Goal: Task Accomplishment & Management: Complete application form

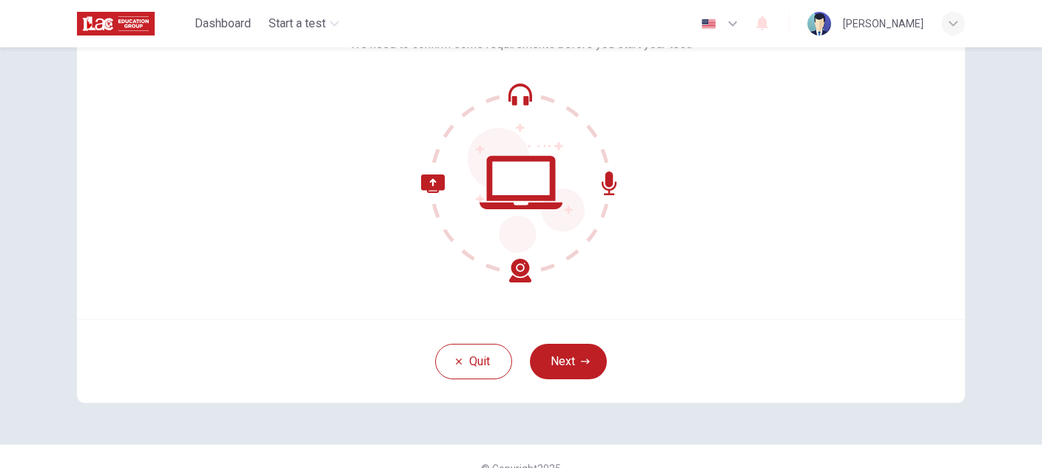
scroll to position [148, 0]
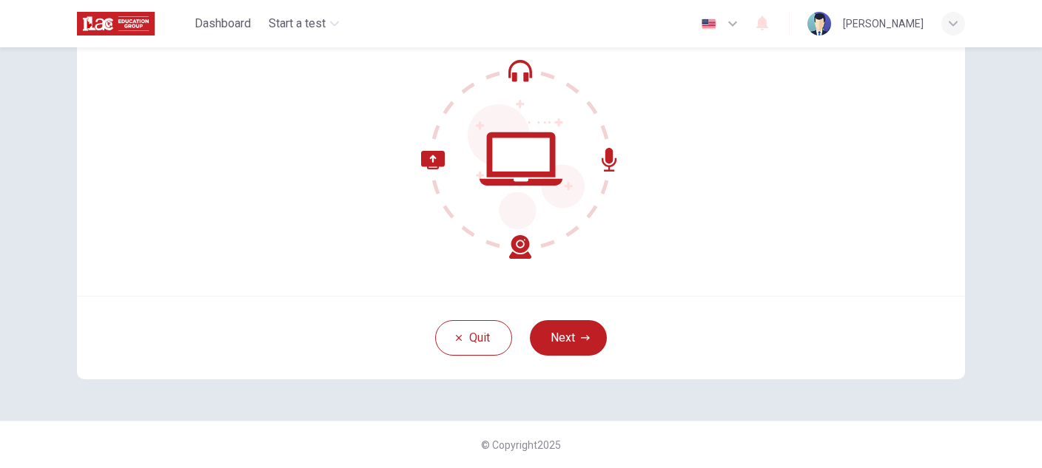
click at [504, 172] on icon at bounding box center [520, 158] width 83 height 53
click at [548, 332] on button "Next" at bounding box center [568, 338] width 77 height 36
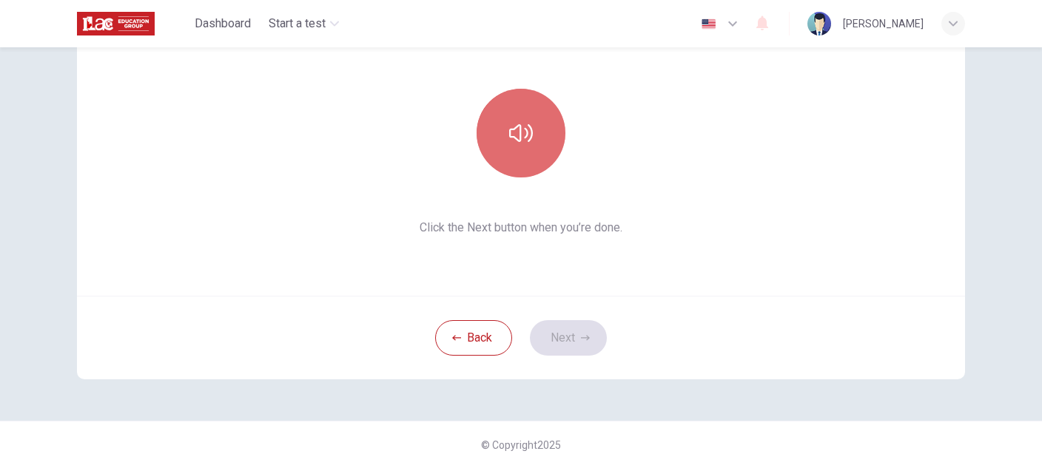
click at [527, 148] on button "button" at bounding box center [520, 133] width 89 height 89
click at [530, 143] on button "button" at bounding box center [520, 133] width 89 height 89
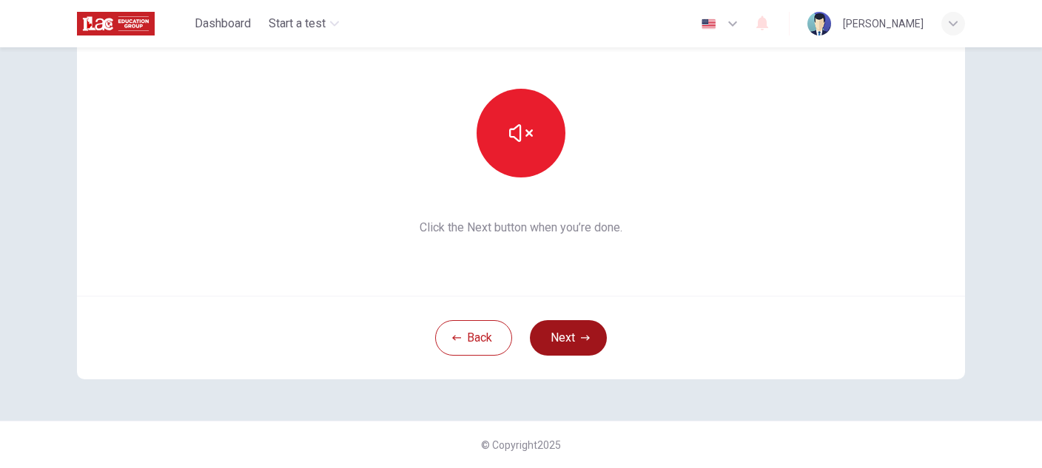
click at [577, 343] on button "Next" at bounding box center [568, 338] width 77 height 36
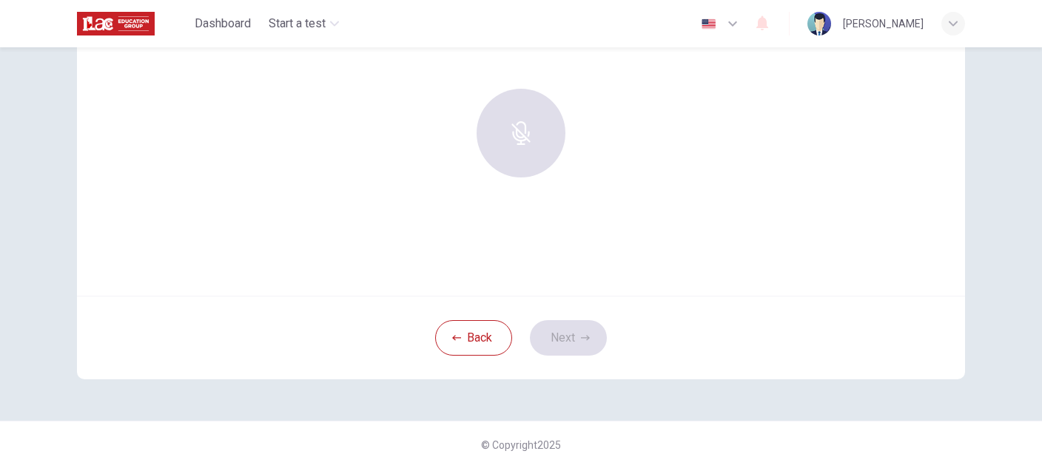
scroll to position [0, 0]
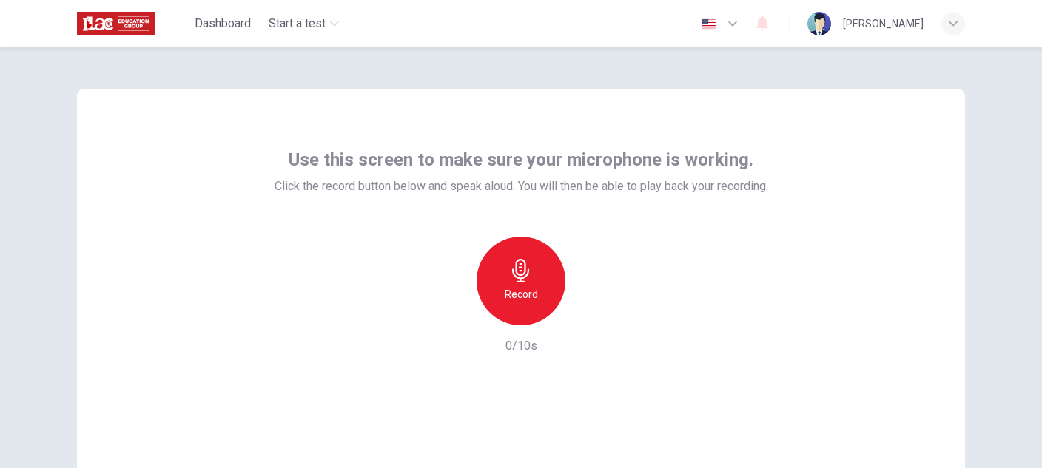
click at [507, 294] on h6 "Record" at bounding box center [520, 295] width 33 height 18
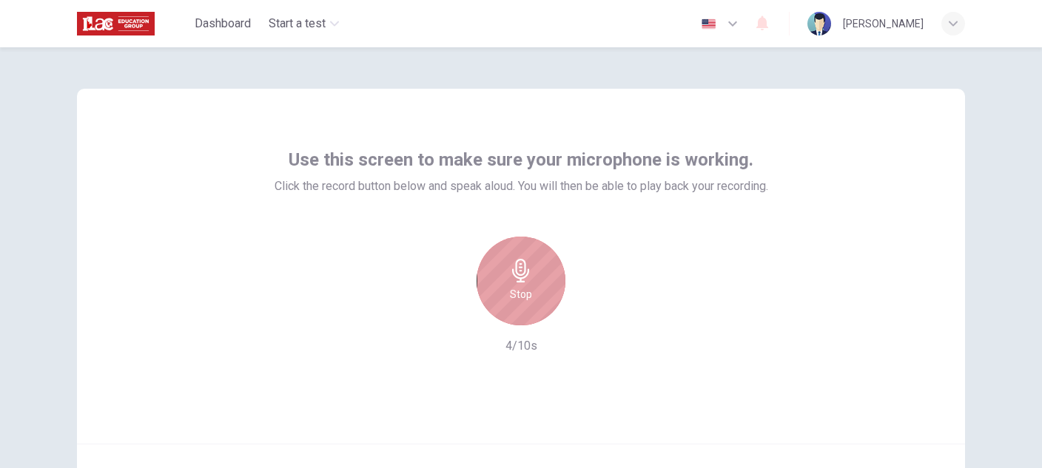
click at [533, 277] on div "Stop" at bounding box center [520, 281] width 89 height 89
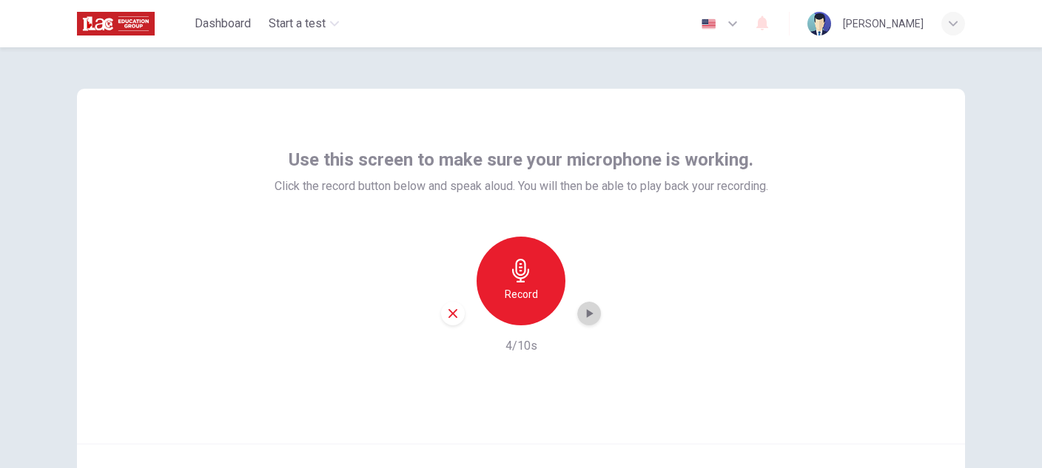
click at [581, 317] on icon "button" at bounding box center [588, 313] width 15 height 15
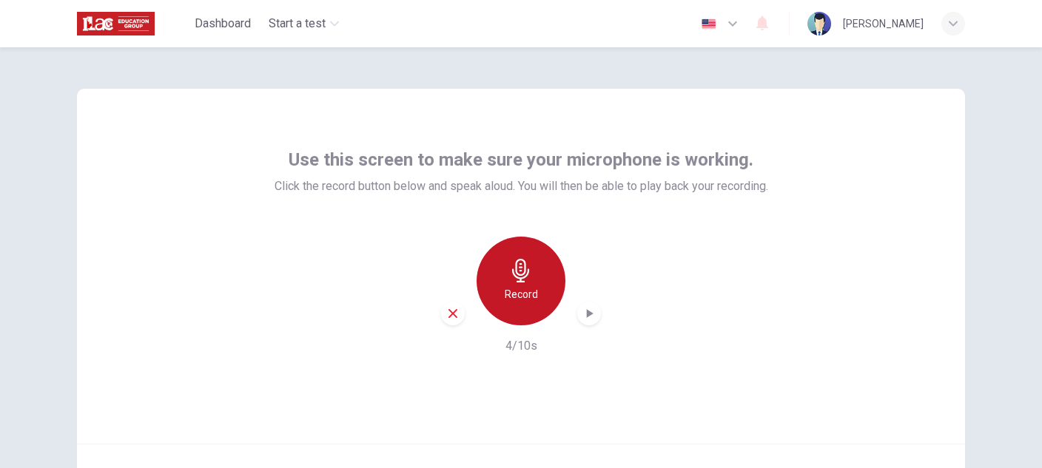
click at [524, 294] on h6 "Record" at bounding box center [520, 295] width 33 height 18
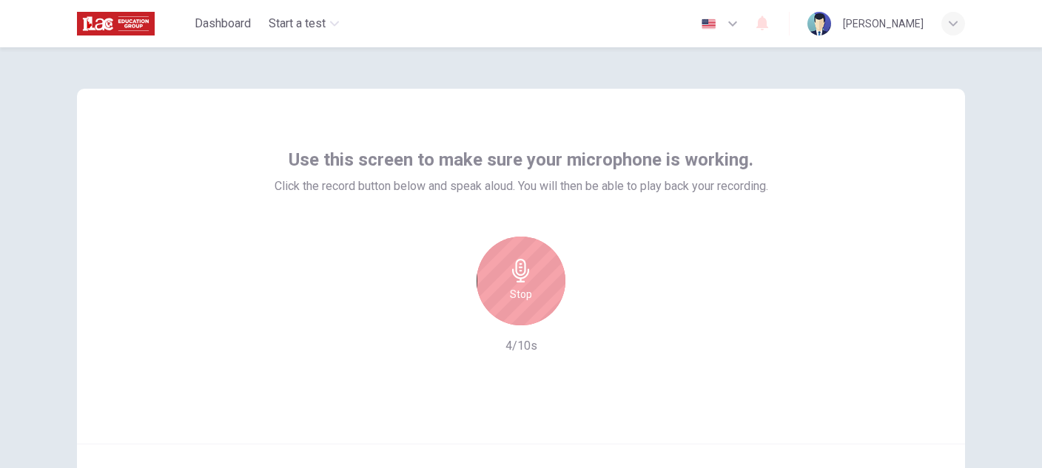
click at [523, 275] on icon "button" at bounding box center [520, 271] width 17 height 24
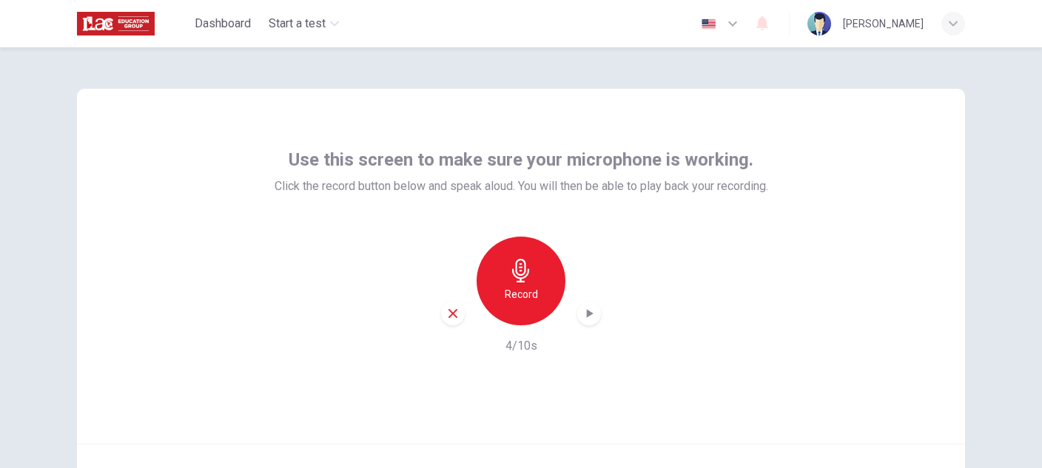
click at [587, 313] on icon "button" at bounding box center [590, 313] width 7 height 9
click at [541, 280] on div "Record" at bounding box center [520, 281] width 89 height 89
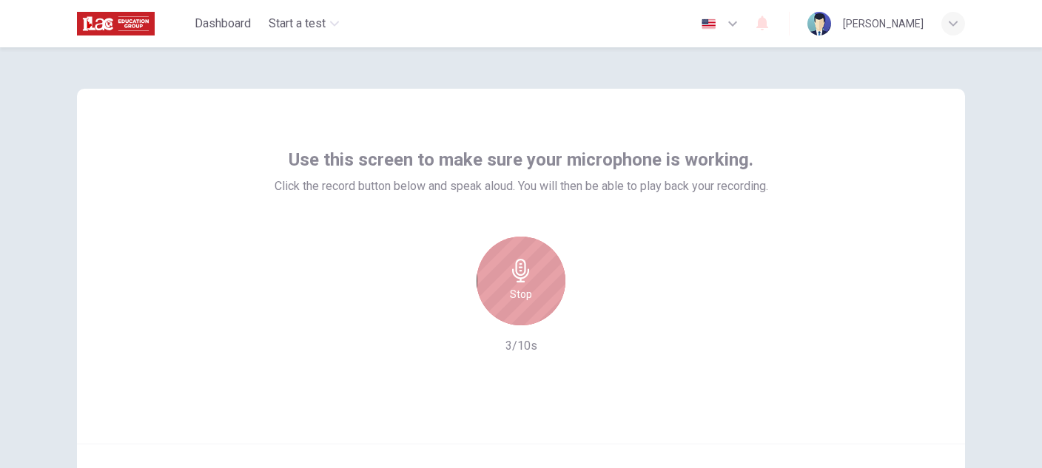
click at [543, 280] on div "Stop" at bounding box center [520, 281] width 89 height 89
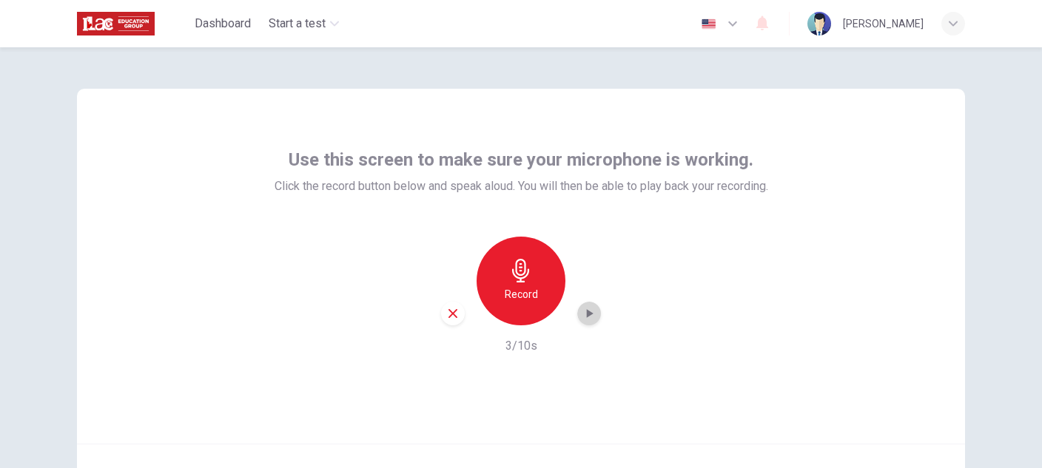
click at [589, 311] on icon "button" at bounding box center [588, 313] width 15 height 15
click at [539, 277] on div "Record" at bounding box center [520, 281] width 89 height 89
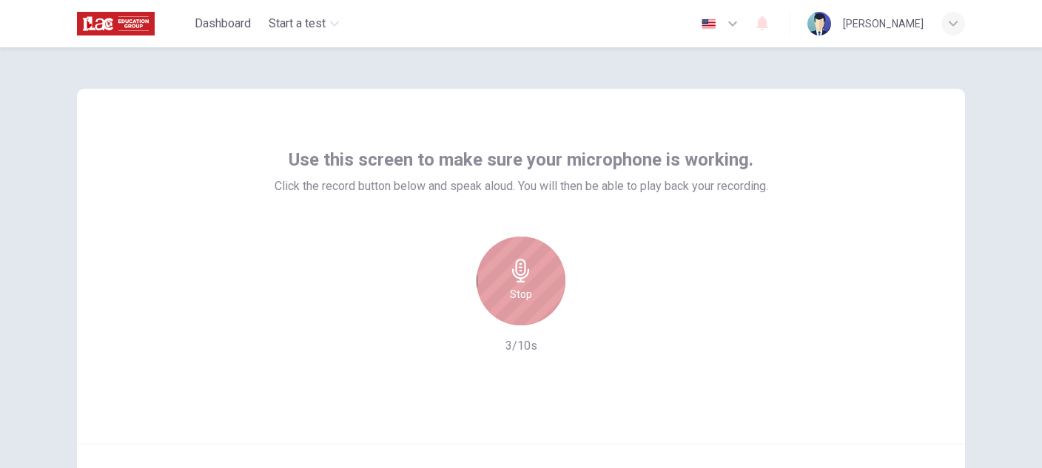
click at [517, 282] on icon "button" at bounding box center [520, 271] width 17 height 24
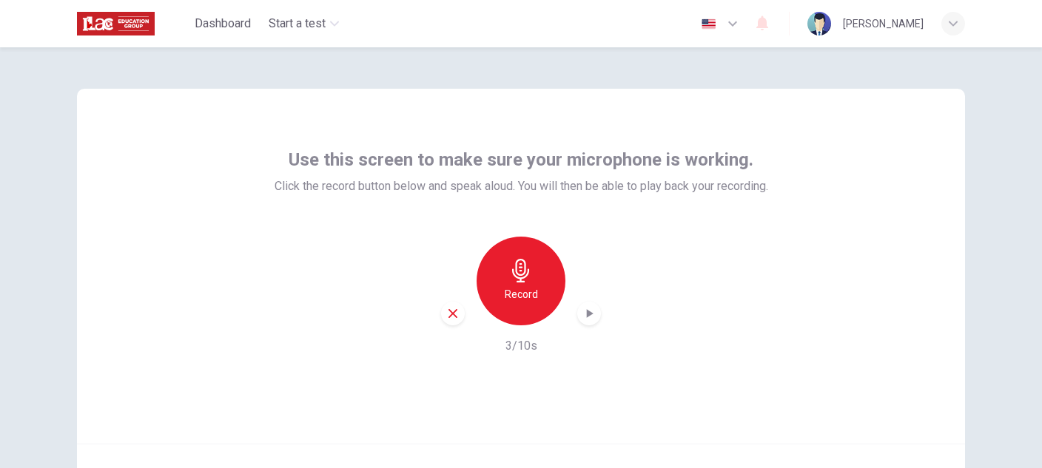
click at [581, 312] on icon "button" at bounding box center [588, 313] width 15 height 15
click at [505, 282] on div "Record" at bounding box center [520, 281] width 89 height 89
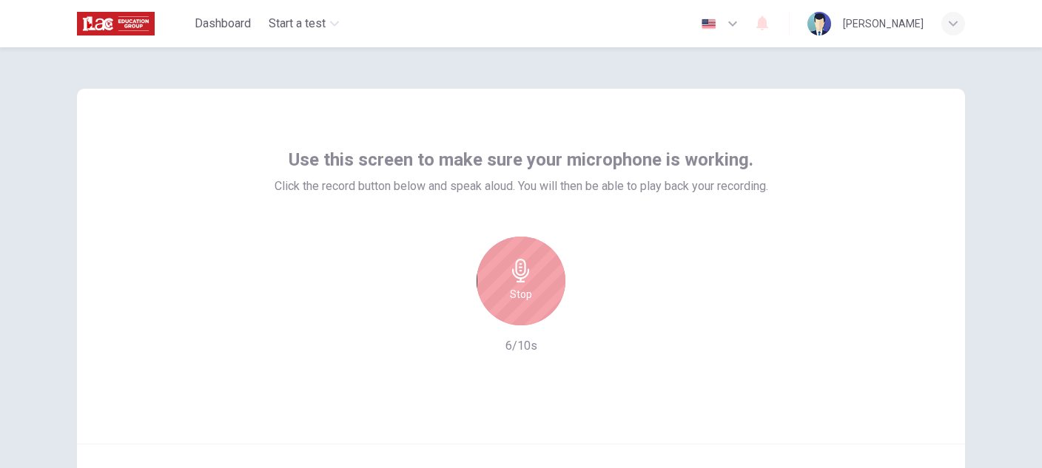
click at [519, 270] on icon "button" at bounding box center [521, 271] width 24 height 24
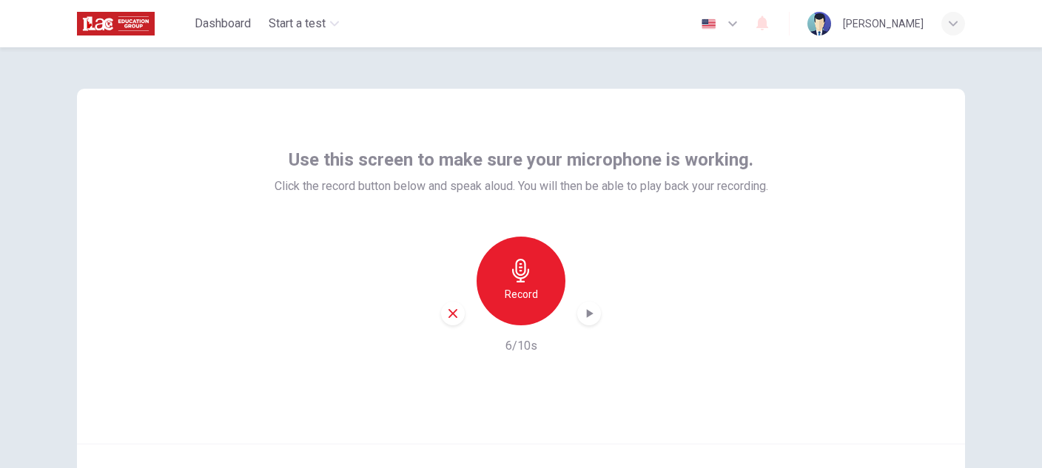
click at [587, 313] on icon "button" at bounding box center [590, 313] width 7 height 9
click at [509, 281] on icon "button" at bounding box center [521, 271] width 24 height 24
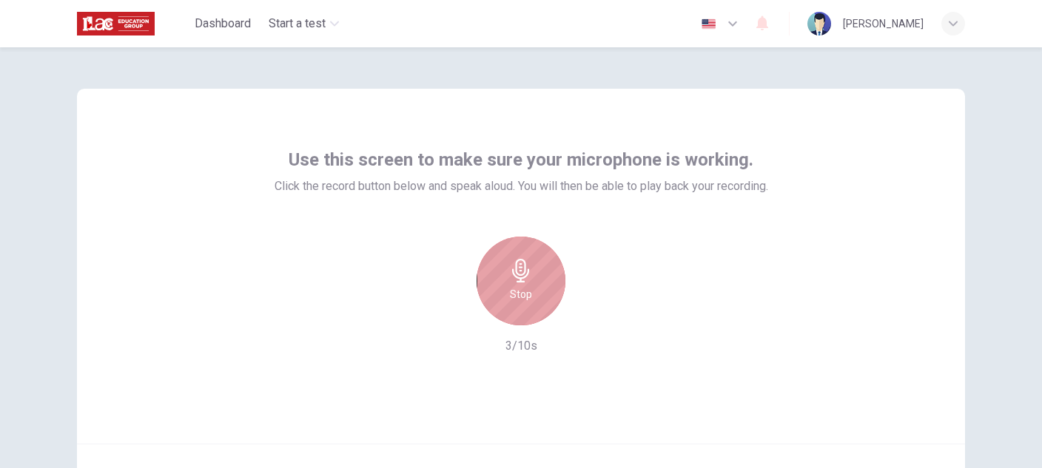
click at [535, 296] on div "Stop" at bounding box center [520, 281] width 89 height 89
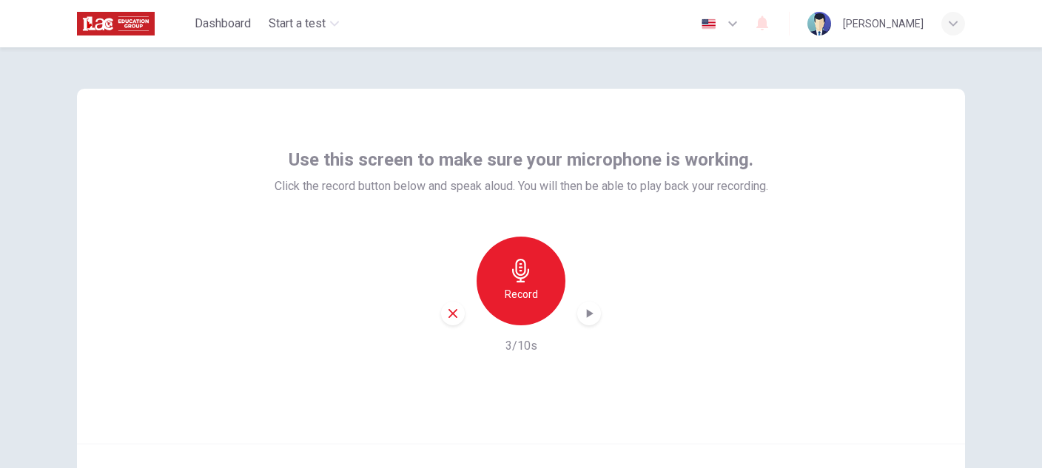
click at [581, 309] on icon "button" at bounding box center [588, 313] width 15 height 15
click at [530, 295] on h6 "Record" at bounding box center [520, 295] width 33 height 18
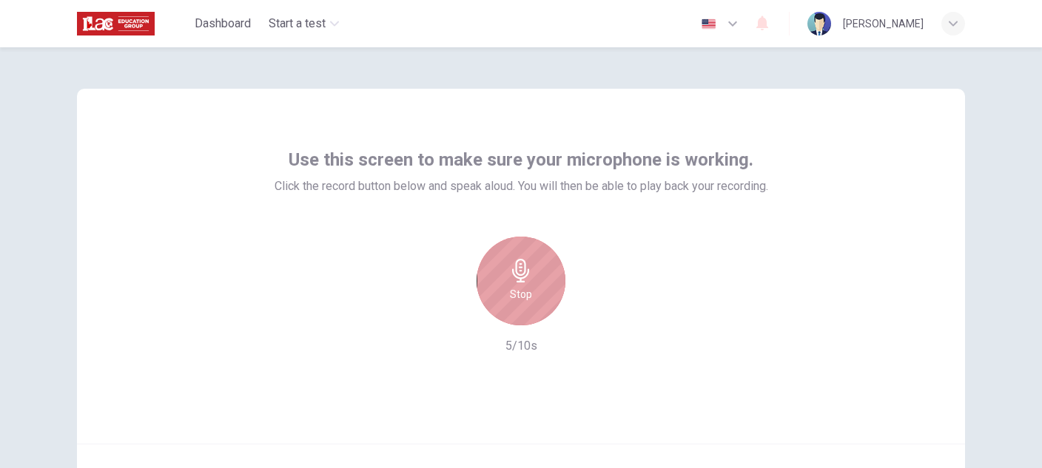
click at [541, 293] on div "Stop" at bounding box center [520, 281] width 89 height 89
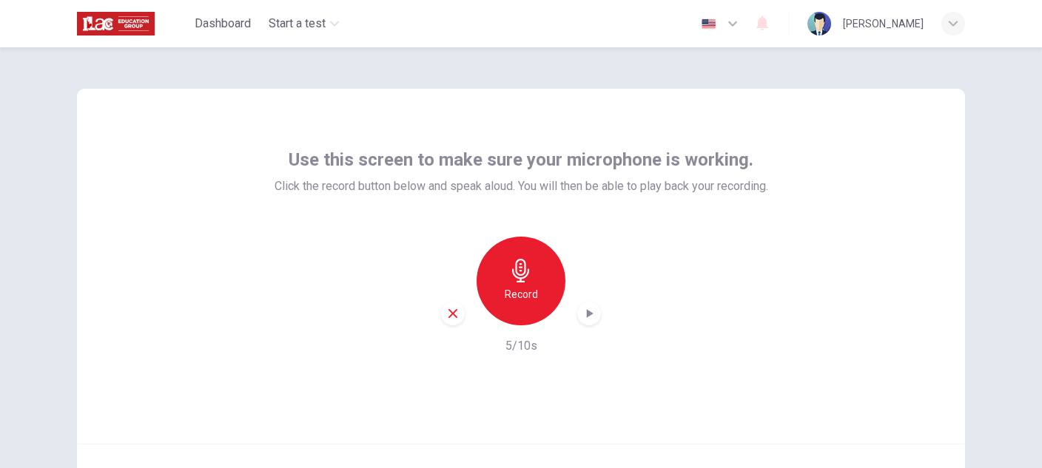
click at [541, 293] on div "Record" at bounding box center [520, 281] width 89 height 89
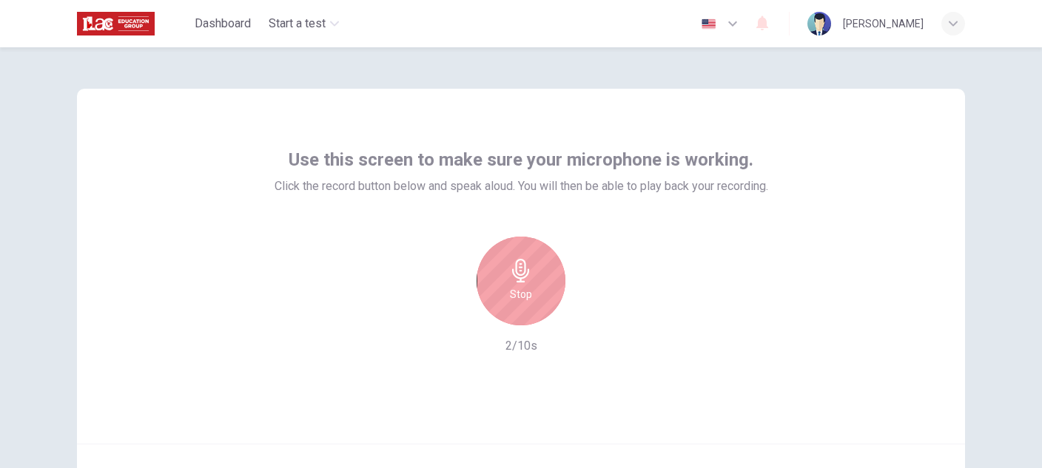
click at [547, 300] on div "Stop" at bounding box center [520, 281] width 89 height 89
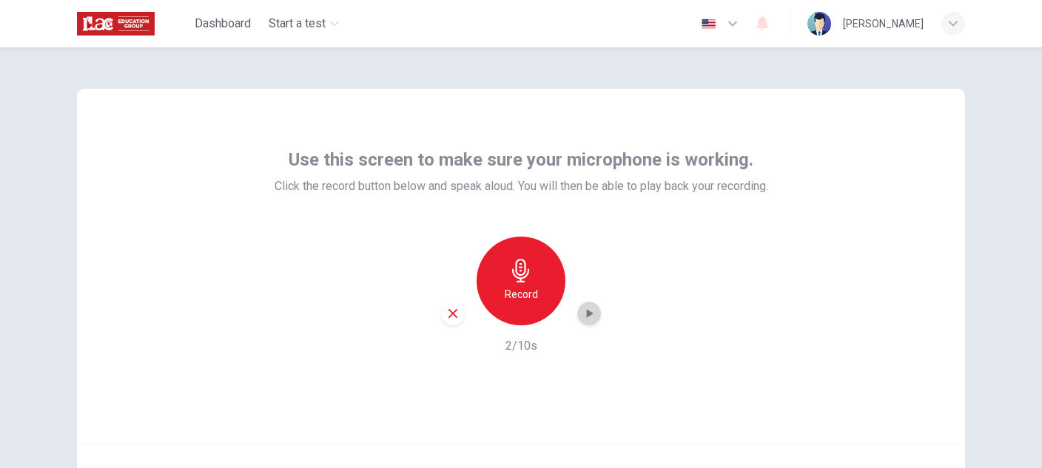
click at [581, 312] on icon "button" at bounding box center [588, 313] width 15 height 15
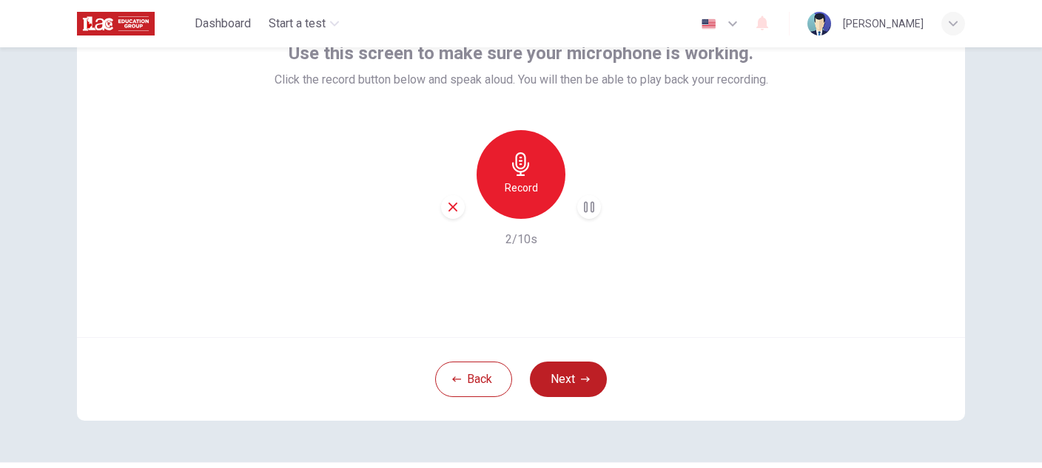
scroll to position [148, 0]
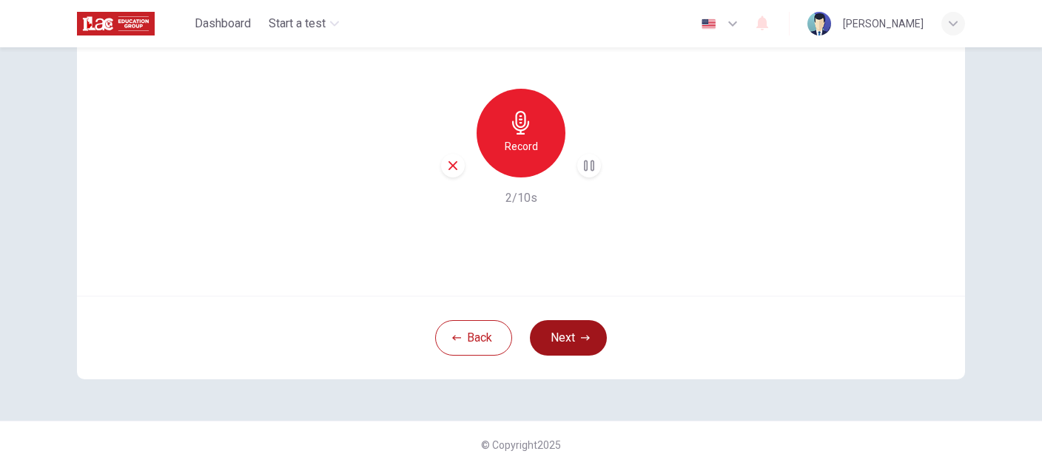
click at [585, 345] on button "Next" at bounding box center [568, 338] width 77 height 36
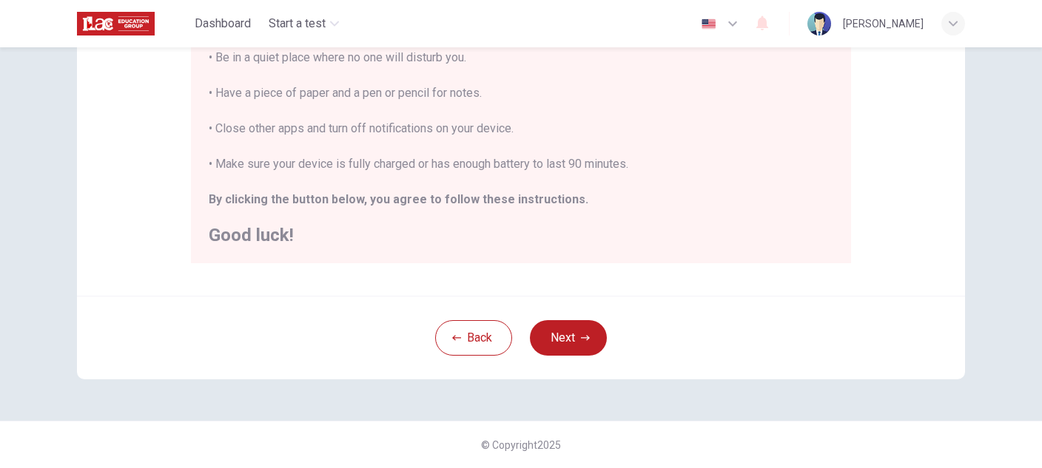
scroll to position [0, 0]
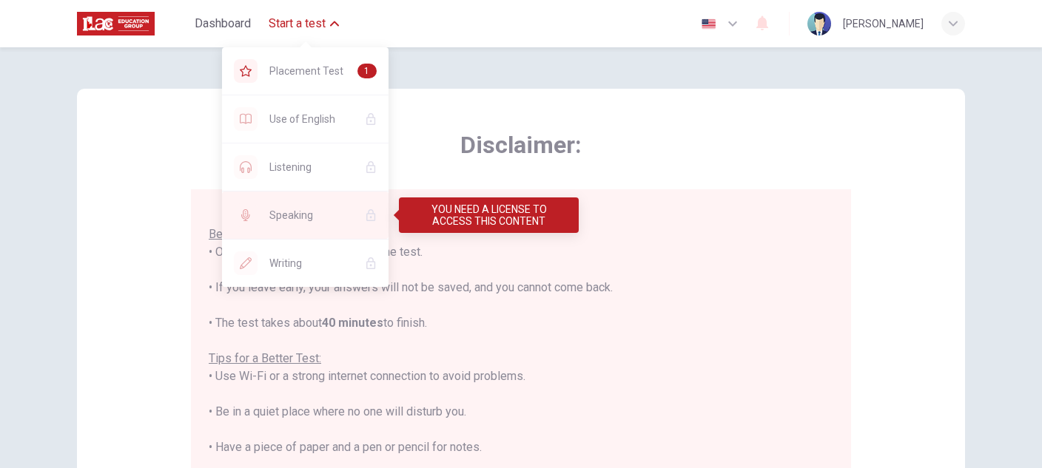
click at [292, 212] on span "Speaking" at bounding box center [311, 215] width 84 height 18
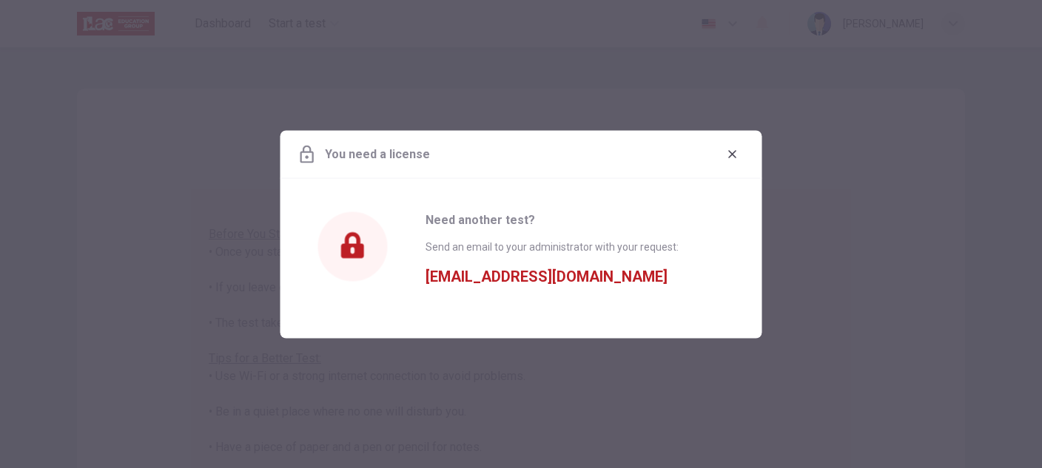
click at [730, 152] on icon "button" at bounding box center [732, 154] width 8 height 8
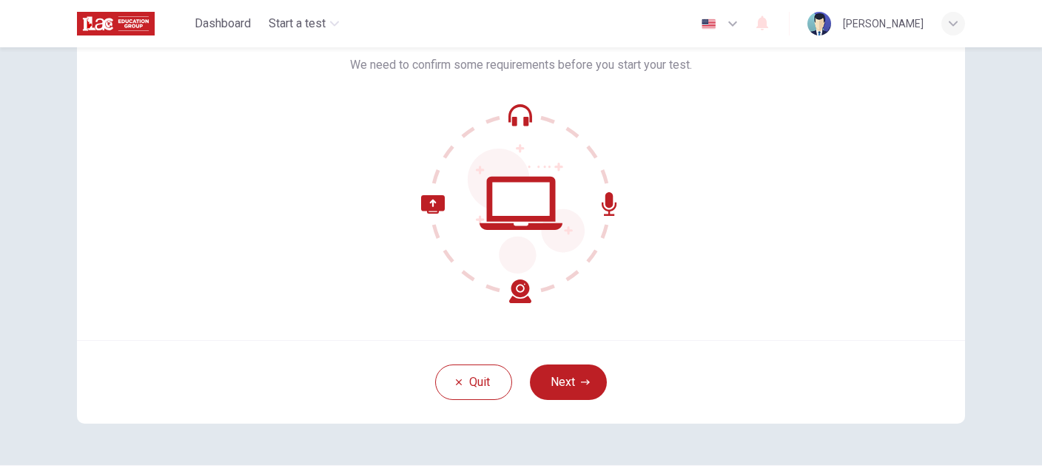
scroll to position [148, 0]
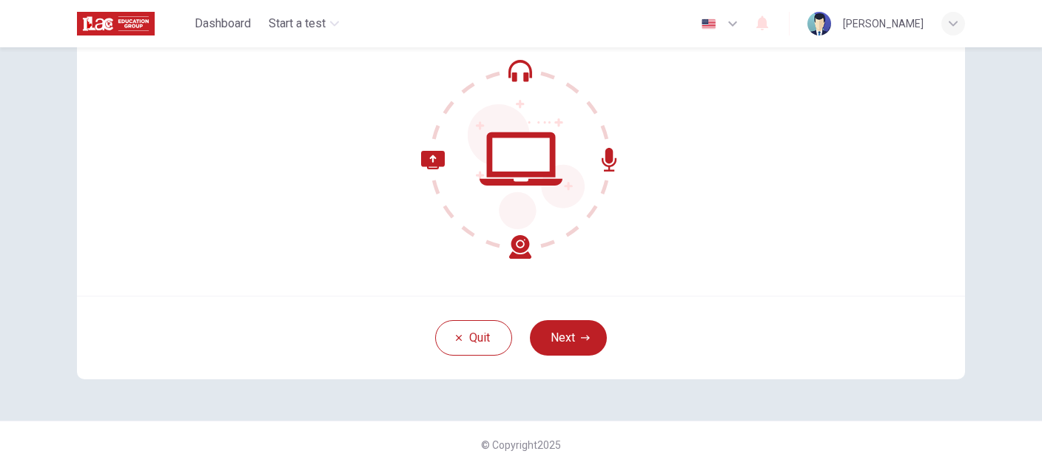
click at [541, 156] on icon at bounding box center [521, 159] width 200 height 200
click at [542, 157] on icon at bounding box center [521, 159] width 200 height 200
drag, startPoint x: 553, startPoint y: 158, endPoint x: 369, endPoint y: 195, distance: 187.1
click at [369, 195] on div at bounding box center [521, 159] width 342 height 200
click at [397, 179] on div at bounding box center [521, 159] width 342 height 200
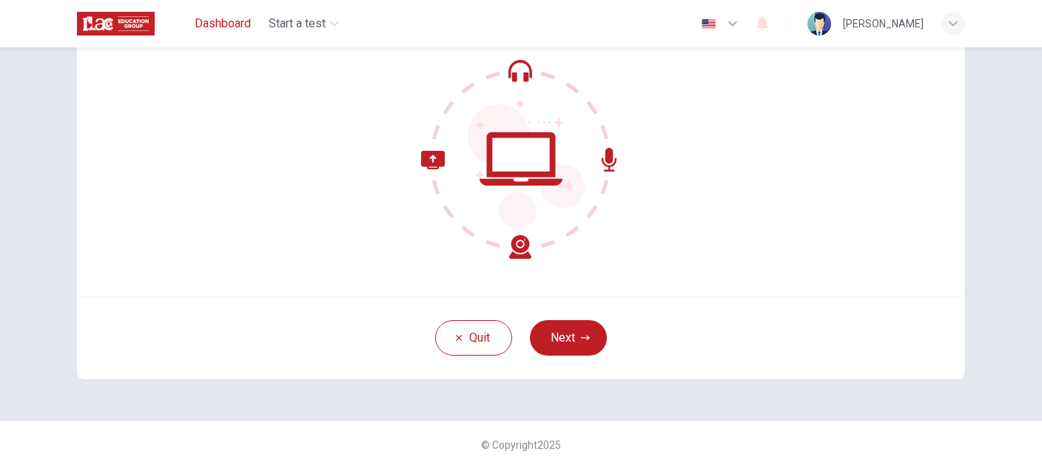
click at [210, 28] on span "Dashboard" at bounding box center [223, 24] width 56 height 18
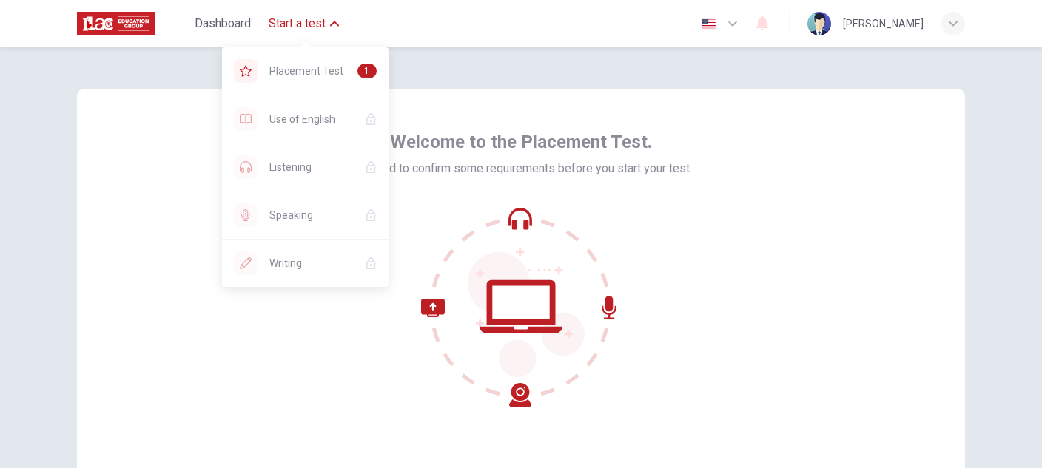
click at [310, 20] on span "Start a test" at bounding box center [297, 24] width 57 height 18
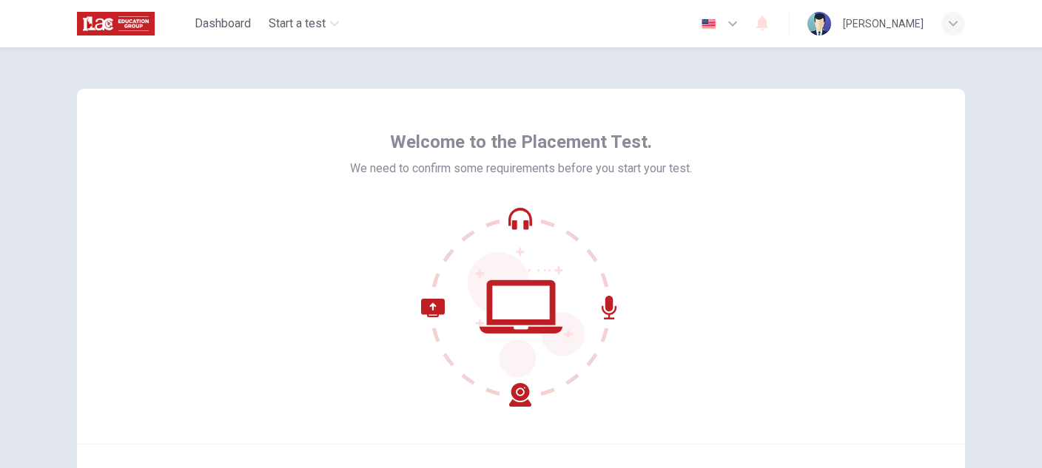
scroll to position [148, 0]
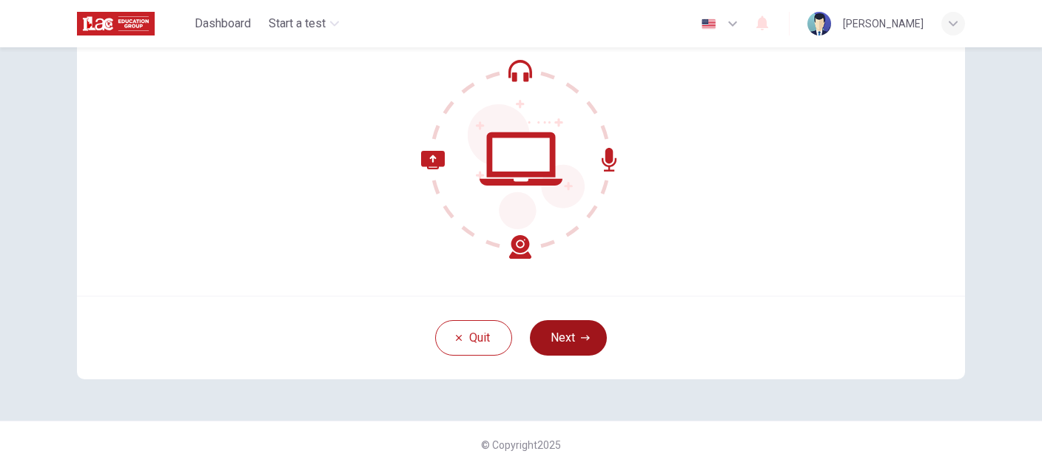
click at [556, 332] on button "Next" at bounding box center [568, 338] width 77 height 36
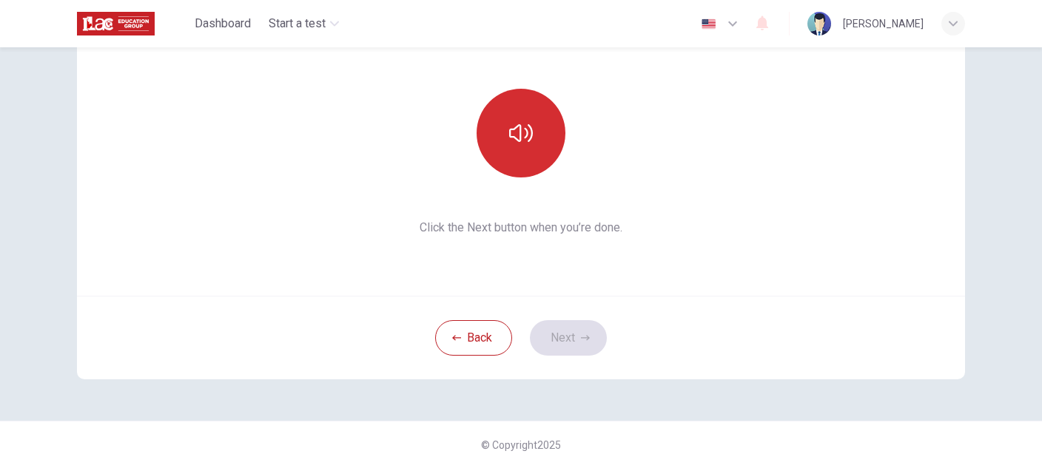
click at [511, 122] on icon "button" at bounding box center [521, 133] width 24 height 24
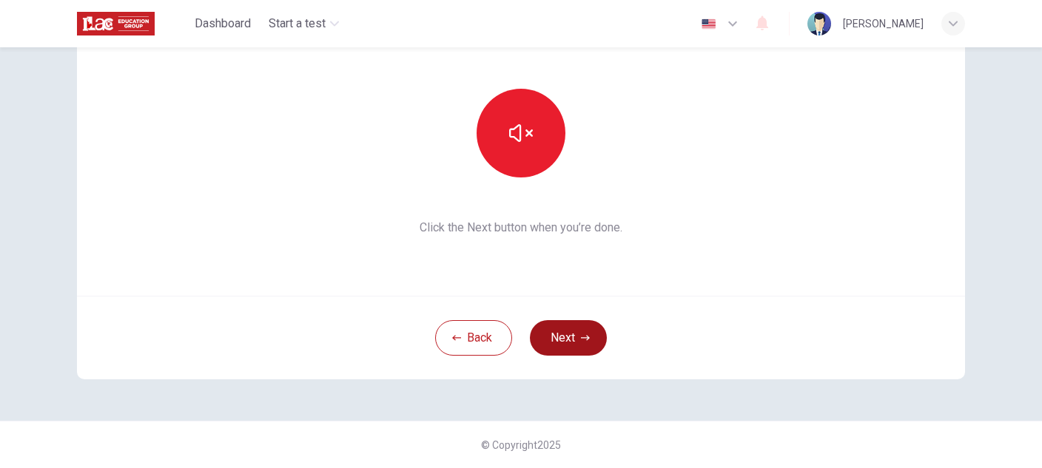
click at [570, 329] on button "Next" at bounding box center [568, 338] width 77 height 36
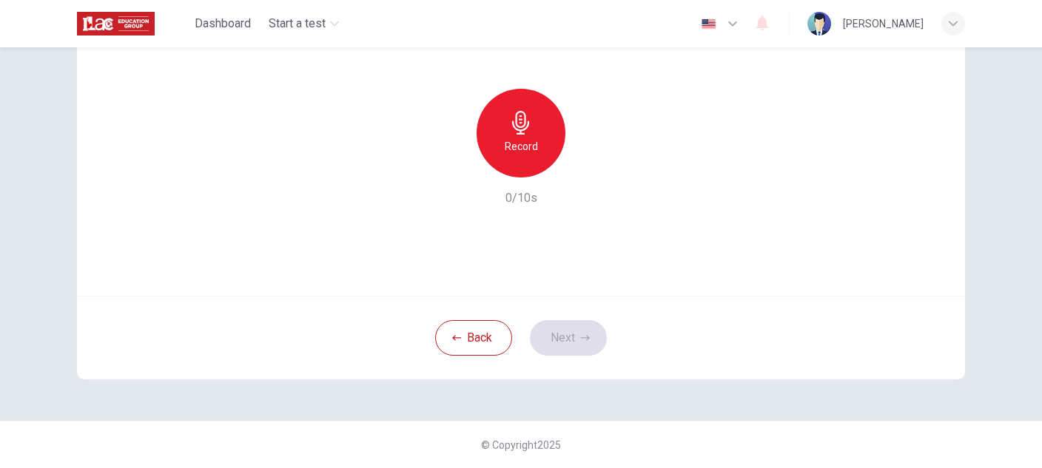
click at [538, 142] on div "Record" at bounding box center [520, 133] width 89 height 89
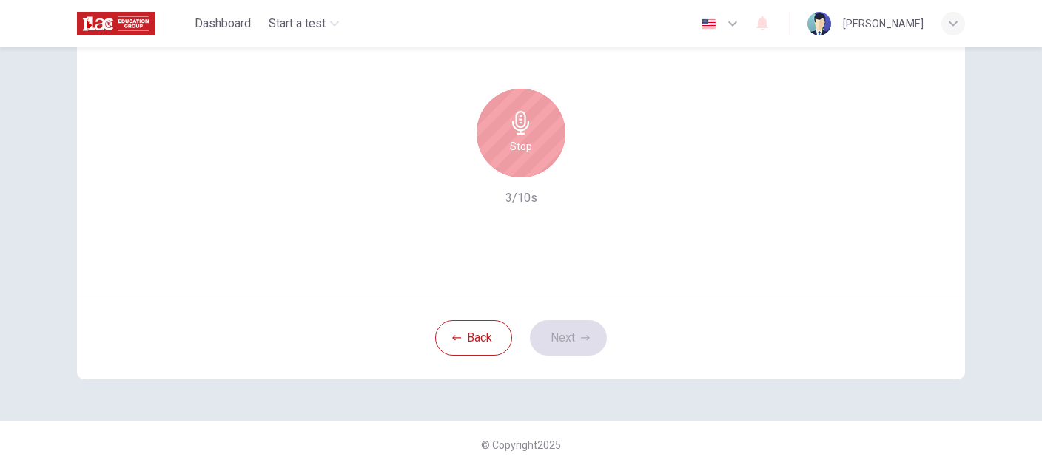
click at [534, 119] on div "Stop" at bounding box center [520, 133] width 89 height 89
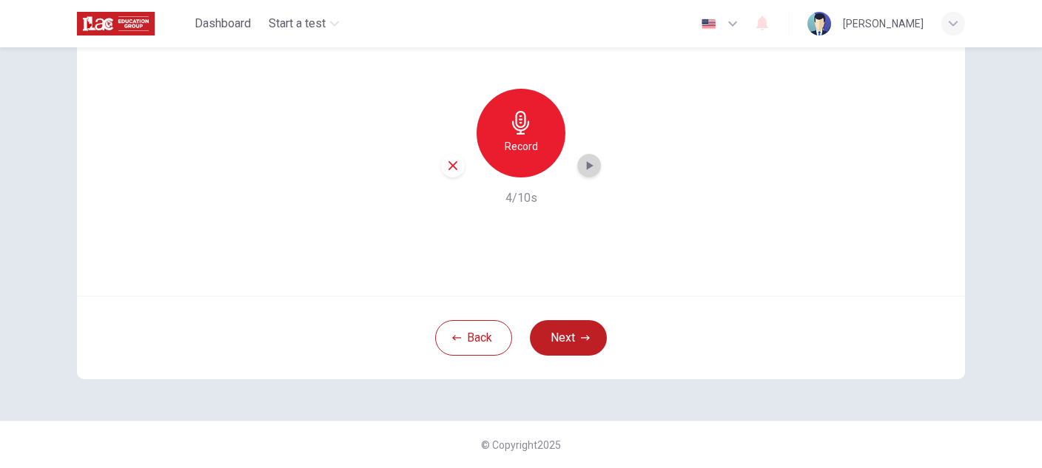
click at [582, 164] on icon "button" at bounding box center [588, 165] width 15 height 15
click at [522, 114] on icon "button" at bounding box center [521, 123] width 24 height 24
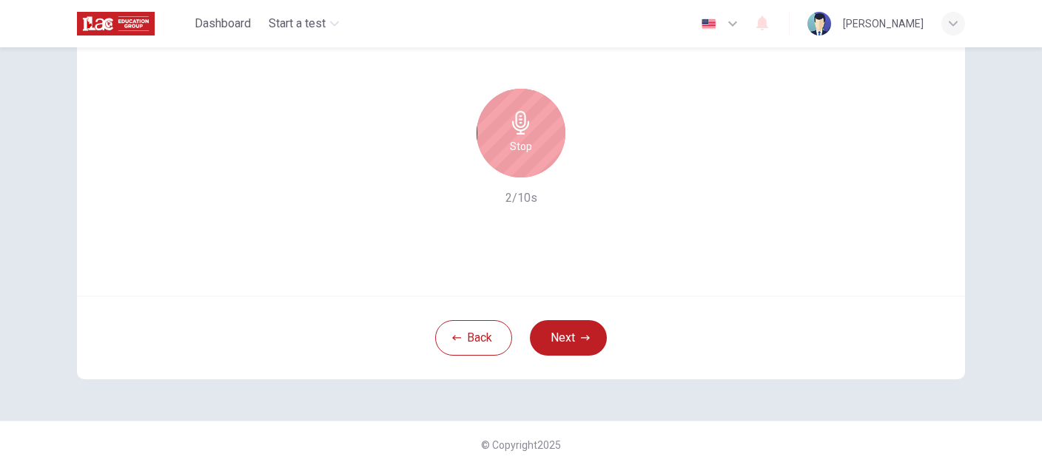
click at [533, 126] on div "Stop" at bounding box center [520, 133] width 89 height 89
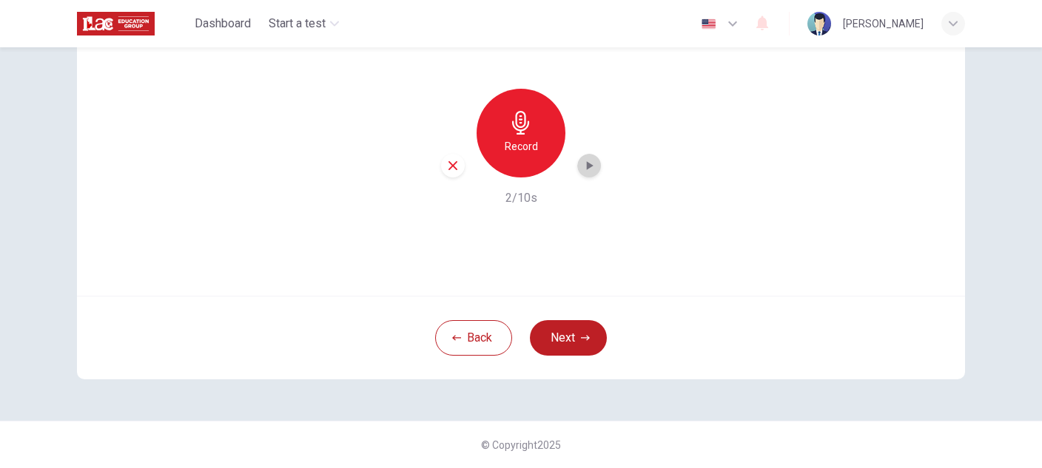
click at [582, 167] on icon "button" at bounding box center [588, 165] width 15 height 15
click at [513, 144] on h6 "Record" at bounding box center [520, 147] width 33 height 18
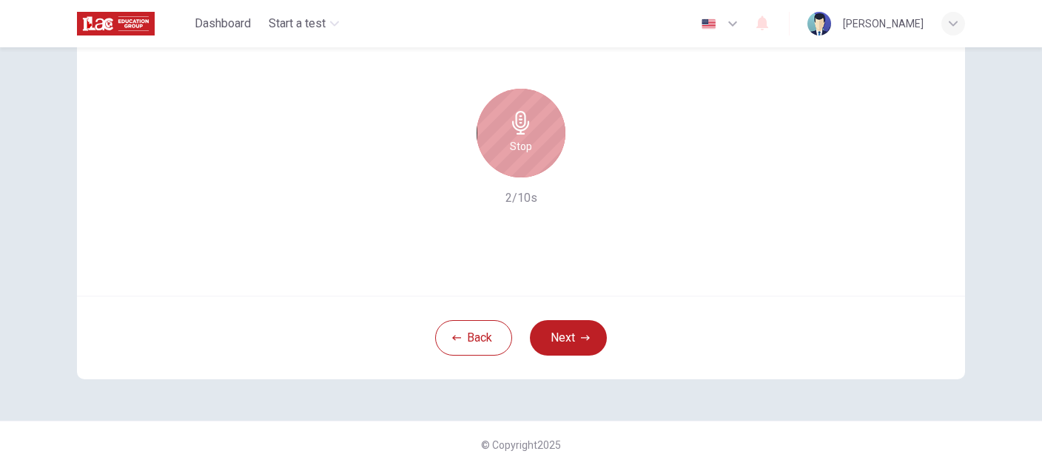
click at [513, 146] on h6 "Stop" at bounding box center [521, 147] width 22 height 18
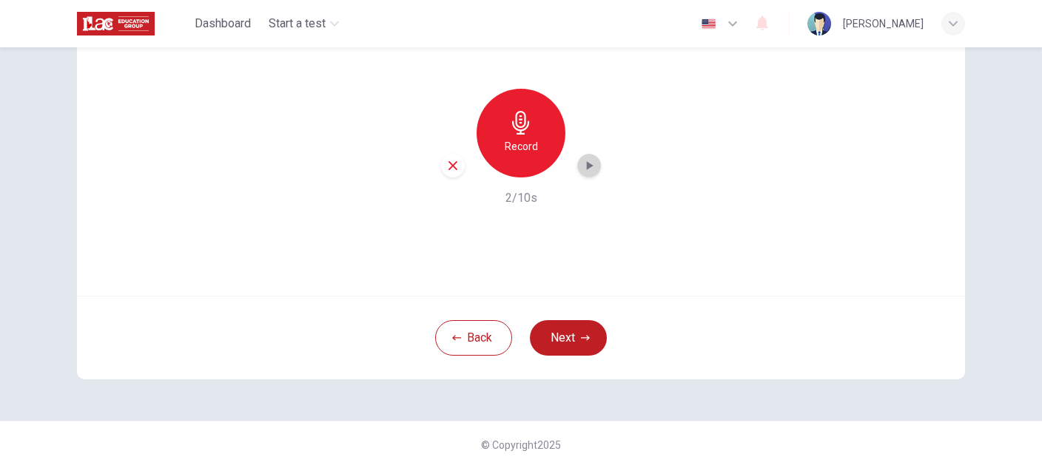
click at [587, 165] on icon "button" at bounding box center [590, 165] width 7 height 9
click at [448, 163] on icon "button" at bounding box center [452, 165] width 9 height 9
click at [513, 141] on h6 "Record" at bounding box center [520, 147] width 33 height 18
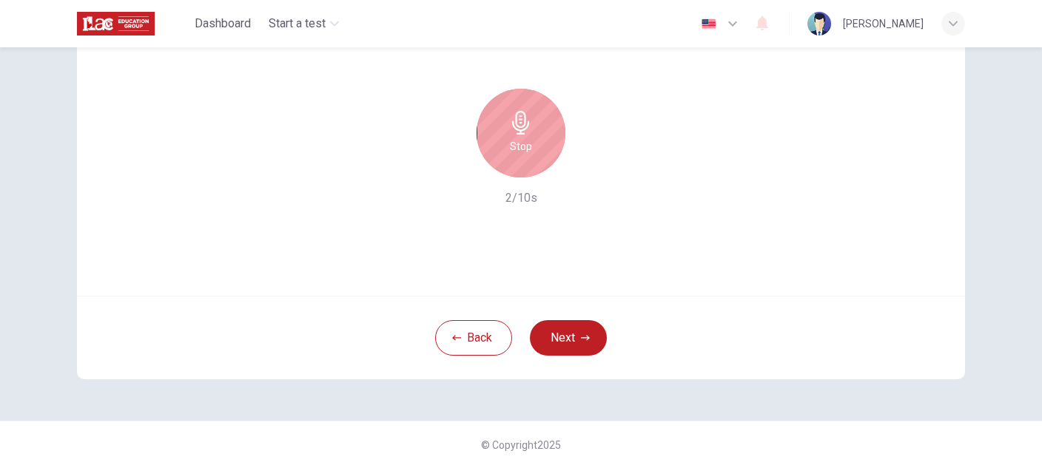
click at [532, 147] on div "Stop" at bounding box center [520, 133] width 89 height 89
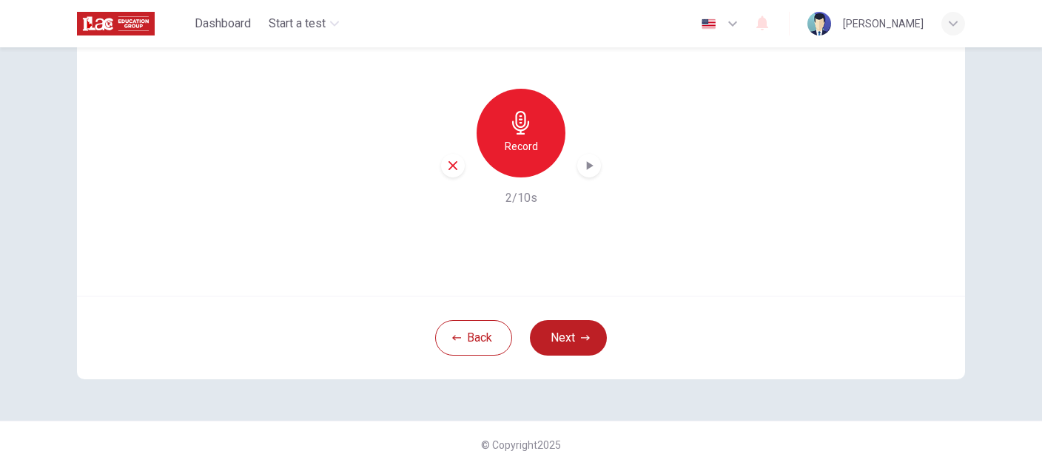
click at [587, 163] on icon "button" at bounding box center [590, 165] width 7 height 9
click at [446, 163] on icon "button" at bounding box center [452, 165] width 13 height 13
click at [538, 146] on div "Record" at bounding box center [520, 133] width 89 height 89
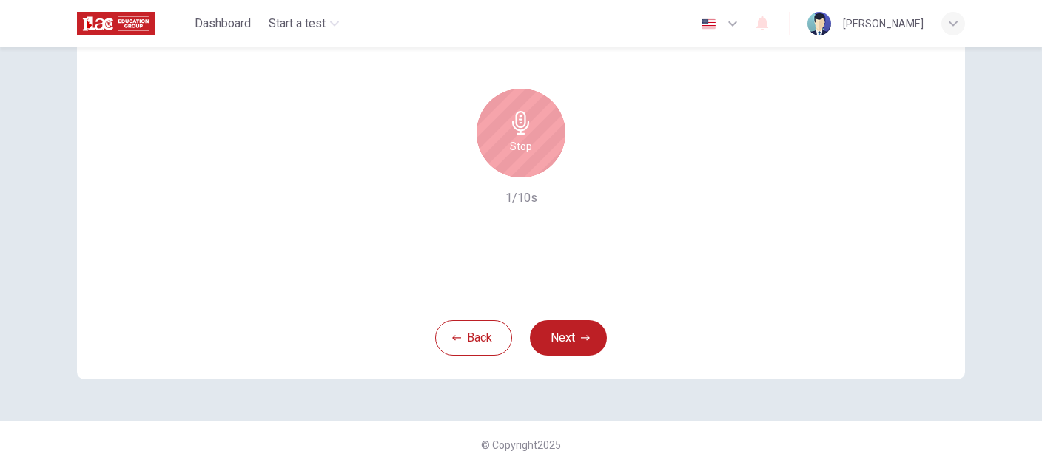
click at [532, 155] on div "Stop" at bounding box center [520, 133] width 89 height 89
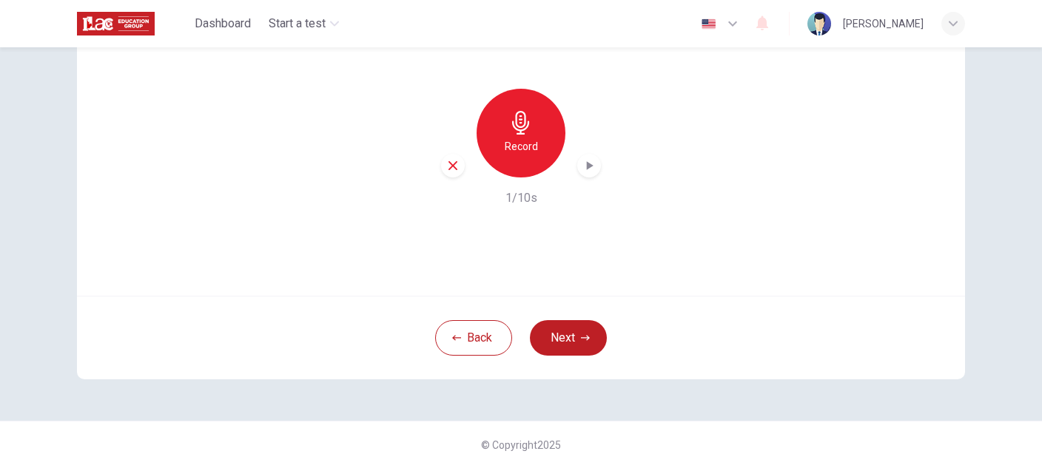
click at [581, 164] on icon "button" at bounding box center [588, 165] width 15 height 15
click at [453, 163] on icon "button" at bounding box center [452, 165] width 13 height 13
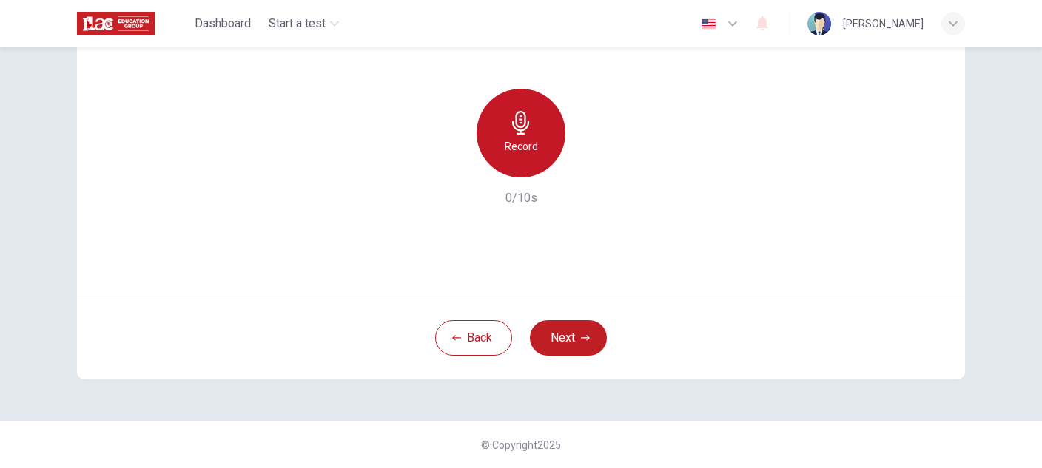
click at [517, 141] on h6 "Record" at bounding box center [520, 147] width 33 height 18
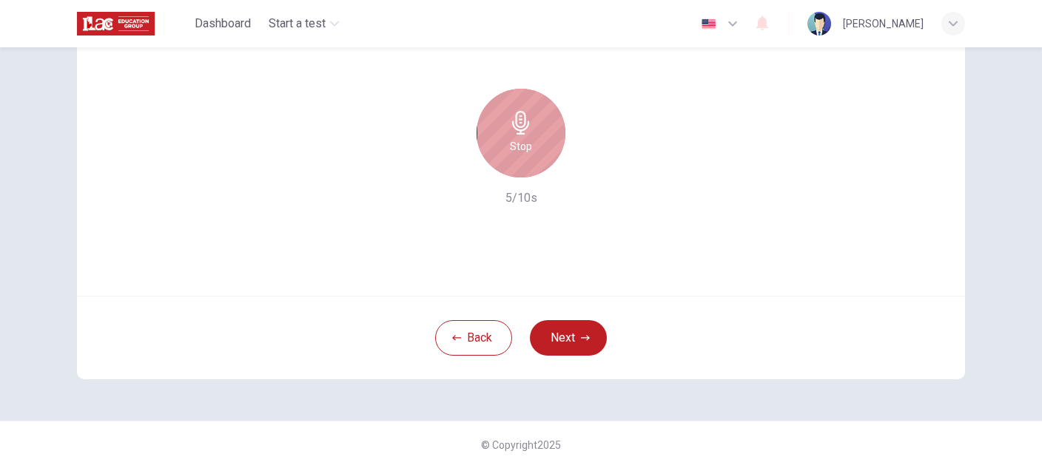
click at [510, 141] on h6 "Stop" at bounding box center [521, 147] width 22 height 18
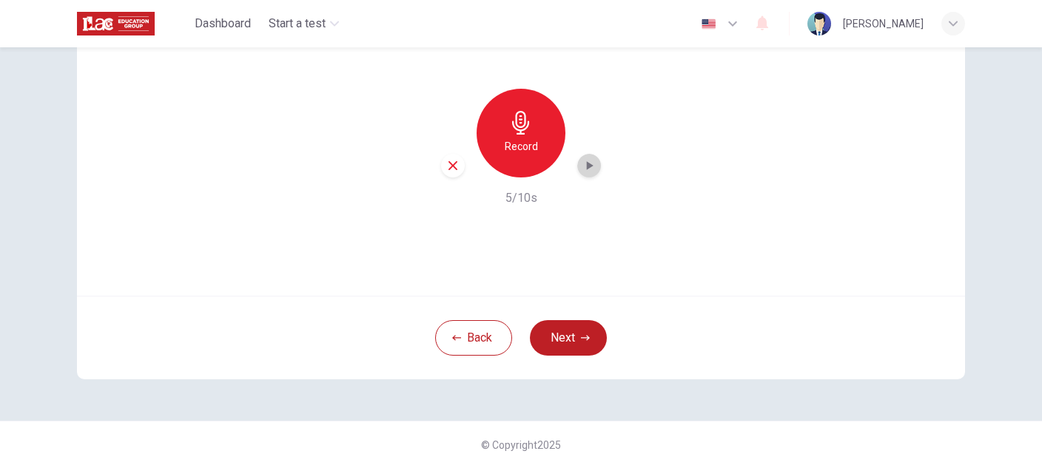
click at [587, 166] on icon "button" at bounding box center [590, 165] width 7 height 9
click at [450, 163] on icon "button" at bounding box center [452, 165] width 13 height 13
click at [511, 148] on h6 "Record" at bounding box center [520, 147] width 33 height 18
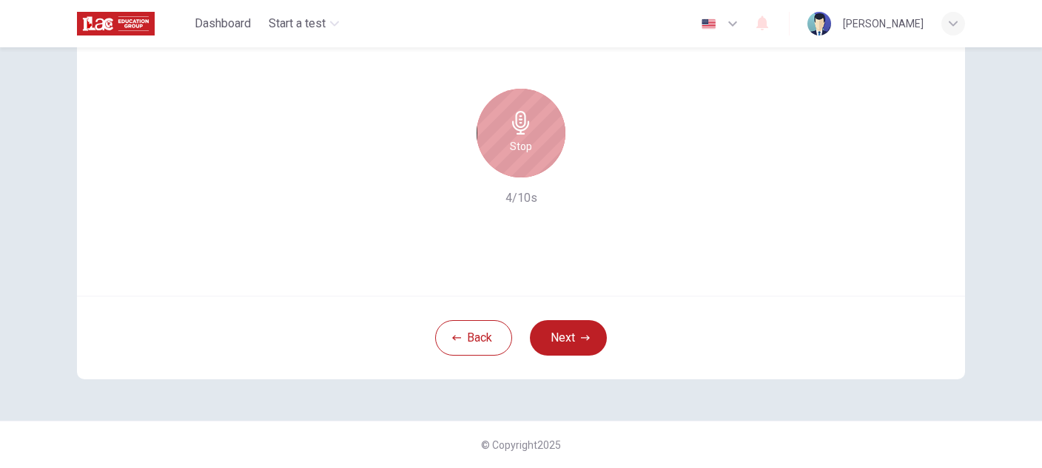
click at [530, 131] on div "Stop" at bounding box center [520, 133] width 89 height 89
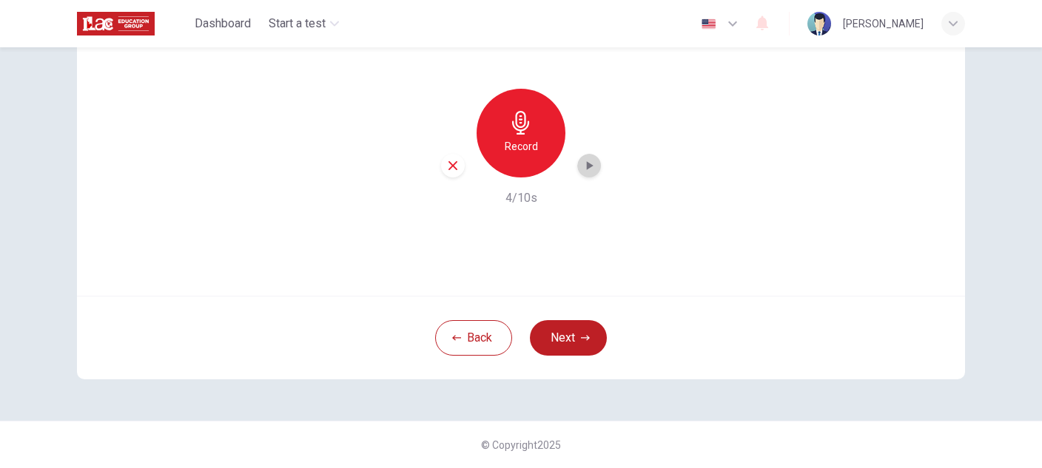
click at [582, 166] on icon "button" at bounding box center [588, 165] width 15 height 15
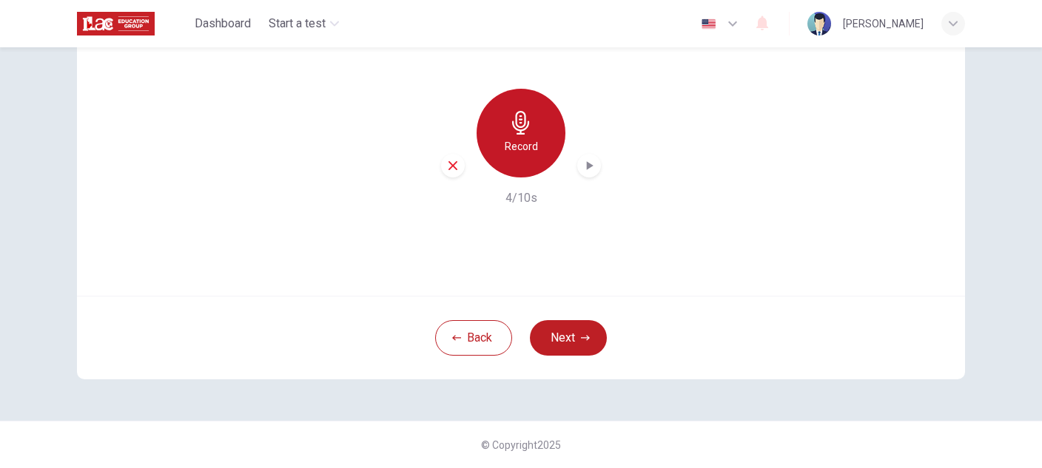
click at [505, 141] on h6 "Record" at bounding box center [520, 147] width 33 height 18
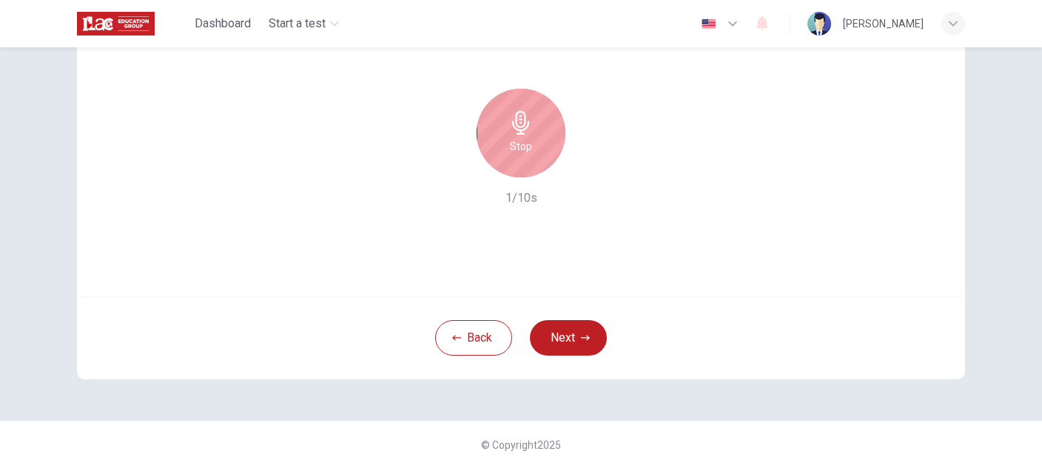
click at [509, 137] on div "Stop" at bounding box center [520, 133] width 89 height 89
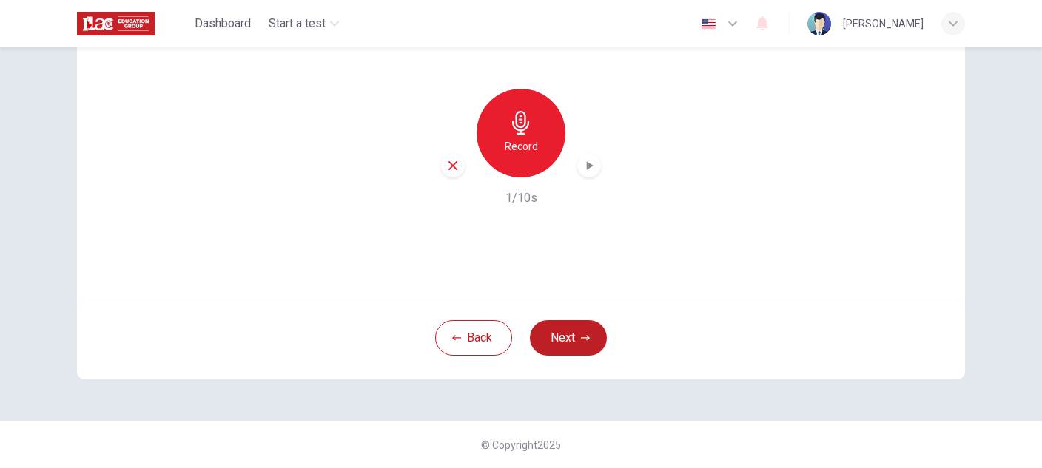
click at [586, 163] on icon "button" at bounding box center [588, 165] width 15 height 15
click at [446, 164] on icon "button" at bounding box center [452, 165] width 13 height 13
click at [524, 148] on h6 "Record" at bounding box center [520, 147] width 33 height 18
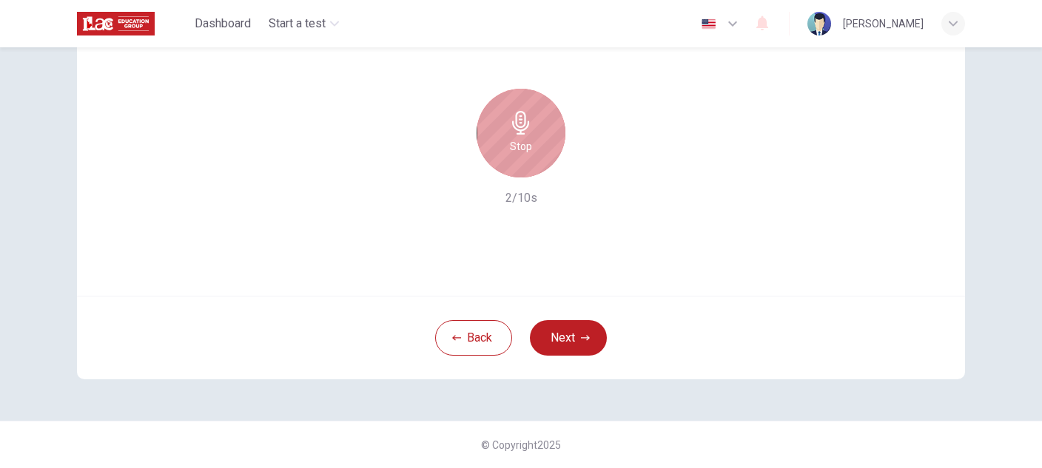
click at [522, 150] on h6 "Stop" at bounding box center [521, 147] width 22 height 18
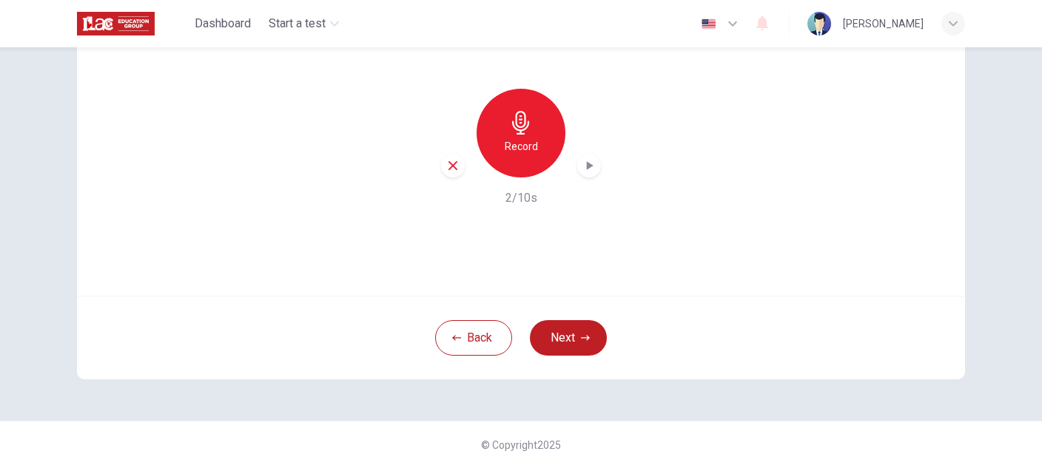
click at [585, 161] on icon "button" at bounding box center [588, 165] width 15 height 15
drag, startPoint x: 448, startPoint y: 161, endPoint x: 439, endPoint y: 159, distance: 8.4
click at [446, 160] on icon "button" at bounding box center [452, 165] width 13 height 13
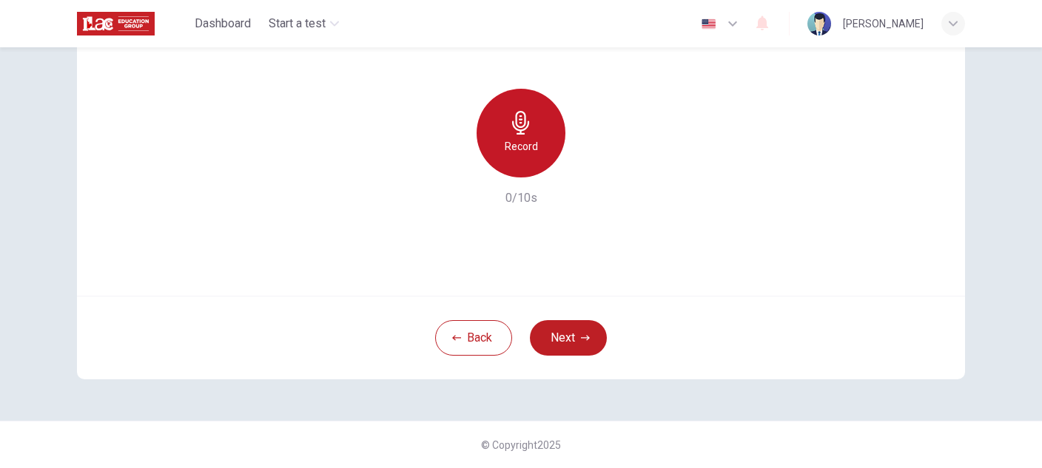
click at [528, 152] on h6 "Record" at bounding box center [520, 147] width 33 height 18
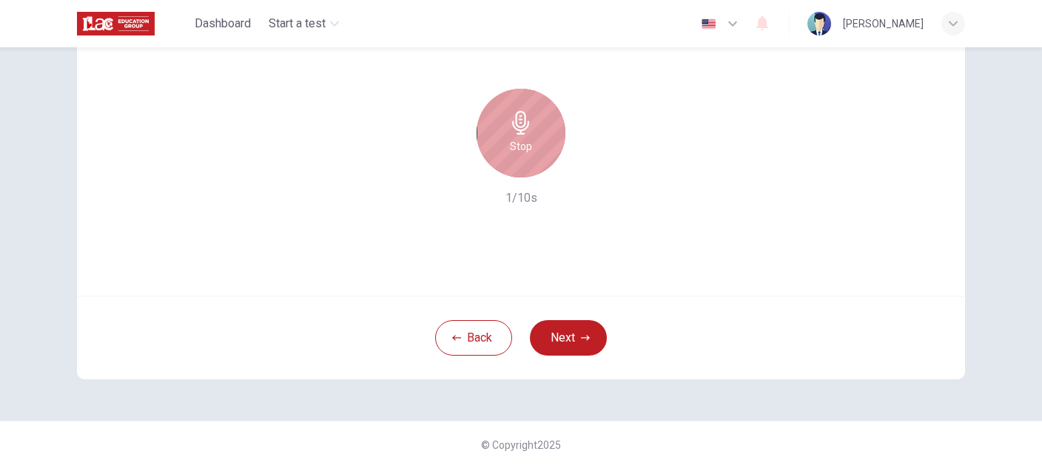
click at [527, 144] on h6 "Stop" at bounding box center [521, 147] width 22 height 18
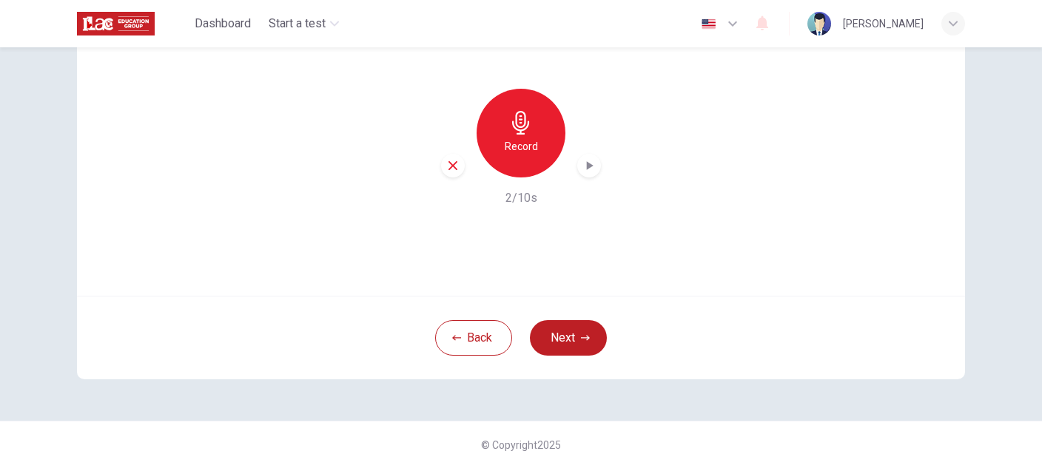
click at [587, 169] on icon "button" at bounding box center [588, 165] width 15 height 15
click at [534, 135] on div "Record" at bounding box center [520, 133] width 89 height 89
click at [513, 138] on h6 "Record" at bounding box center [520, 147] width 33 height 18
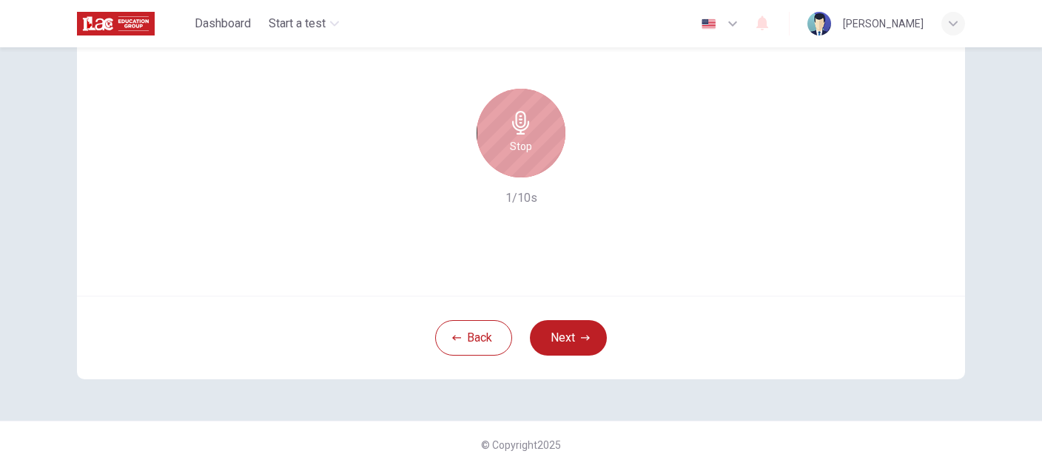
click at [503, 150] on div "Stop" at bounding box center [520, 133] width 89 height 89
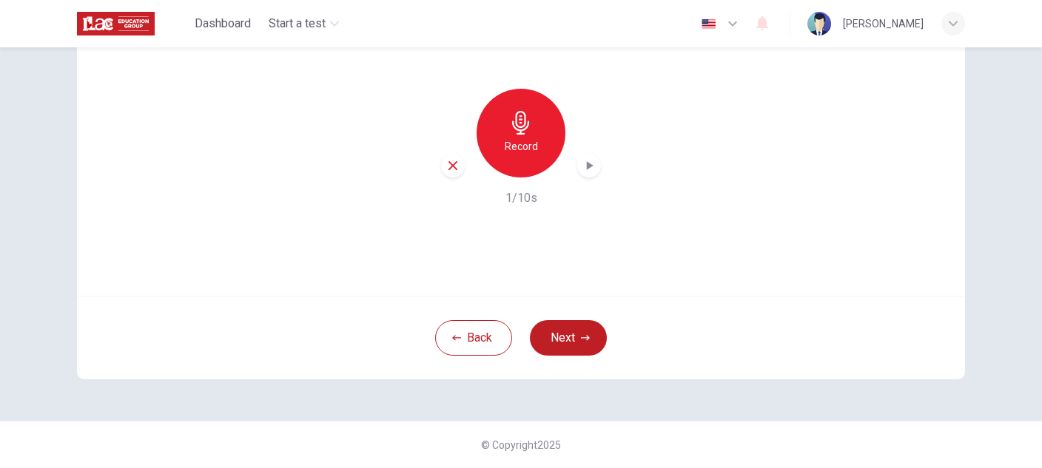
click at [530, 152] on h6 "Record" at bounding box center [520, 147] width 33 height 18
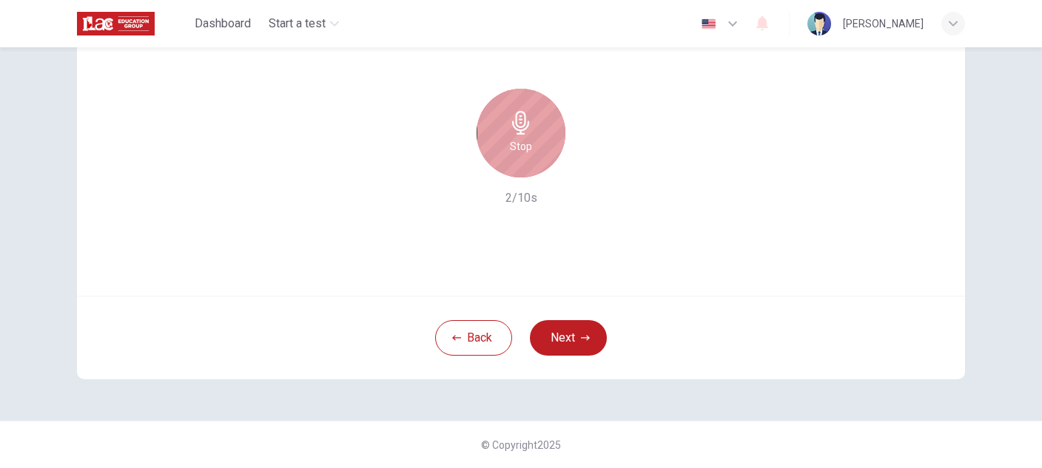
click at [533, 140] on div "Stop" at bounding box center [520, 133] width 89 height 89
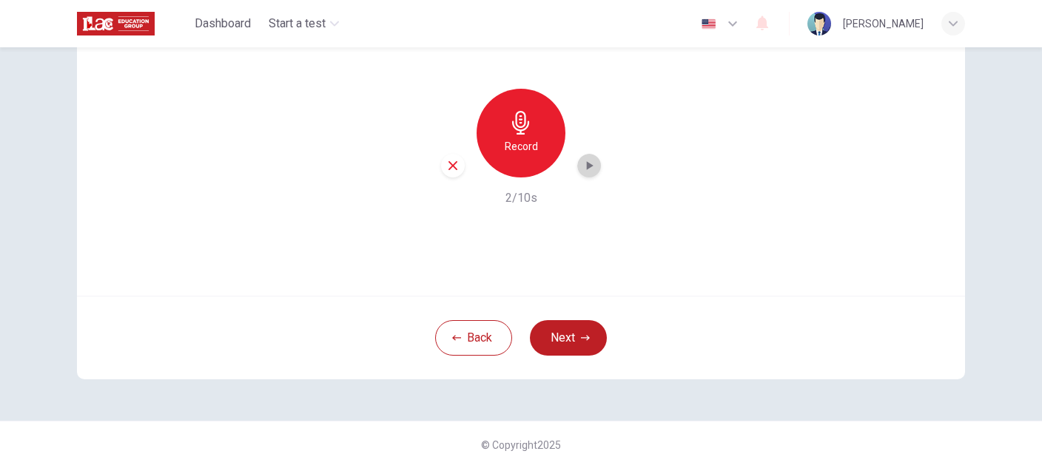
click at [584, 161] on icon "button" at bounding box center [588, 165] width 15 height 15
click at [582, 163] on icon "button" at bounding box center [588, 165] width 15 height 15
click at [522, 156] on div "Record" at bounding box center [520, 133] width 89 height 89
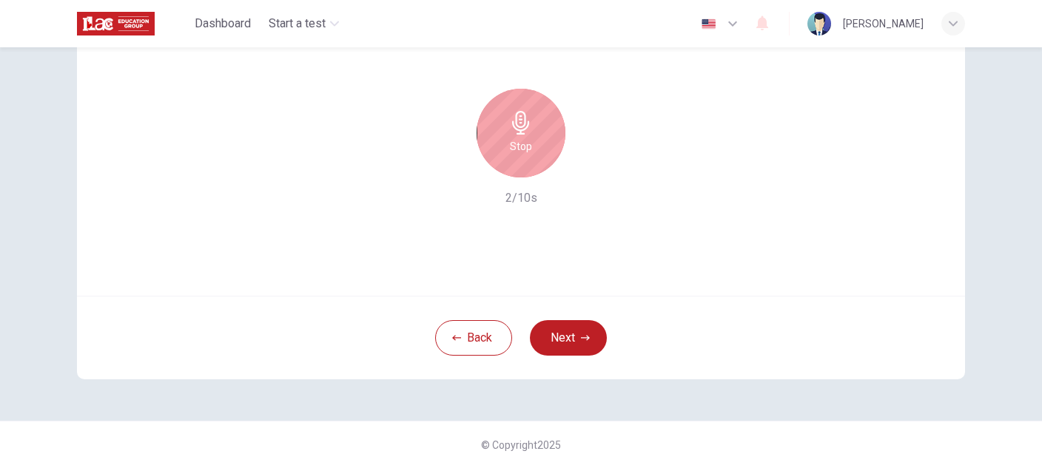
click at [522, 156] on div "Stop" at bounding box center [520, 133] width 89 height 89
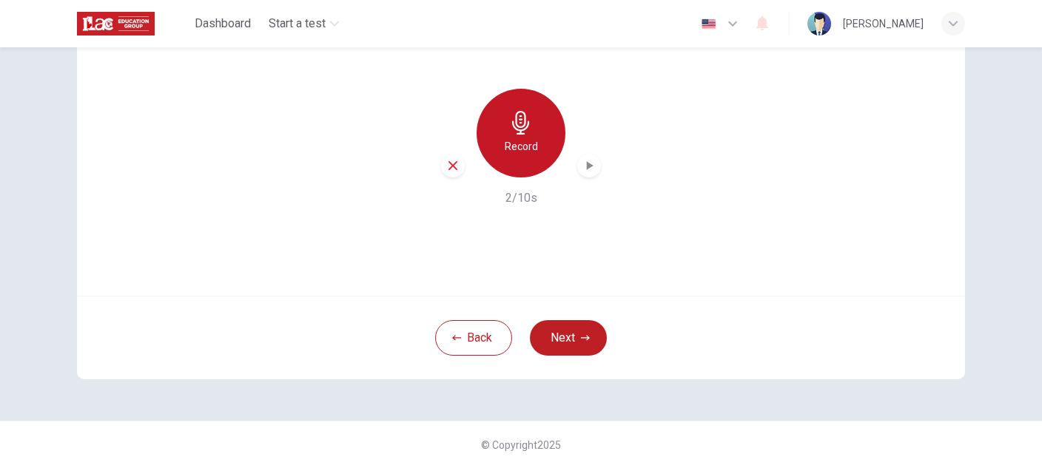
click at [520, 158] on div "Record" at bounding box center [520, 133] width 89 height 89
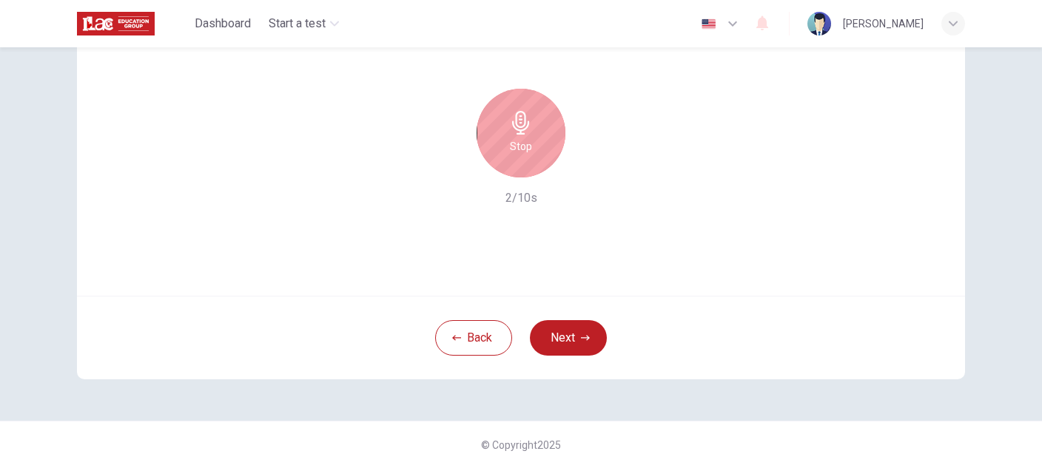
click at [533, 158] on div "Stop" at bounding box center [520, 133] width 89 height 89
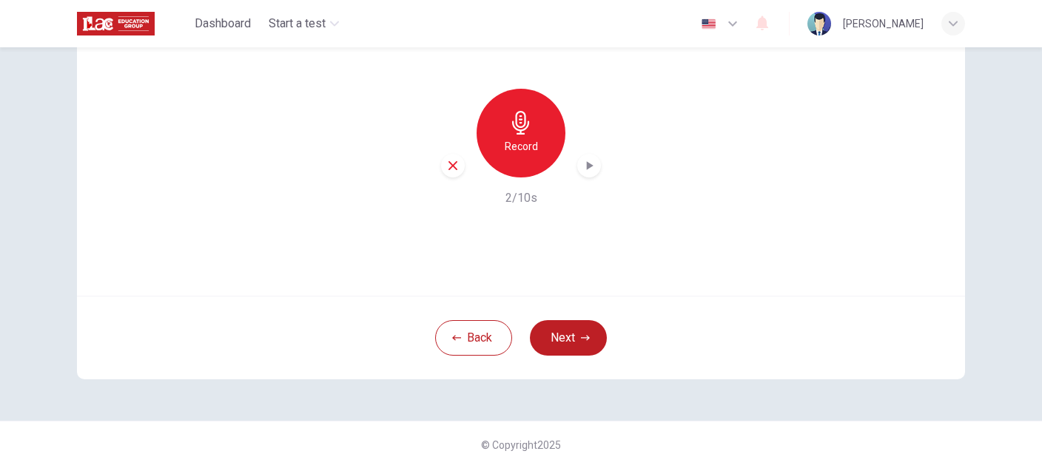
click at [587, 166] on icon "button" at bounding box center [590, 165] width 7 height 9
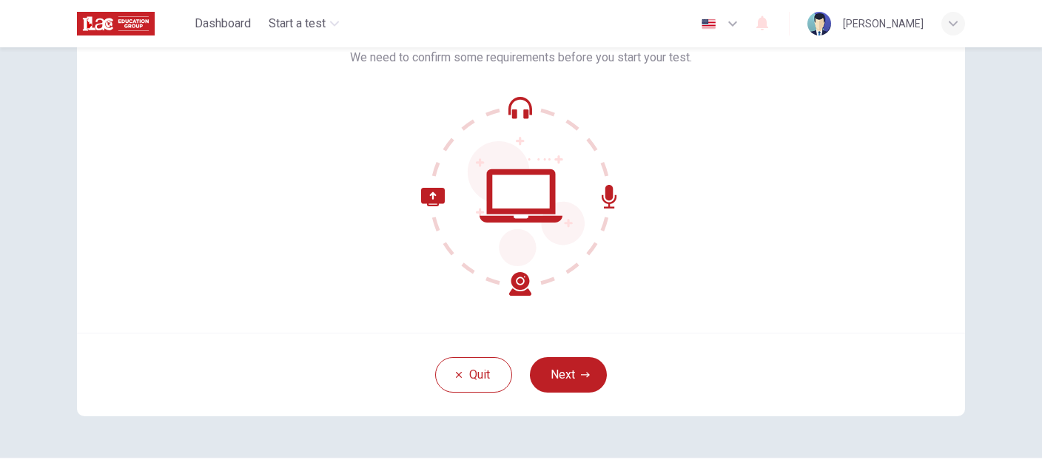
scroll to position [148, 0]
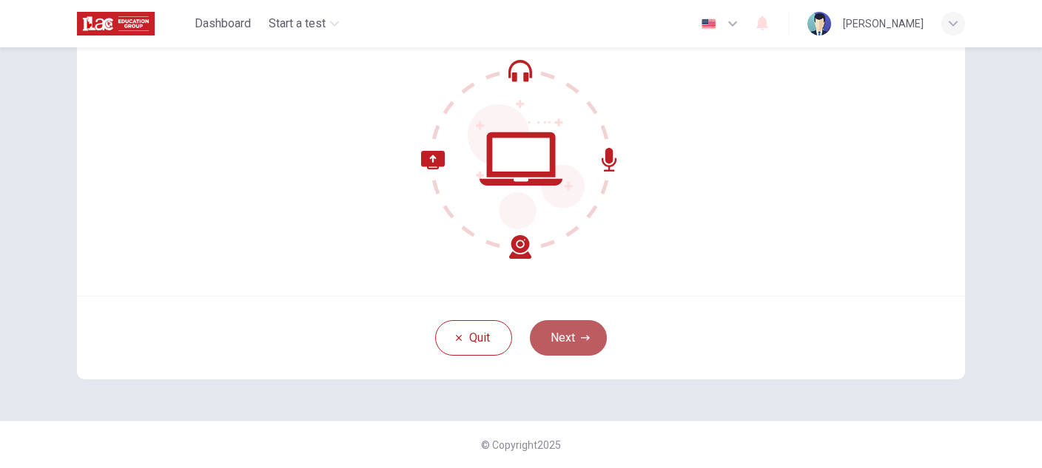
click at [573, 328] on button "Next" at bounding box center [568, 338] width 77 height 36
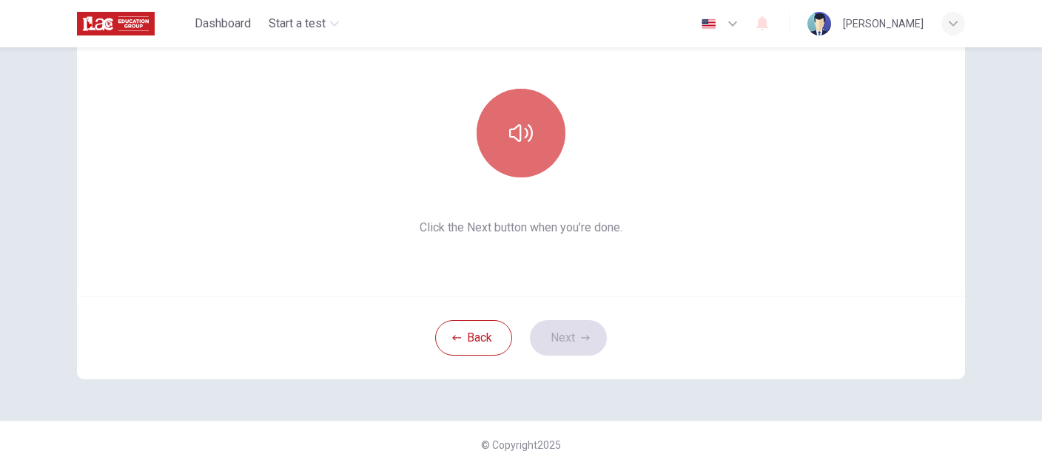
click at [522, 125] on icon "button" at bounding box center [521, 133] width 24 height 24
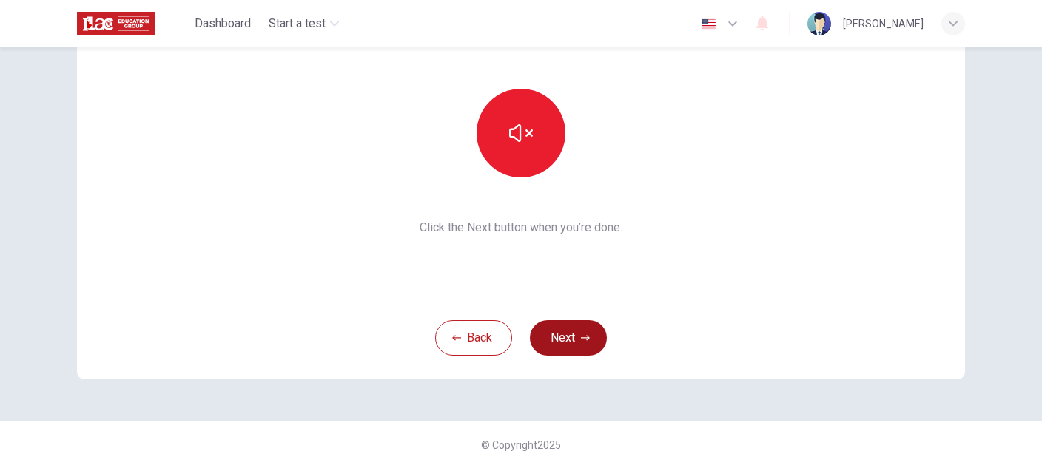
click at [581, 342] on button "Next" at bounding box center [568, 338] width 77 height 36
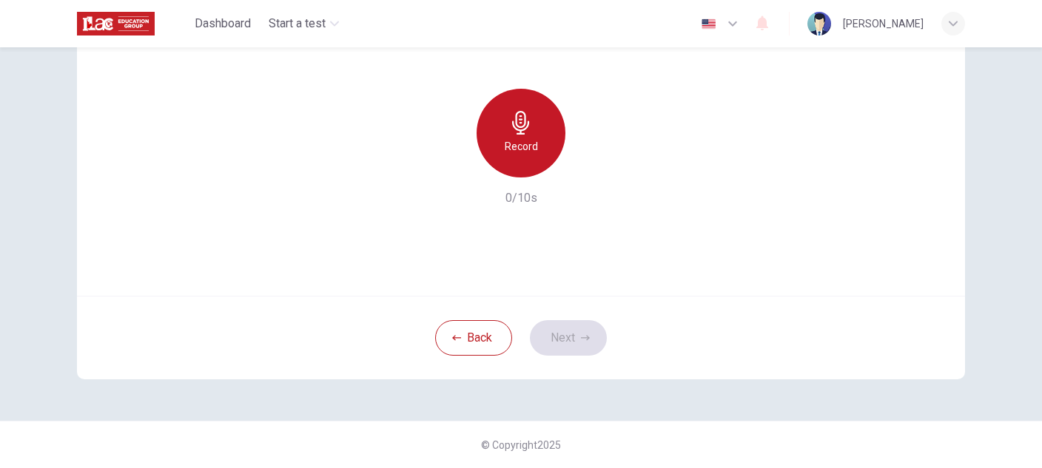
click at [526, 117] on icon "button" at bounding box center [521, 123] width 24 height 24
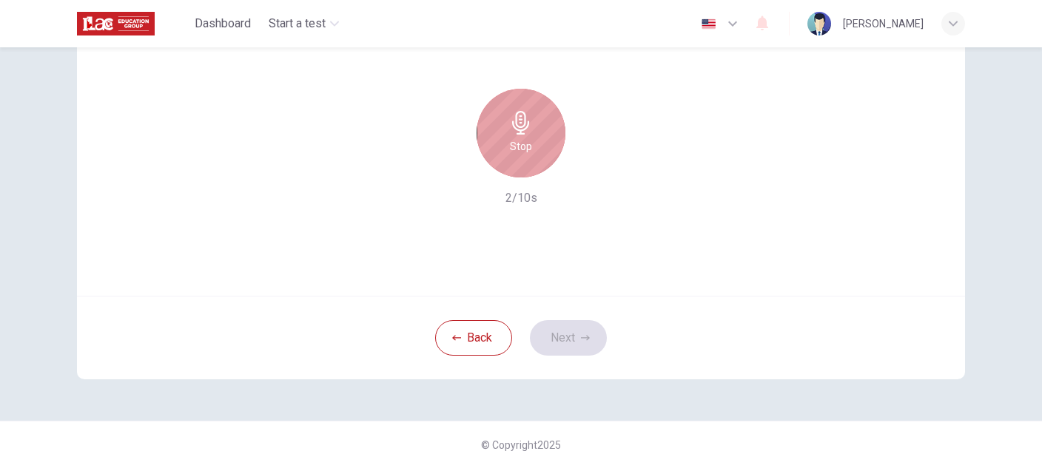
click at [524, 148] on h6 "Stop" at bounding box center [521, 147] width 22 height 18
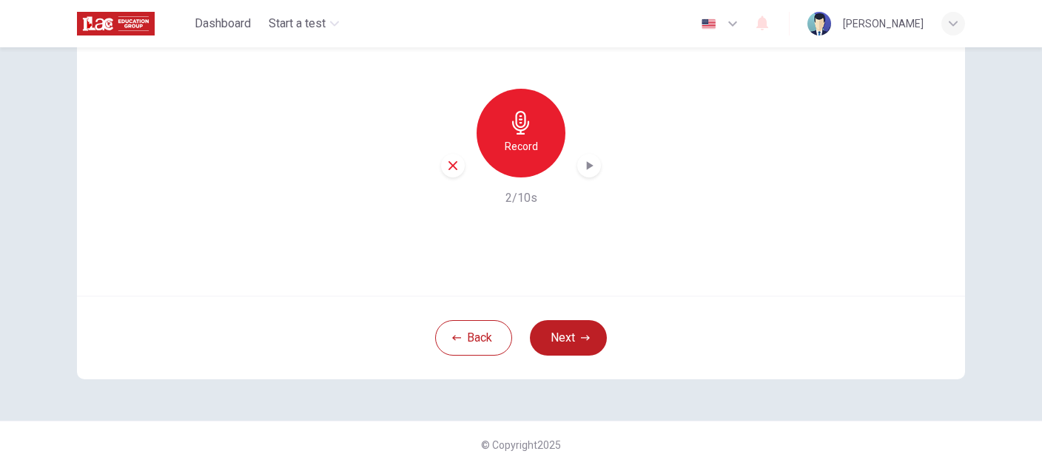
click at [584, 161] on icon "button" at bounding box center [588, 165] width 15 height 15
click at [582, 161] on icon "button" at bounding box center [588, 165] width 15 height 15
click at [447, 162] on icon "button" at bounding box center [452, 165] width 13 height 13
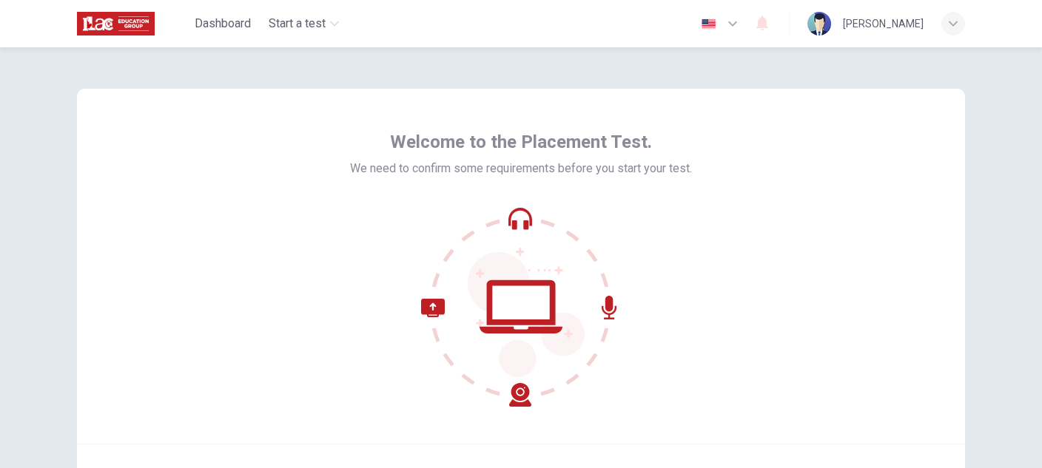
scroll to position [148, 0]
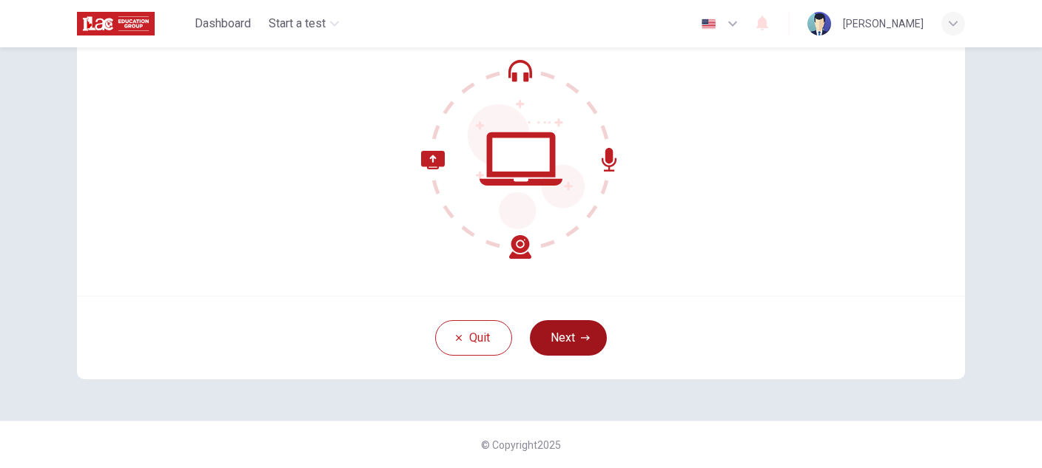
click at [577, 345] on button "Next" at bounding box center [568, 338] width 77 height 36
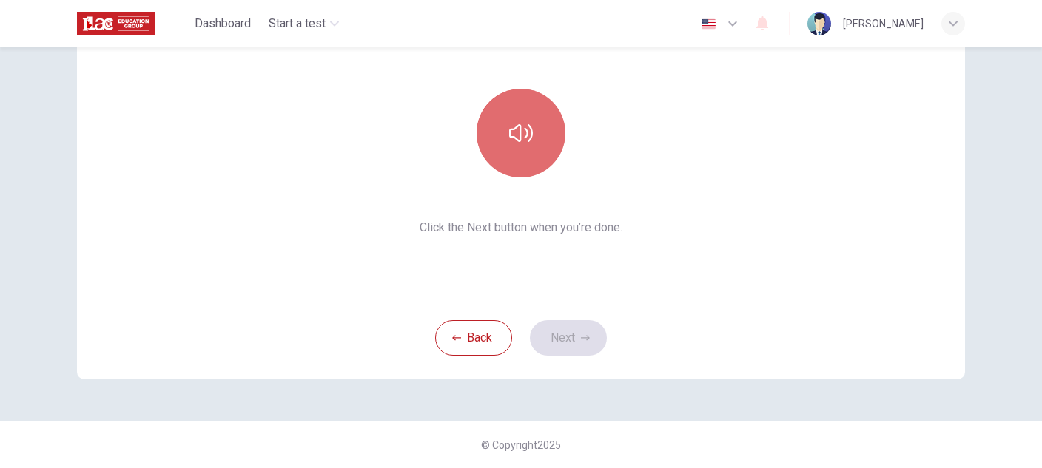
click at [520, 142] on icon "button" at bounding box center [521, 133] width 24 height 24
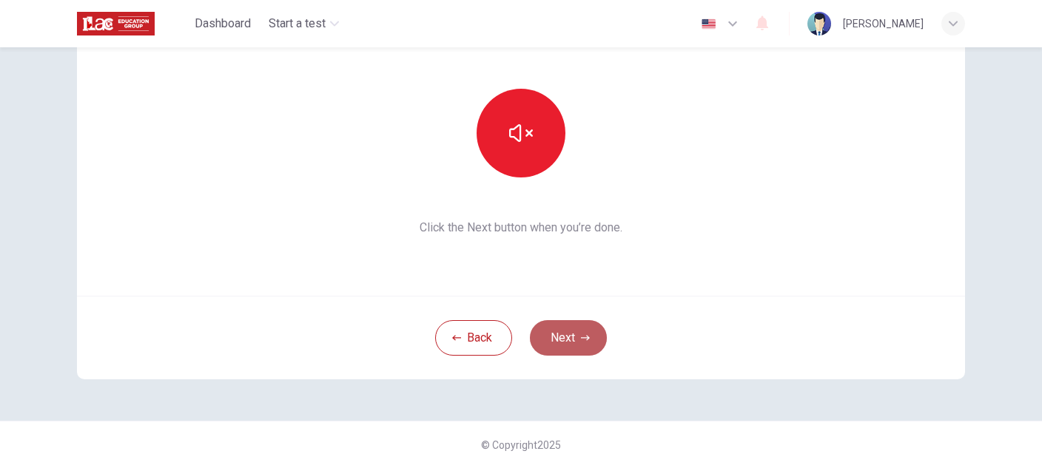
click at [573, 332] on button "Next" at bounding box center [568, 338] width 77 height 36
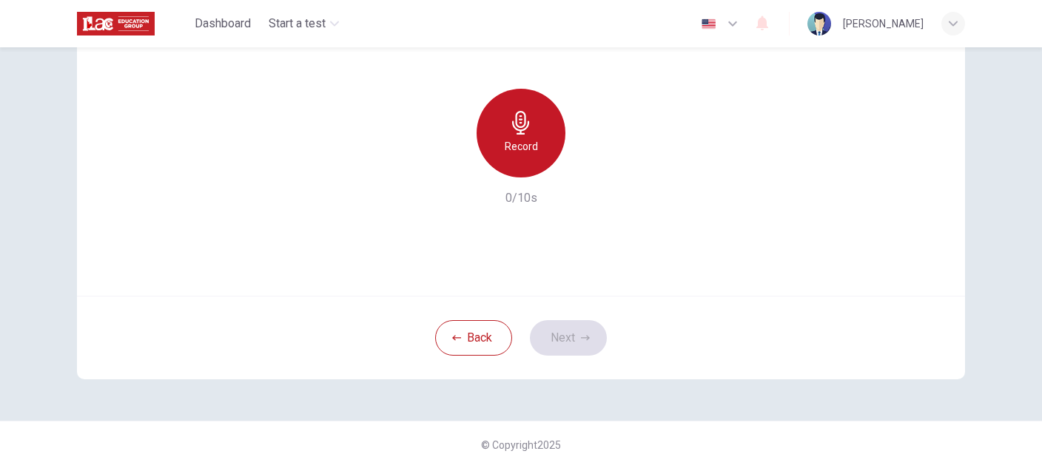
click at [522, 132] on icon "button" at bounding box center [521, 123] width 24 height 24
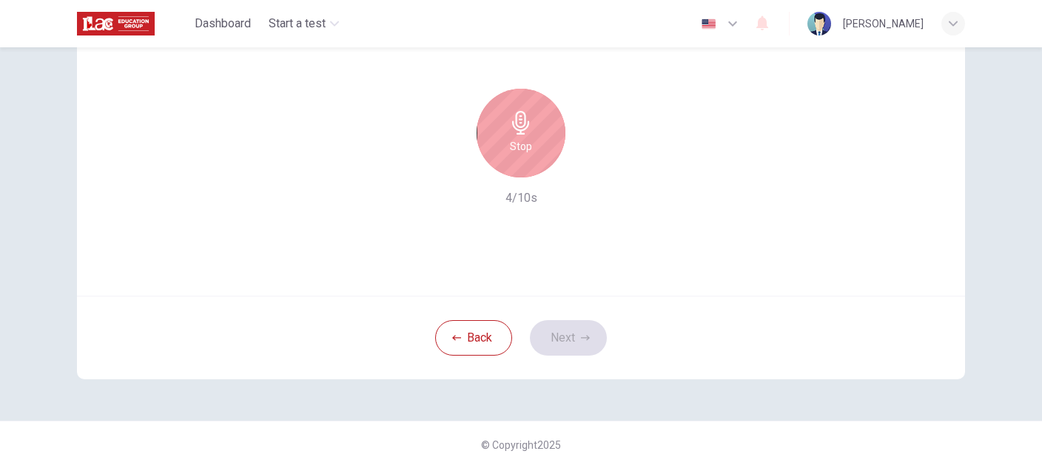
click at [524, 135] on div "Stop" at bounding box center [520, 133] width 89 height 89
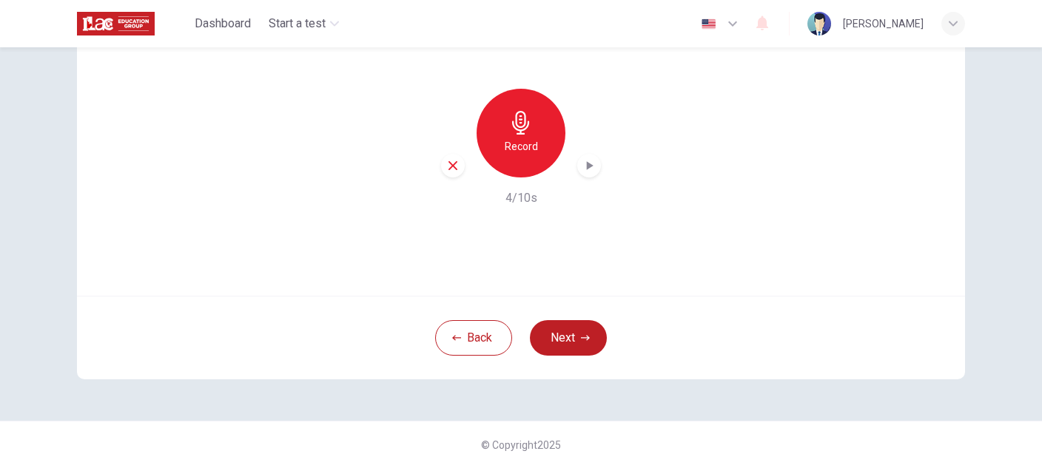
click at [587, 169] on icon "button" at bounding box center [588, 165] width 15 height 15
click at [447, 161] on icon "button" at bounding box center [452, 165] width 13 height 13
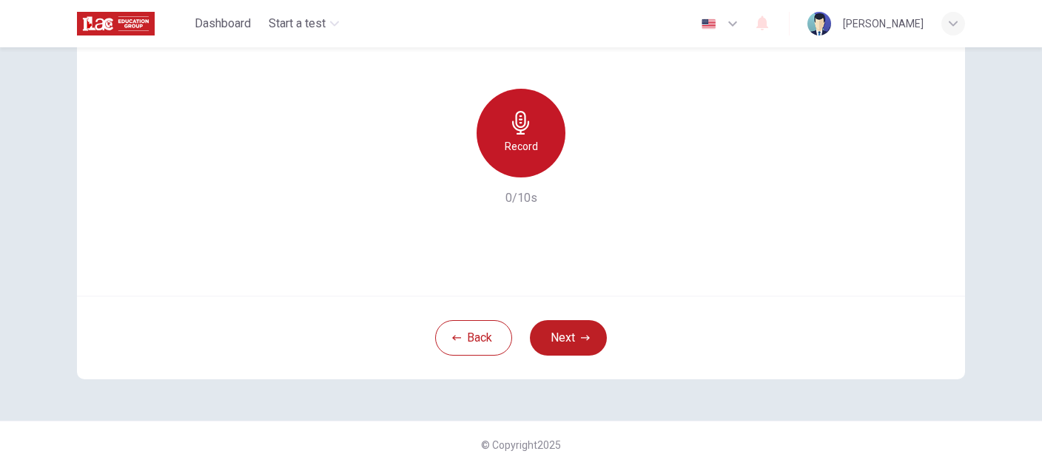
click at [508, 146] on h6 "Record" at bounding box center [520, 147] width 33 height 18
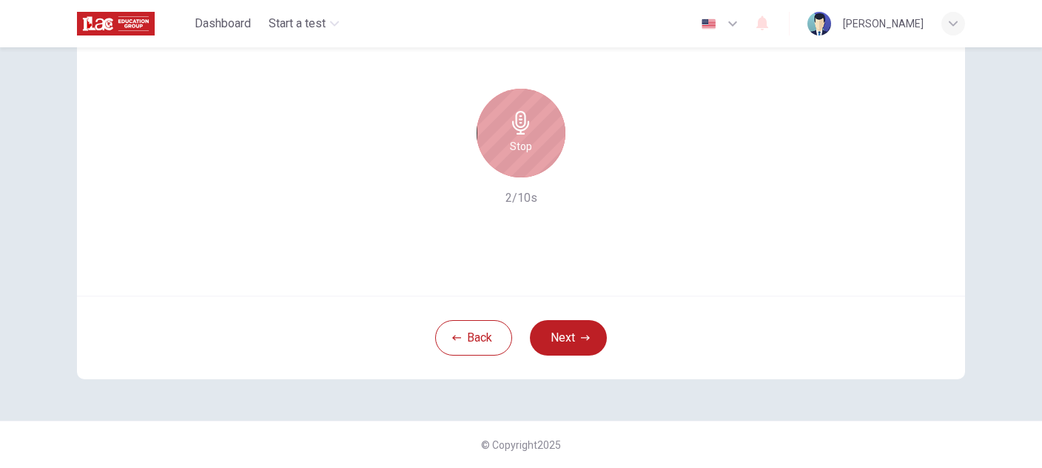
click at [510, 146] on h6 "Stop" at bounding box center [521, 147] width 22 height 18
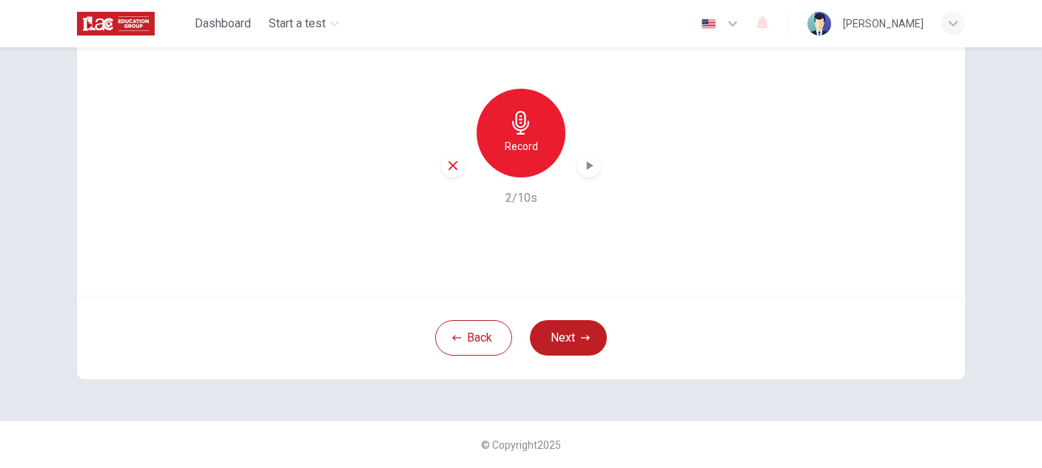
click at [587, 166] on icon "button" at bounding box center [590, 165] width 7 height 9
click at [446, 166] on icon "button" at bounding box center [452, 165] width 13 height 13
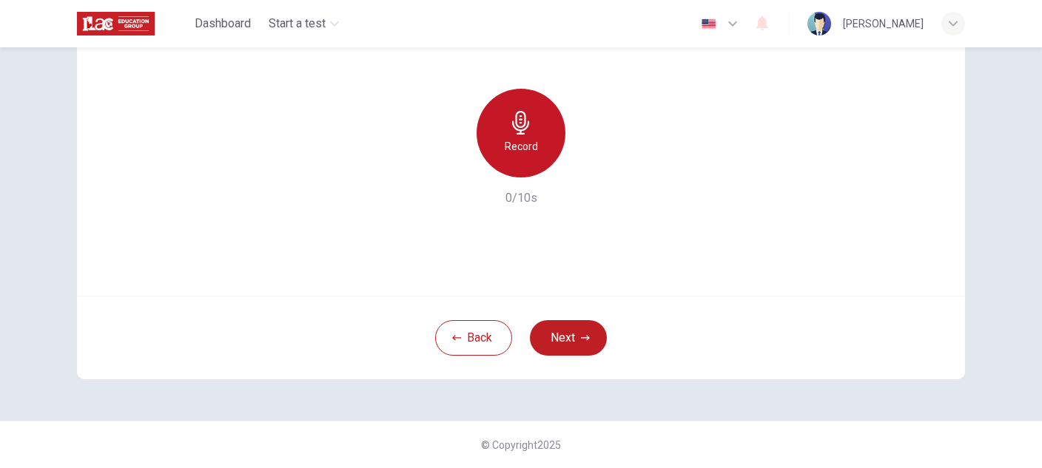
drag, startPoint x: 512, startPoint y: 127, endPoint x: 516, endPoint y: 155, distance: 27.6
click at [515, 131] on icon "button" at bounding box center [520, 123] width 17 height 24
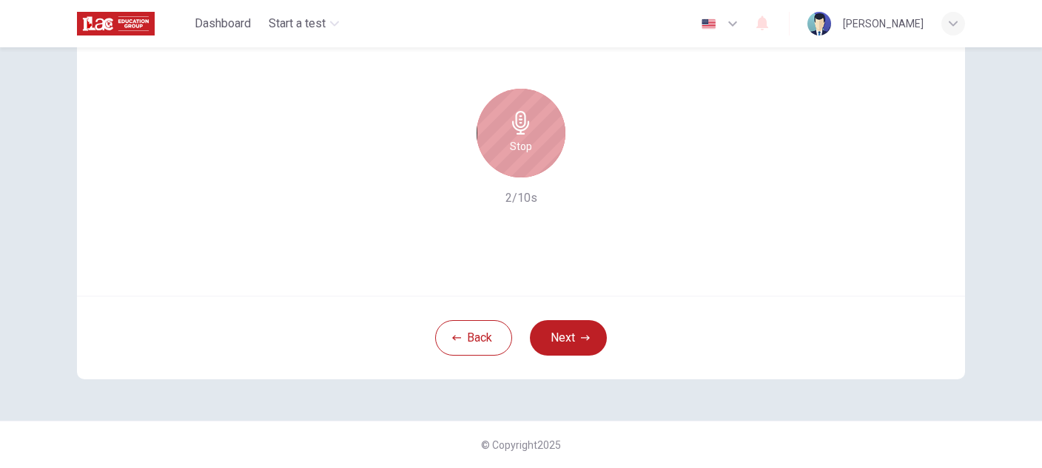
click at [530, 128] on div "Stop" at bounding box center [520, 133] width 89 height 89
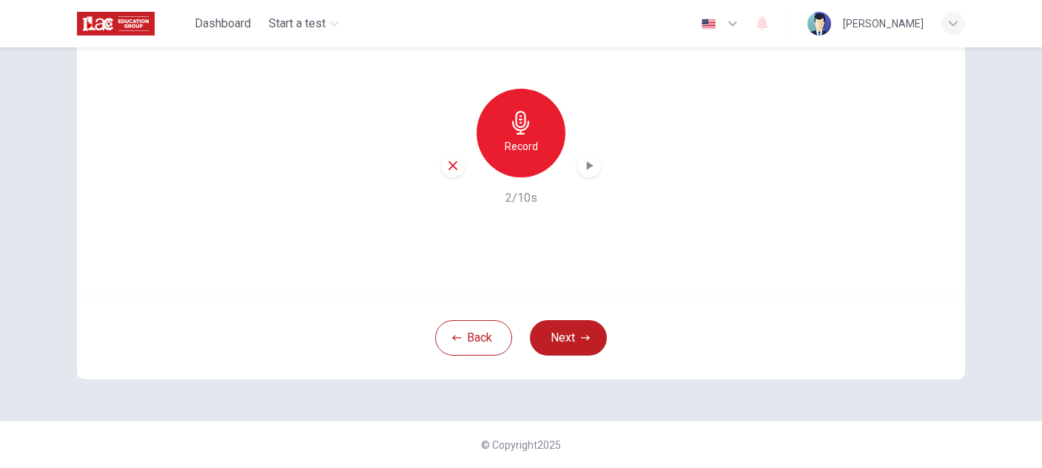
click at [588, 163] on icon "button" at bounding box center [588, 165] width 15 height 15
click at [466, 323] on button "Back" at bounding box center [473, 338] width 77 height 36
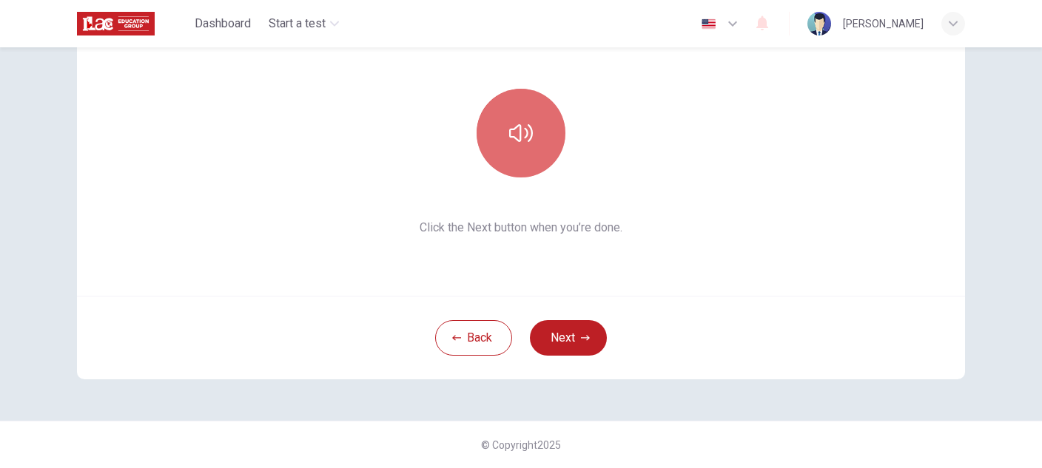
click at [527, 135] on icon "button" at bounding box center [521, 133] width 24 height 24
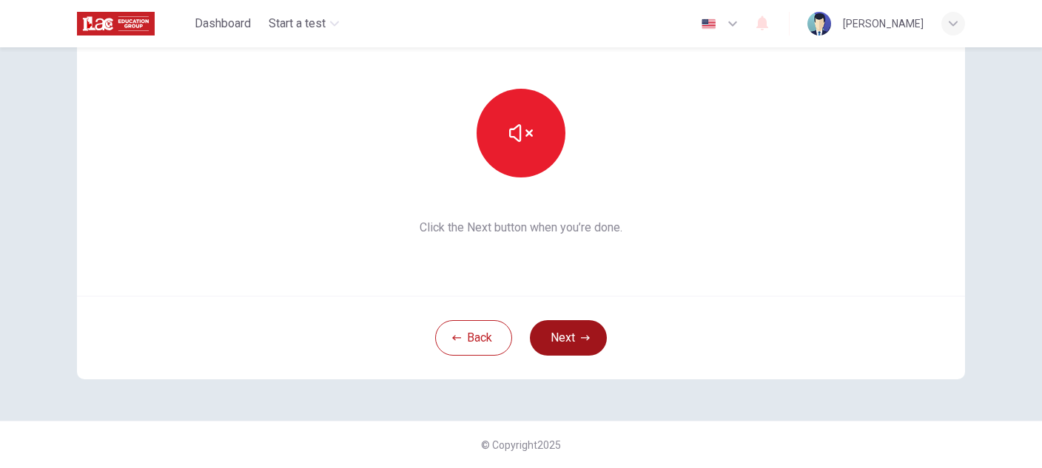
click at [553, 332] on button "Next" at bounding box center [568, 338] width 77 height 36
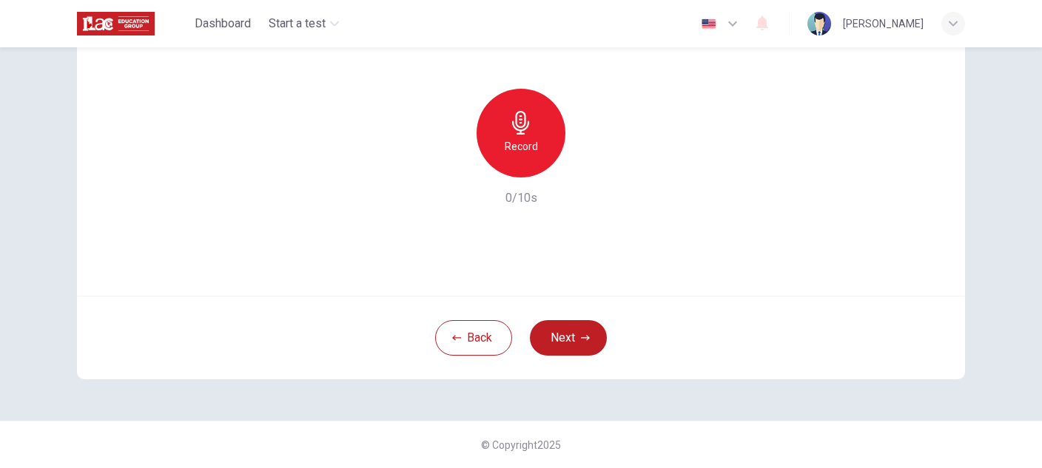
click at [526, 137] on div "Record" at bounding box center [520, 133] width 89 height 89
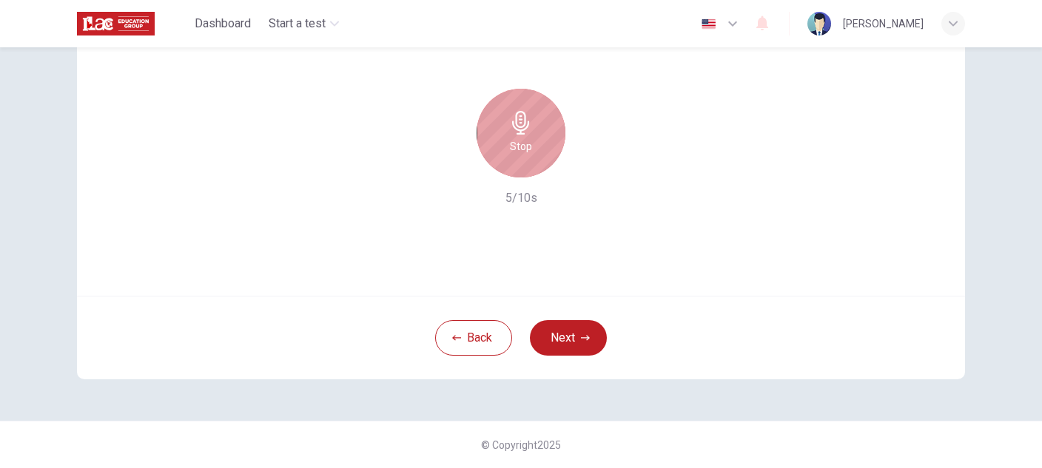
click at [527, 152] on h6 "Stop" at bounding box center [521, 147] width 22 height 18
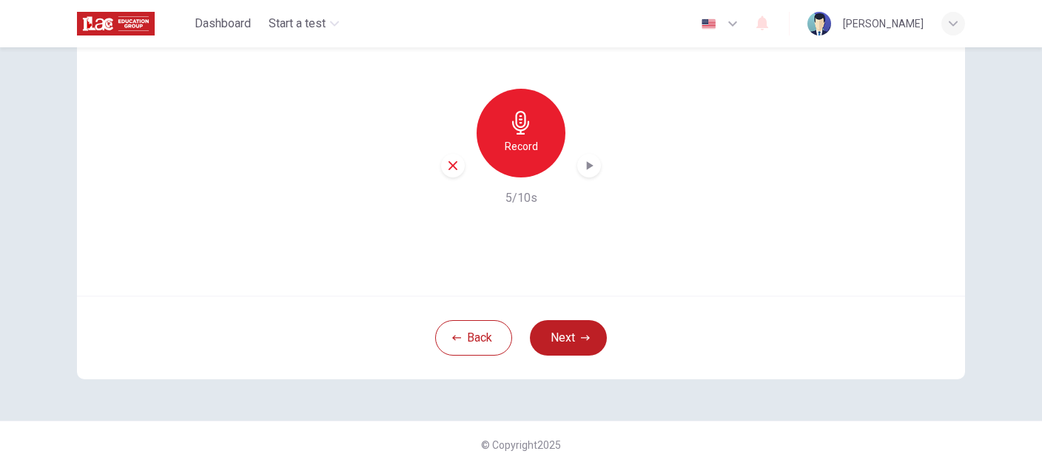
click at [581, 162] on icon "button" at bounding box center [588, 165] width 15 height 15
click at [448, 169] on icon "button" at bounding box center [452, 165] width 13 height 13
click at [575, 337] on button "Next" at bounding box center [568, 338] width 77 height 36
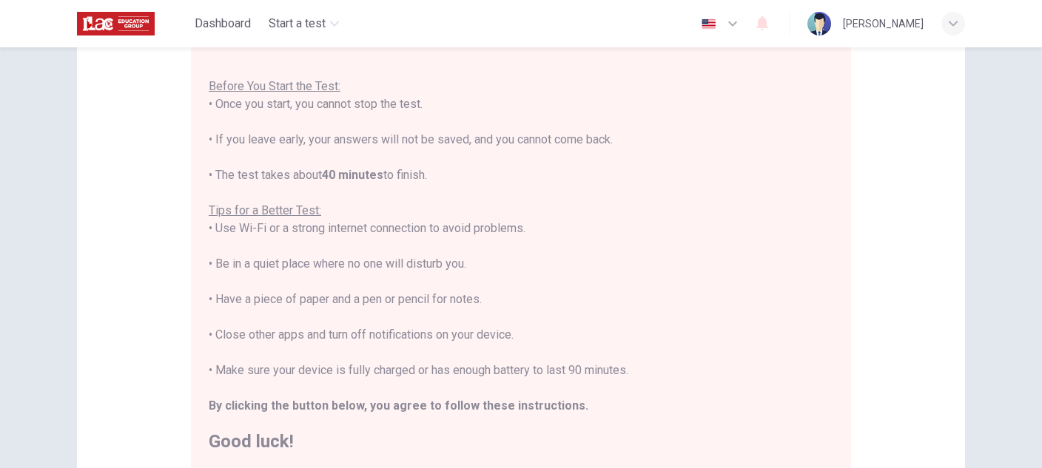
scroll to position [354, 0]
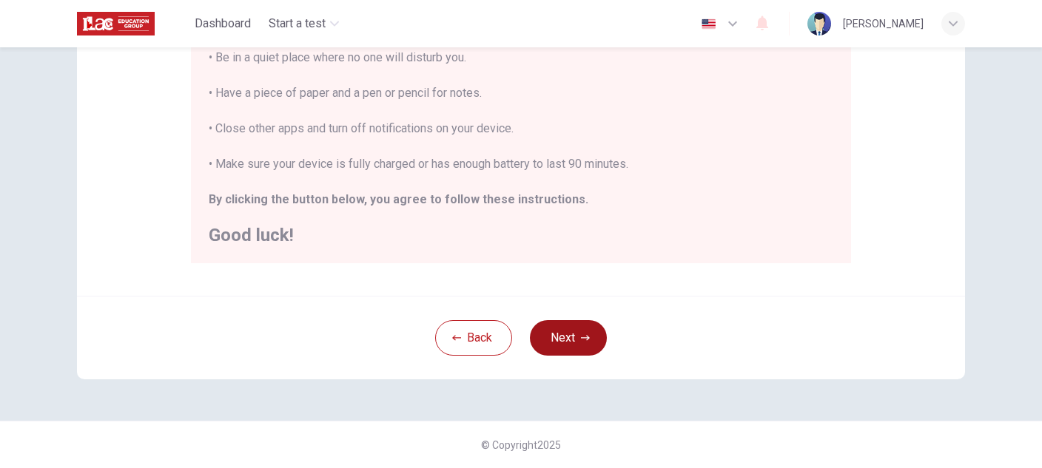
click at [553, 334] on button "Next" at bounding box center [568, 338] width 77 height 36
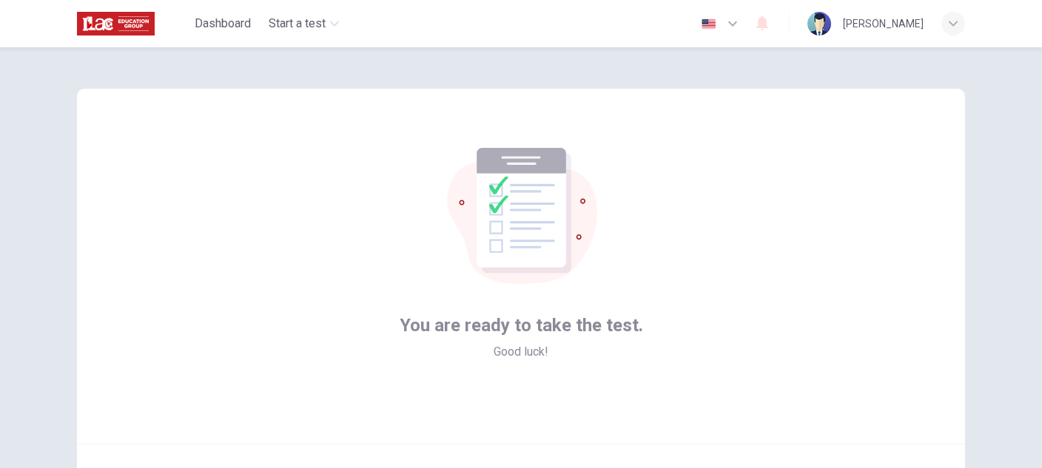
scroll to position [148, 0]
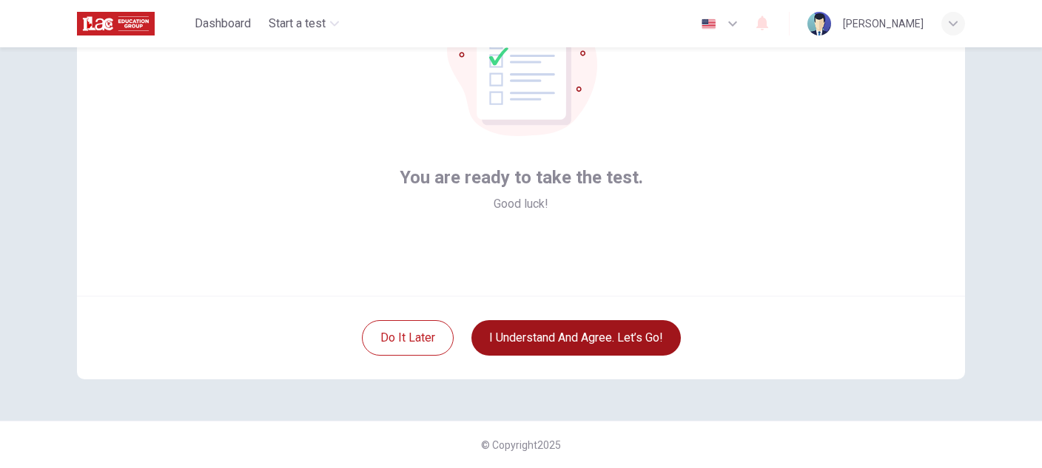
click at [620, 343] on button "I understand and agree. Let’s go!" at bounding box center [575, 338] width 209 height 36
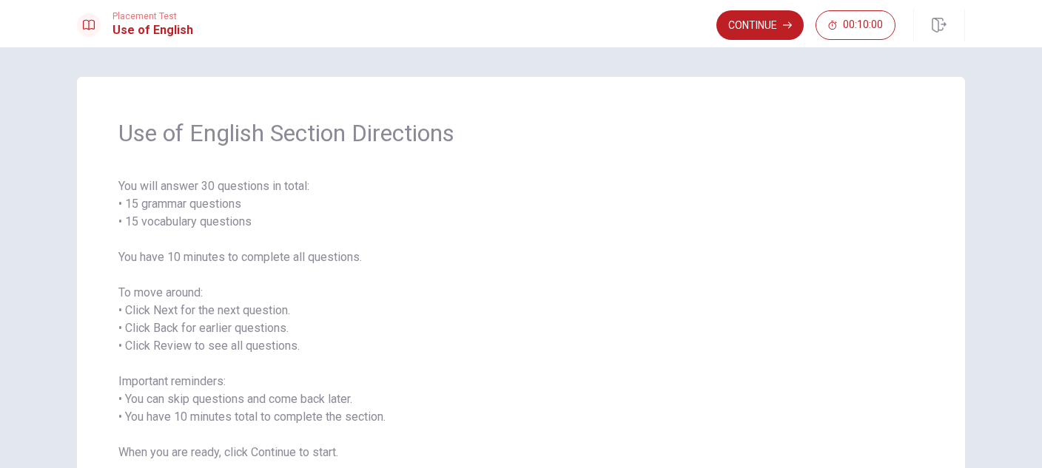
scroll to position [112, 0]
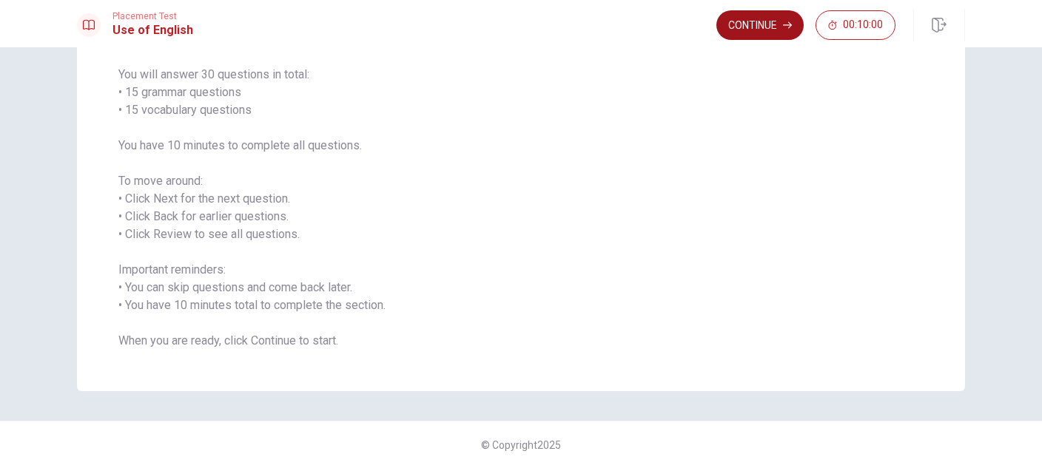
click at [748, 37] on button "Continue" at bounding box center [759, 25] width 87 height 30
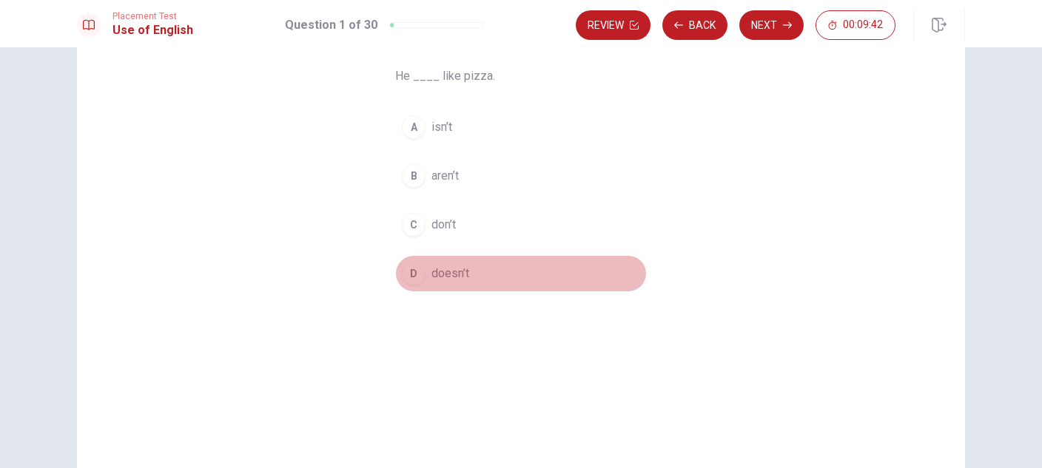
click at [449, 273] on span "doesn’t" at bounding box center [450, 274] width 38 height 18
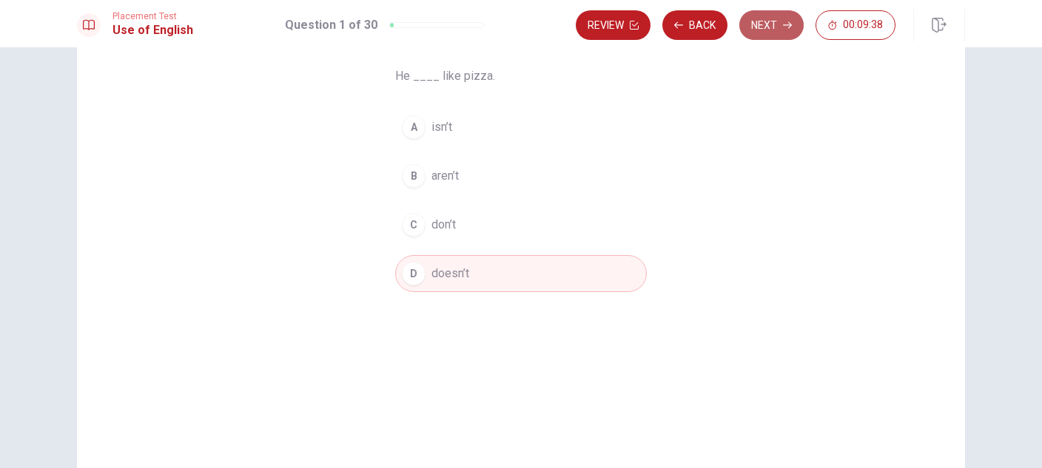
click at [766, 28] on button "Next" at bounding box center [771, 25] width 64 height 30
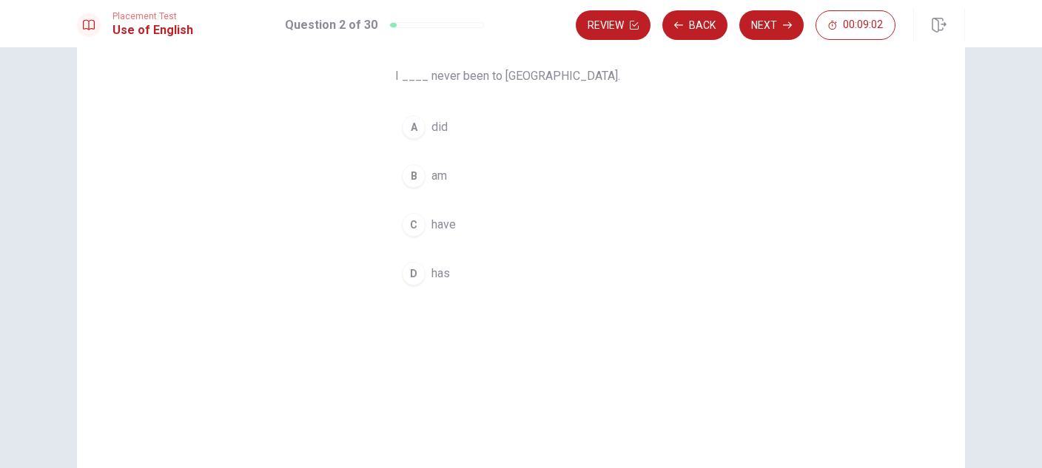
click at [441, 277] on span "has" at bounding box center [440, 274] width 18 height 18
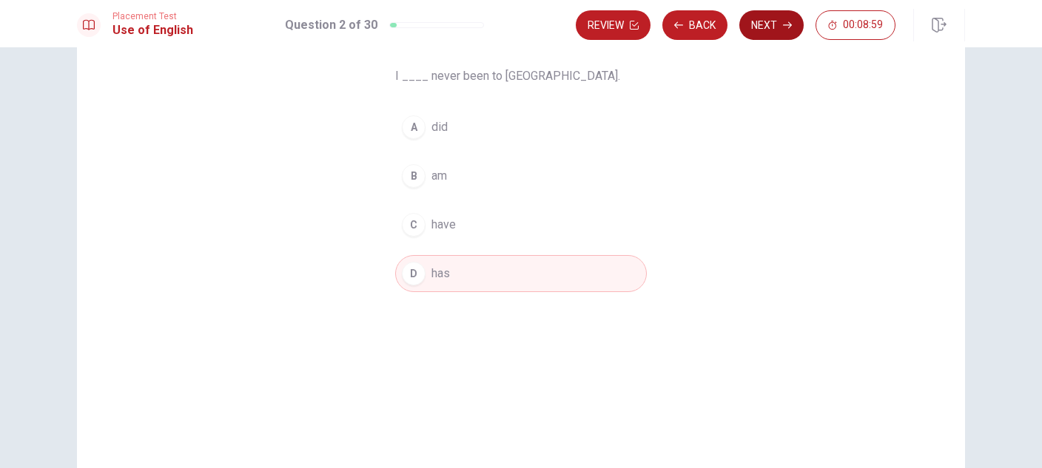
click at [777, 24] on button "Next" at bounding box center [771, 25] width 64 height 30
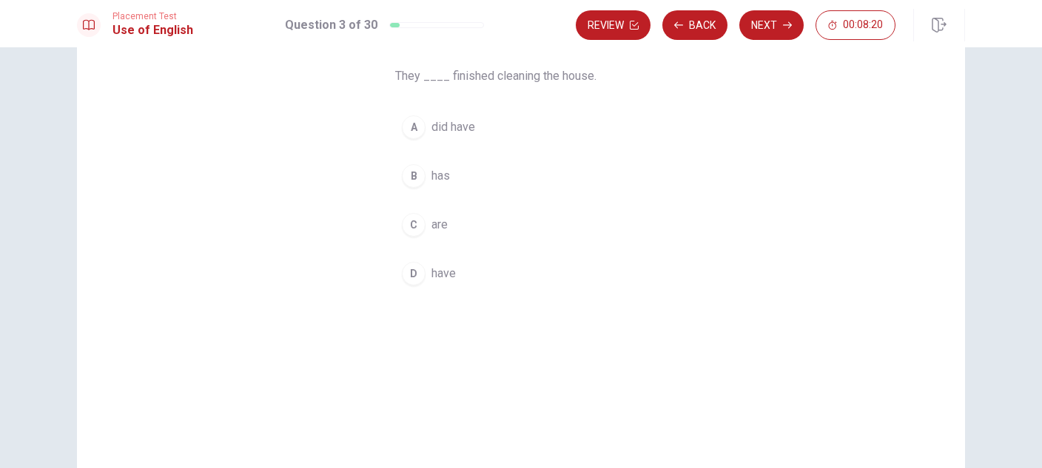
click at [443, 226] on span "are" at bounding box center [439, 225] width 16 height 18
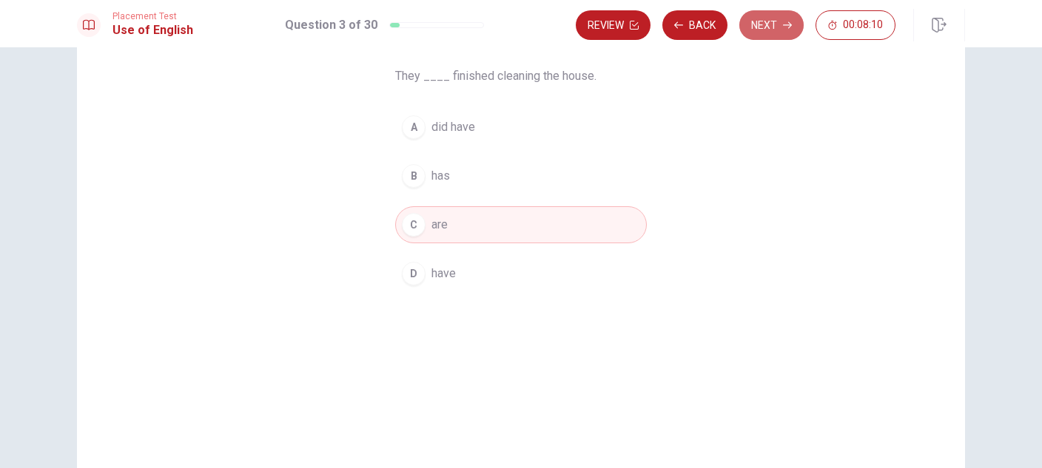
click at [780, 26] on button "Next" at bounding box center [771, 25] width 64 height 30
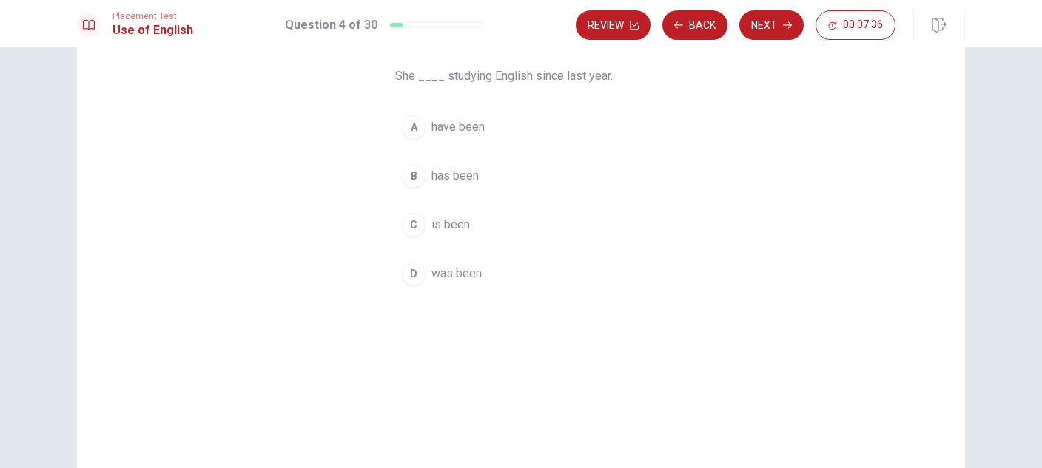
click at [459, 178] on span "has been" at bounding box center [454, 176] width 47 height 18
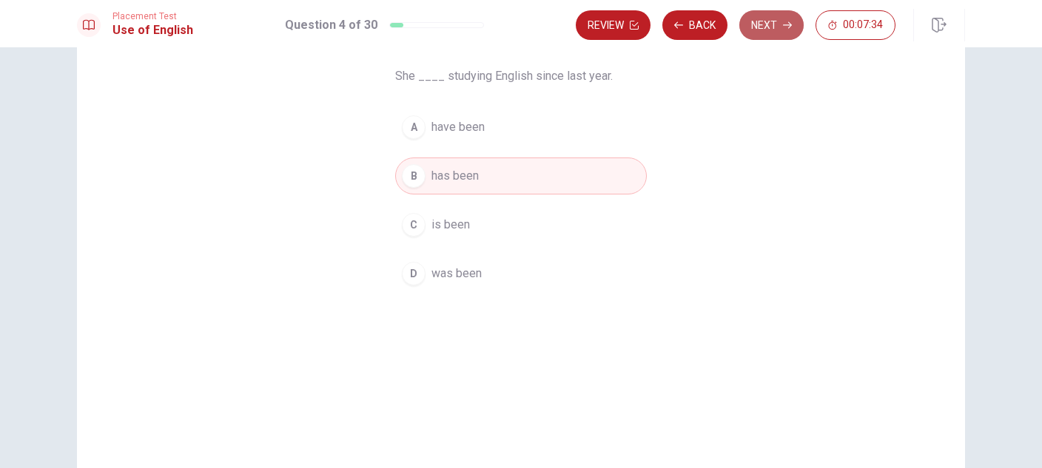
click at [767, 17] on button "Next" at bounding box center [771, 25] width 64 height 30
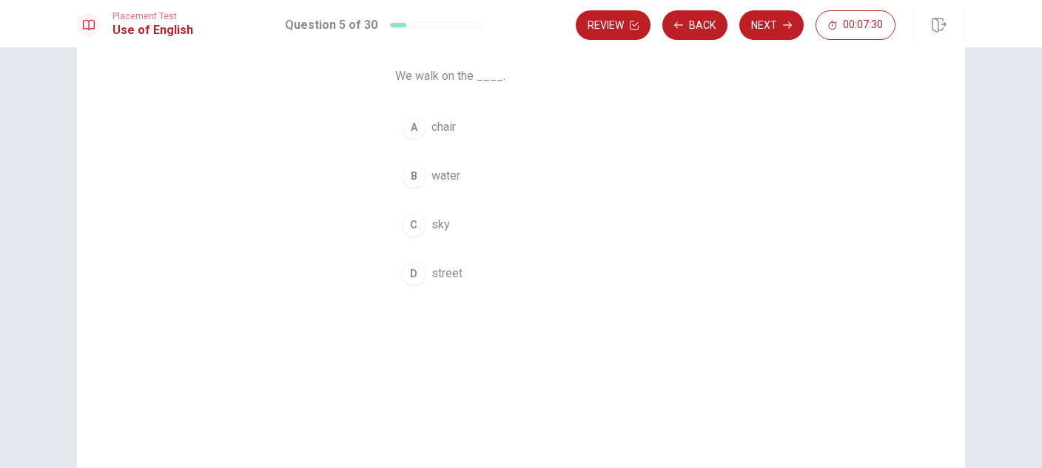
click at [451, 268] on span "street" at bounding box center [446, 274] width 31 height 18
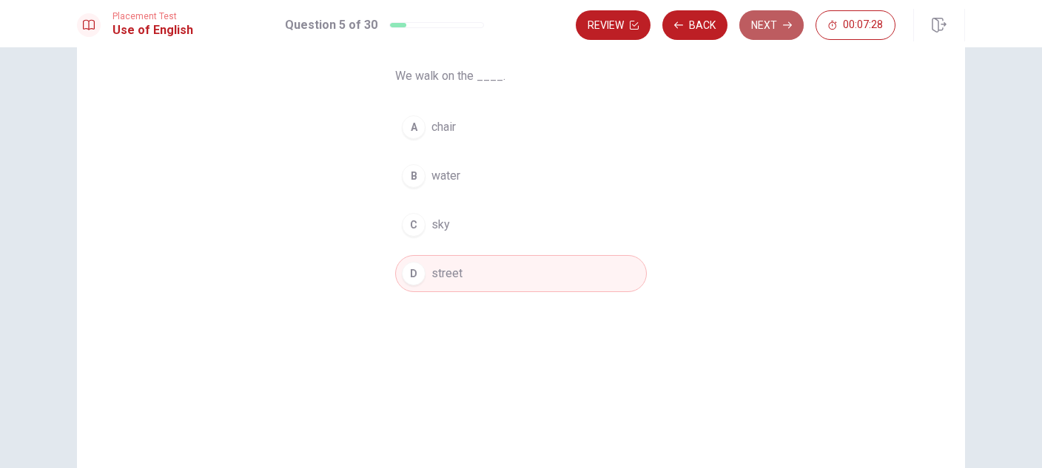
click at [775, 23] on button "Next" at bounding box center [771, 25] width 64 height 30
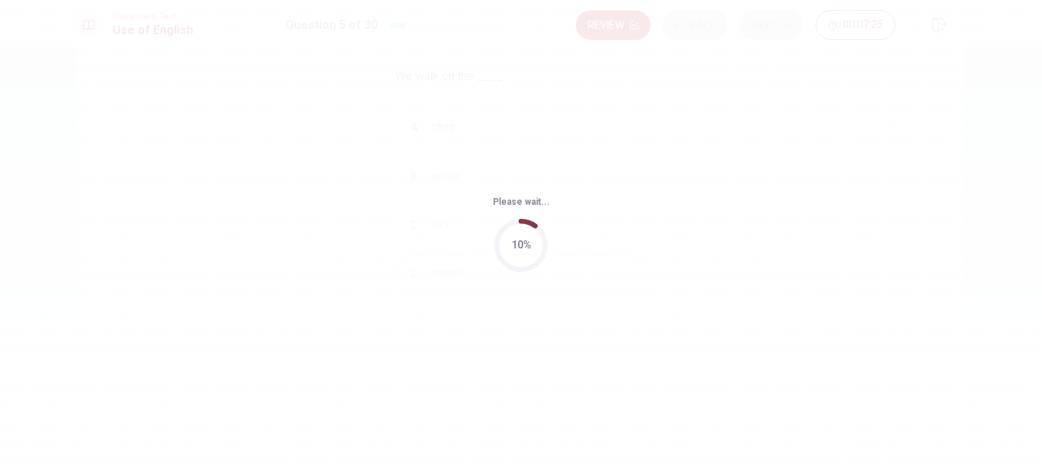
scroll to position [0, 0]
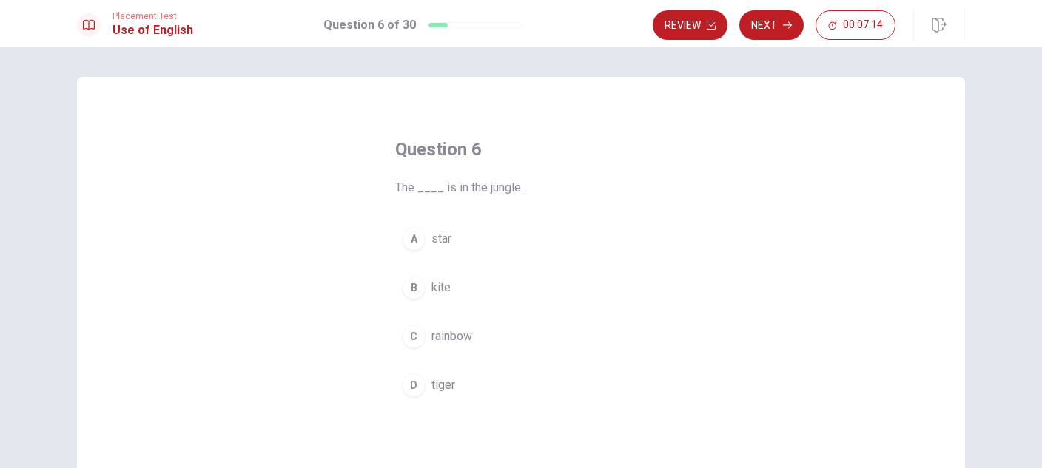
click at [439, 386] on span "tiger" at bounding box center [443, 386] width 24 height 18
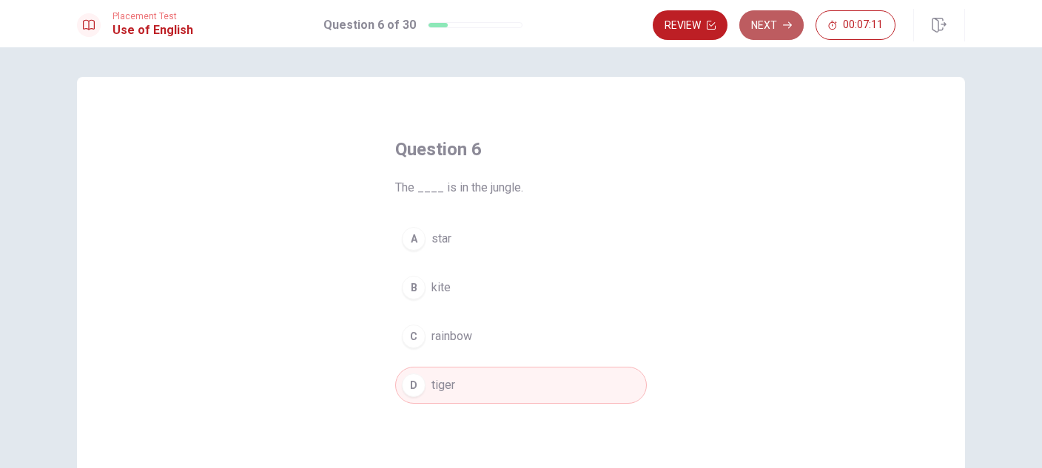
click at [772, 32] on button "Next" at bounding box center [771, 25] width 64 height 30
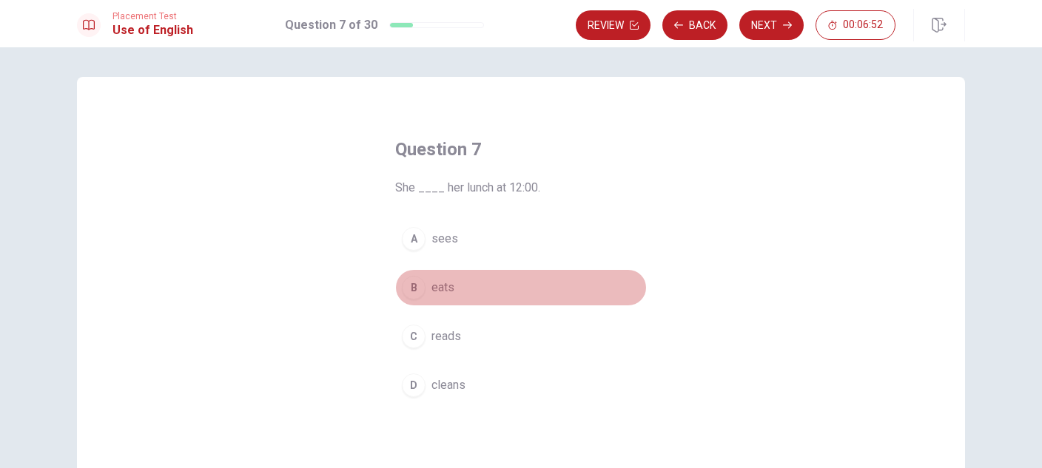
click at [448, 289] on span "eats" at bounding box center [442, 288] width 23 height 18
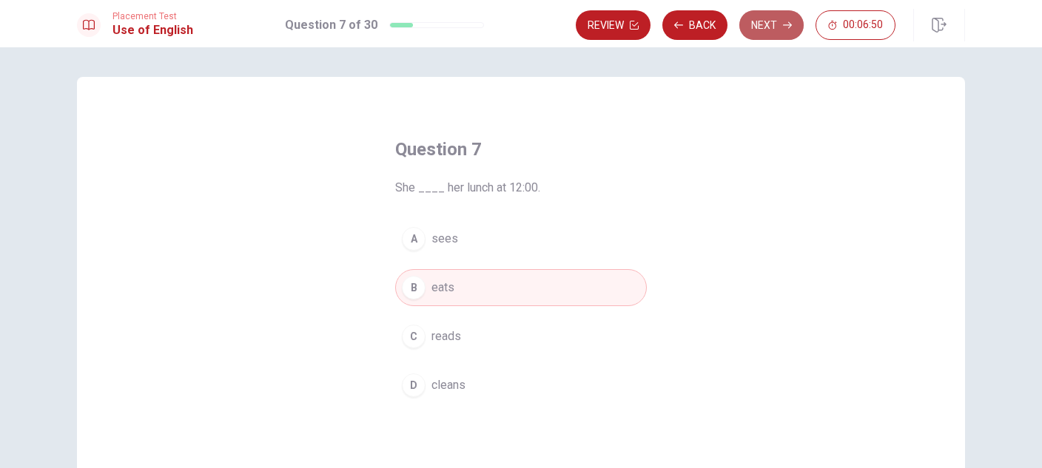
click at [774, 25] on button "Next" at bounding box center [771, 25] width 64 height 30
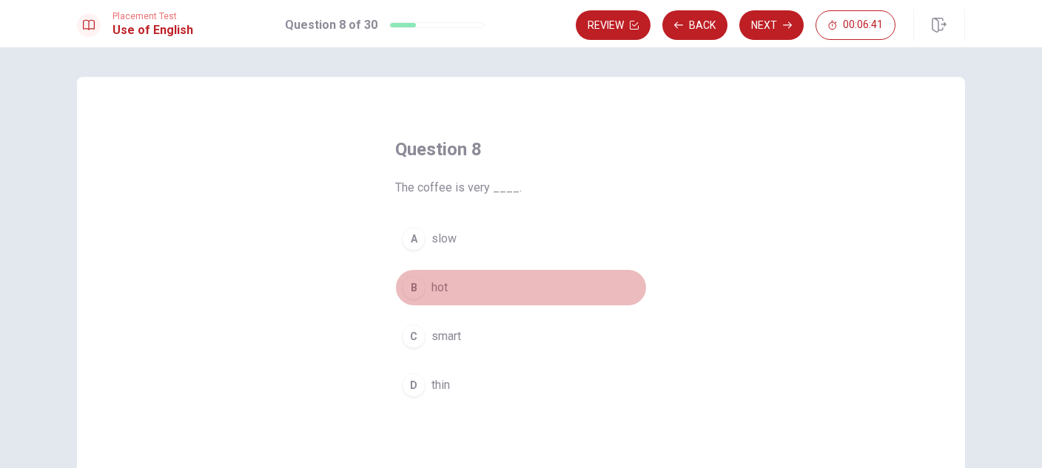
click at [442, 288] on span "hot" at bounding box center [439, 288] width 16 height 18
click at [482, 280] on button "B hot" at bounding box center [521, 287] width 252 height 37
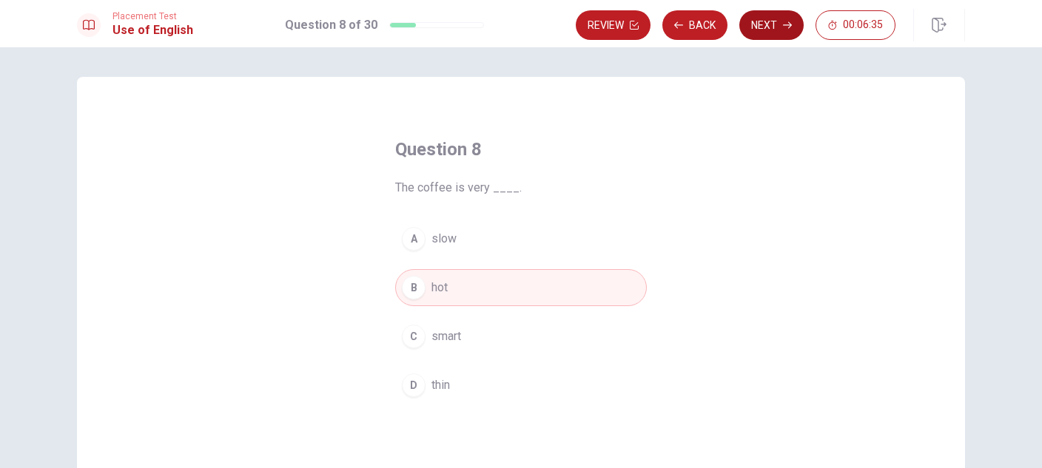
click at [777, 24] on button "Next" at bounding box center [771, 25] width 64 height 30
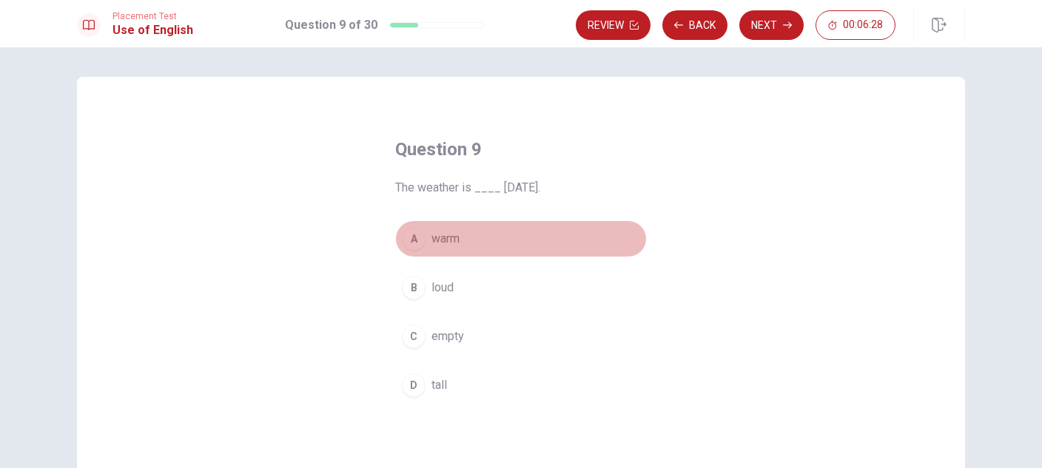
click at [458, 243] on button "A warm" at bounding box center [521, 238] width 252 height 37
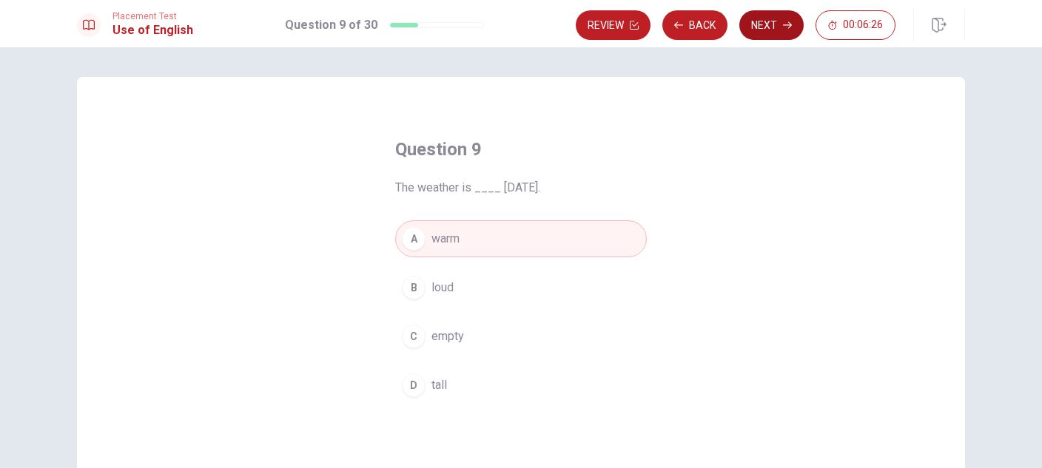
click at [764, 24] on button "Next" at bounding box center [771, 25] width 64 height 30
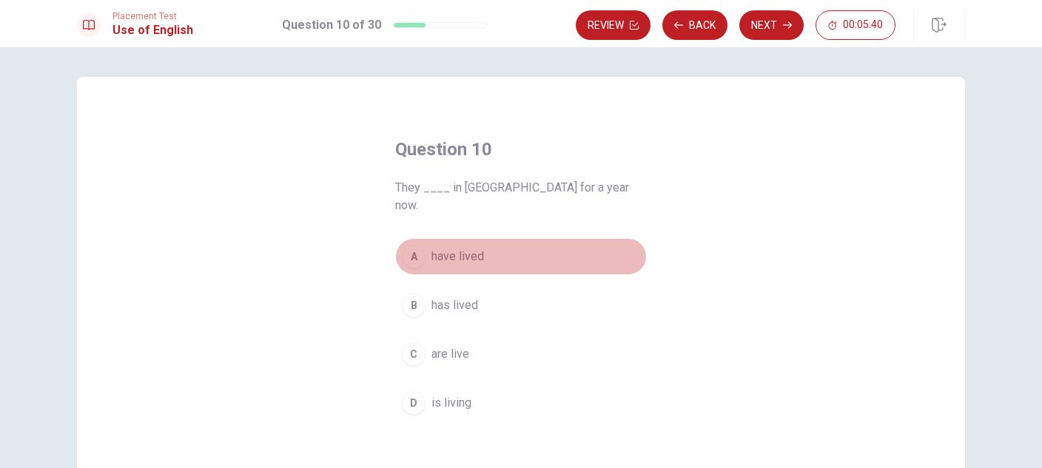
click at [475, 248] on span "have lived" at bounding box center [457, 257] width 53 height 18
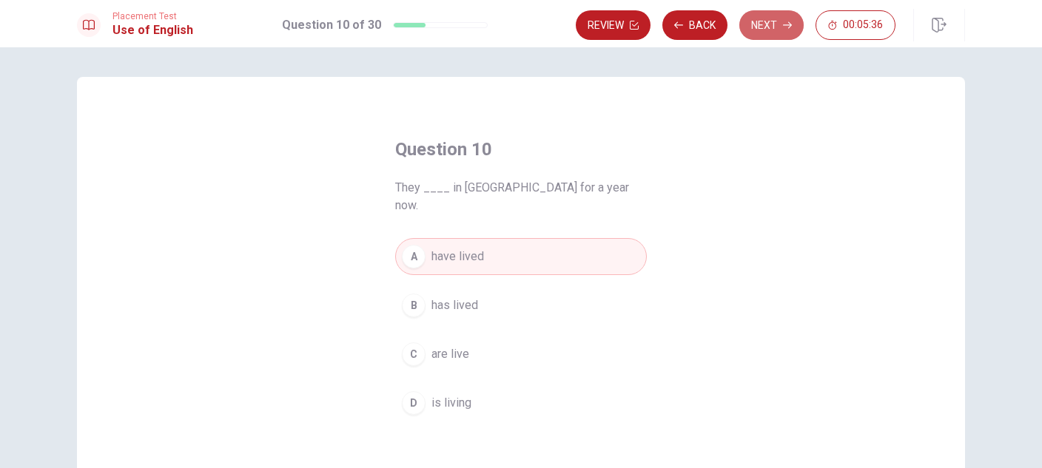
click at [769, 17] on button "Next" at bounding box center [771, 25] width 64 height 30
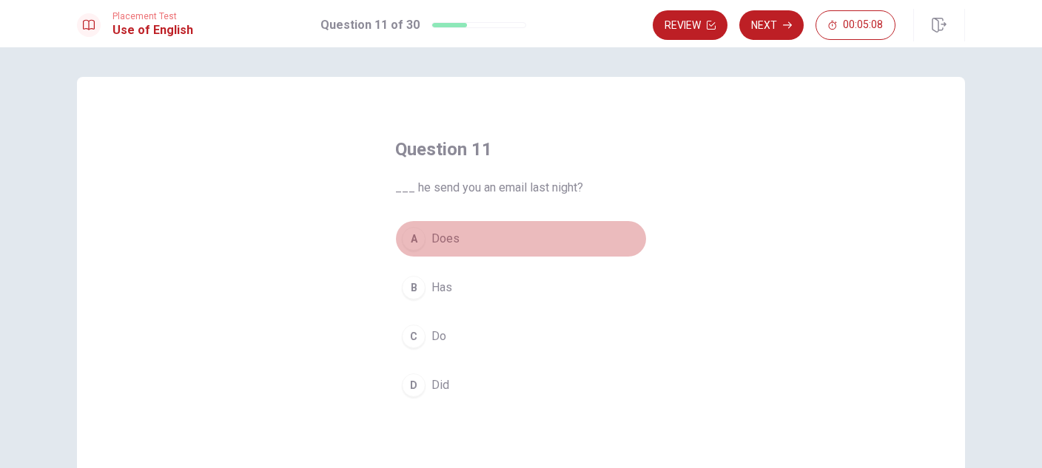
click at [451, 238] on span "Does" at bounding box center [445, 239] width 28 height 18
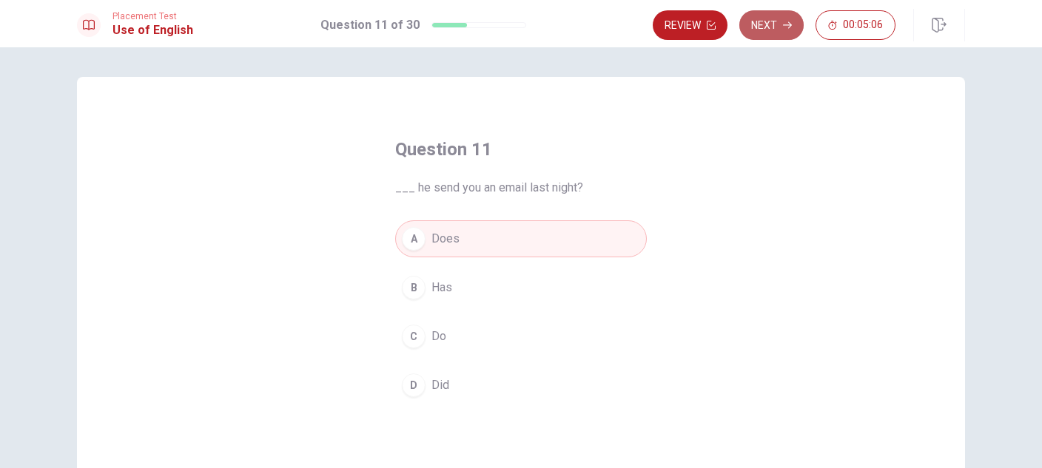
click at [774, 25] on button "Next" at bounding box center [771, 25] width 64 height 30
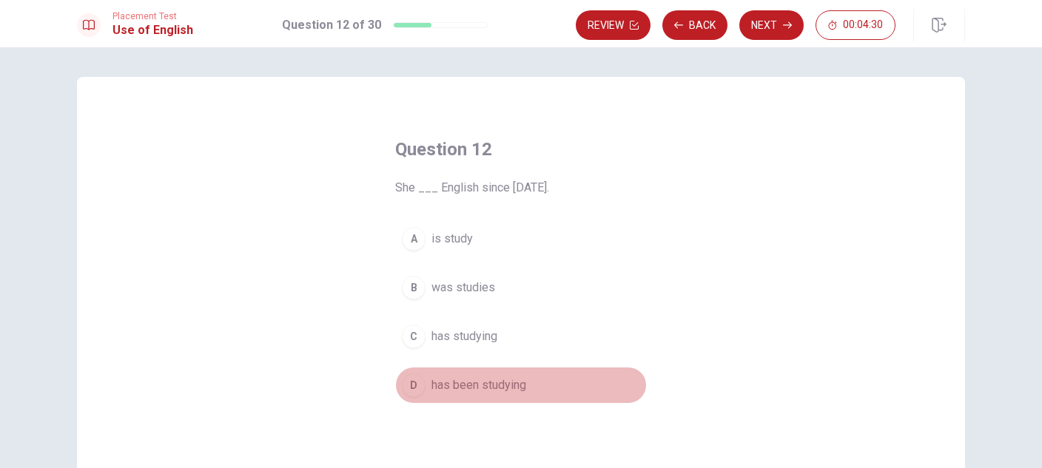
click at [484, 377] on span "has been studying" at bounding box center [478, 386] width 95 height 18
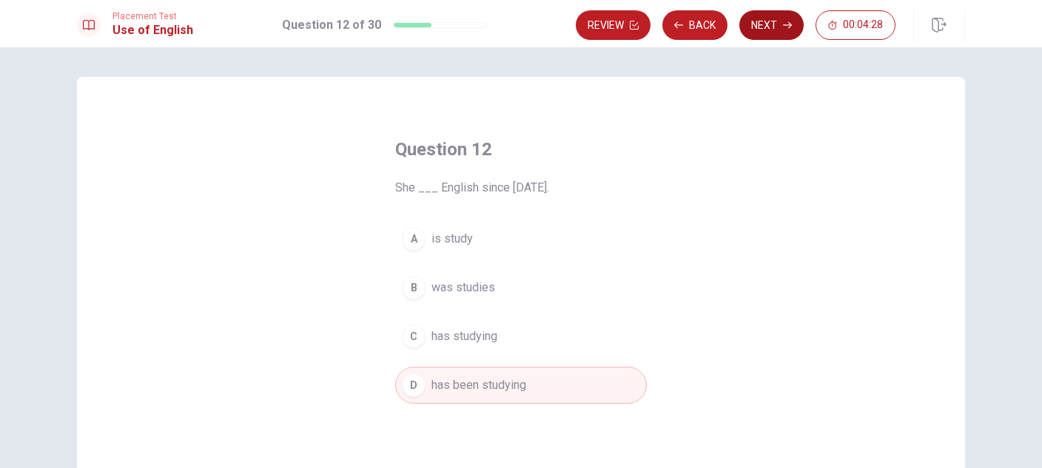
click at [763, 30] on button "Next" at bounding box center [771, 25] width 64 height 30
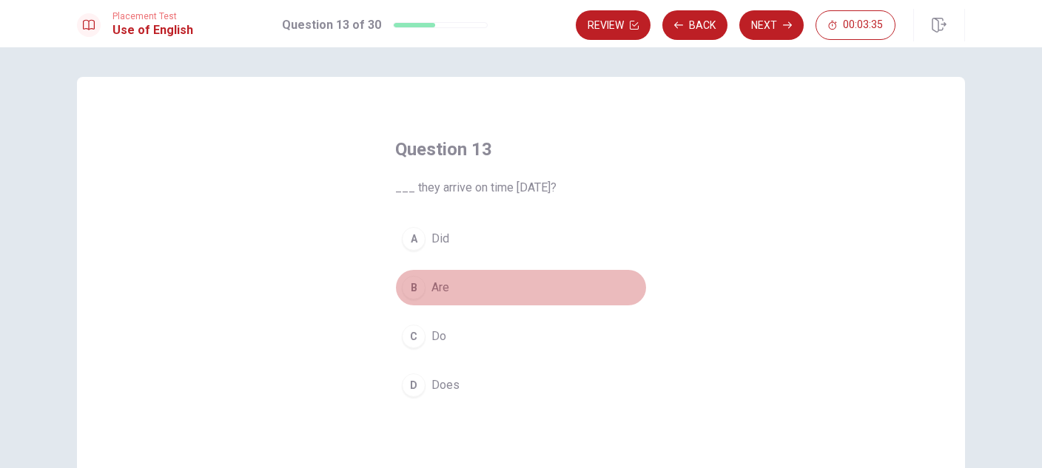
click at [441, 287] on span "Are" at bounding box center [440, 288] width 18 height 18
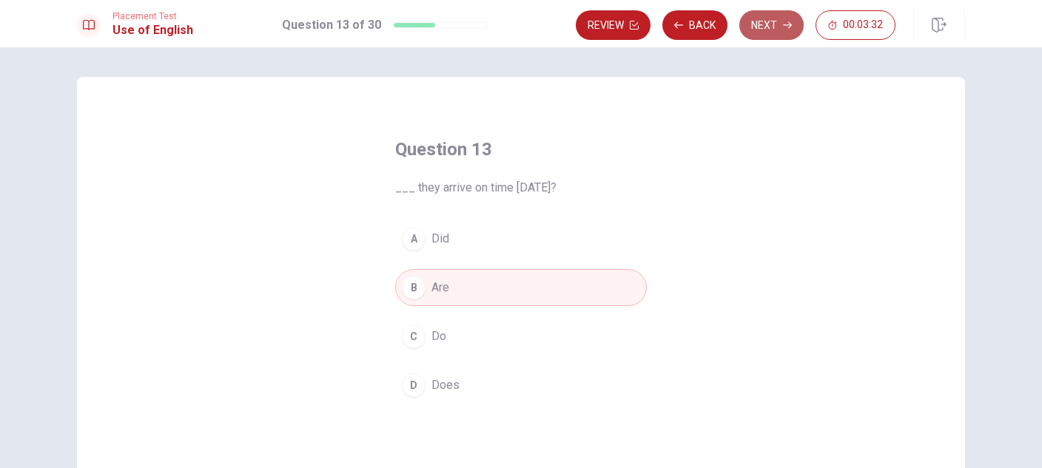
click at [783, 23] on icon "button" at bounding box center [787, 25] width 9 height 9
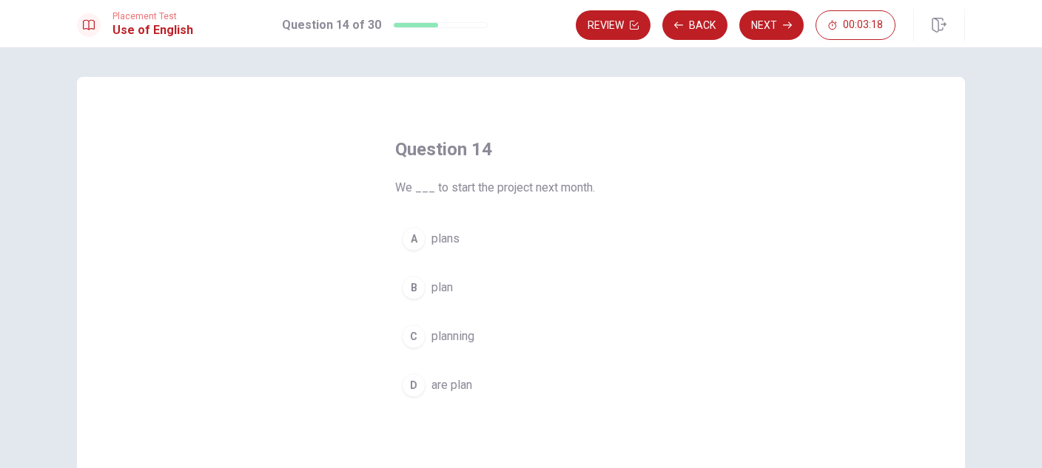
click at [460, 391] on span "are plan" at bounding box center [451, 386] width 41 height 18
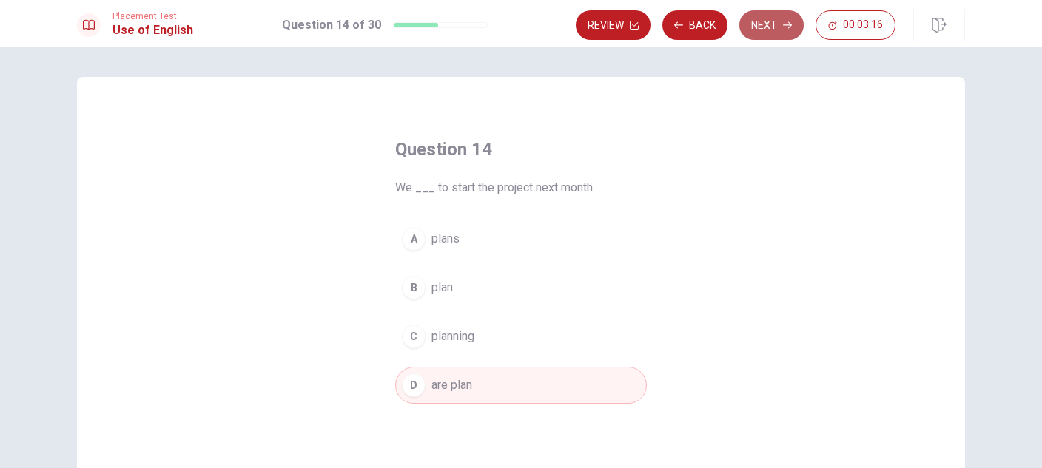
click at [789, 24] on icon "button" at bounding box center [787, 25] width 9 height 9
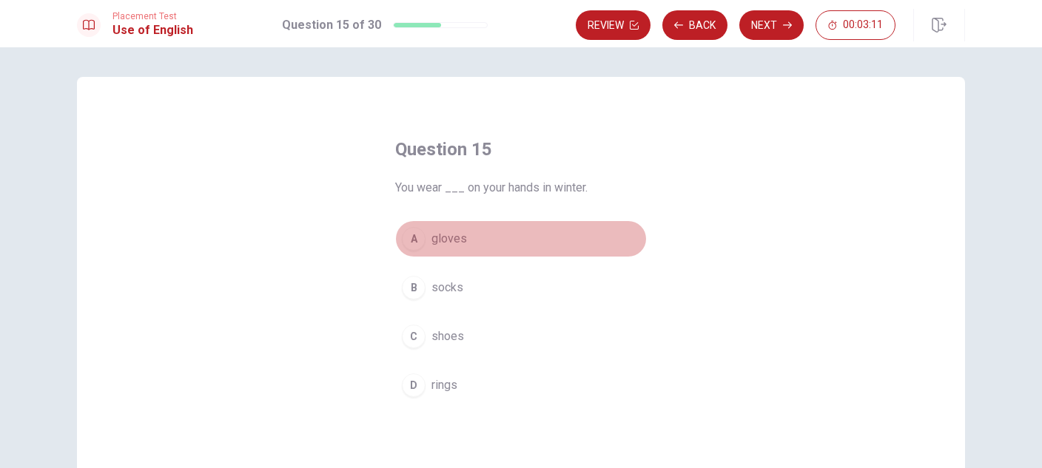
click at [445, 235] on span "gloves" at bounding box center [449, 239] width 36 height 18
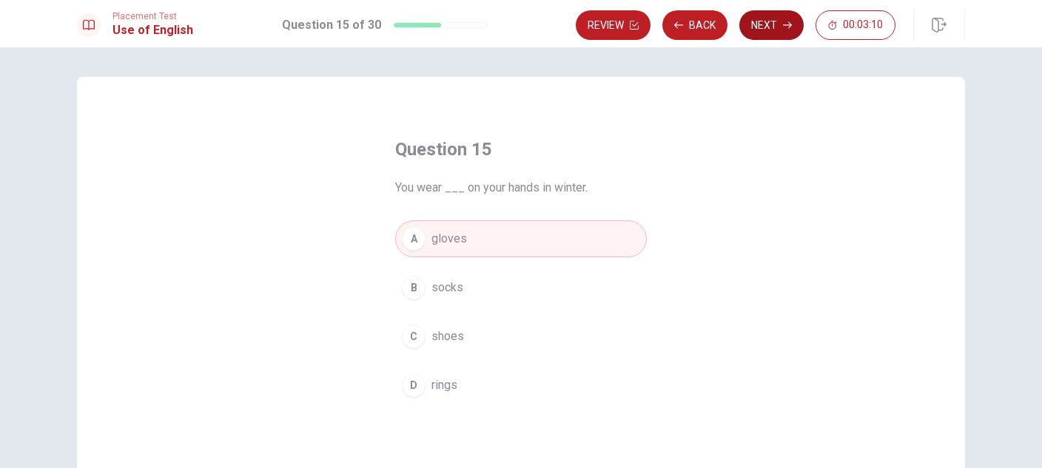
click at [769, 27] on button "Next" at bounding box center [771, 25] width 64 height 30
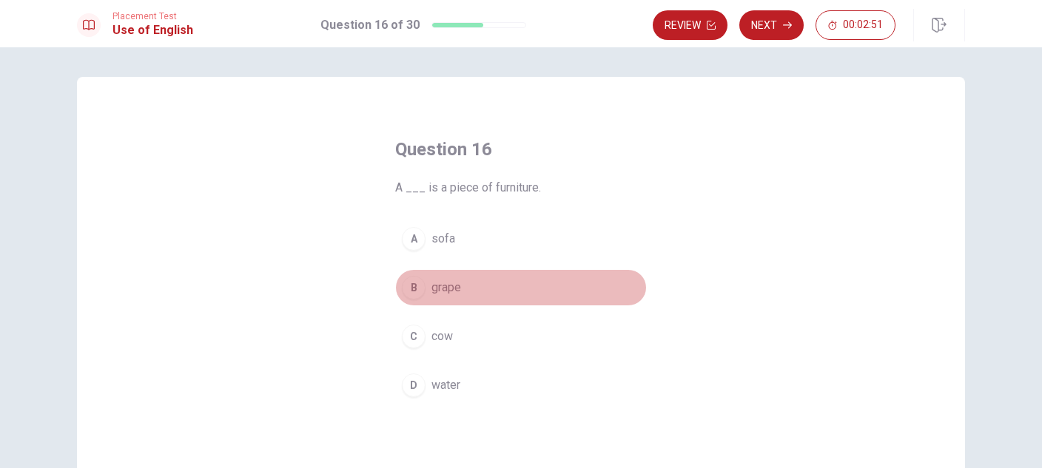
click at [445, 285] on span "grape" at bounding box center [446, 288] width 30 height 18
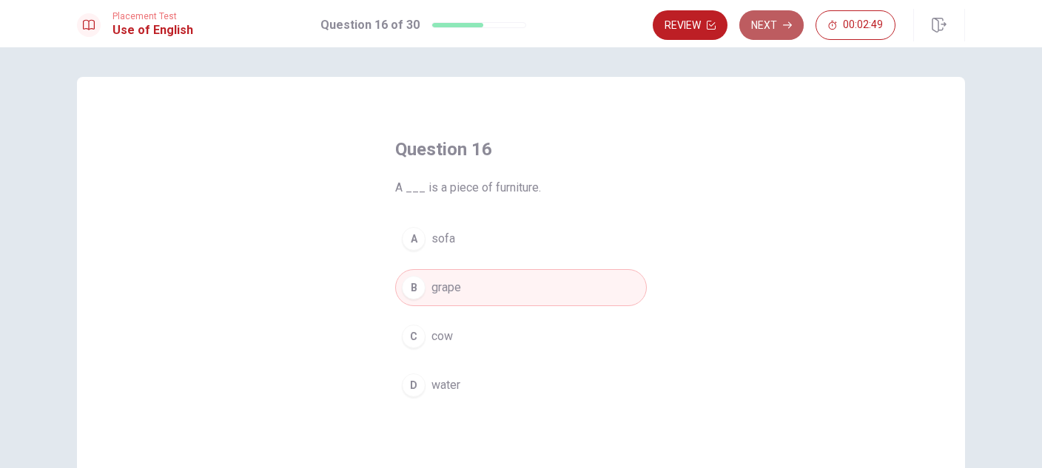
click at [790, 23] on icon "button" at bounding box center [787, 25] width 9 height 9
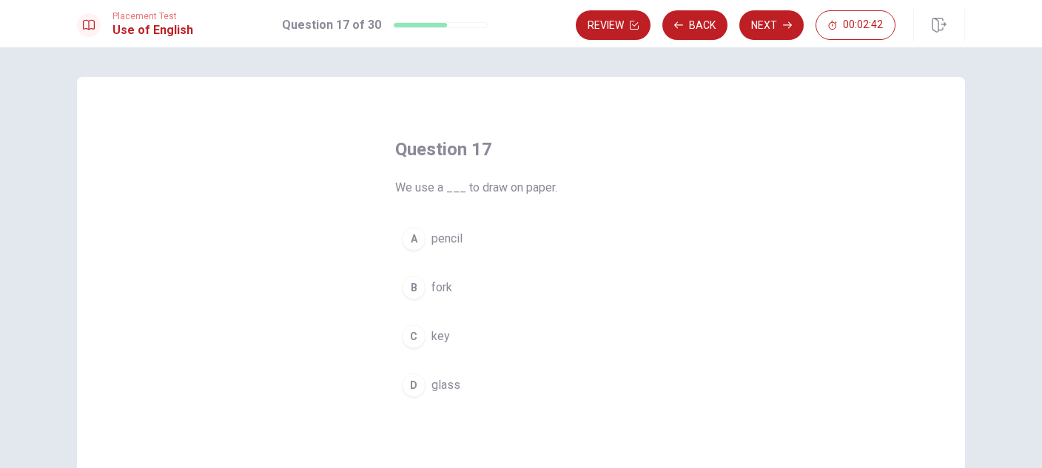
click at [449, 232] on span "pencil" at bounding box center [446, 239] width 31 height 18
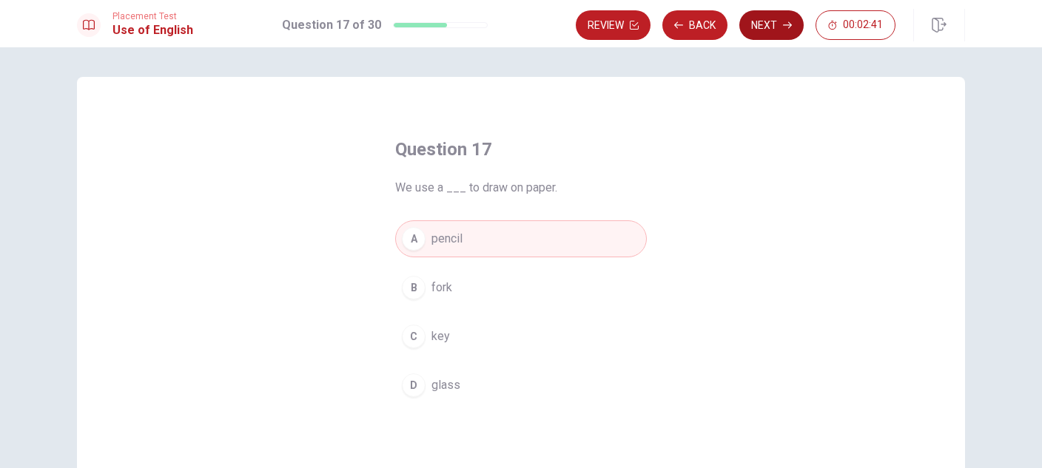
click at [774, 29] on button "Next" at bounding box center [771, 25] width 64 height 30
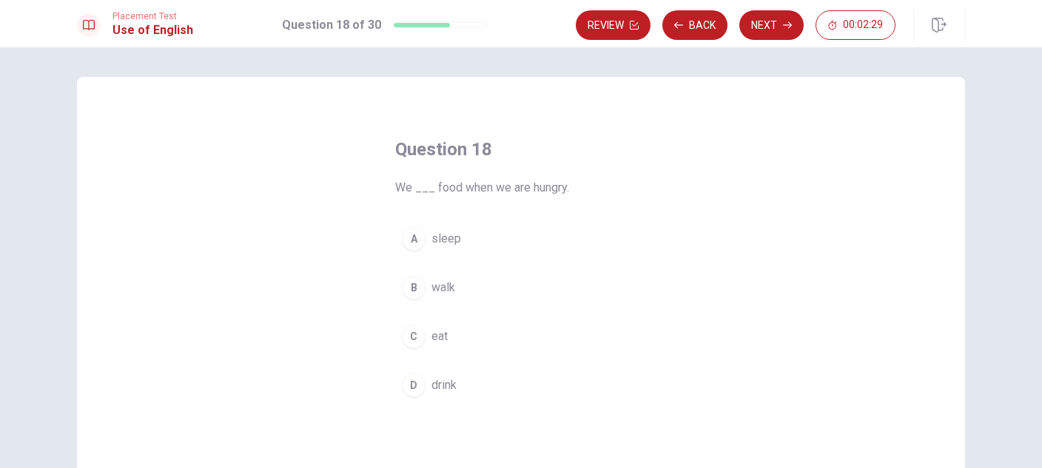
drag, startPoint x: 432, startPoint y: 340, endPoint x: 440, endPoint y: 340, distance: 8.1
click at [433, 341] on span "eat" at bounding box center [439, 337] width 16 height 18
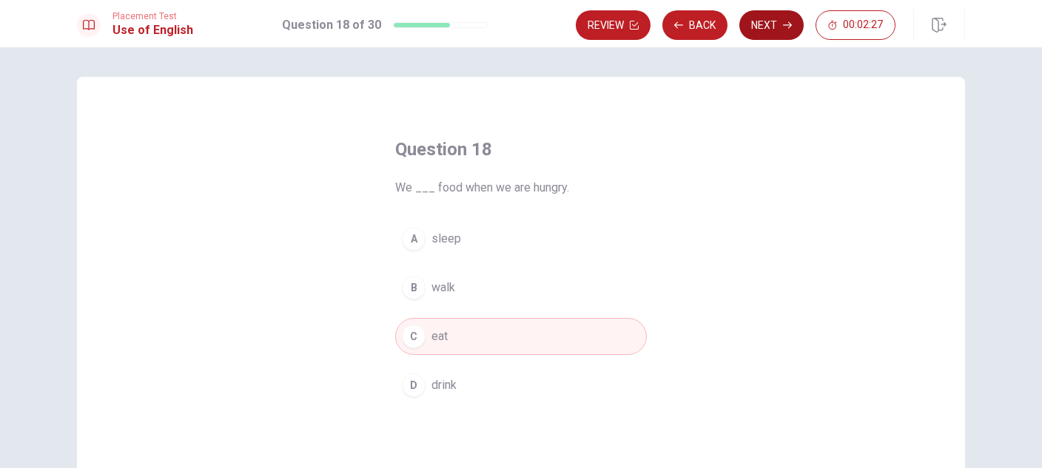
click at [764, 30] on button "Next" at bounding box center [771, 25] width 64 height 30
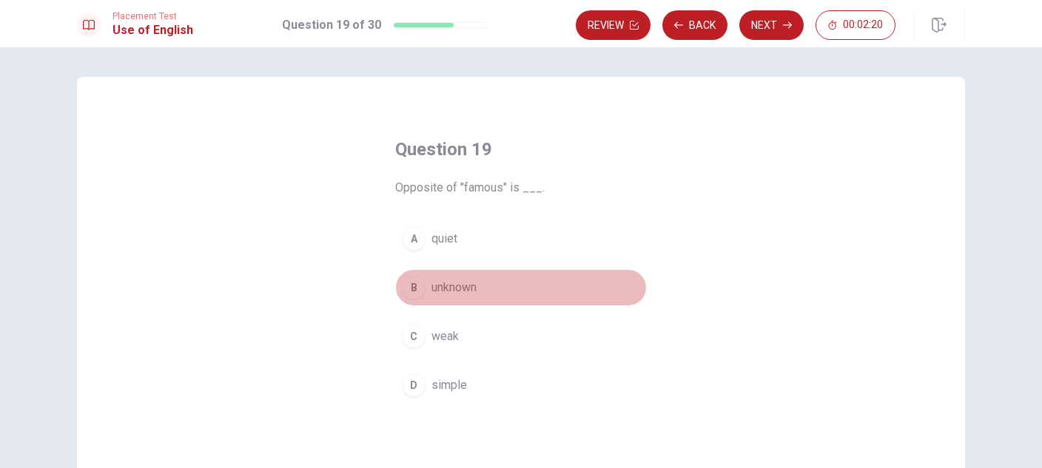
click at [460, 286] on span "unknown" at bounding box center [453, 288] width 45 height 18
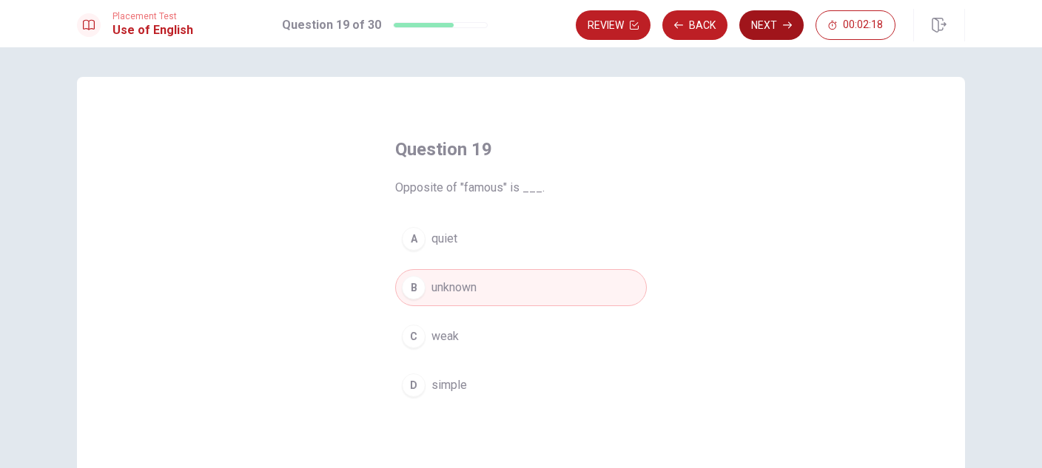
click at [780, 24] on button "Next" at bounding box center [771, 25] width 64 height 30
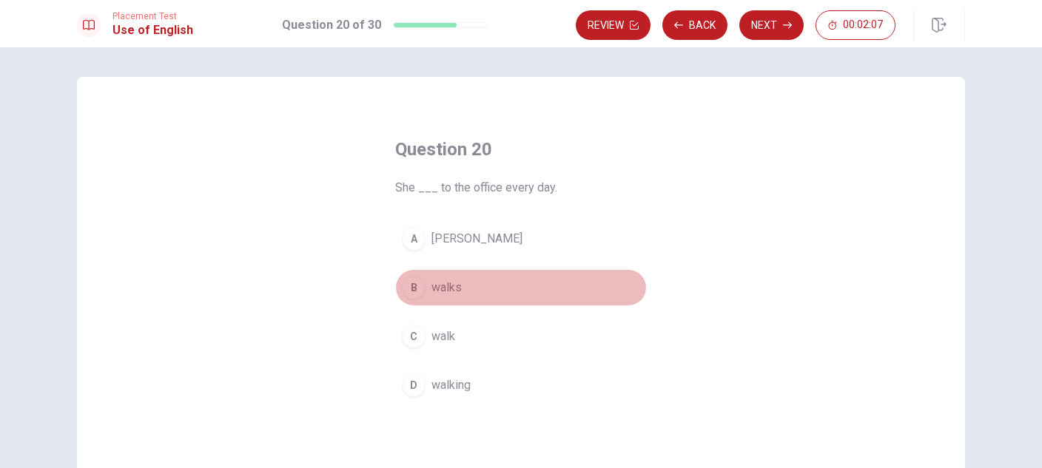
click at [453, 284] on span "walks" at bounding box center [446, 288] width 30 height 18
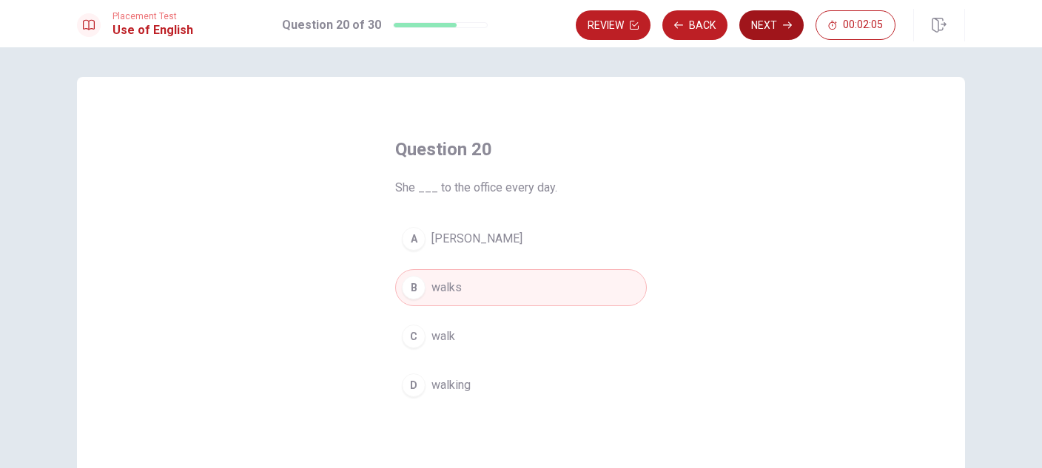
click at [769, 18] on button "Next" at bounding box center [771, 25] width 64 height 30
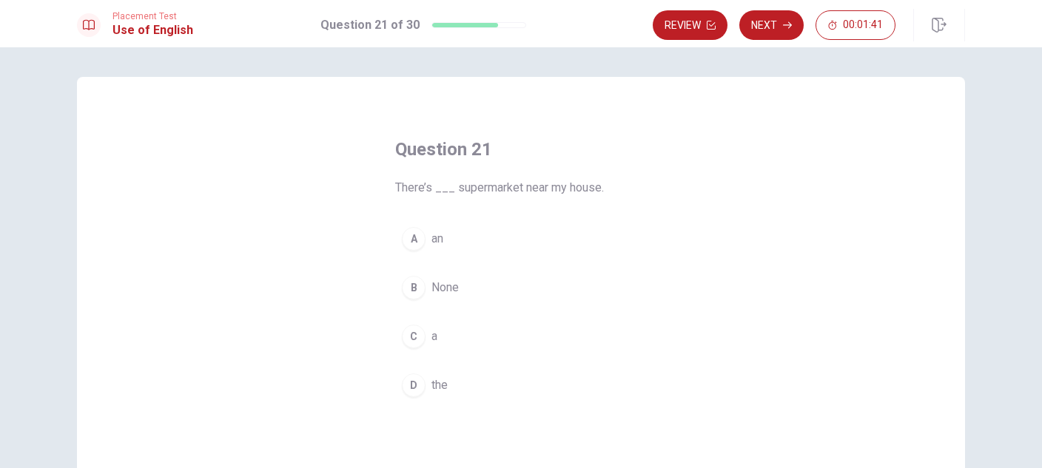
click at [439, 334] on button "C a" at bounding box center [521, 336] width 252 height 37
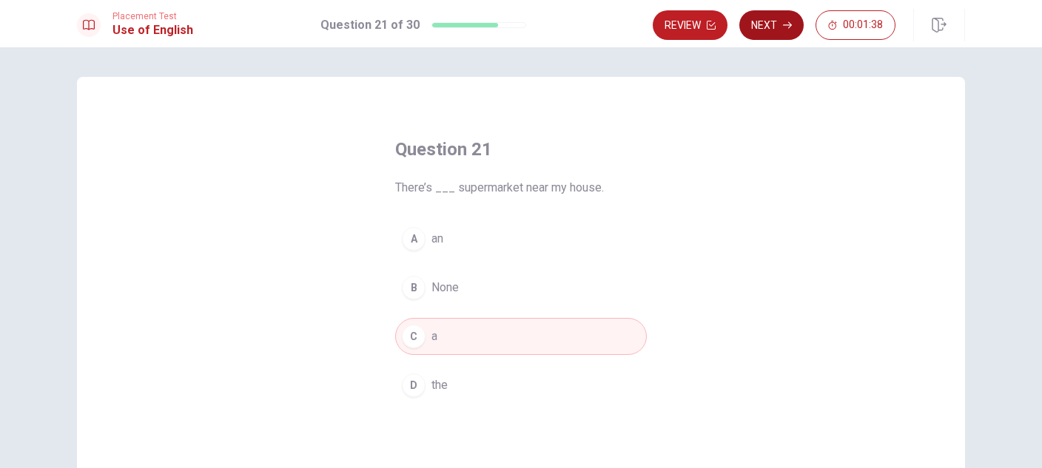
click at [770, 27] on button "Next" at bounding box center [771, 25] width 64 height 30
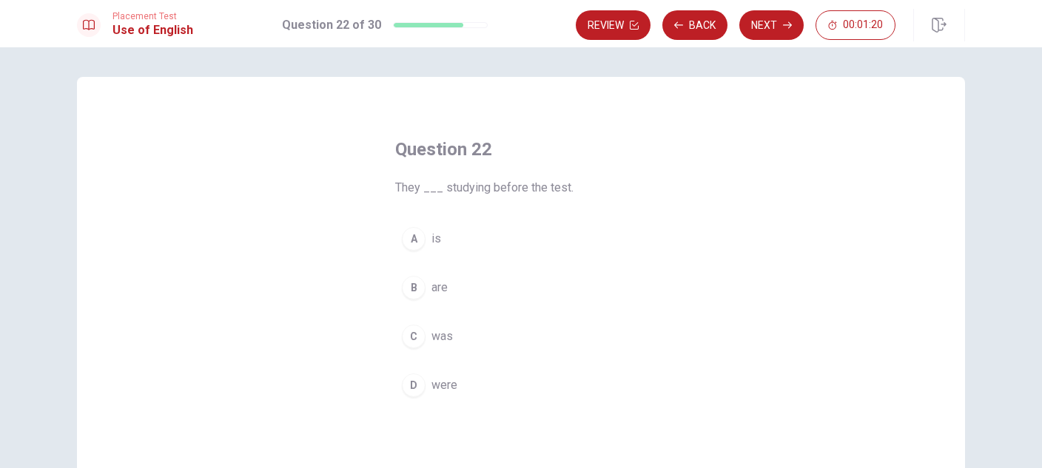
click at [447, 385] on span "were" at bounding box center [444, 386] width 26 height 18
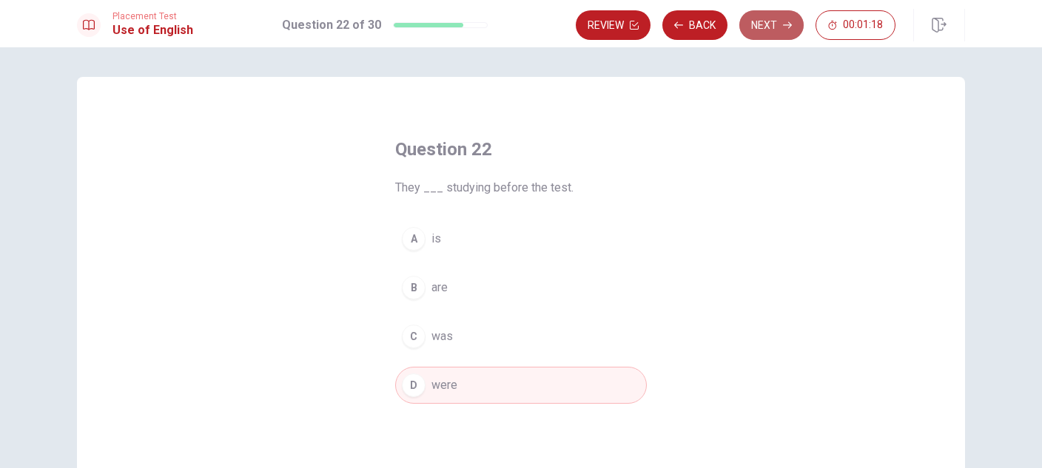
click at [772, 27] on button "Next" at bounding box center [771, 25] width 64 height 30
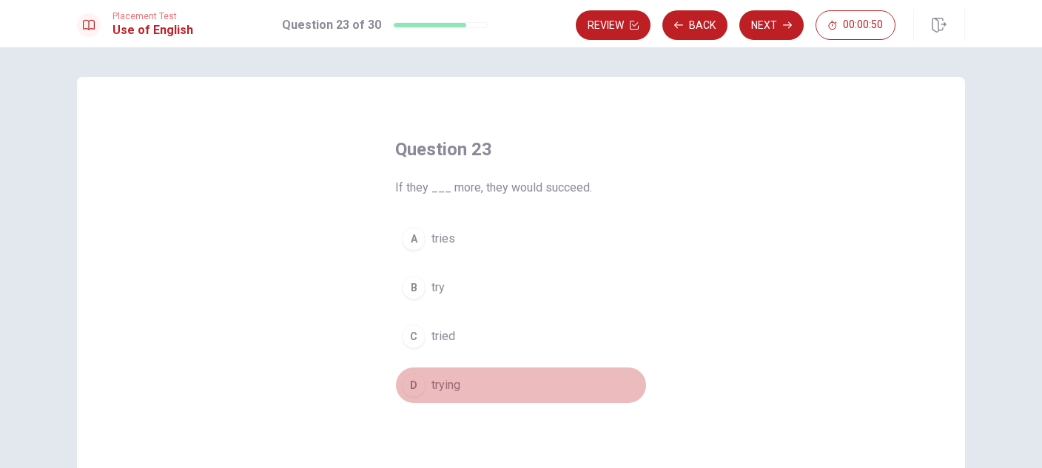
click at [442, 378] on span "trying" at bounding box center [445, 386] width 29 height 18
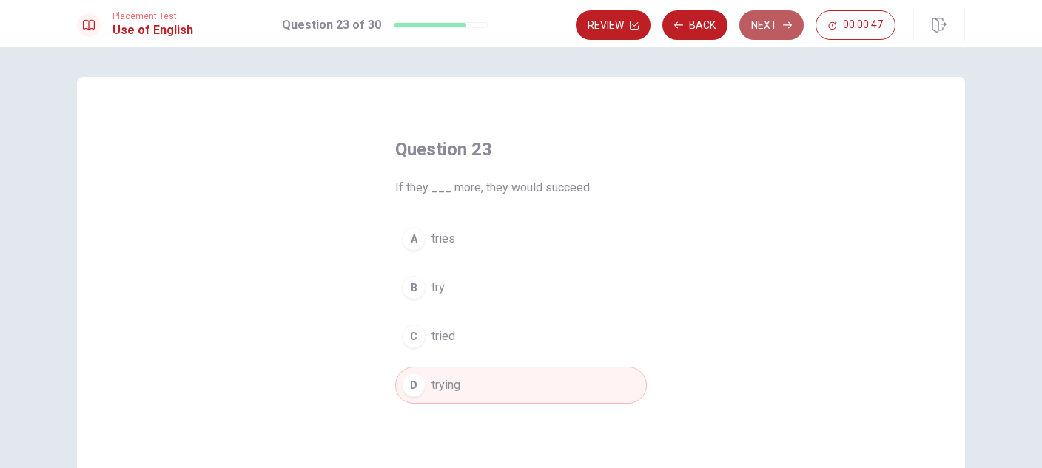
click at [767, 24] on button "Next" at bounding box center [771, 25] width 64 height 30
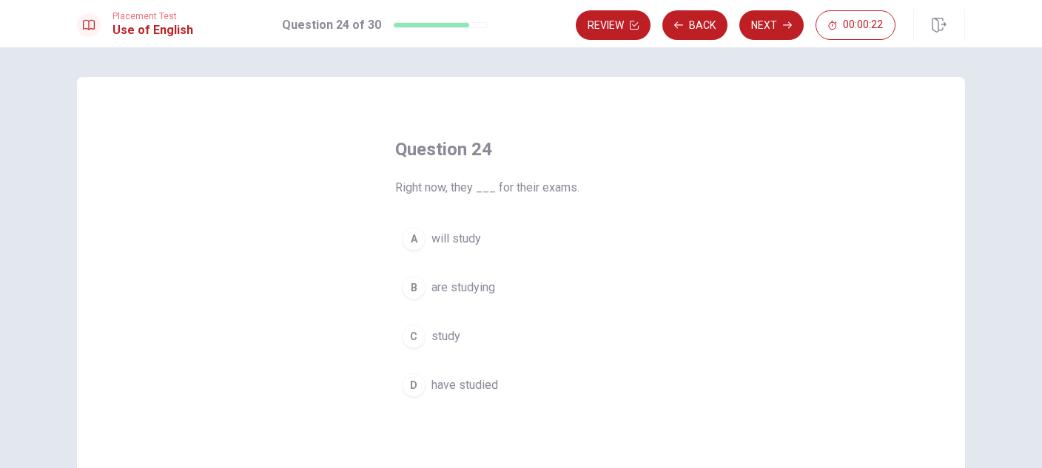
click at [467, 240] on span "will study" at bounding box center [456, 239] width 50 height 18
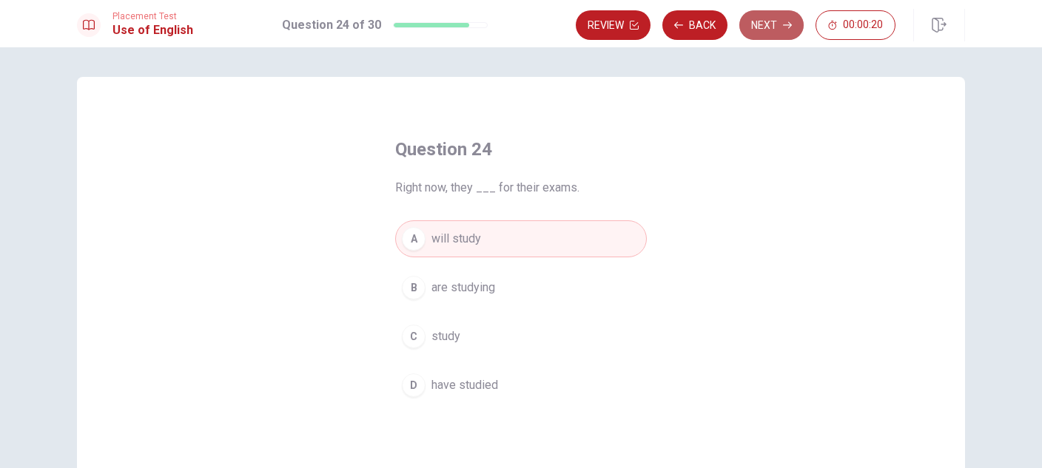
click at [774, 21] on button "Next" at bounding box center [771, 25] width 64 height 30
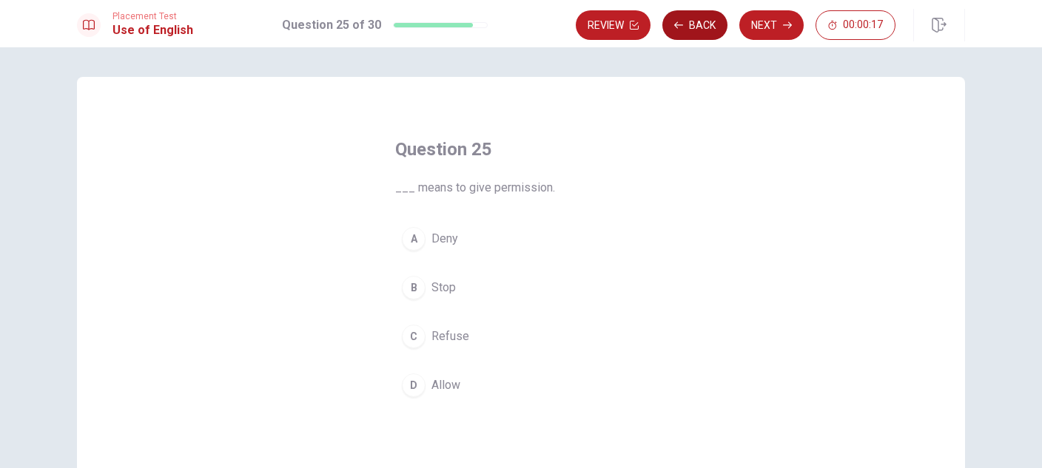
click at [693, 22] on button "Back" at bounding box center [694, 25] width 65 height 30
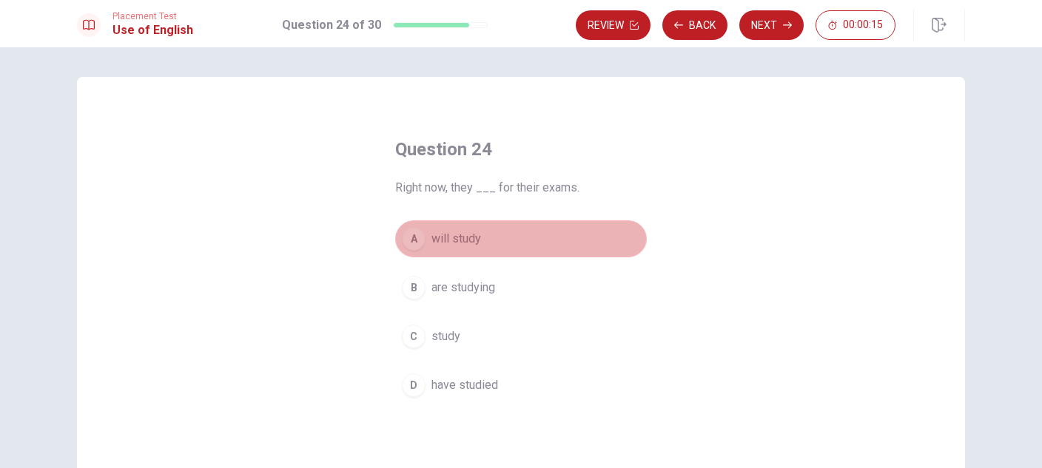
click at [497, 230] on button "A will study" at bounding box center [521, 238] width 252 height 37
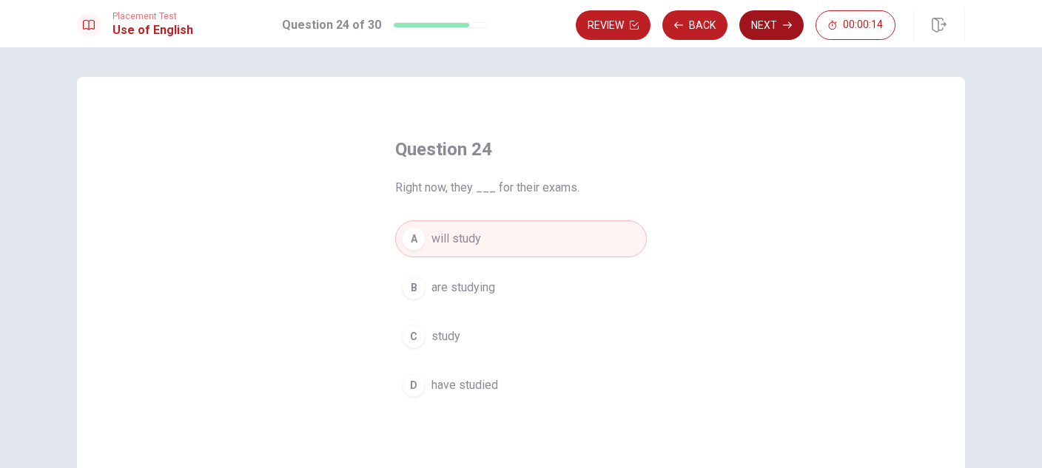
click at [774, 23] on button "Next" at bounding box center [771, 25] width 64 height 30
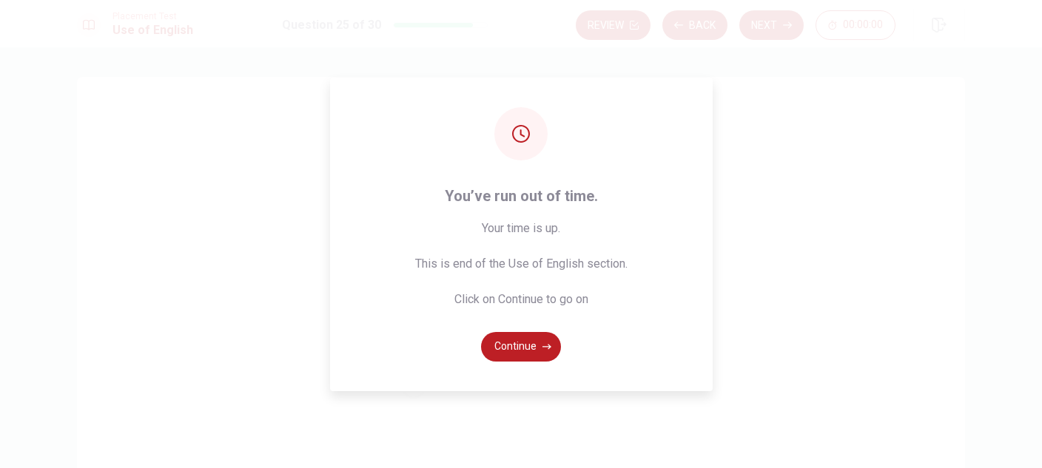
drag, startPoint x: 467, startPoint y: 356, endPoint x: 459, endPoint y: 351, distance: 8.6
click at [462, 358] on div "You’ve run out of time. Your time is up. This is end of the Use of English sect…" at bounding box center [521, 235] width 382 height 314
click at [522, 340] on button "Continue" at bounding box center [521, 347] width 80 height 30
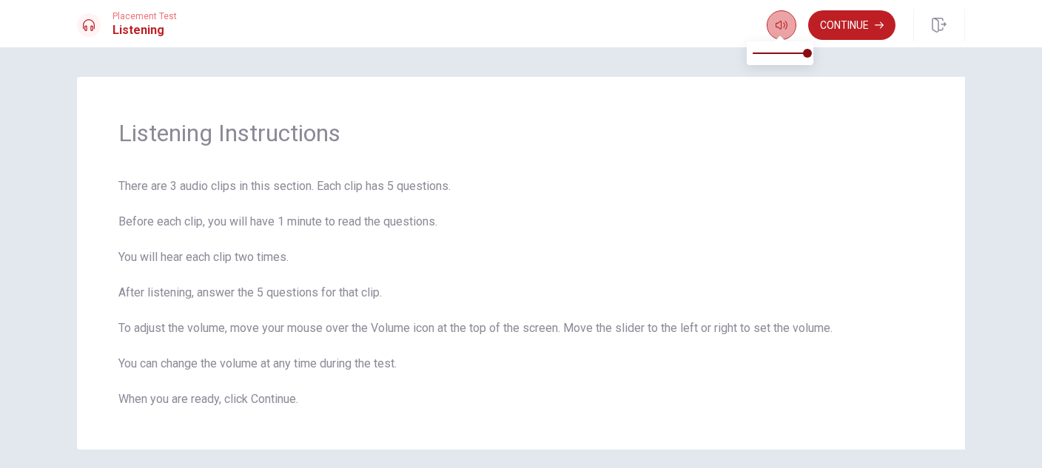
click at [780, 29] on icon "button" at bounding box center [781, 25] width 12 height 12
drag, startPoint x: 810, startPoint y: 49, endPoint x: 826, endPoint y: 53, distance: 16.2
click at [826, 53] on body "This site uses cookies, as explained in our Privacy Policy . If you agree to th…" at bounding box center [521, 234] width 1042 height 468
click at [847, 18] on button "Continue" at bounding box center [851, 25] width 87 height 30
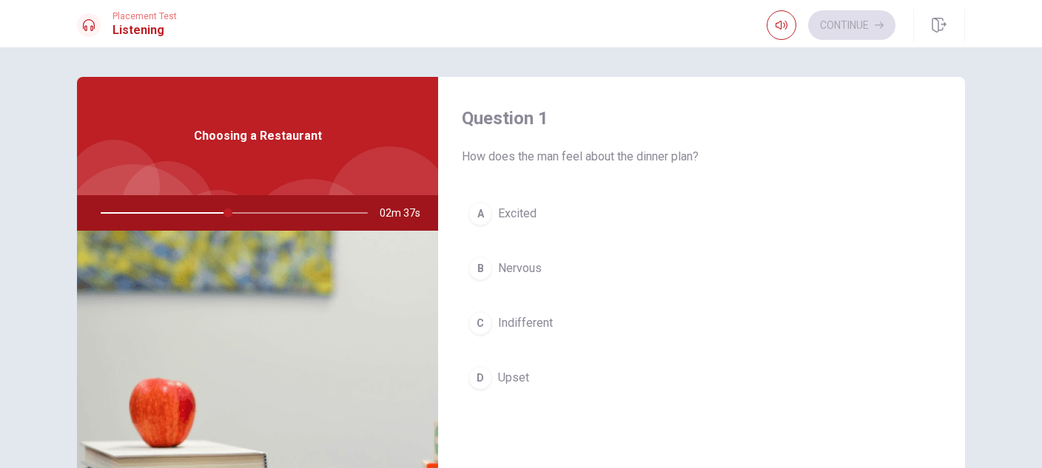
scroll to position [410, 0]
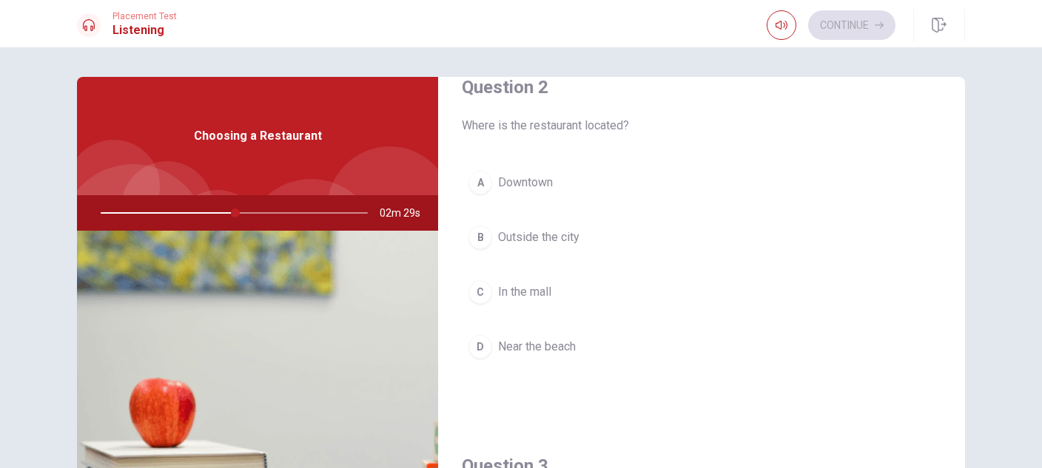
click at [550, 345] on span "Near the beach" at bounding box center [537, 347] width 78 height 18
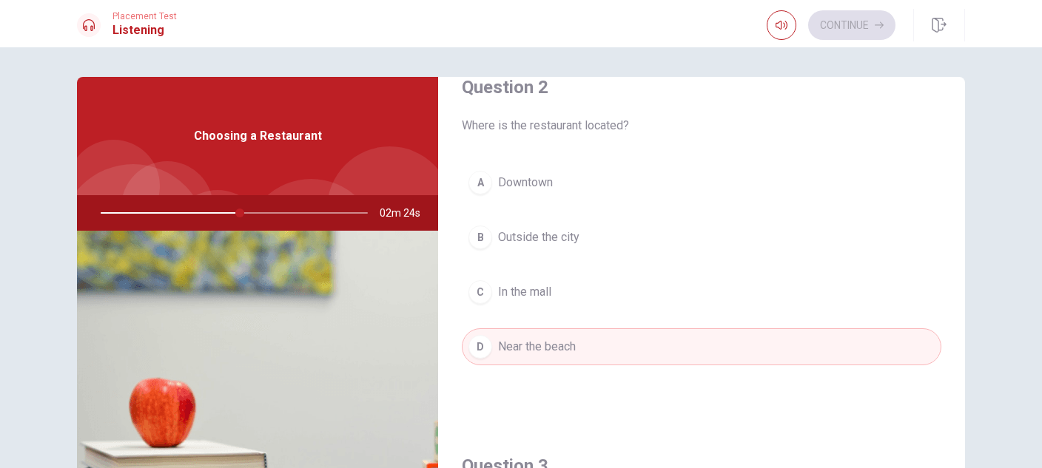
scroll to position [820, 0]
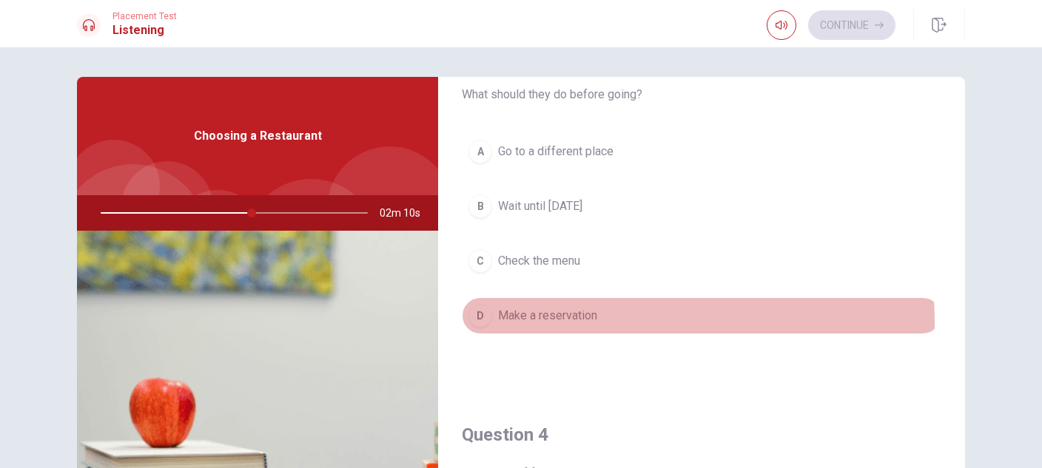
click at [576, 323] on span "Make a reservation" at bounding box center [547, 316] width 99 height 18
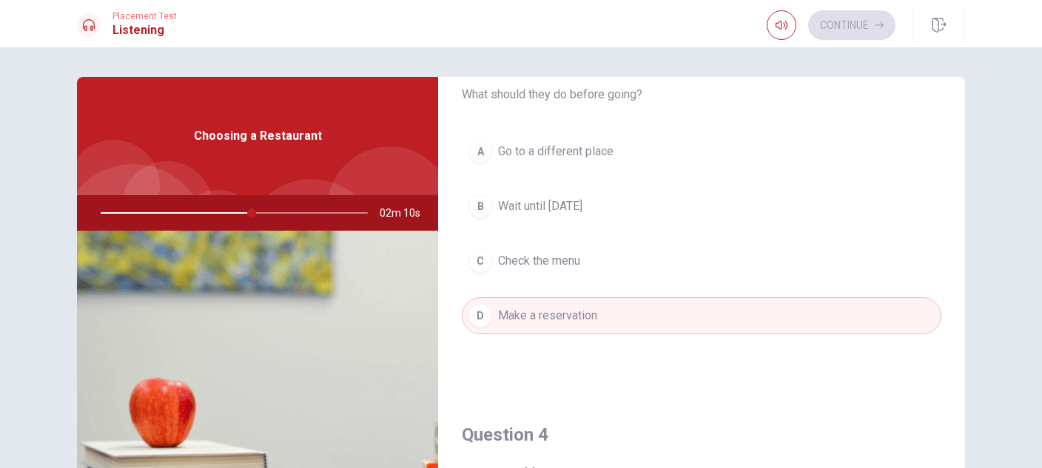
scroll to position [1229, 0]
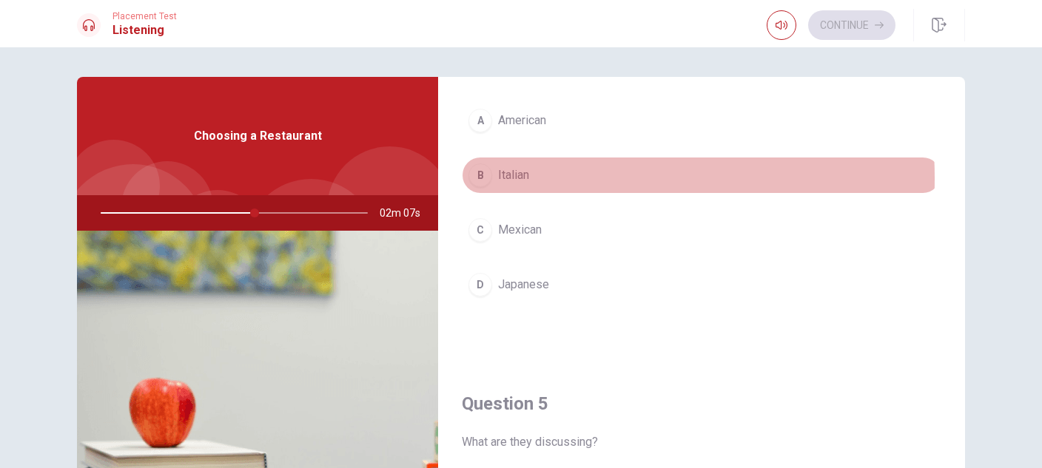
click at [505, 178] on span "Italian" at bounding box center [513, 175] width 31 height 18
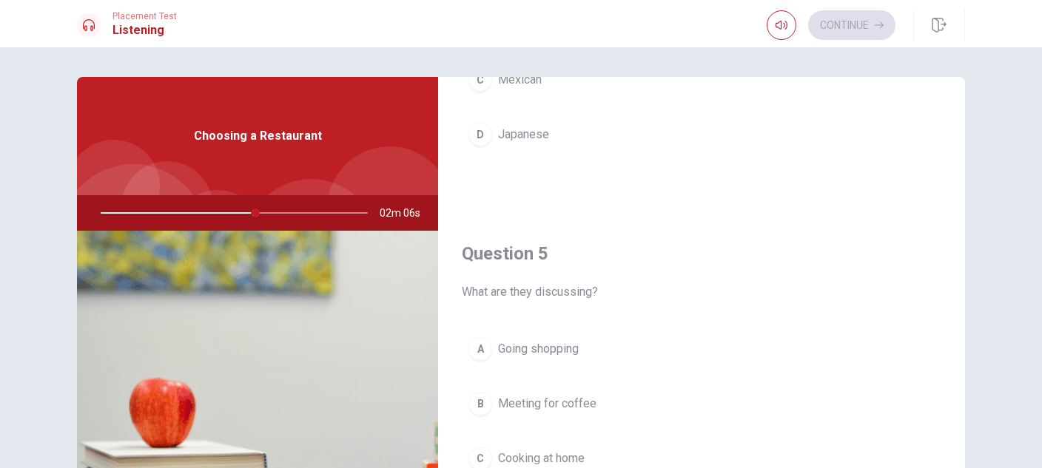
scroll to position [200, 0]
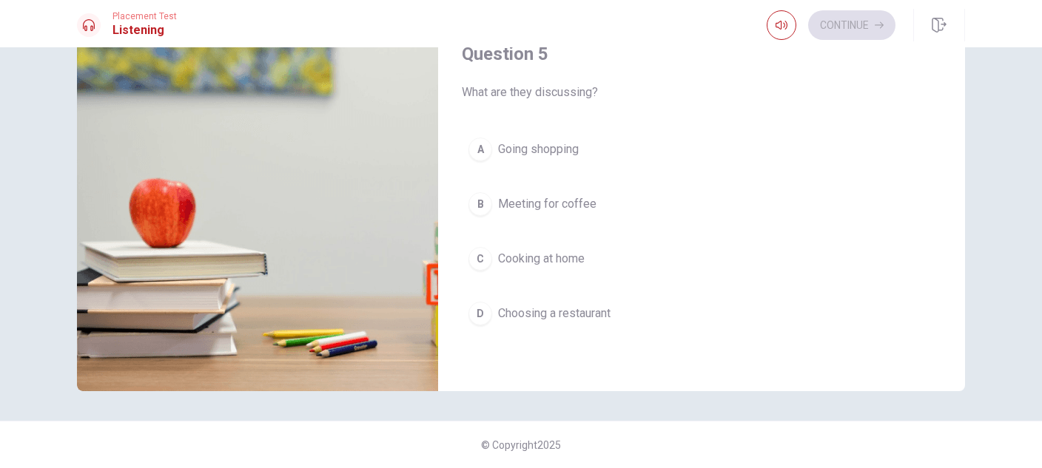
click at [577, 316] on span "Choosing a restaurant" at bounding box center [554, 314] width 112 height 18
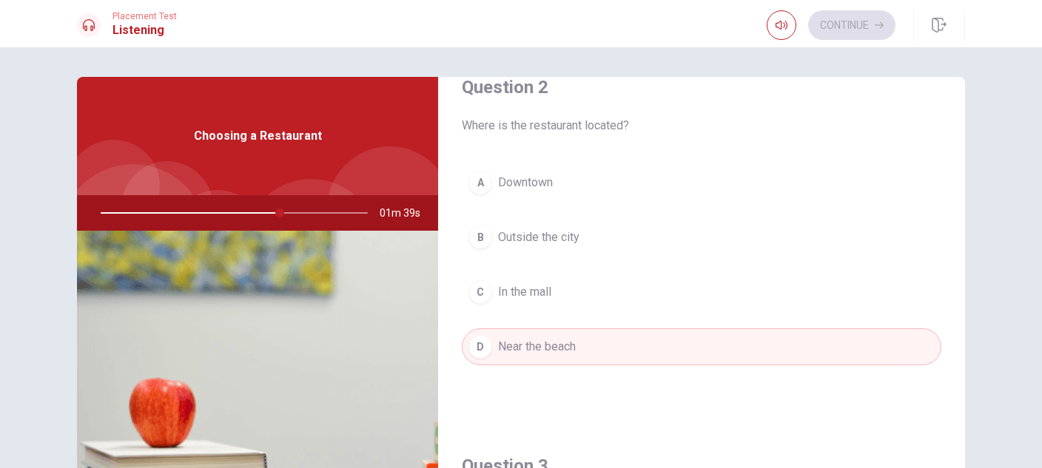
scroll to position [0, 0]
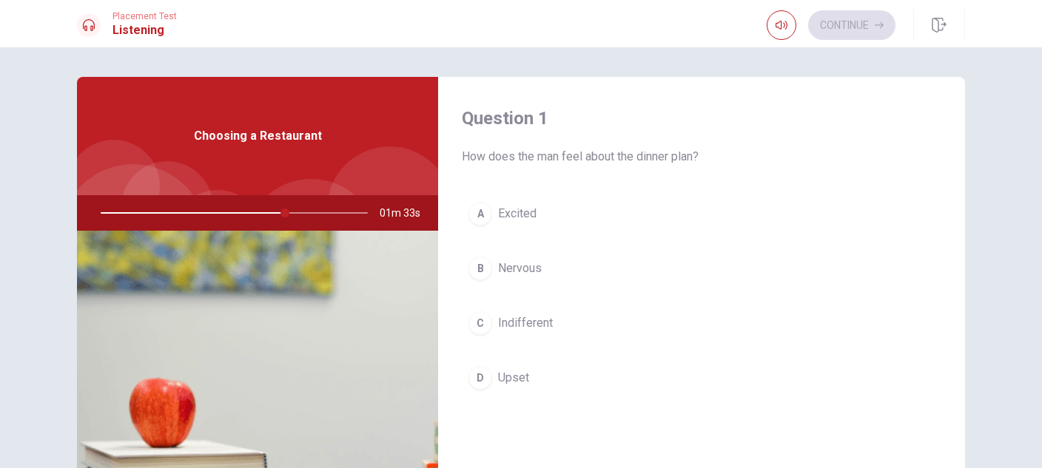
click at [229, 209] on div at bounding box center [231, 213] width 297 height 36
drag, startPoint x: 234, startPoint y: 211, endPoint x: 207, endPoint y: 207, distance: 27.6
click at [207, 207] on div at bounding box center [231, 213] width 297 height 36
click at [121, 208] on div at bounding box center [231, 213] width 297 height 36
click at [522, 216] on span "Excited" at bounding box center [517, 214] width 38 height 18
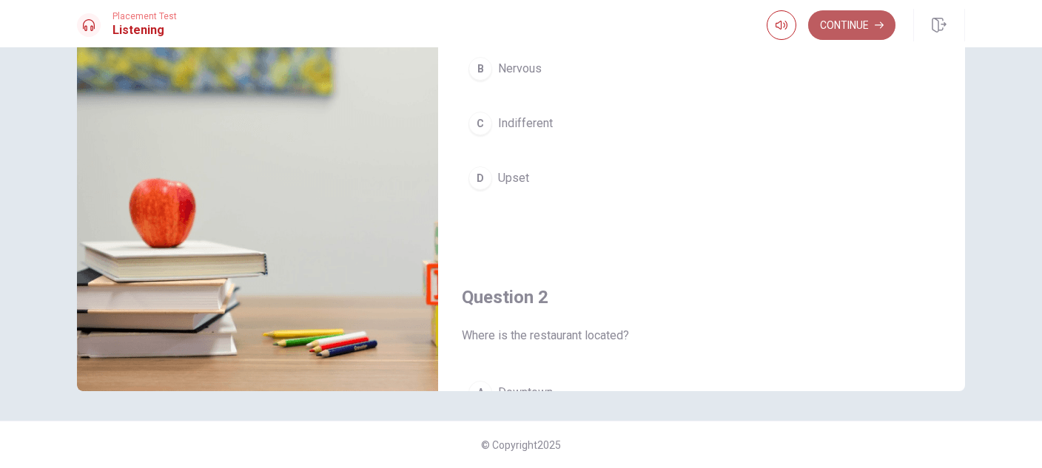
click at [843, 27] on button "Continue" at bounding box center [851, 25] width 87 height 30
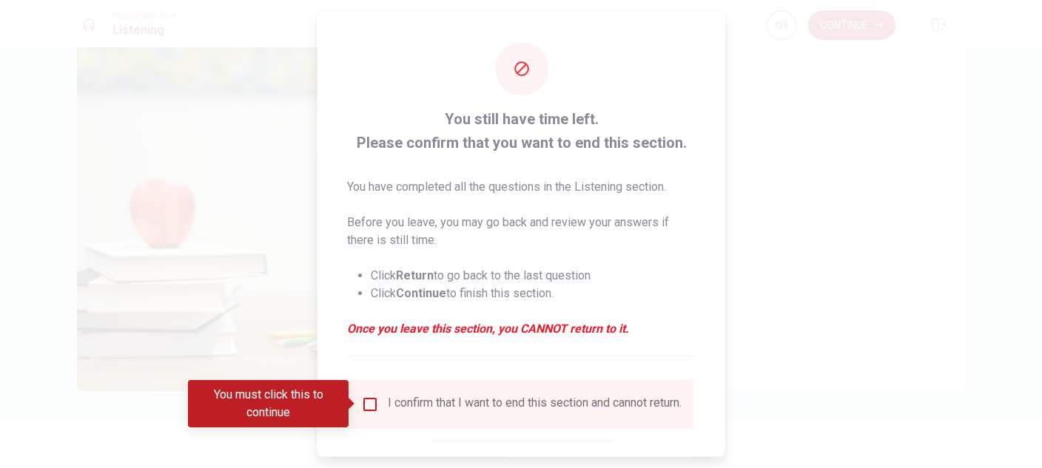
click at [368, 402] on input "You must click this to continue" at bounding box center [370, 404] width 18 height 18
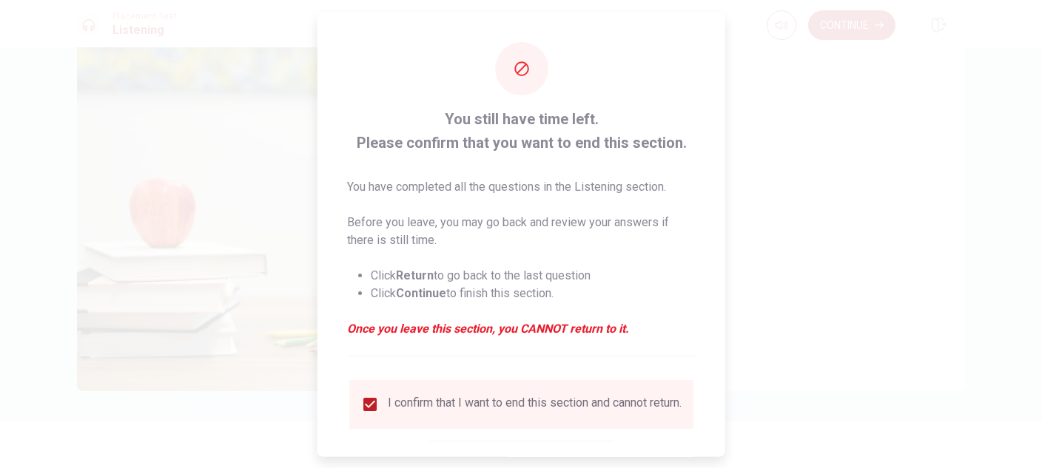
click at [846, 30] on div at bounding box center [521, 234] width 1042 height 468
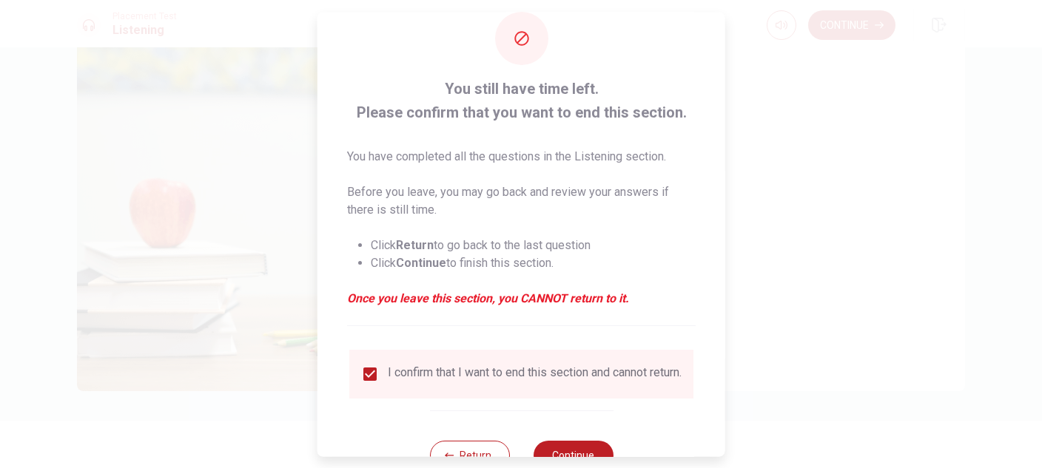
scroll to position [84, 0]
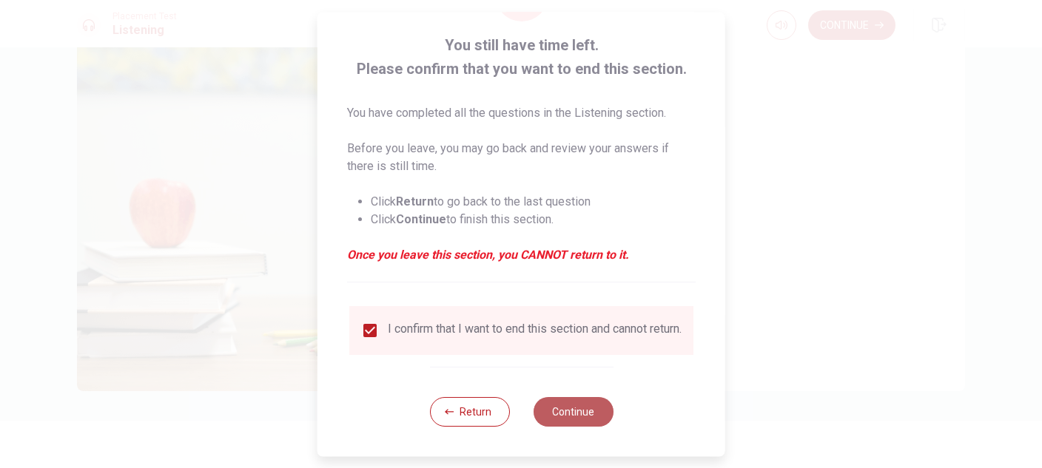
click at [594, 405] on button "Continue" at bounding box center [573, 412] width 80 height 30
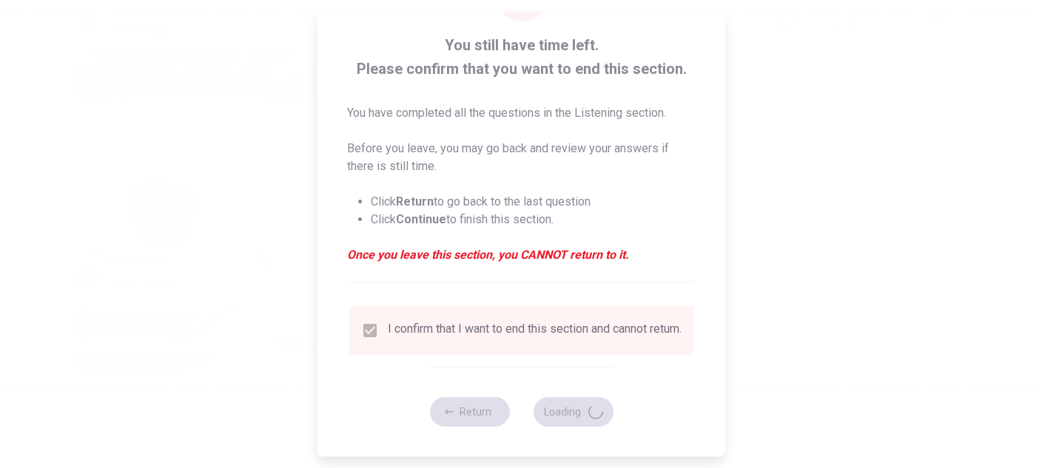
type input "98"
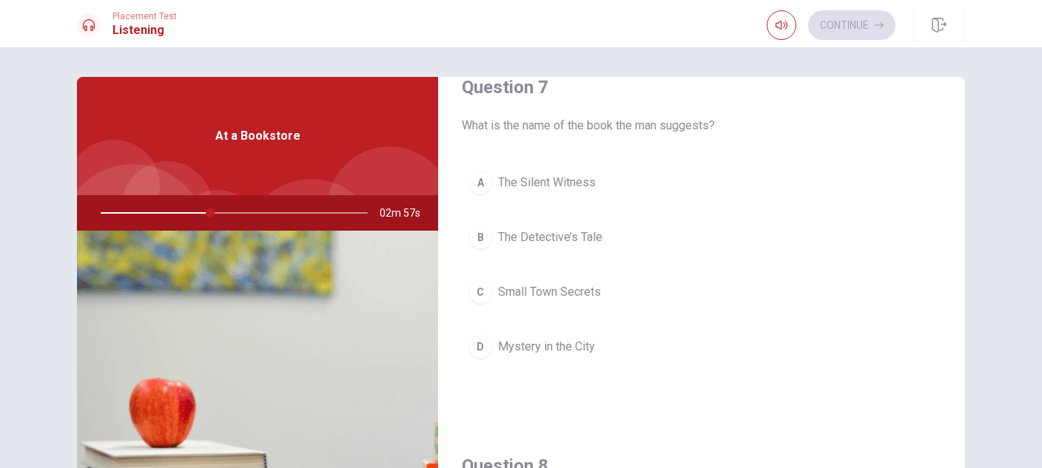
scroll to position [0, 0]
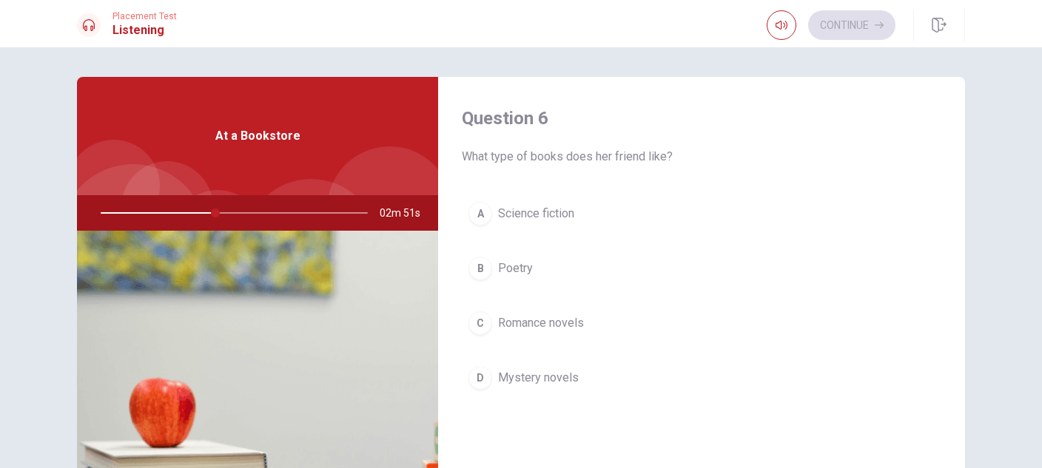
click at [561, 385] on span "Mystery novels" at bounding box center [538, 378] width 81 height 18
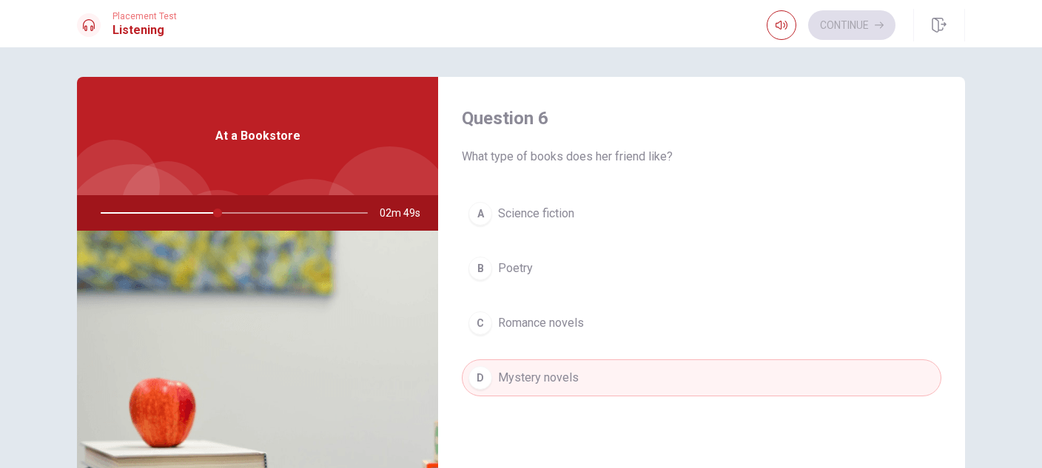
scroll to position [410, 0]
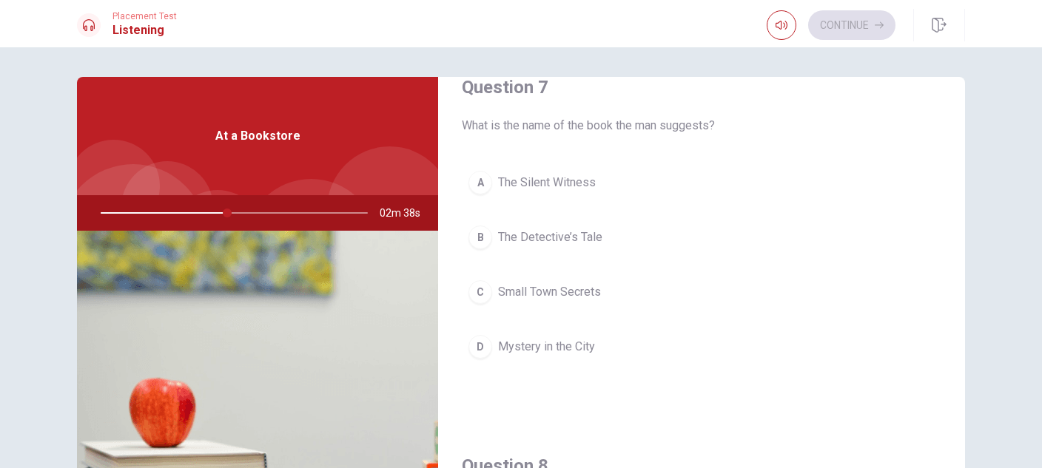
click at [589, 290] on span "Small Town Secrets" at bounding box center [549, 292] width 103 height 18
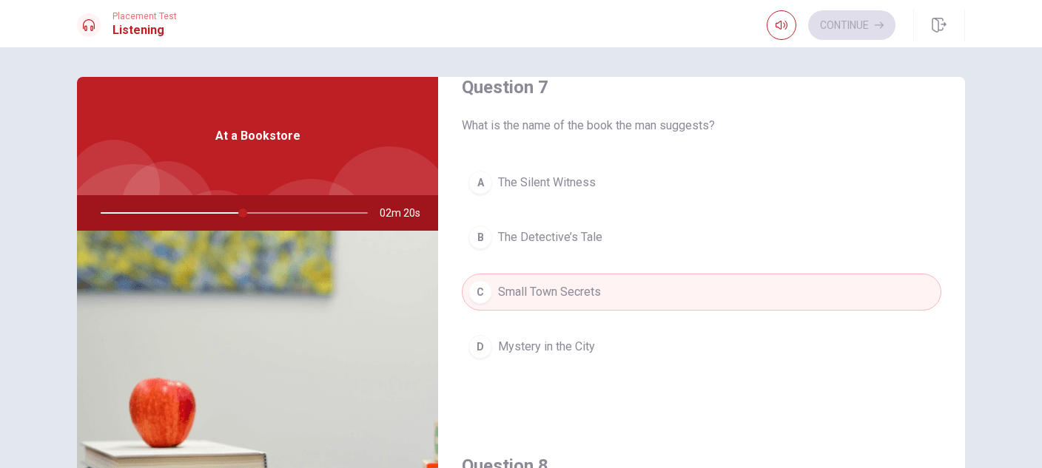
scroll to position [0, 0]
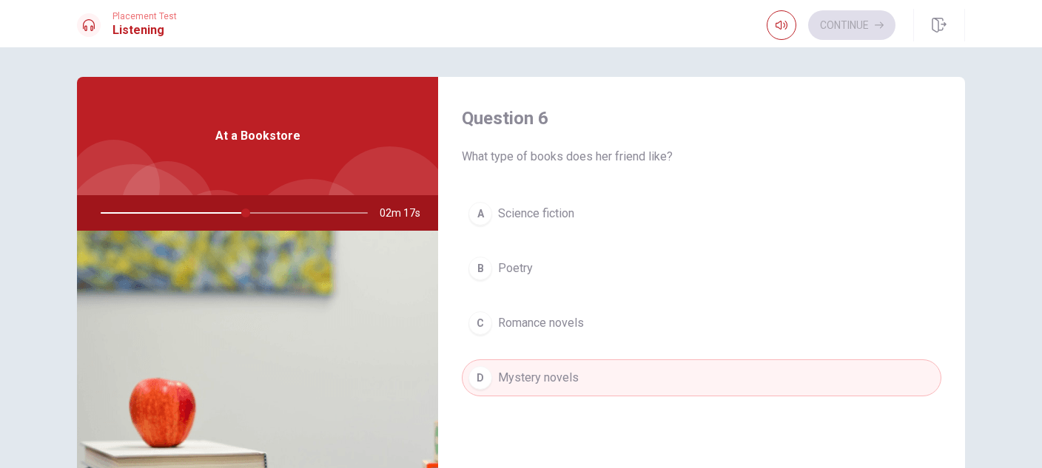
type input "54"
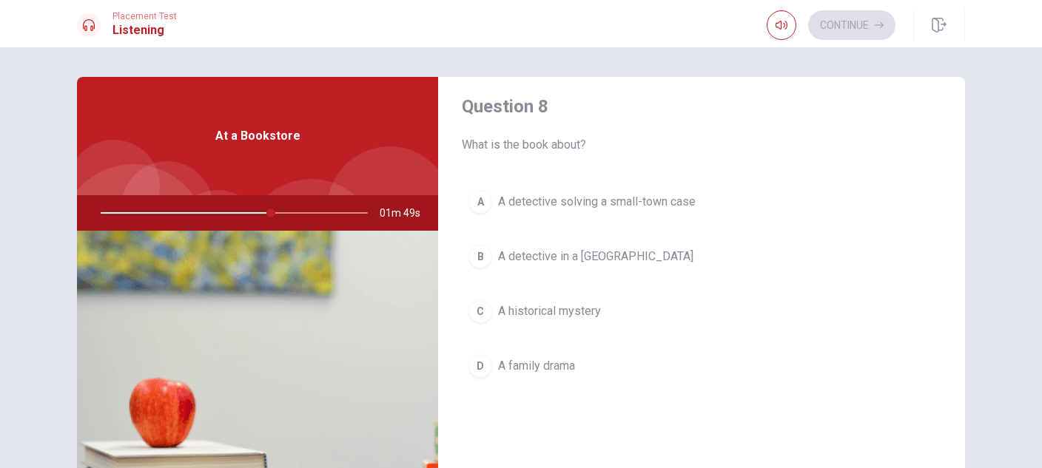
scroll to position [740, 0]
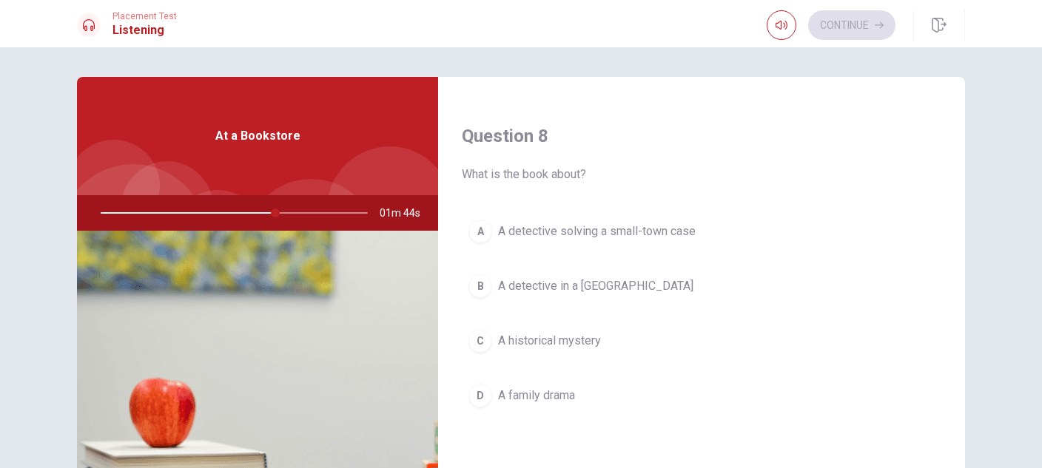
click at [581, 231] on span "A detective solving a small-town case" at bounding box center [597, 232] width 198 height 18
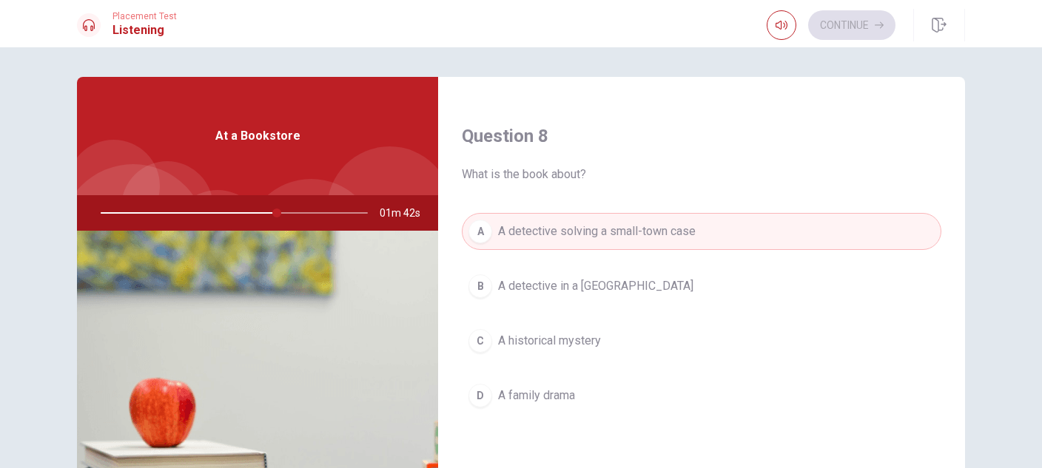
type input "66"
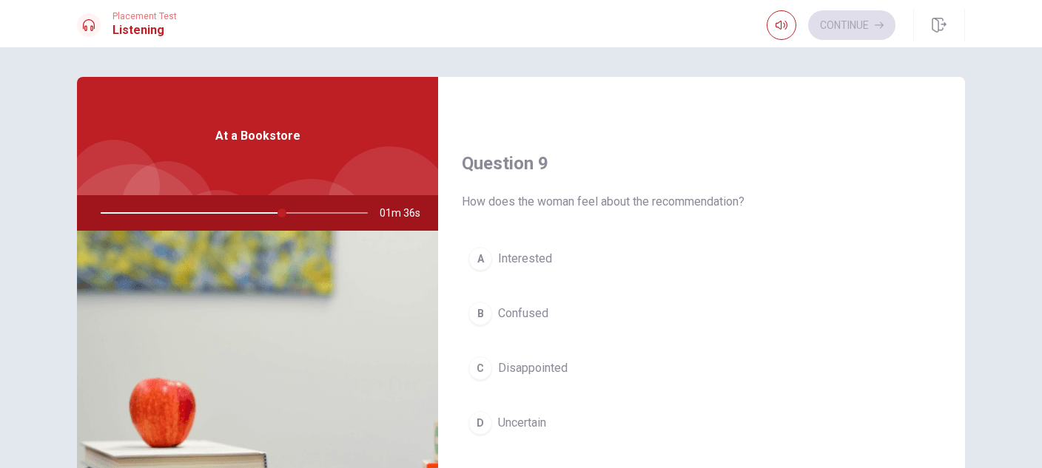
scroll to position [1095, 0]
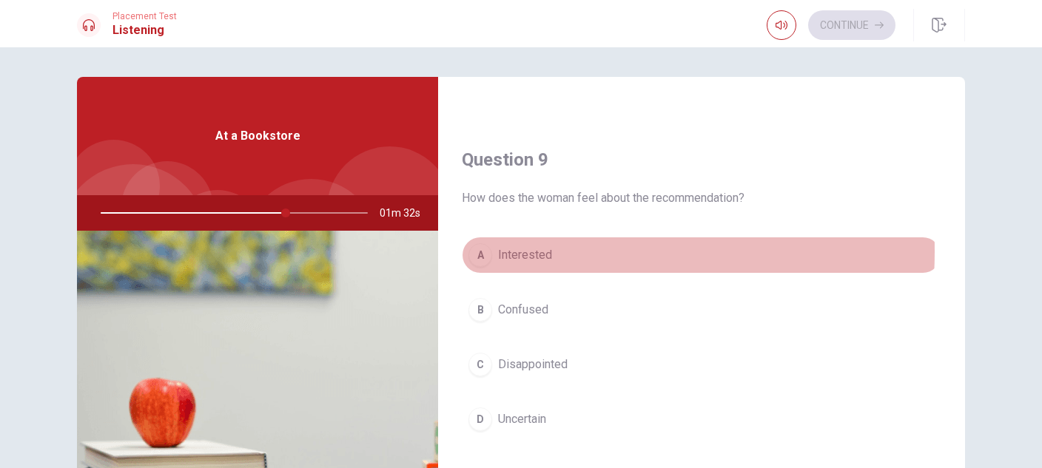
click at [511, 252] on span "Interested" at bounding box center [525, 255] width 54 height 18
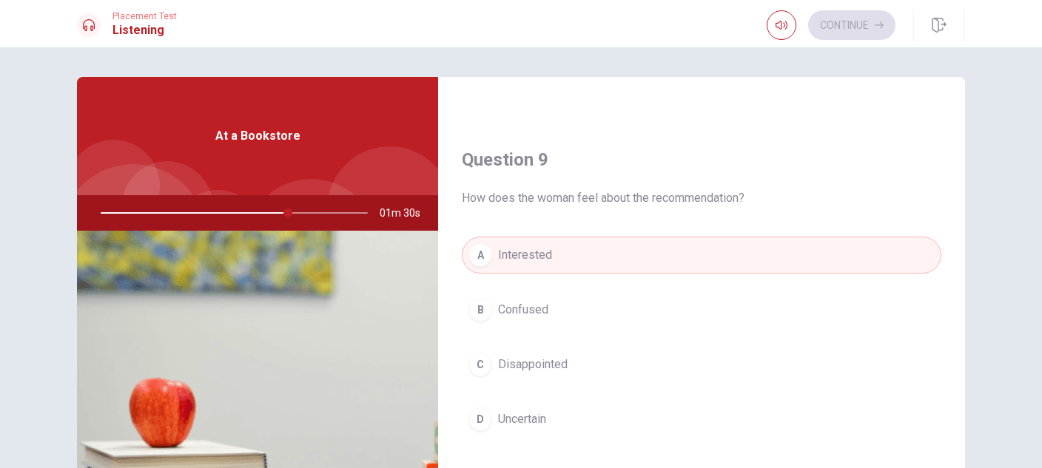
type input "70"
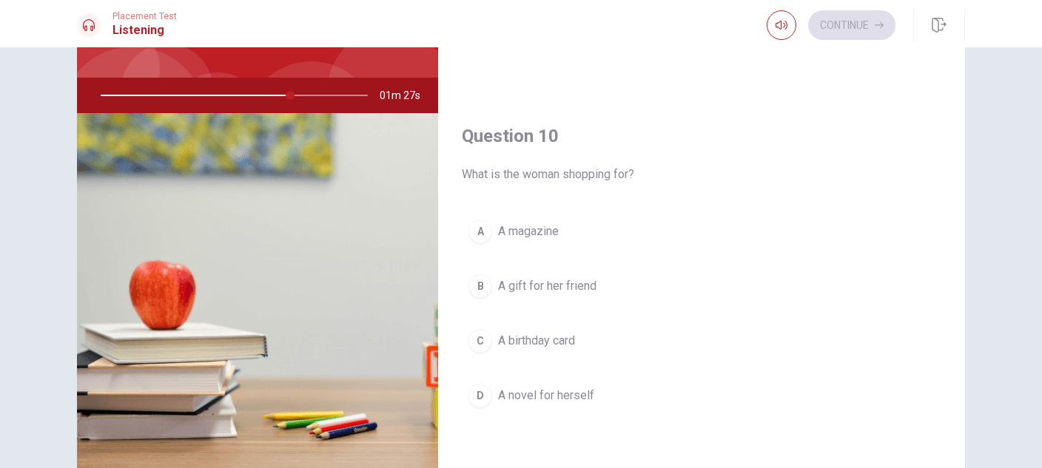
scroll to position [118, 0]
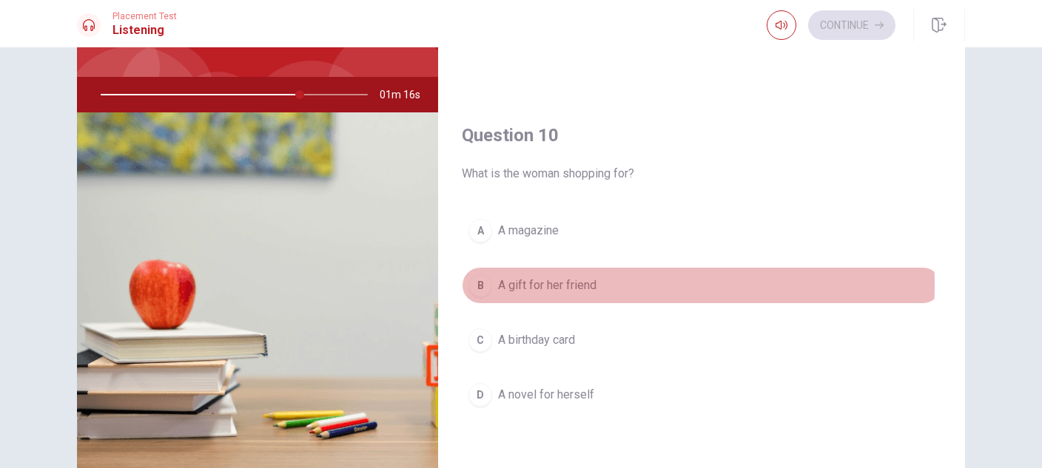
click at [572, 285] on span "A gift for her friend" at bounding box center [547, 286] width 98 height 18
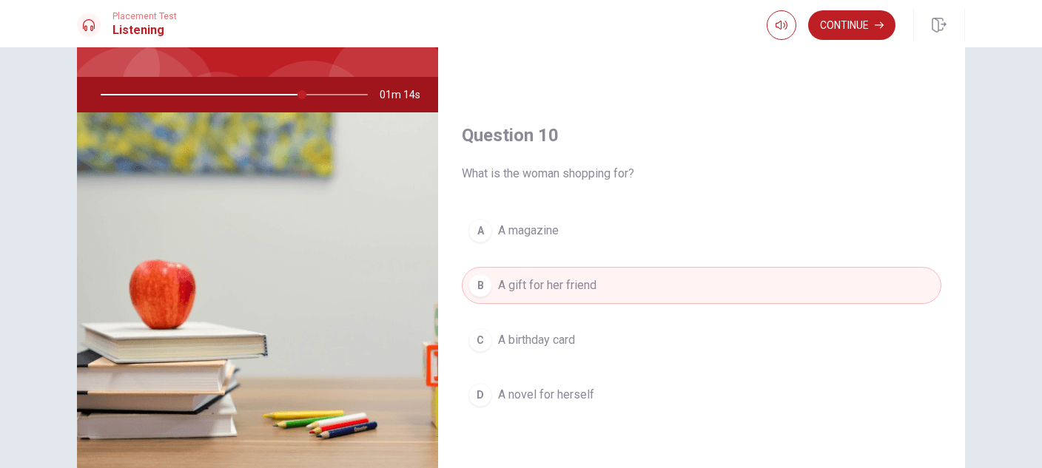
type input "75"
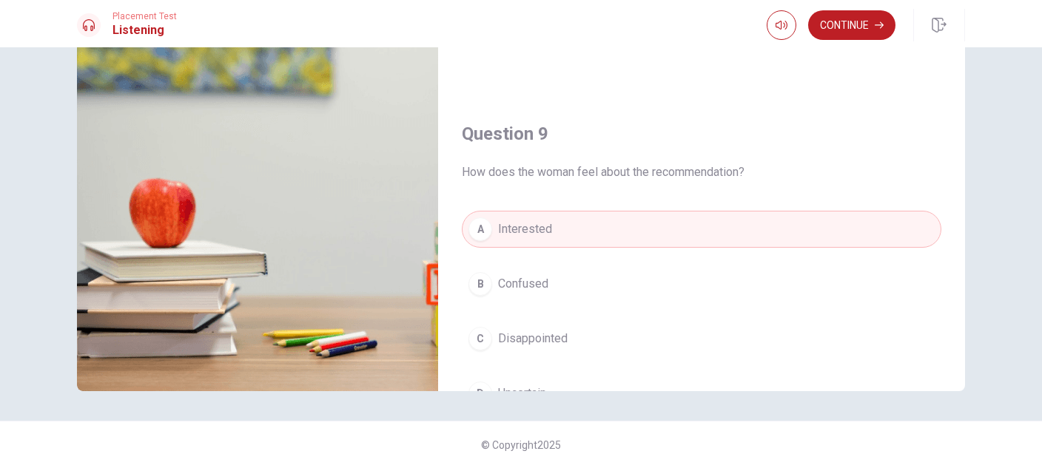
scroll to position [906, 0]
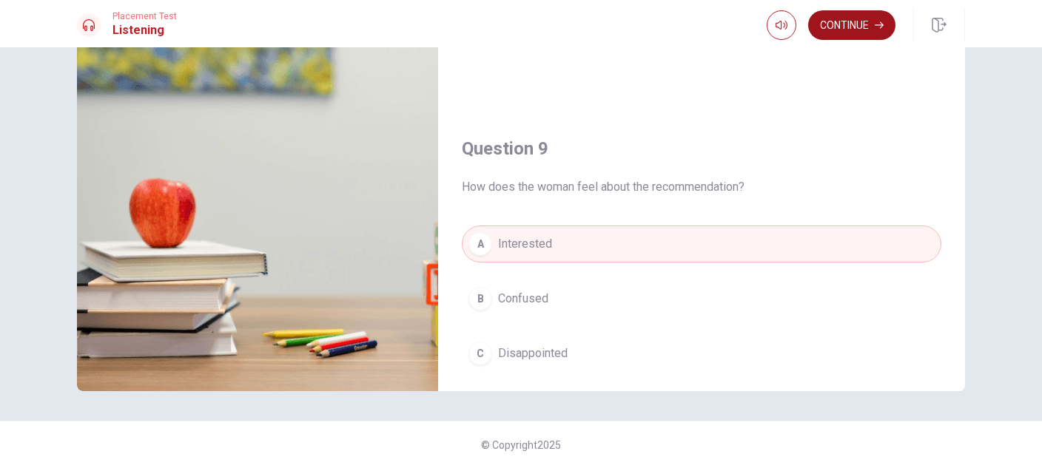
click at [858, 19] on button "Continue" at bounding box center [851, 25] width 87 height 30
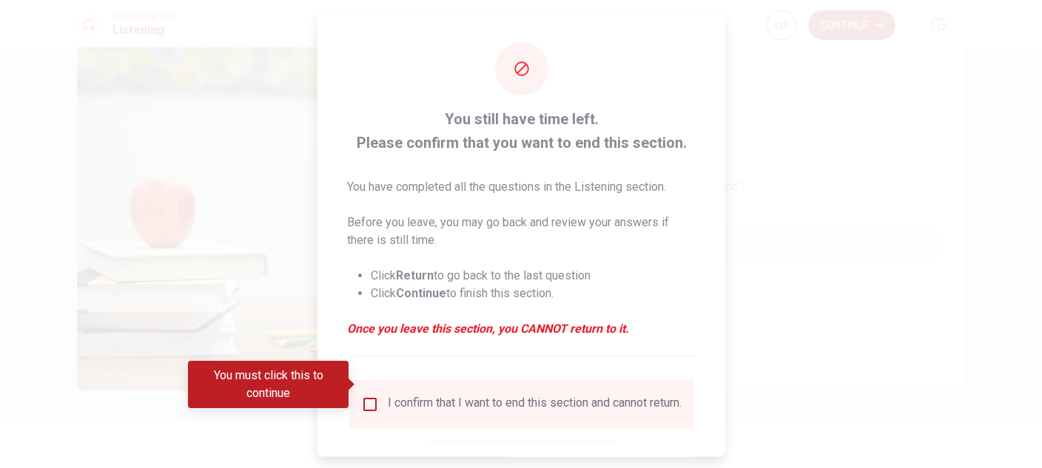
scroll to position [84, 0]
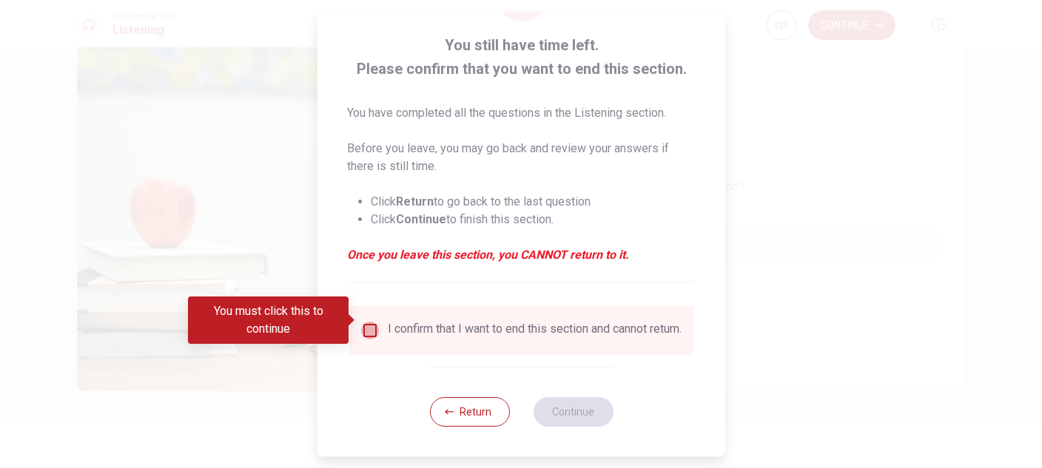
click at [368, 322] on input "You must click this to continue" at bounding box center [370, 331] width 18 height 18
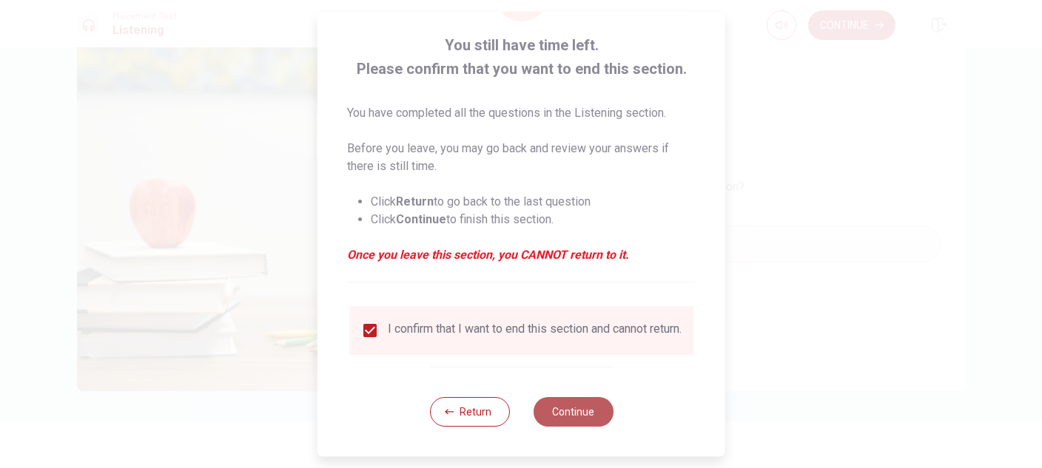
click at [578, 408] on button "Continue" at bounding box center [573, 412] width 80 height 30
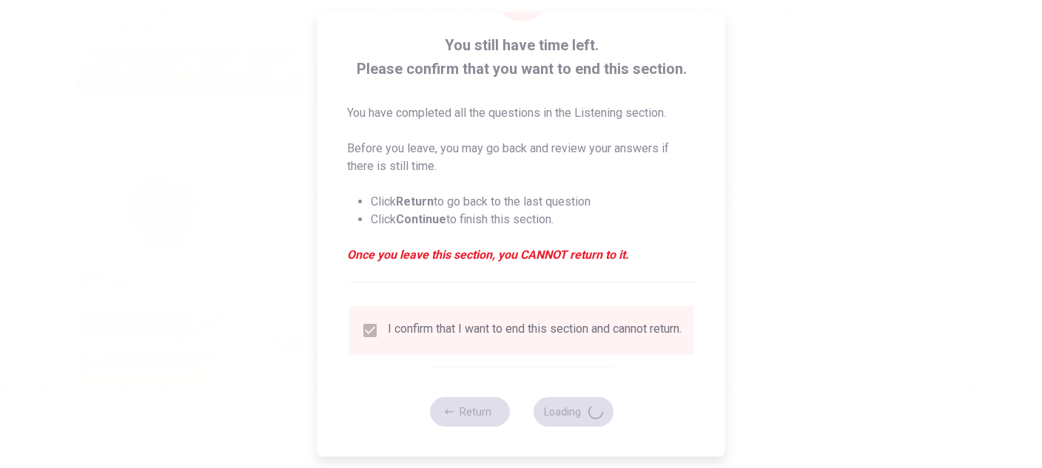
type input "94"
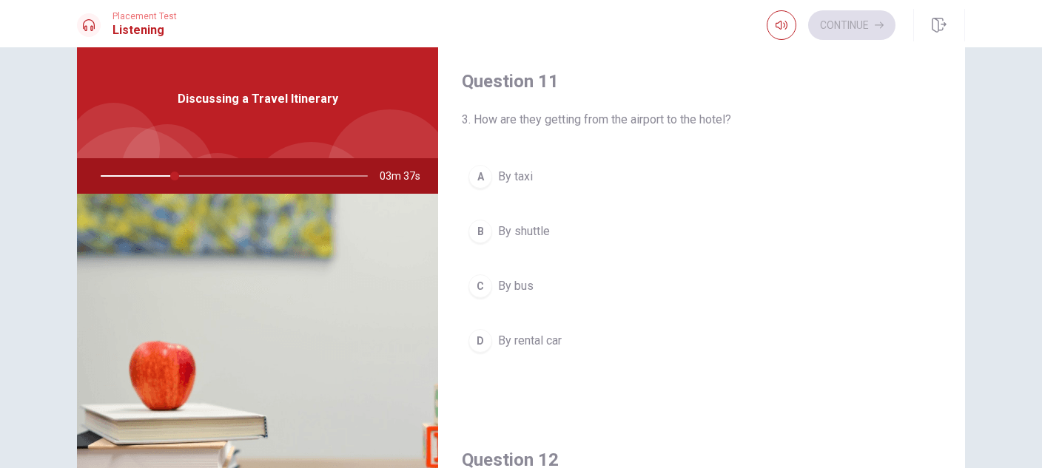
scroll to position [0, 0]
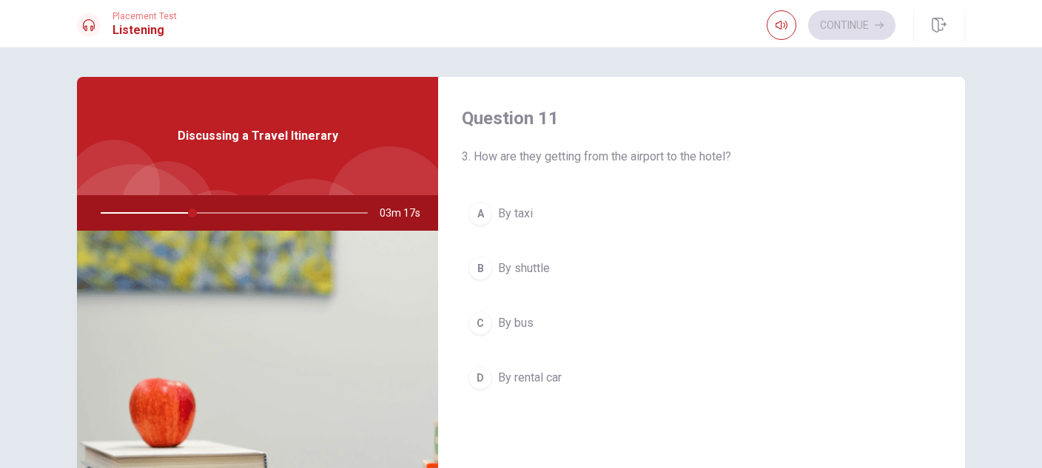
click at [519, 208] on span "By taxi" at bounding box center [515, 214] width 35 height 18
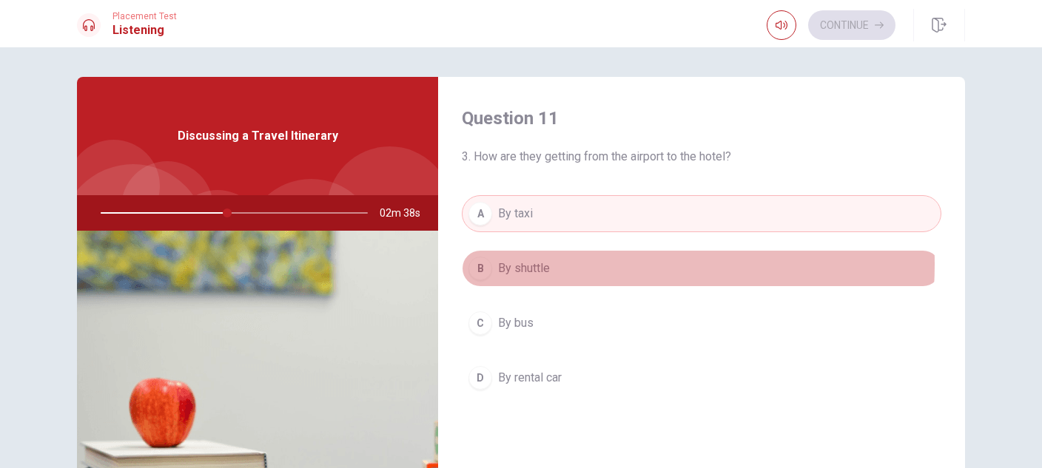
click at [539, 264] on span "By shuttle" at bounding box center [524, 269] width 52 height 18
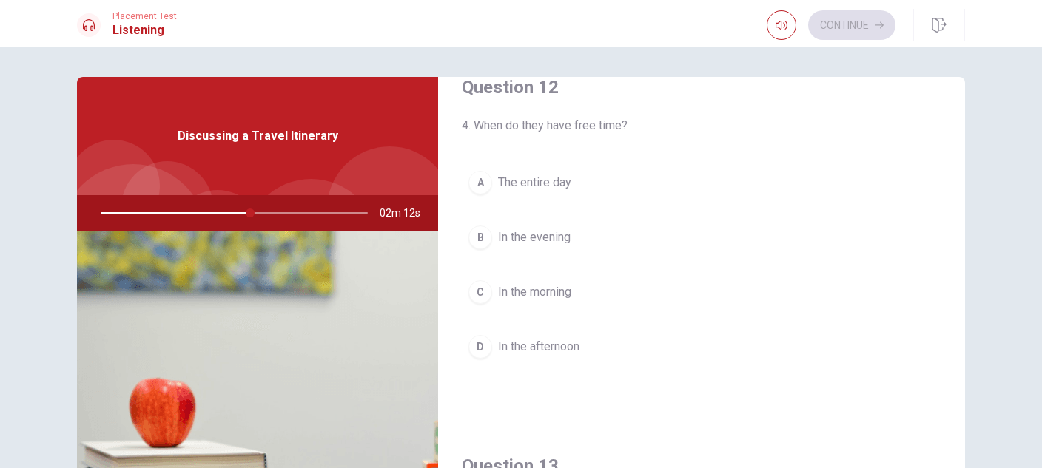
scroll to position [820, 0]
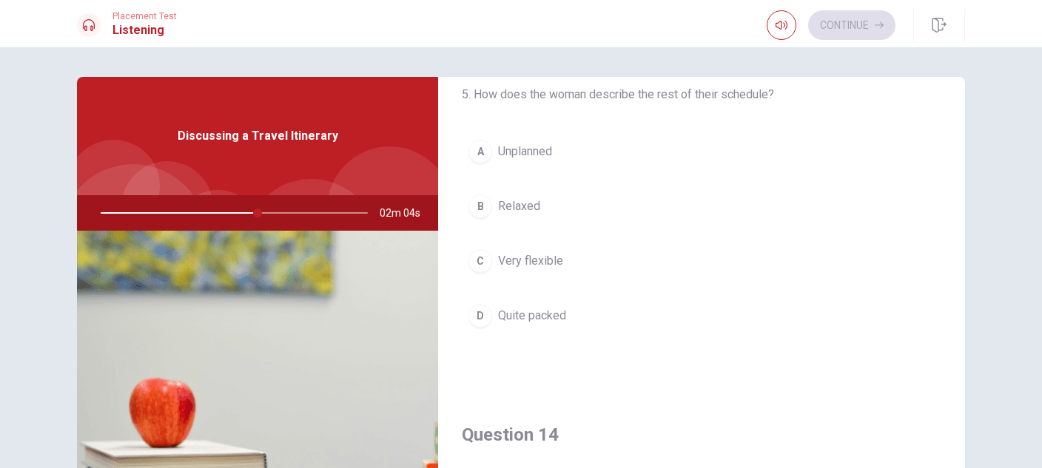
click at [544, 314] on span "Quite packed" at bounding box center [532, 316] width 68 height 18
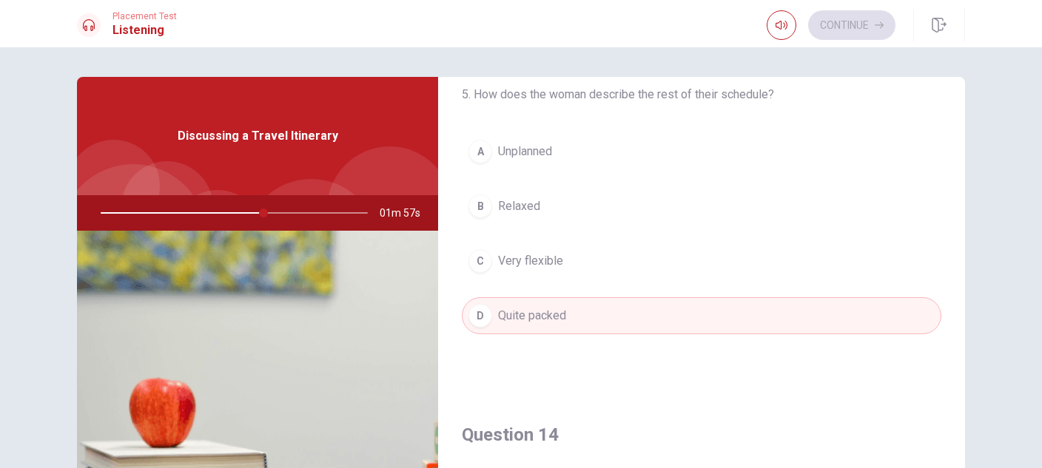
scroll to position [1229, 0]
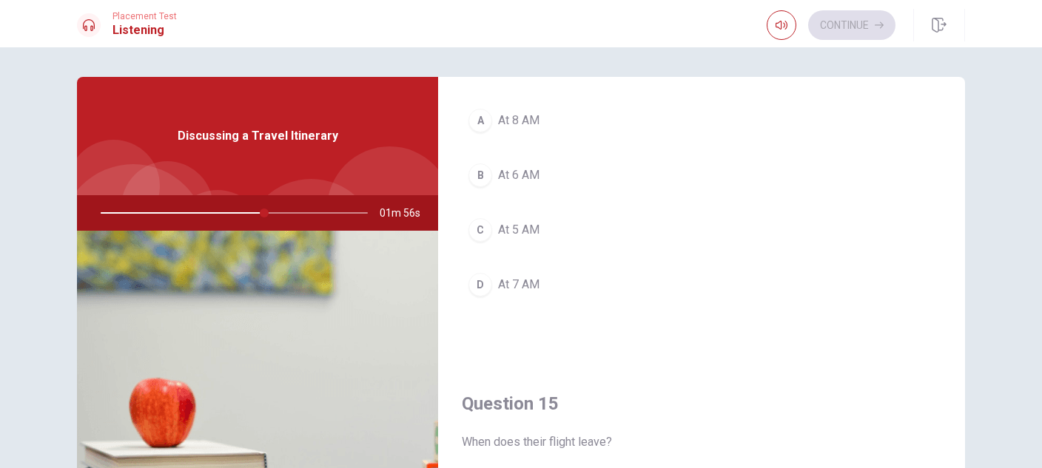
type input "62"
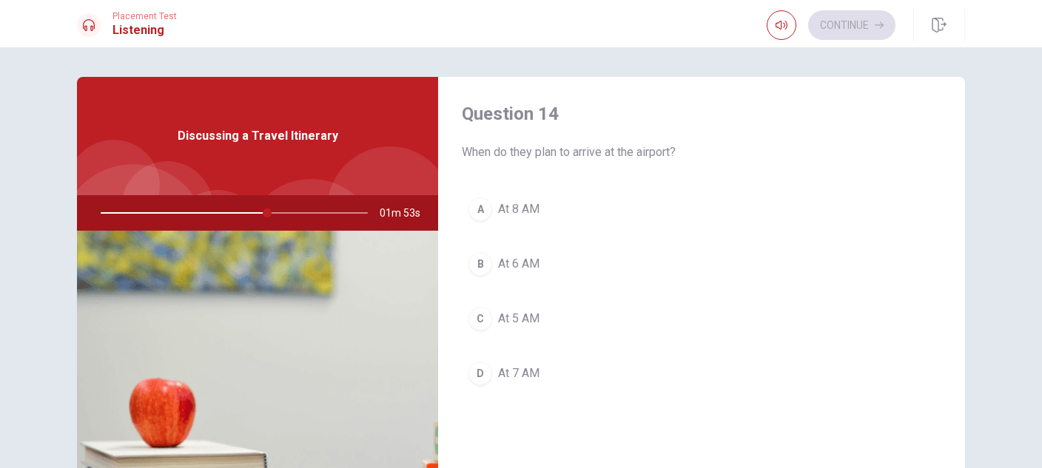
scroll to position [1111, 0]
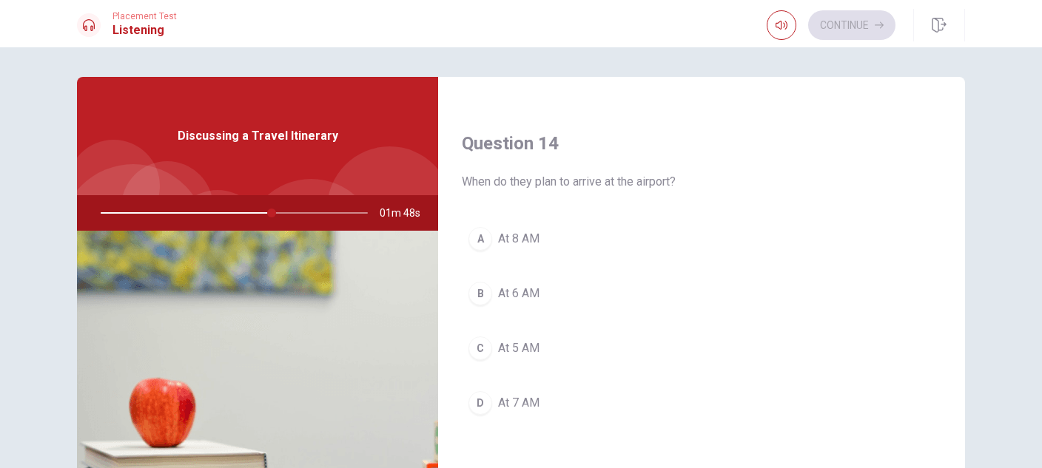
click at [513, 229] on button "A At 8 AM" at bounding box center [701, 238] width 479 height 37
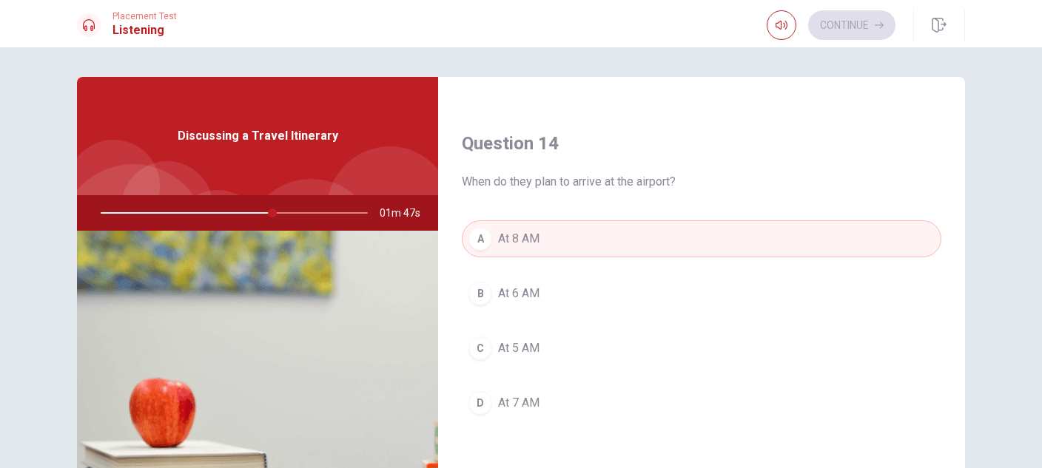
type input "65"
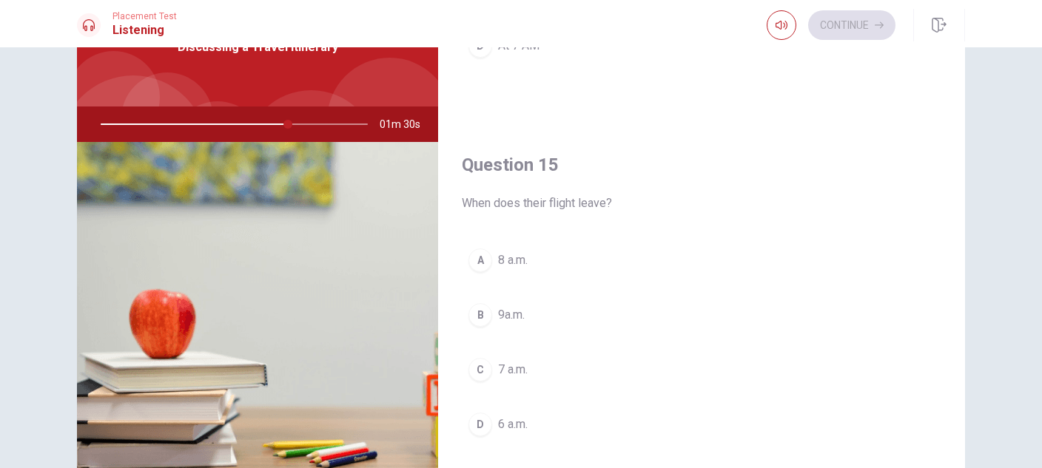
scroll to position [118, 0]
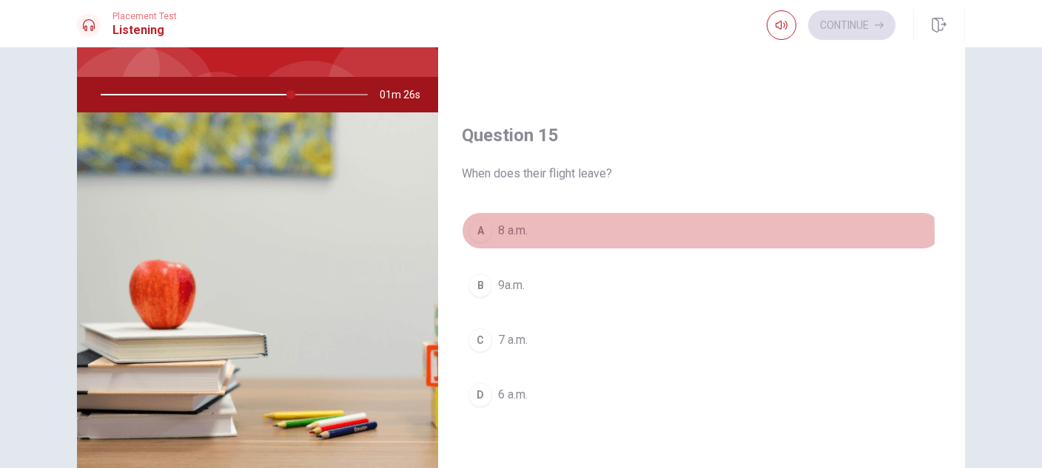
click at [524, 235] on span "8 a.m." at bounding box center [513, 231] width 30 height 18
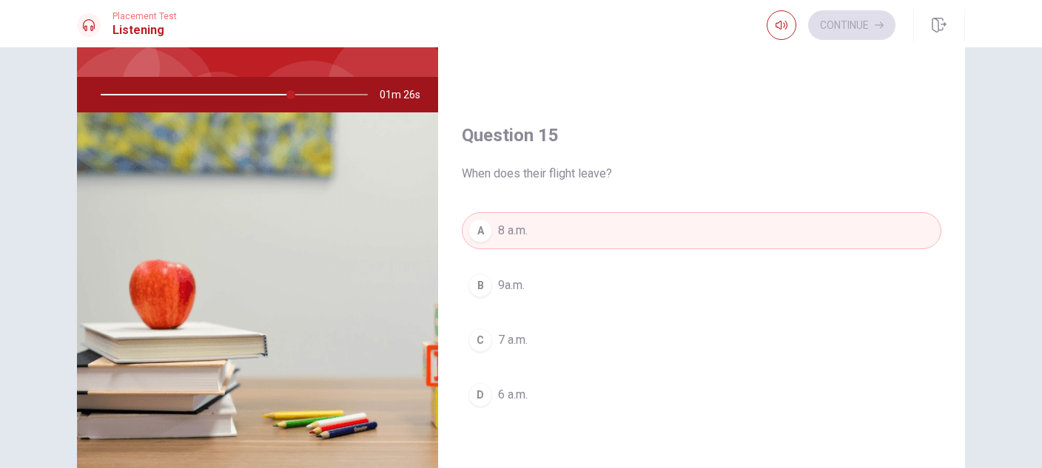
type input "72"
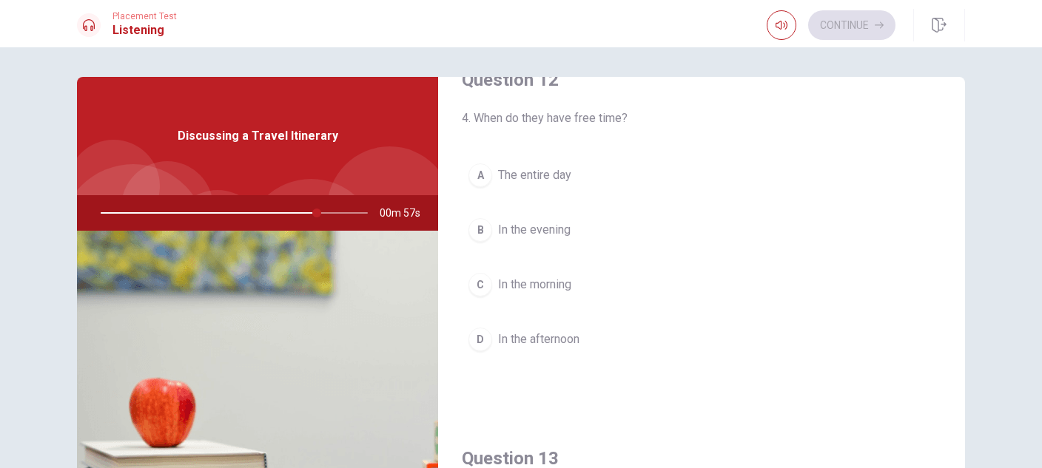
scroll to position [414, 0]
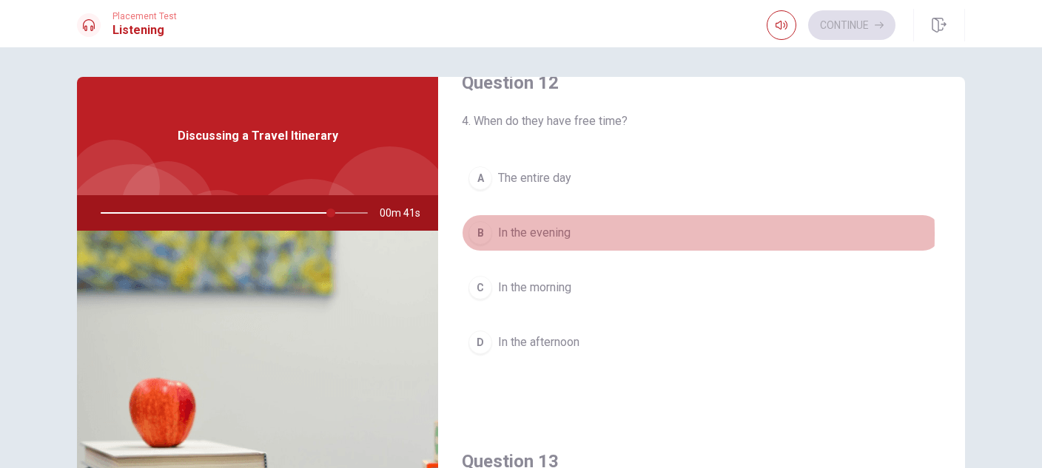
click at [523, 234] on span "In the evening" at bounding box center [534, 233] width 72 height 18
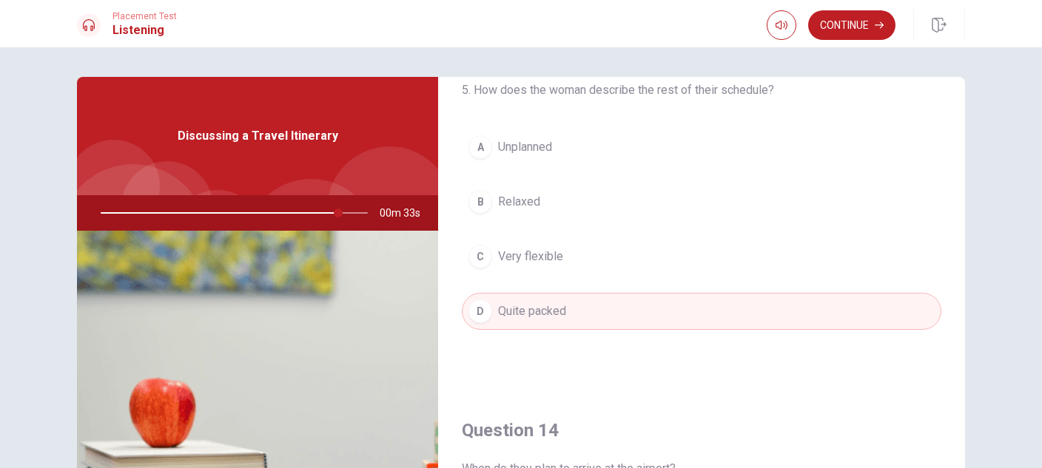
scroll to position [1234, 0]
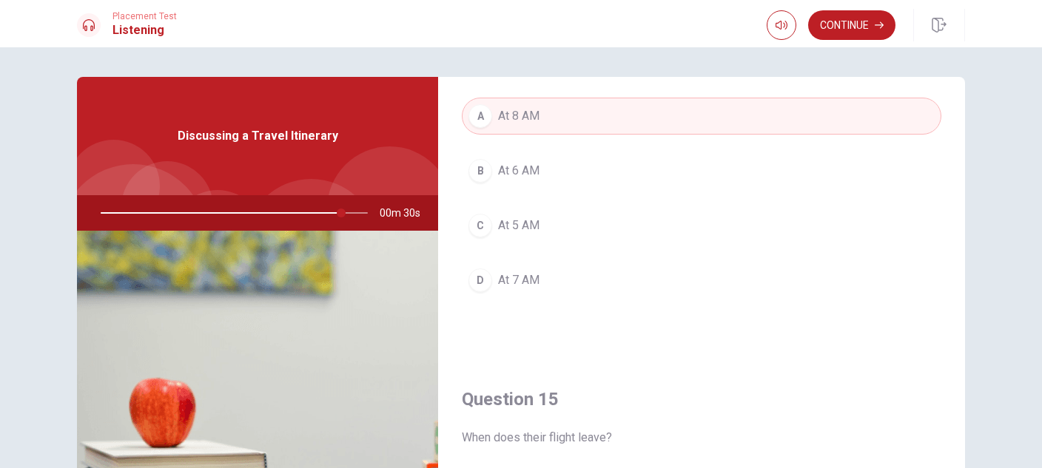
type input "90"
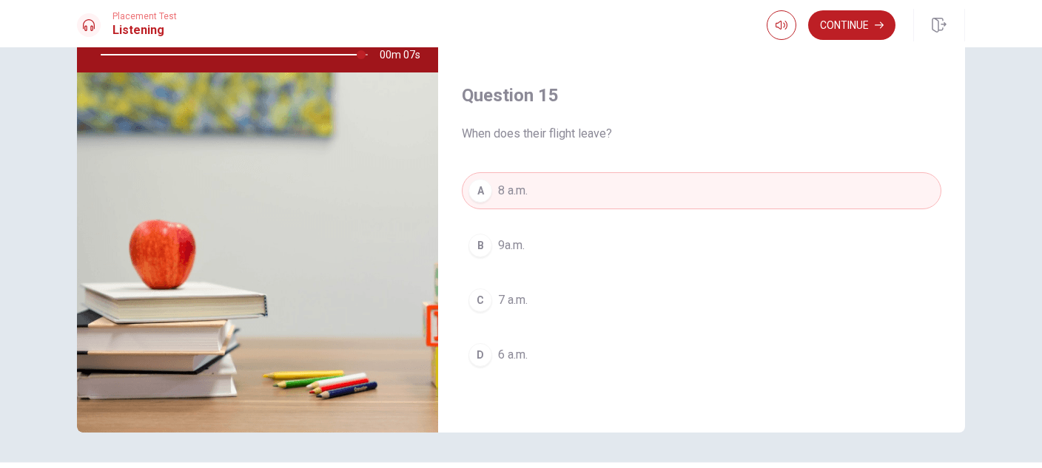
scroll to position [200, 0]
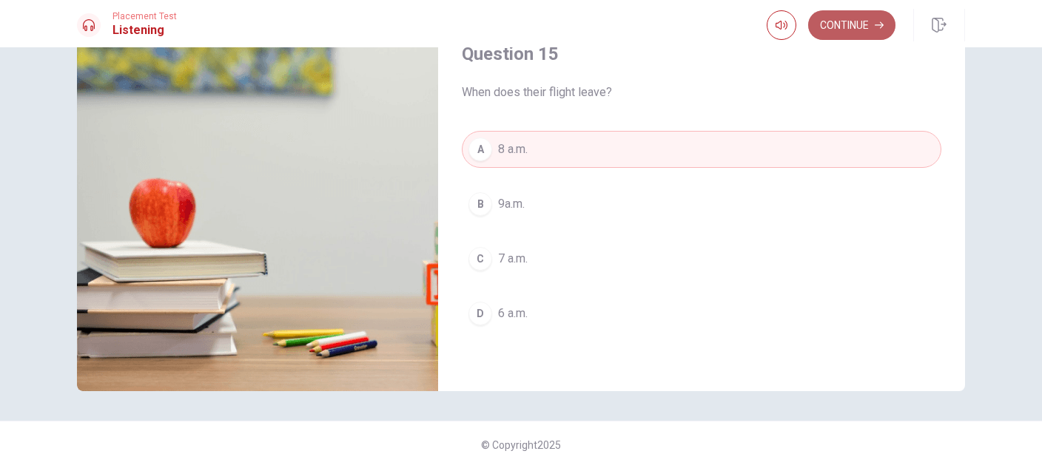
click at [864, 25] on button "Continue" at bounding box center [851, 25] width 87 height 30
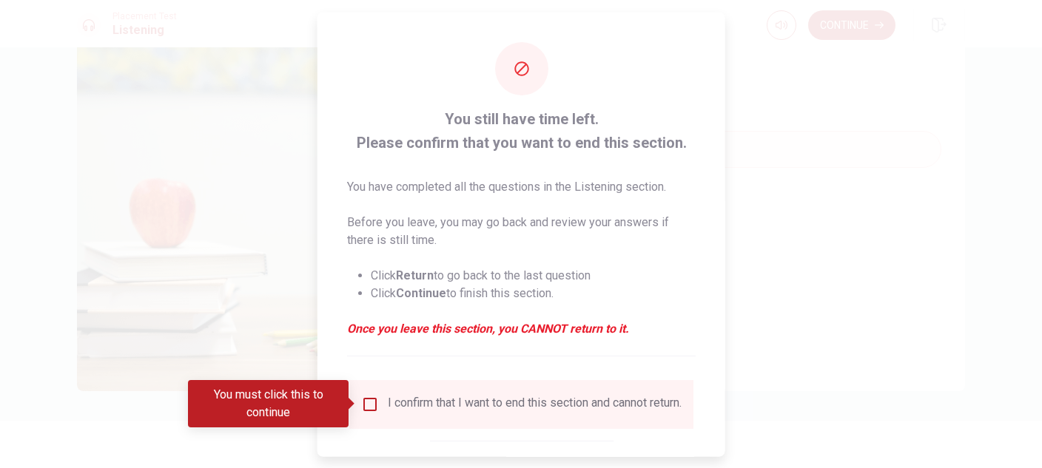
type input "0"
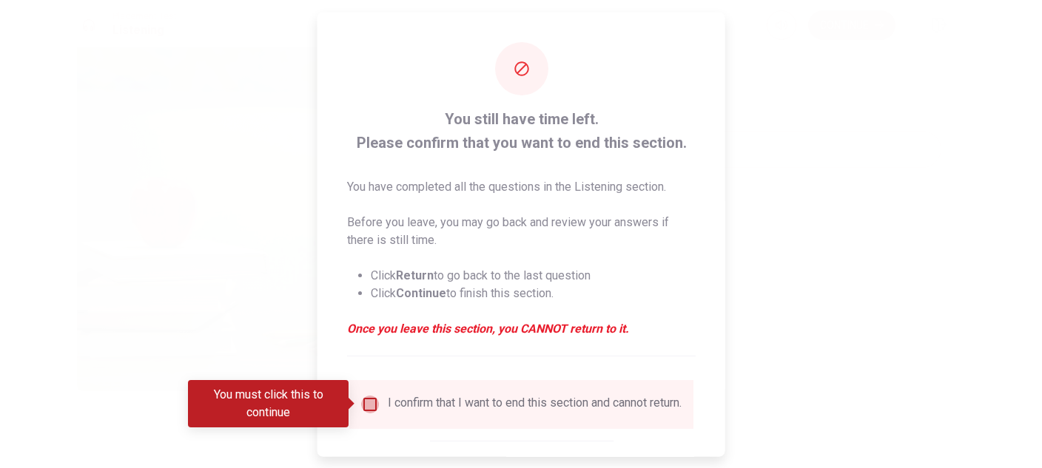
click at [372, 399] on input "You must click this to continue" at bounding box center [370, 404] width 18 height 18
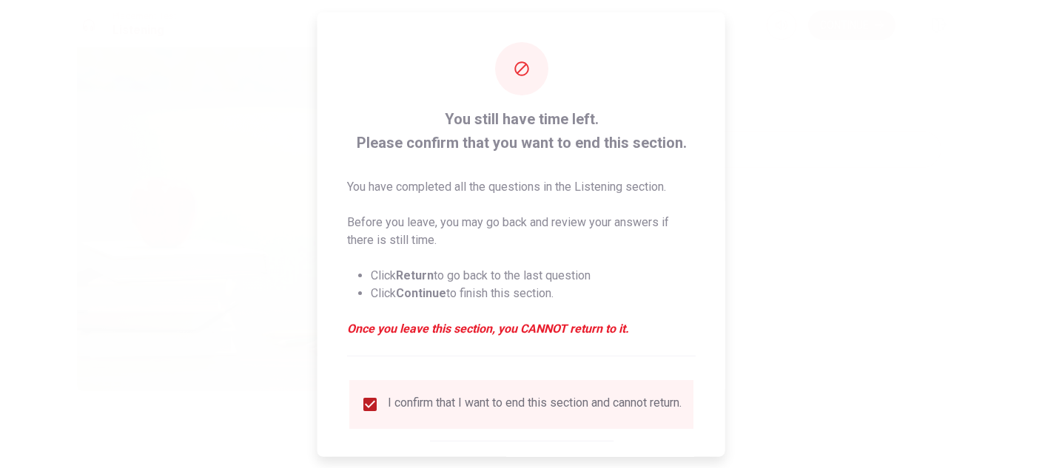
click at [823, 246] on div at bounding box center [521, 234] width 1042 height 468
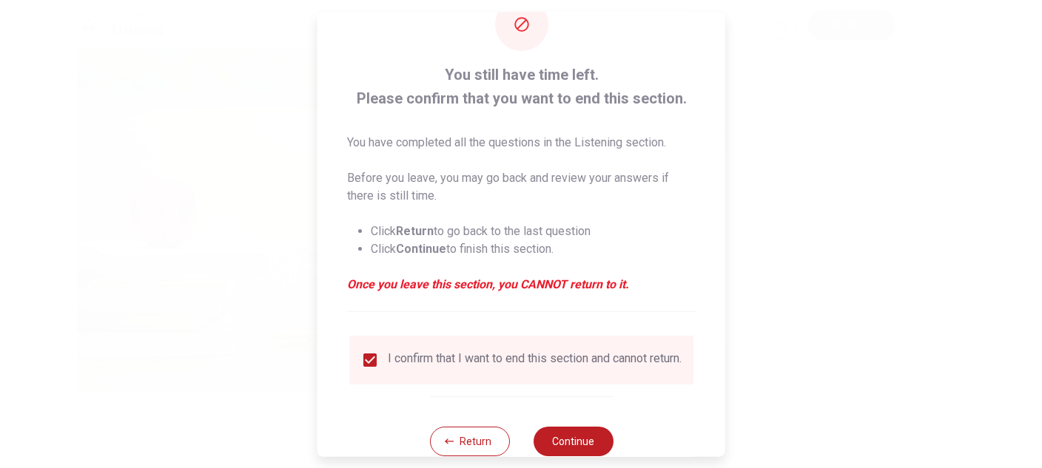
scroll to position [59, 0]
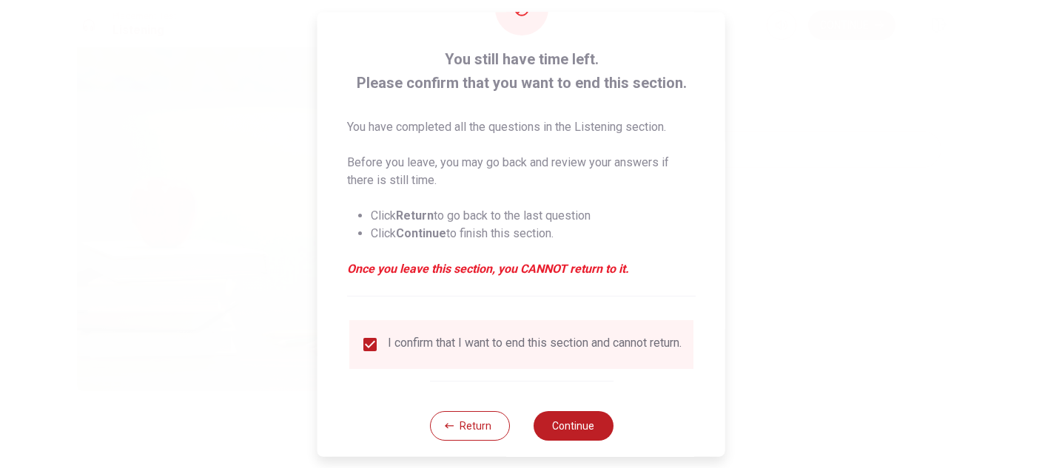
click at [725, 452] on div "You still have time left. Please confirm that you want to end this section. You…" at bounding box center [521, 234] width 1042 height 468
click at [590, 431] on button "Continue" at bounding box center [573, 426] width 80 height 30
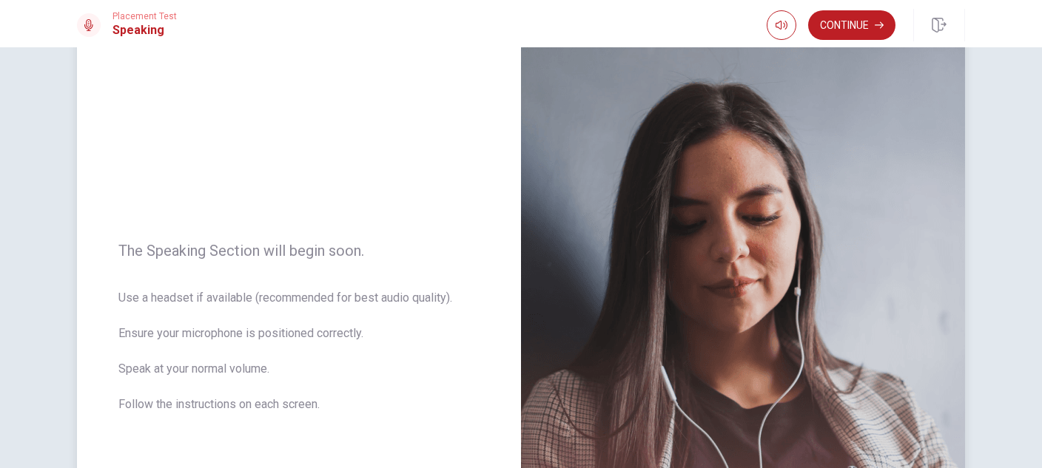
scroll to position [0, 0]
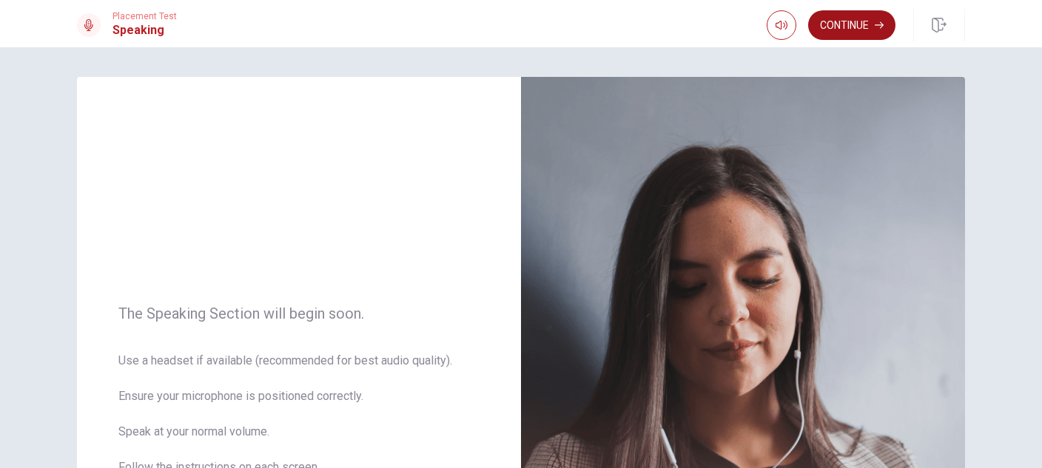
click at [859, 24] on button "Continue" at bounding box center [851, 25] width 87 height 30
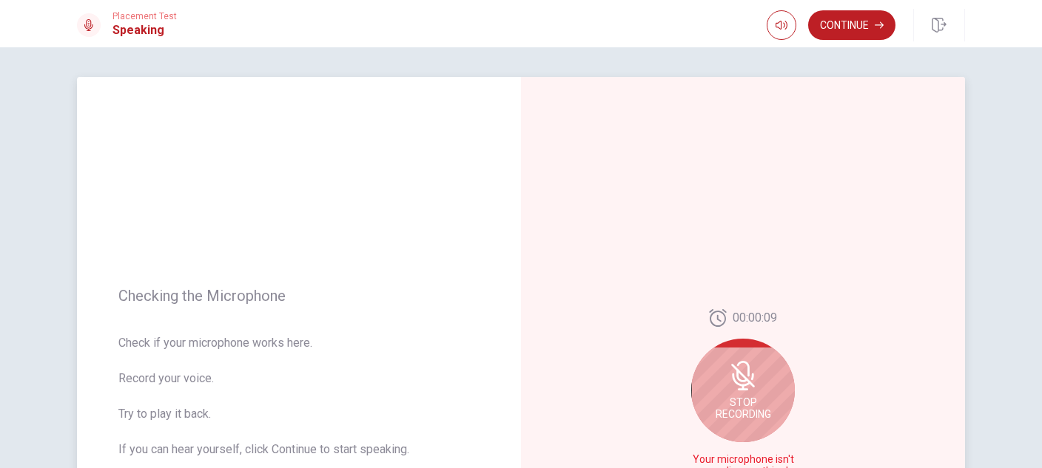
click at [754, 408] on span "Stop Recording" at bounding box center [742, 408] width 55 height 24
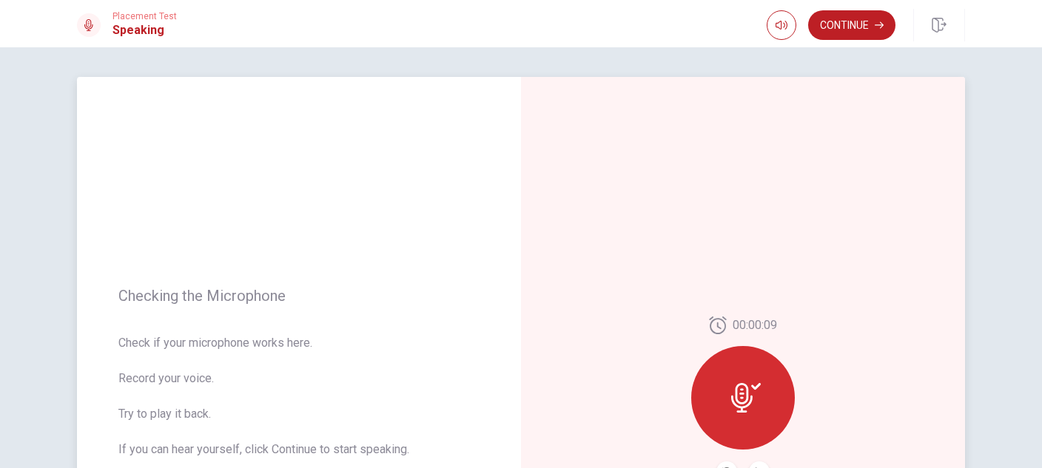
scroll to position [331, 0]
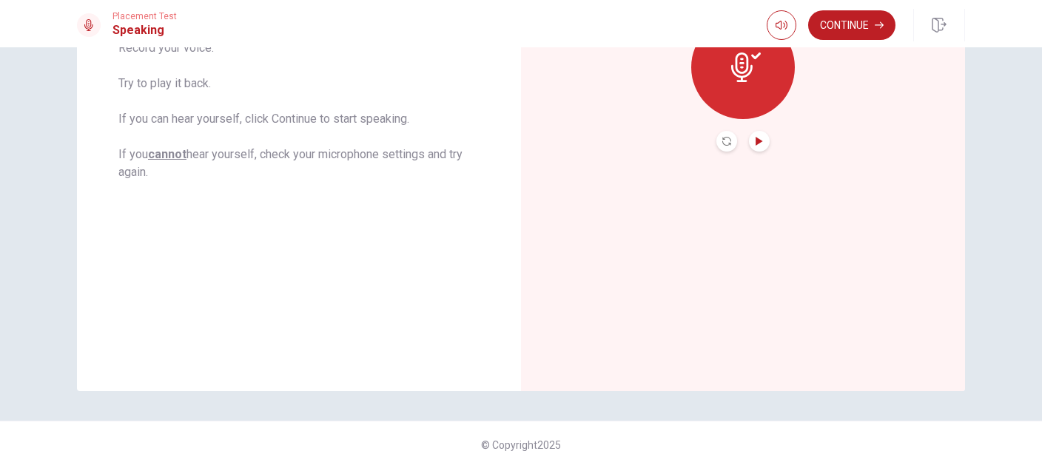
click at [755, 138] on icon "Play Audio" at bounding box center [759, 141] width 9 height 9
click at [755, 138] on icon "Pause Audio" at bounding box center [759, 141] width 9 height 9
click at [761, 74] on div at bounding box center [743, 68] width 104 height 104
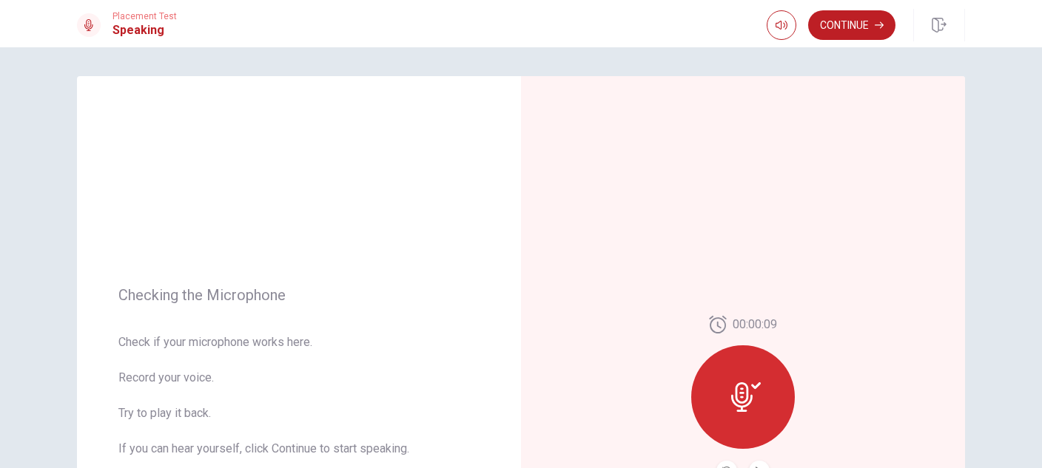
scroll to position [0, 0]
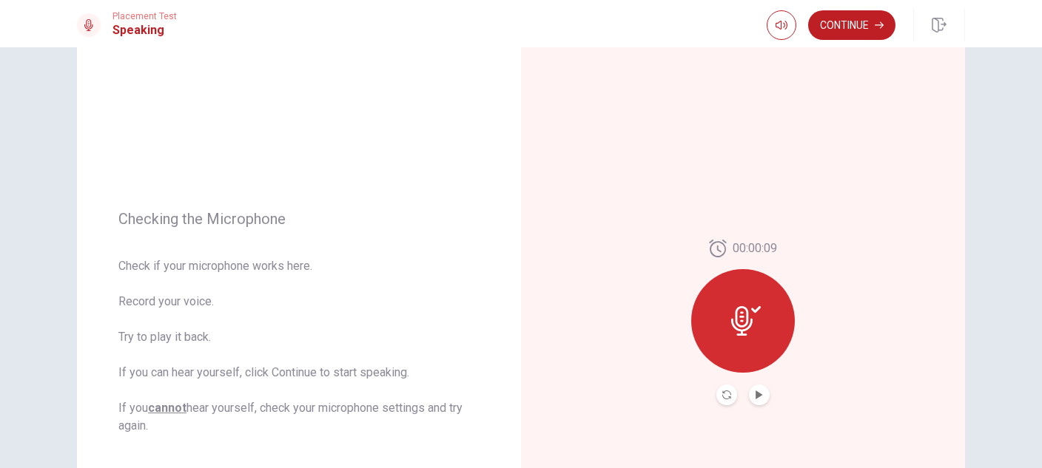
drag, startPoint x: 682, startPoint y: 188, endPoint x: 667, endPoint y: 200, distance: 18.9
click at [757, 312] on div at bounding box center [743, 321] width 104 height 104
drag, startPoint x: 731, startPoint y: 295, endPoint x: 738, endPoint y: 294, distance: 7.5
click at [736, 294] on div at bounding box center [743, 321] width 104 height 104
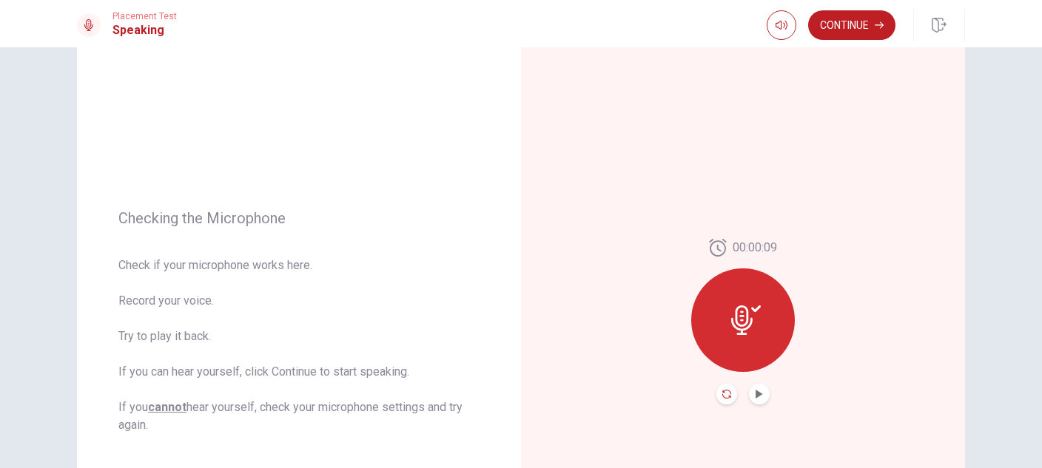
click at [725, 390] on icon "Record Again" at bounding box center [726, 394] width 9 height 9
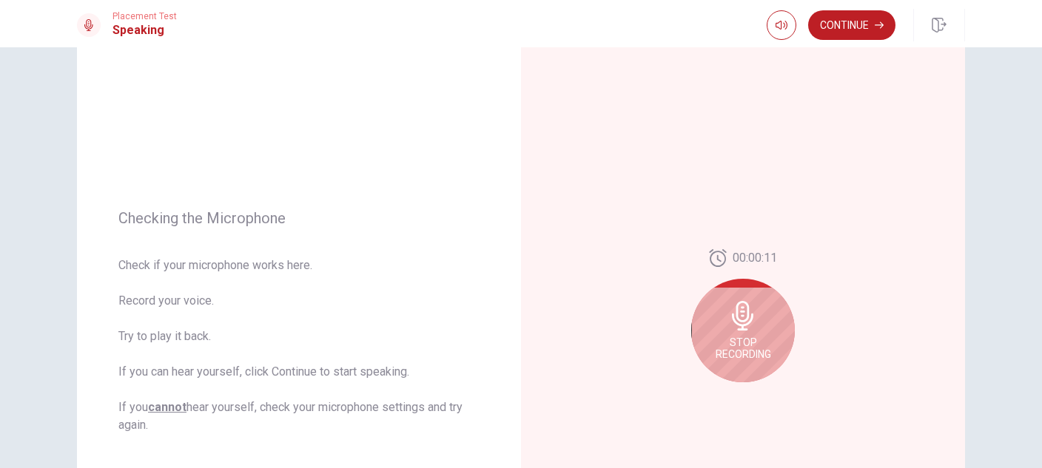
click at [746, 332] on div "Stop Recording" at bounding box center [743, 331] width 104 height 104
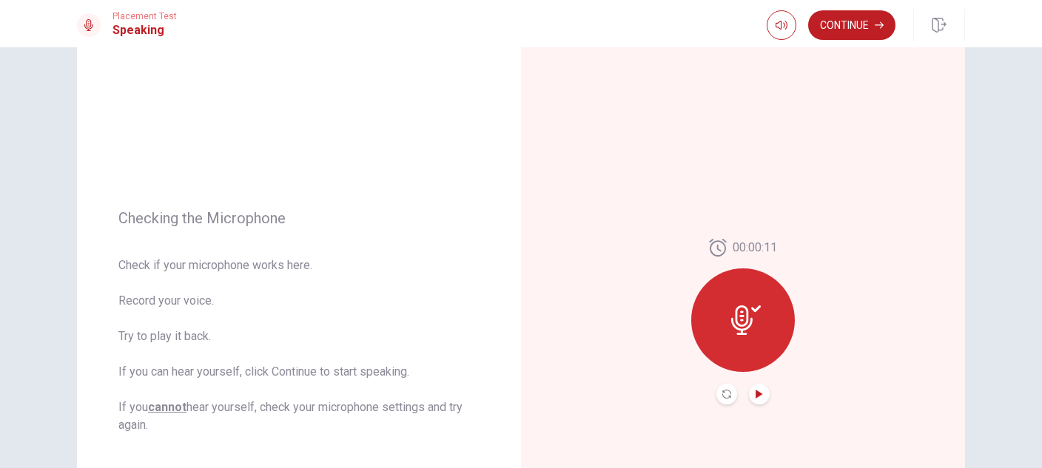
click at [755, 392] on icon "Play Audio" at bounding box center [758, 394] width 7 height 9
click at [738, 320] on icon at bounding box center [741, 321] width 21 height 30
click at [750, 319] on icon at bounding box center [746, 321] width 30 height 30
click at [722, 396] on icon "Record Again" at bounding box center [726, 394] width 9 height 9
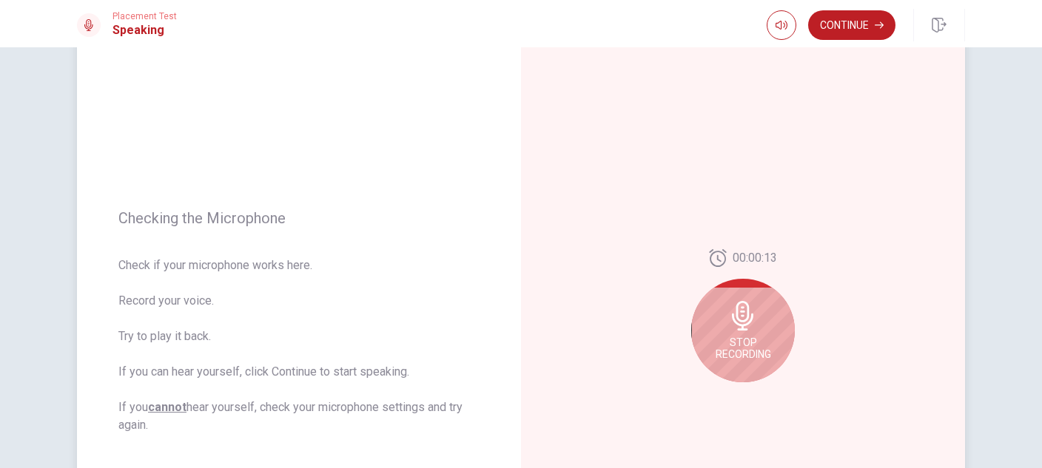
click at [736, 325] on icon at bounding box center [742, 316] width 21 height 30
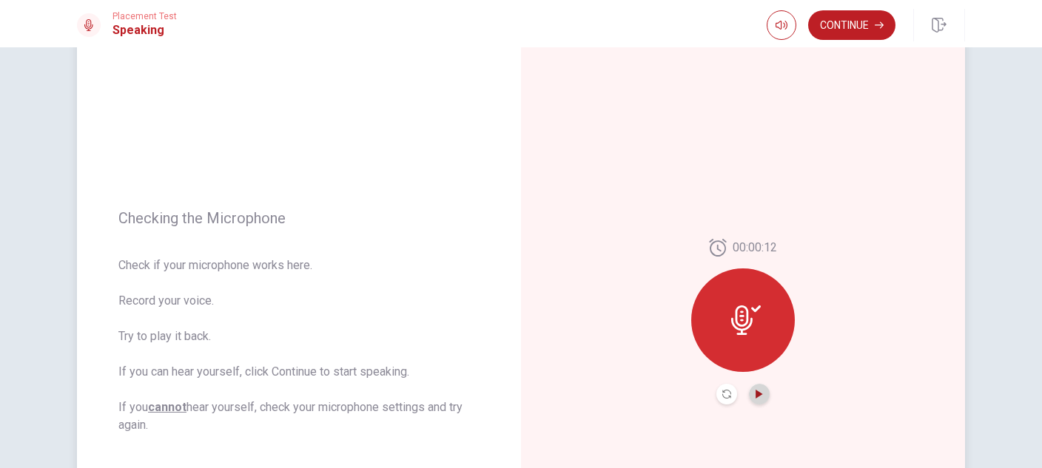
click at [757, 396] on icon "Play Audio" at bounding box center [759, 394] width 9 height 9
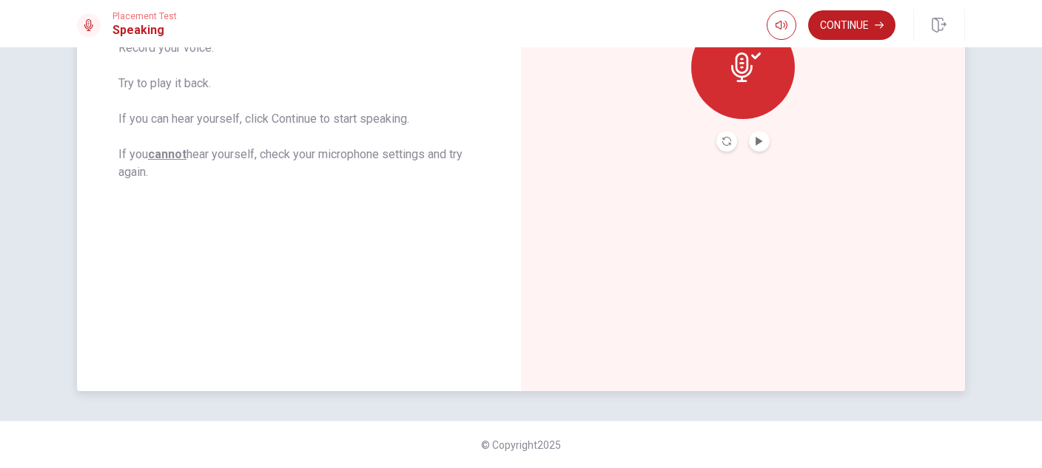
scroll to position [0, 0]
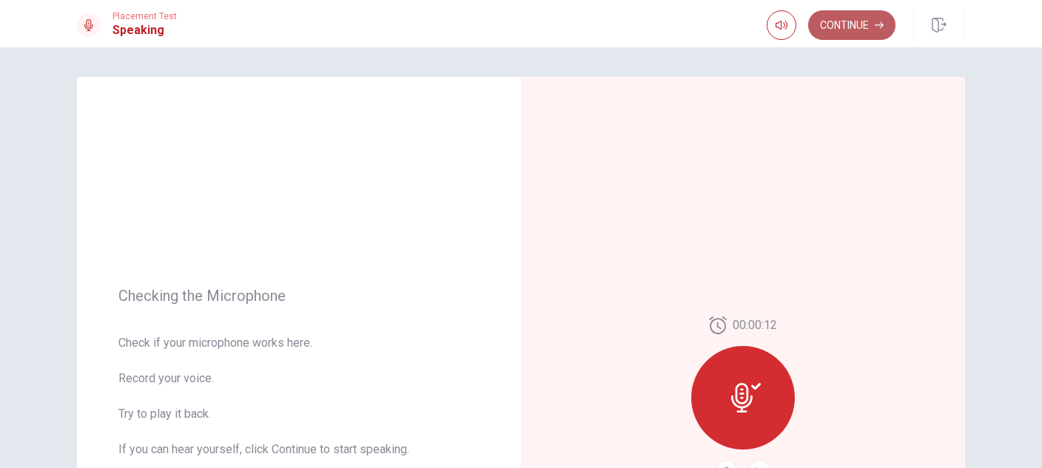
click at [844, 31] on button "Continue" at bounding box center [851, 25] width 87 height 30
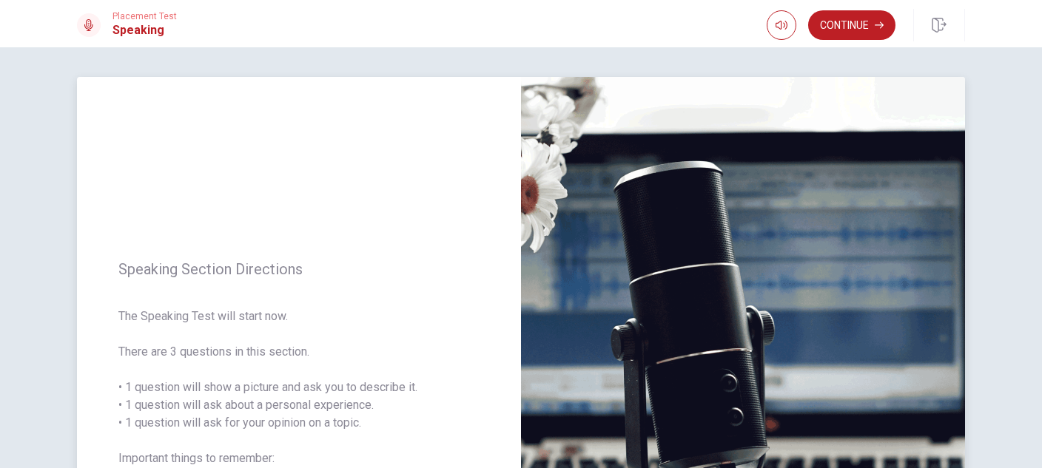
scroll to position [331, 0]
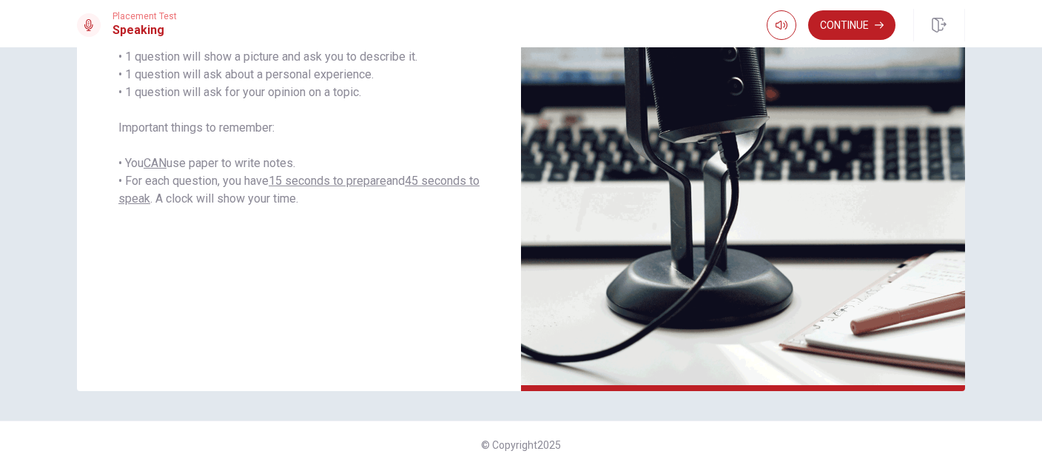
click at [1025, 391] on div "Speaking Section Directions The Speaking Test will start now. There are 3 quest…" at bounding box center [521, 257] width 1042 height 421
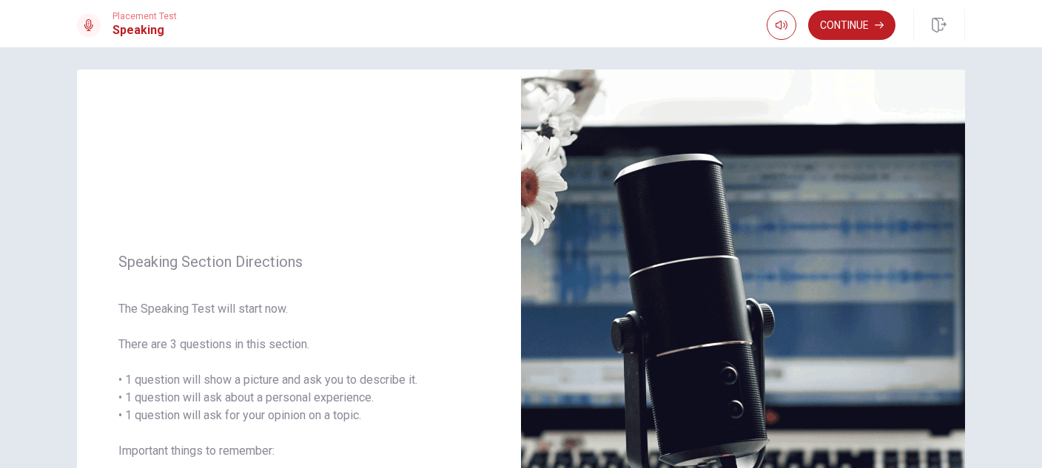
scroll to position [0, 0]
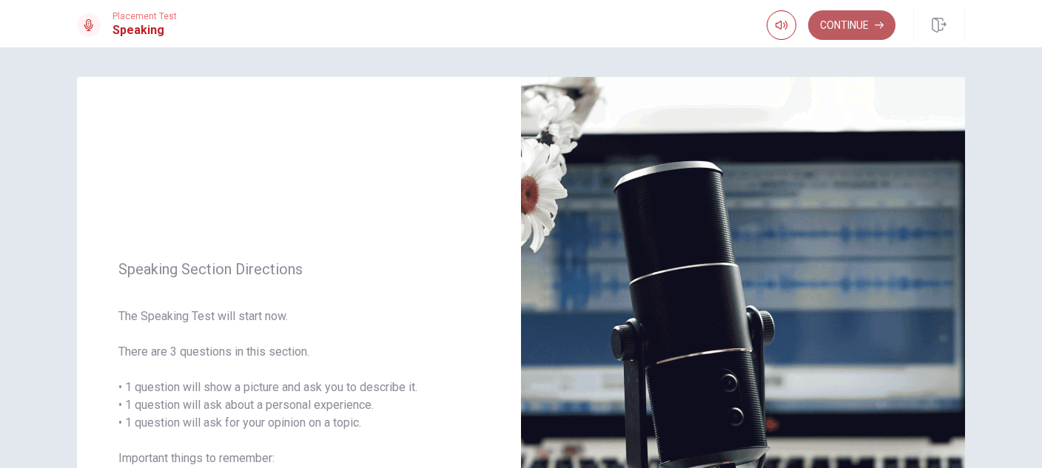
click at [836, 23] on button "Continue" at bounding box center [851, 25] width 87 height 30
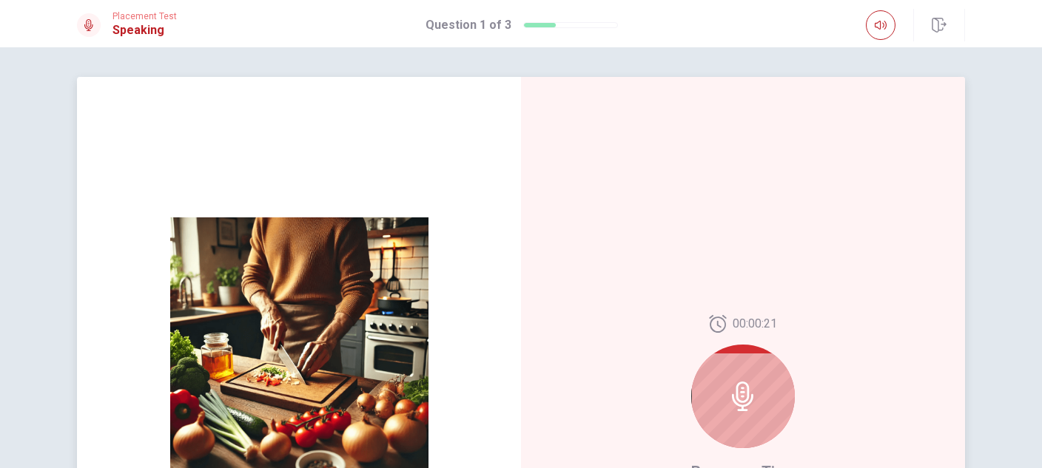
click at [741, 392] on icon at bounding box center [743, 397] width 30 height 30
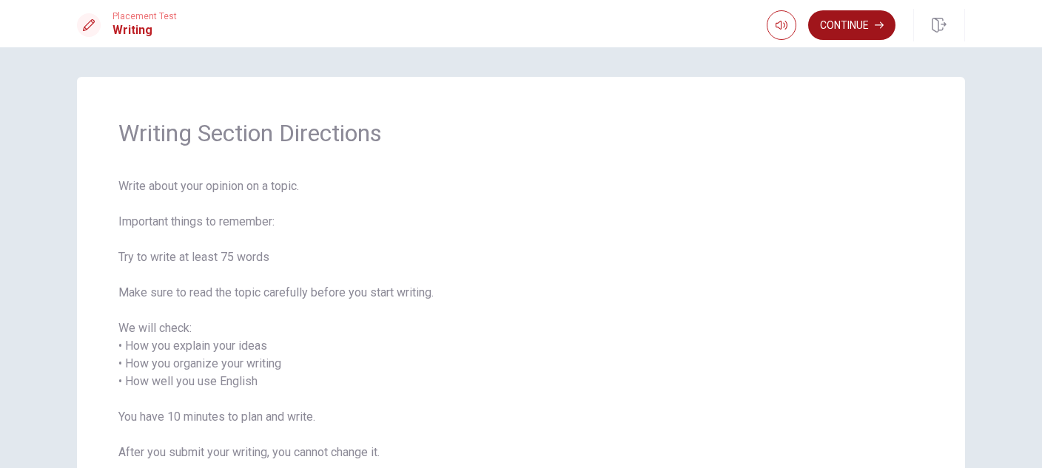
click at [847, 28] on button "Continue" at bounding box center [851, 25] width 87 height 30
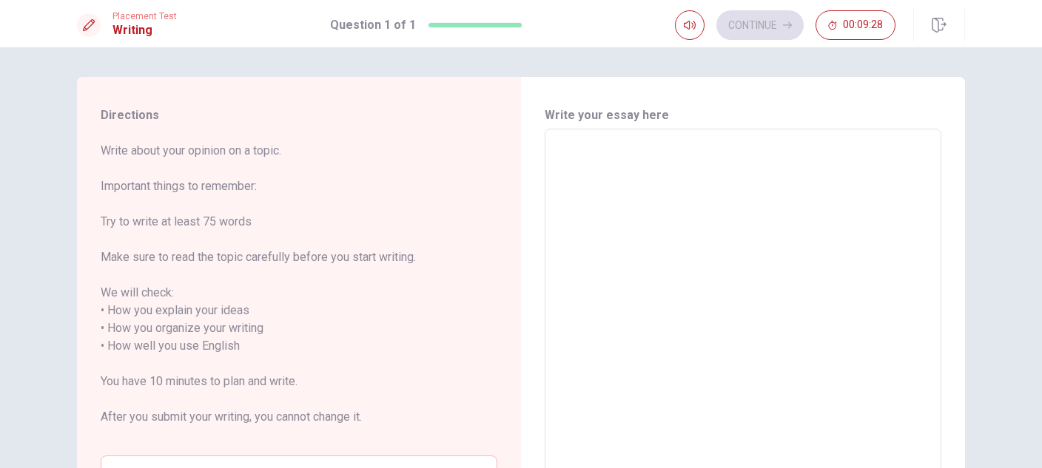
click at [562, 180] on textarea at bounding box center [743, 346] width 376 height 411
type textarea "i"
type textarea "x"
type textarea "i"
type textarea "x"
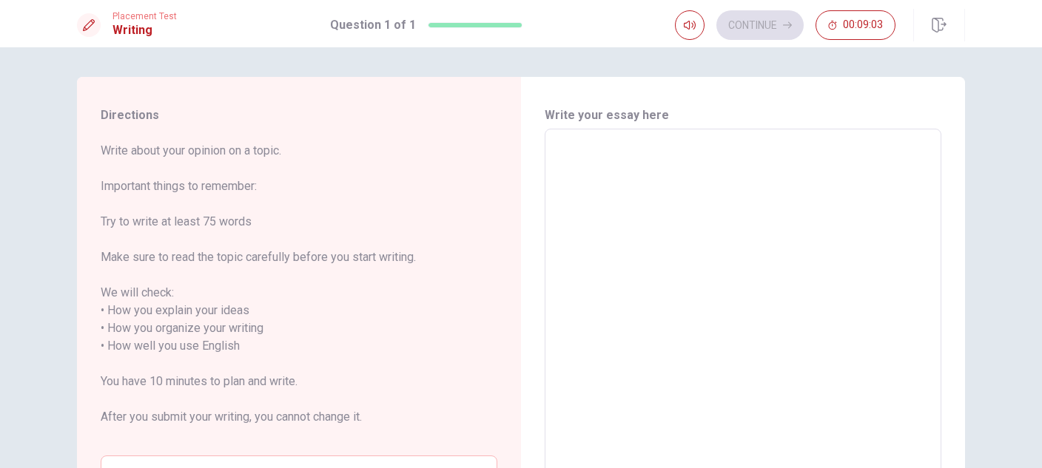
type textarea "I"
type textarea "x"
type textarea "I"
type textarea "x"
type textarea "I N"
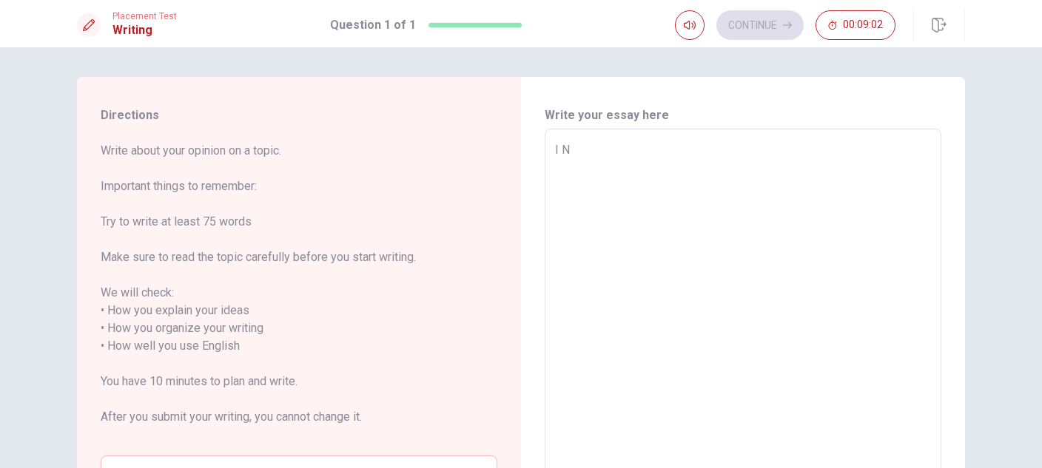
type textarea "x"
type textarea "I NE"
type textarea "x"
type textarea "I NEE"
type textarea "x"
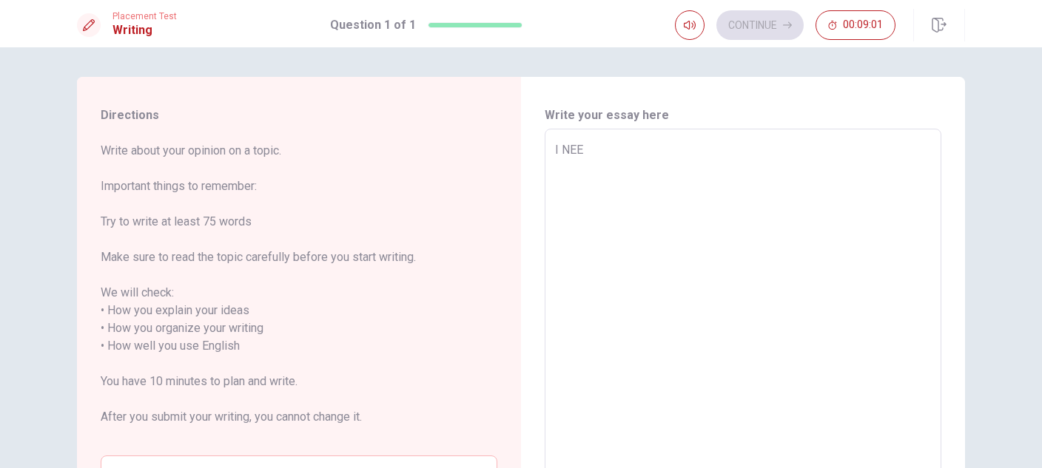
type textarea "I NEED"
type textarea "x"
type textarea "I NEED"
type textarea "x"
type textarea "I NEED T"
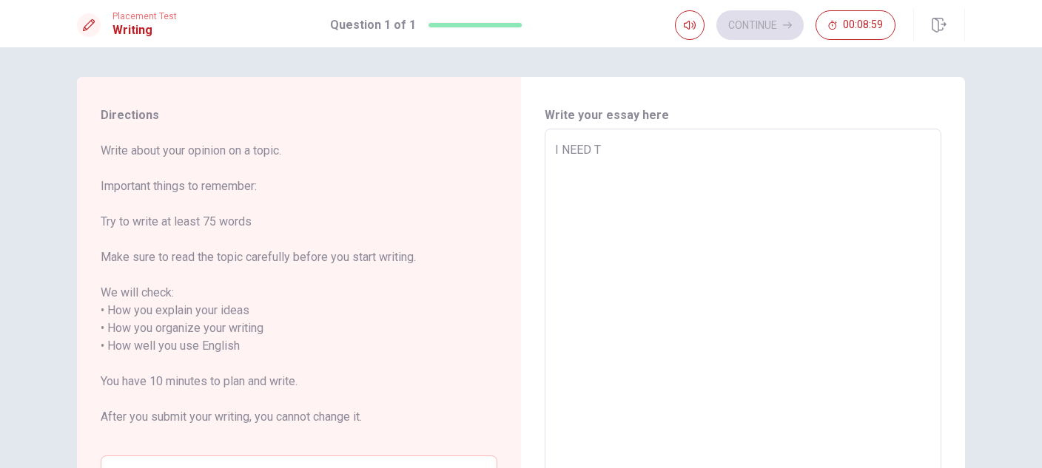
type textarea "x"
type textarea "I NEED TO"
type textarea "x"
type textarea "I NEED TO"
type textarea "x"
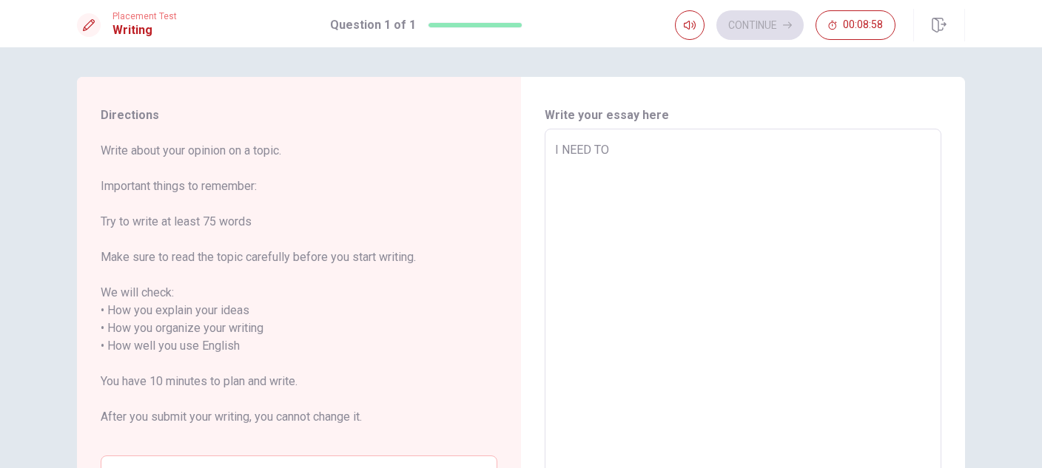
type textarea "I NEED TO C"
type textarea "x"
type textarea "I NEED TO CH"
type textarea "x"
type textarea "I NEED TO CHA"
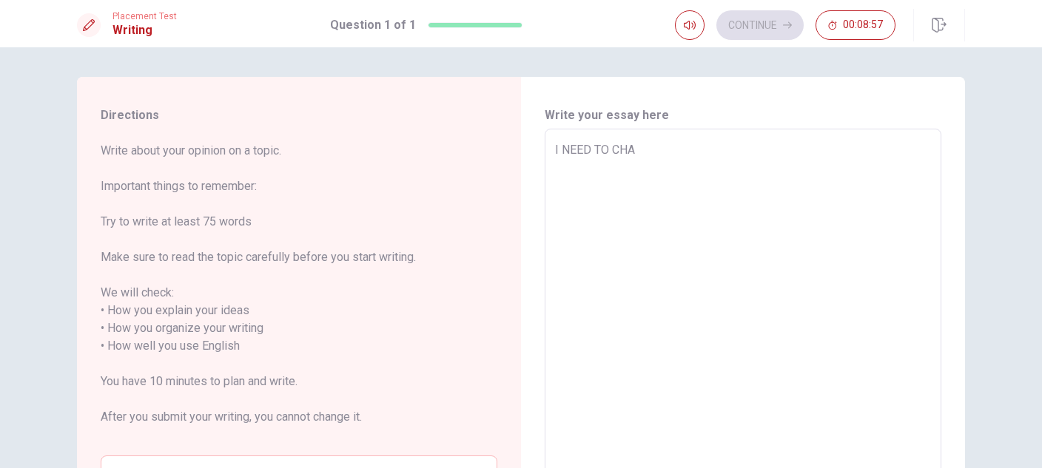
type textarea "x"
type textarea "I NEED TO CHAN"
type textarea "x"
type textarea "I NEED TO [PERSON_NAME]"
type textarea "x"
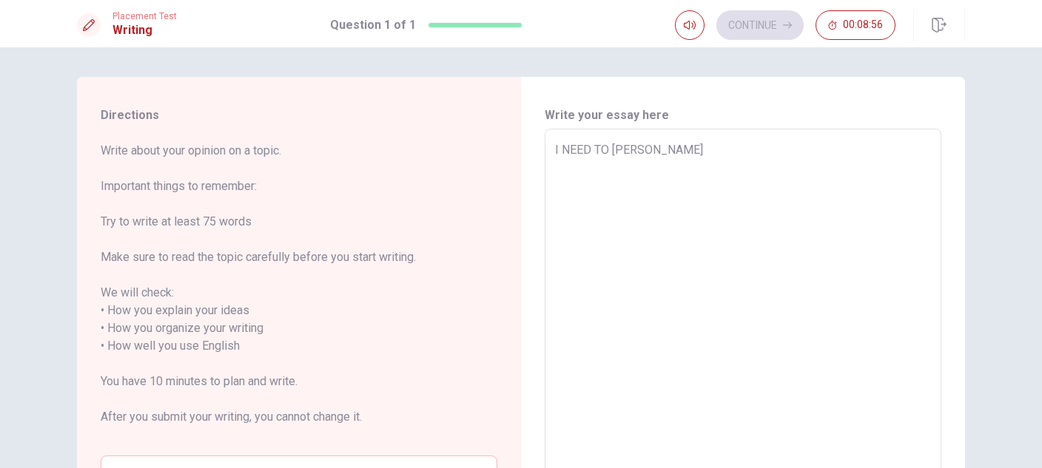
type textarea "I NEED TO CHANGE"
type textarea "x"
type textarea "I NEED TO CHANGE"
type textarea "x"
type textarea "I NEED TO CHANGE I"
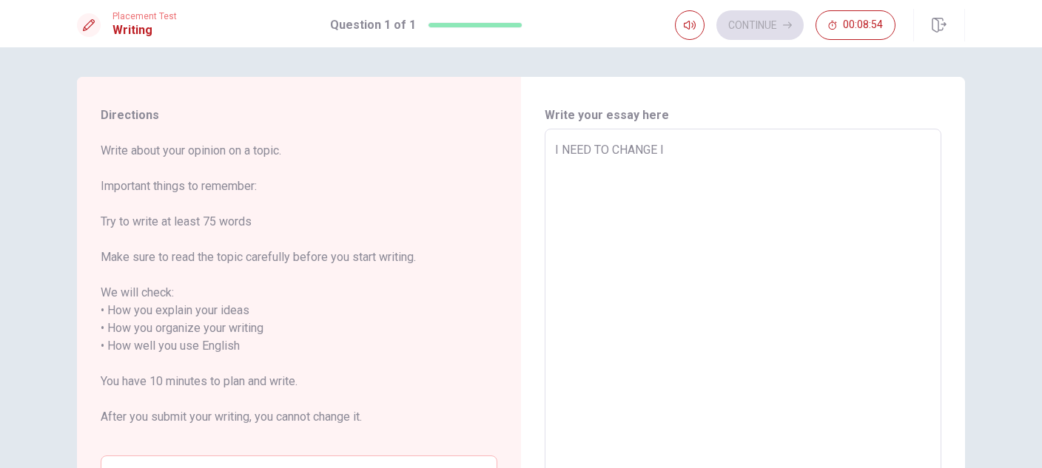
type textarea "x"
type textarea "I NEED TO CHANGE IN"
type textarea "x"
type textarea "I NEED TO CHANGE IN"
type textarea "x"
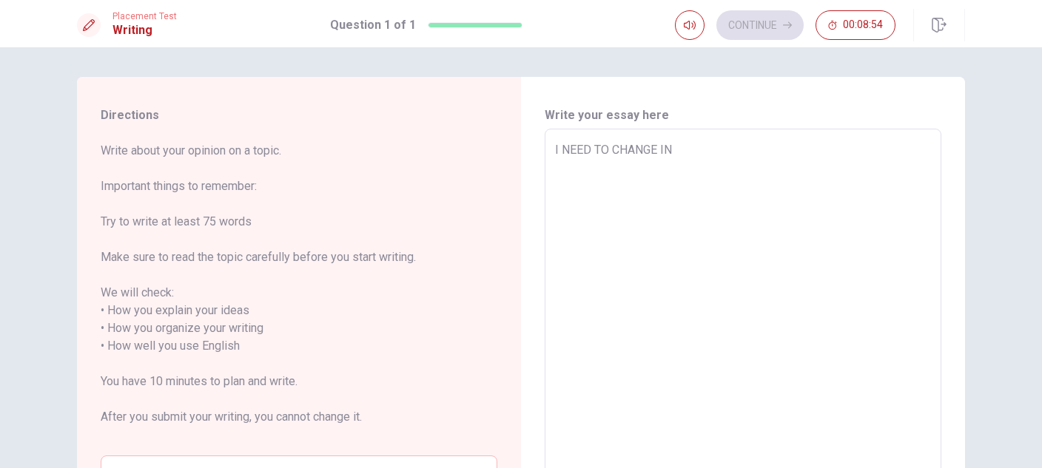
type textarea "I NEED TO CHANGE IN M"
type textarea "x"
type textarea "I NEED TO CHANGE IN MY"
type textarea "x"
type textarea "I NEED TO CHANGE IN MY"
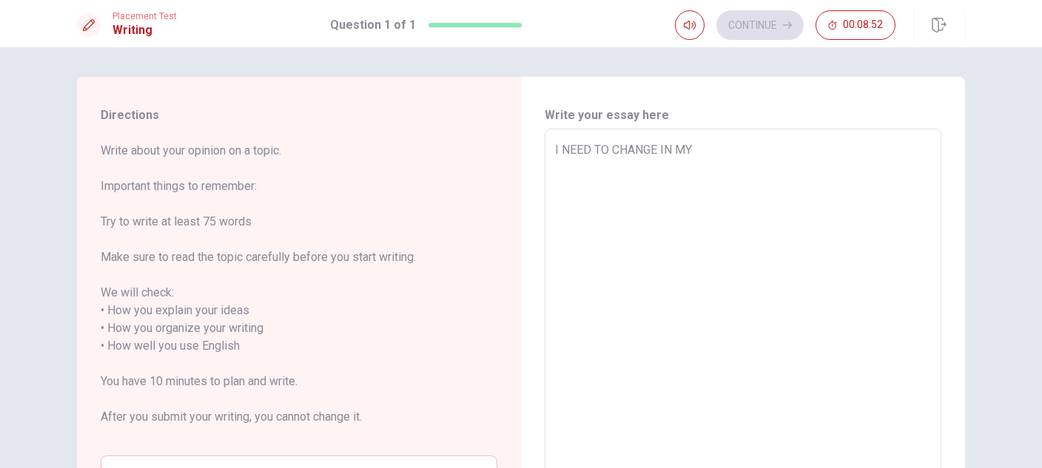
type textarea "x"
type textarea "I NEED TO CHANGE IN MY L"
type textarea "x"
type textarea "I NEED TO CHANGE IN MY LI"
type textarea "x"
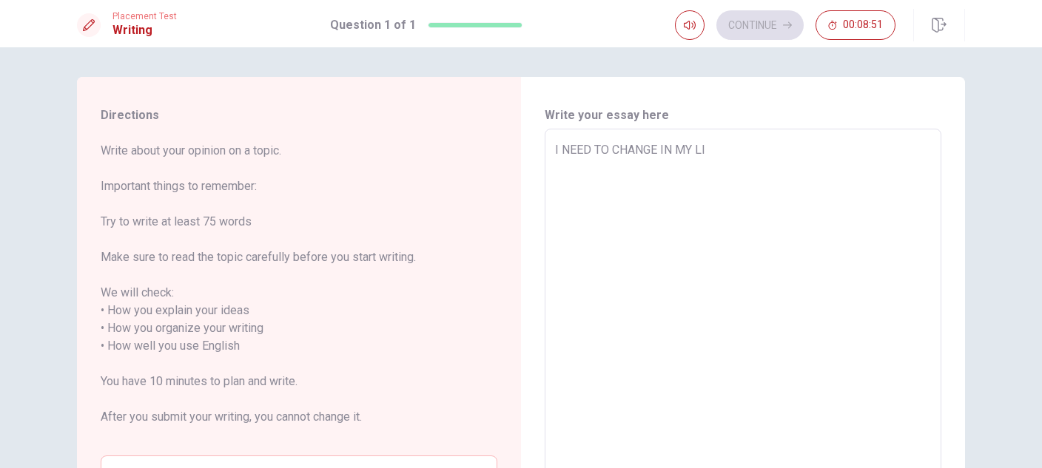
type textarea "I NEED TO CHANGE IN MY LIF"
type textarea "x"
type textarea "I NEED TO CHANGE IN MY LIFE"
type textarea "x"
type textarea "I NEED TO CHANGE IN MY LIFE,"
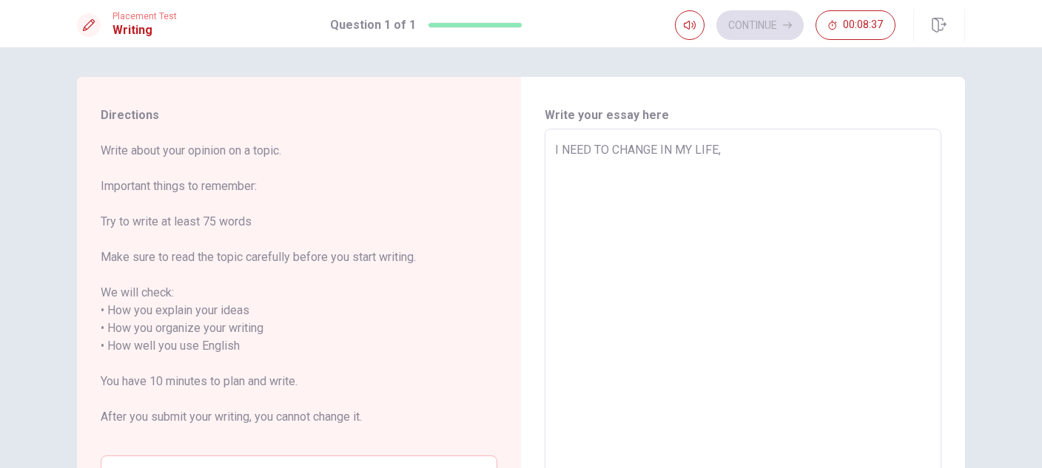
type textarea "x"
type textarea "I NEED TO CHANGE IN MY LIFE,P"
type textarea "x"
type textarea "I NEED TO CHANGE IN MY LIFE,PR"
type textarea "x"
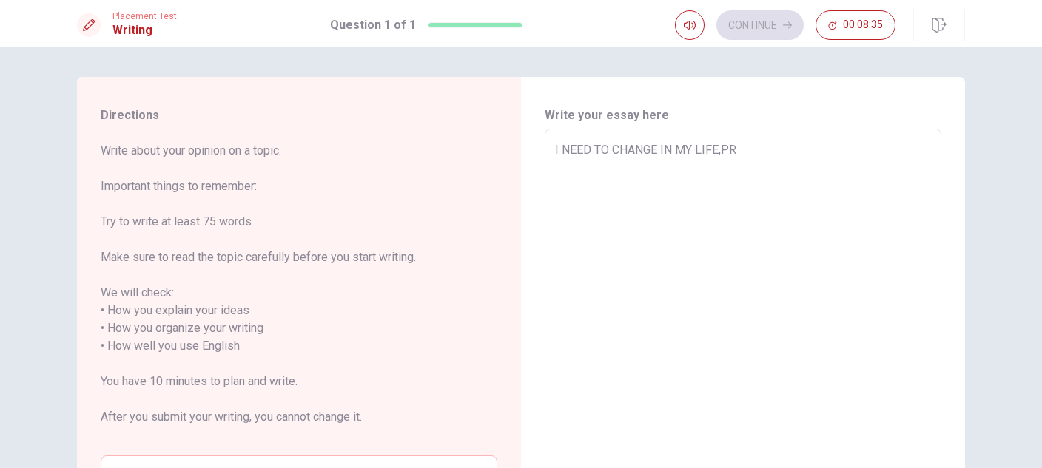
type textarea "I NEED TO CHANGE IN MY LIFE,PRO"
type textarea "x"
type textarea "I NEED TO CHANGE IN MY LIFE,PROC"
type textarea "x"
type textarea "I NEED TO CHANGE IN MY LIFE,PROCA"
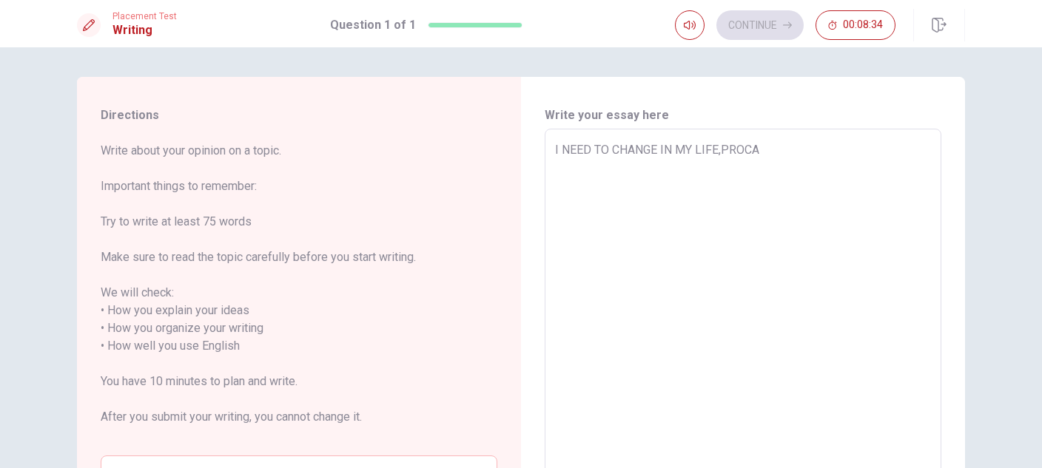
type textarea "x"
type textarea "I NEED TO CHANGE IN MY LIFE,PROCAS"
type textarea "x"
type textarea "I NEED TO CHANGE IN MY LIFE,PROCAST"
type textarea "x"
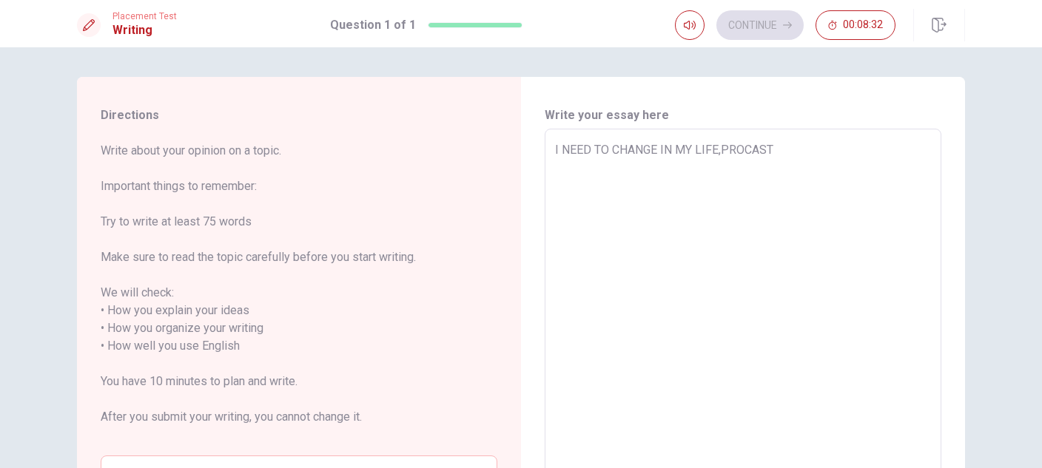
type textarea "I NEED TO CHANGE IN MY LIFE,PROCASTI"
type textarea "x"
type textarea "I NEED TO CHANGE IN MY LIFE,PROCASTIN"
type textarea "x"
type textarea "I NEED TO CHANGE IN MY LIFE,PROCASTINA"
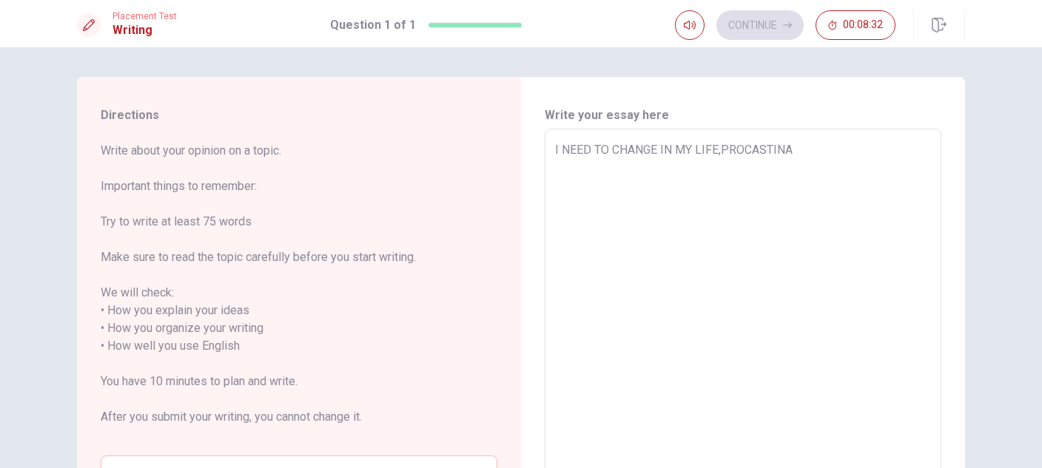
type textarea "x"
type textarea "I NEED TO CHANGE IN MY LIFE,PROCASTINAT"
type textarea "x"
type textarea "I NEED TO CHANGE IN MY LIFE,PROCASTINATI"
type textarea "x"
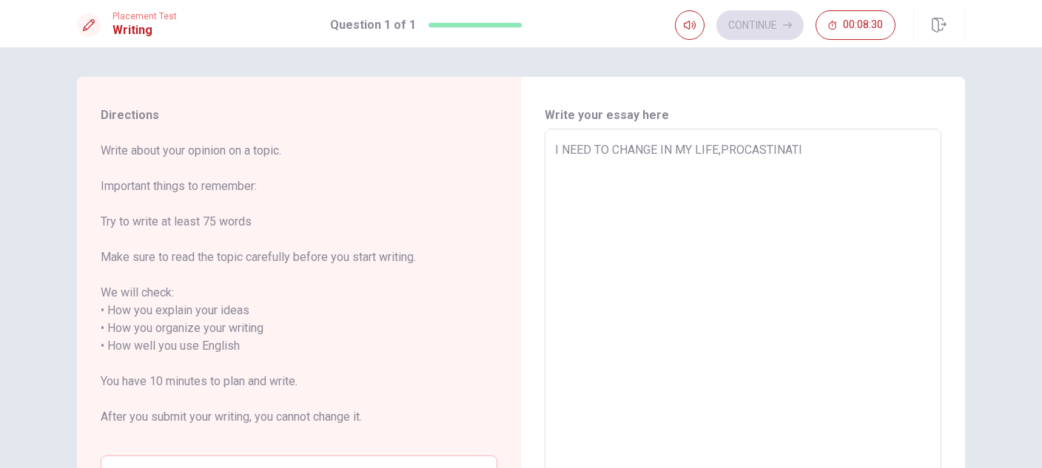
type textarea "I NEED TO CHANGE IN MY LIFE,PROCASTINATIO"
type textarea "x"
type textarea "I NEED TO CHANGE IN MY LIFE,PROCASTINATION"
type textarea "x"
type textarea "I NEED TO CHANGE IN MY LIFE,PROCASTINATION."
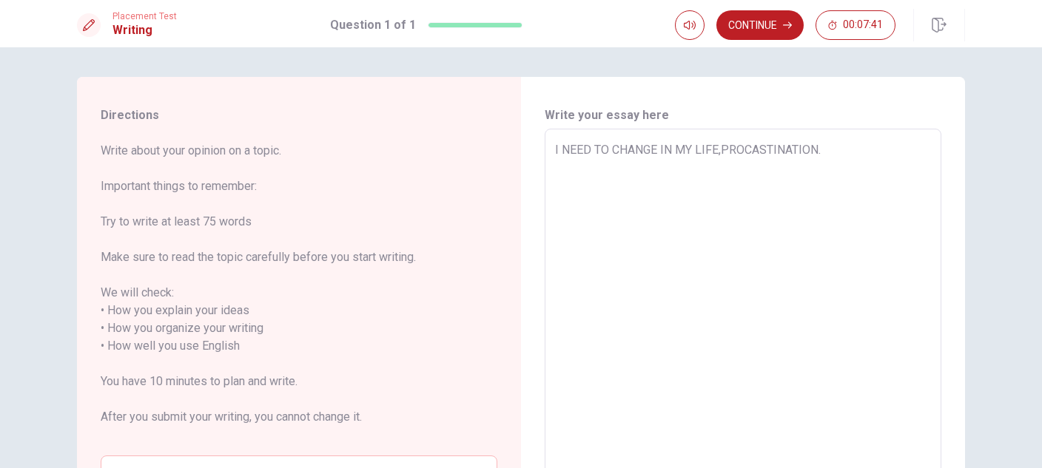
type textarea "x"
type textarea "I NEED TO CHANGE IN MY LIFE,PROCASTINATION.I"
type textarea "x"
type textarea "I NEED TO CHANGE IN MY LIFE,[DOMAIN_NAME]"
type textarea "x"
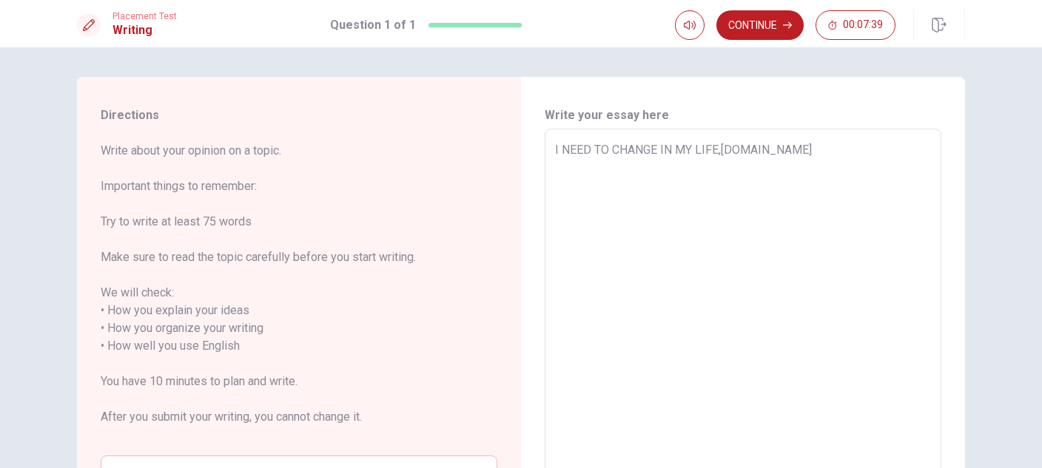
type textarea "I NEED TO CHANGE IN MY LIFE,[DOMAIN_NAME]"
type textarea "x"
type textarea "I NEED TO CHANGE IN MY LIFE,[DOMAIN_NAME] I"
type textarea "x"
type textarea "I NEED TO CHANGE IN MY LIFE,[DOMAIN_NAME] IS"
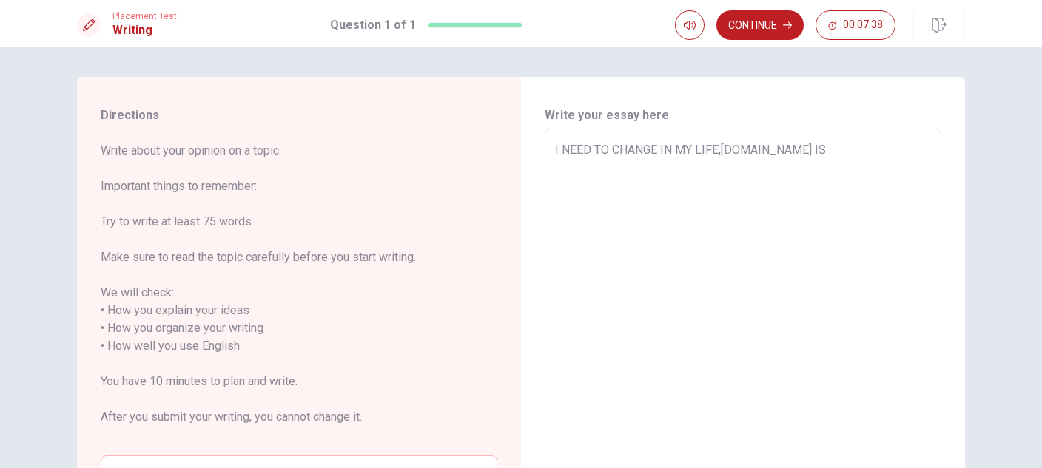
type textarea "x"
type textarea "I NEED TO CHANGE IN MY LIFE,[DOMAIN_NAME] IS"
type textarea "x"
type textarea "I NEED TO CHANGE IN MY LIFE,[DOMAIN_NAME] IS V"
type textarea "x"
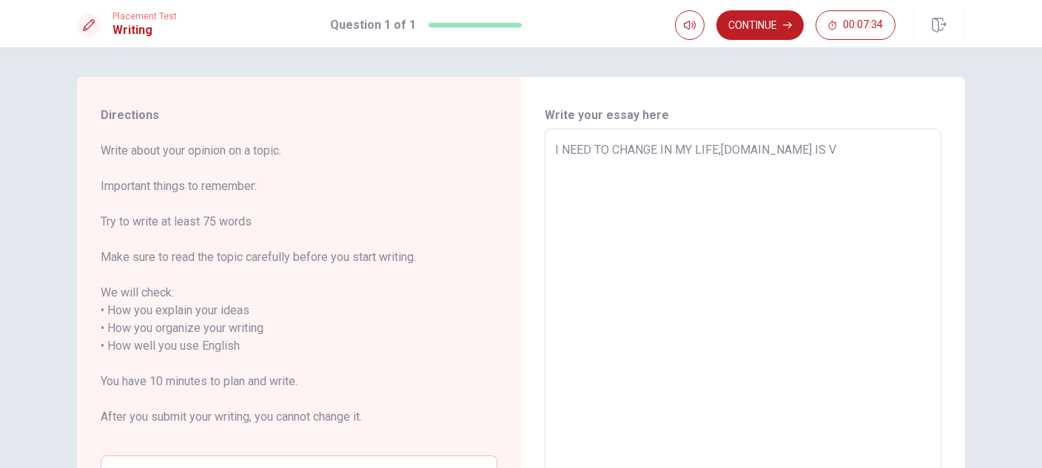
type textarea "I NEED TO CHANGE IN MY LIFE,[DOMAIN_NAME] IS VE"
type textarea "x"
type textarea "I NEED TO CHANGE IN MY LIFE,[DOMAIN_NAME] IS VER"
type textarea "x"
type textarea "I NEED TO CHANGE IN MY LIFE,[DOMAIN_NAME] IS VERY"
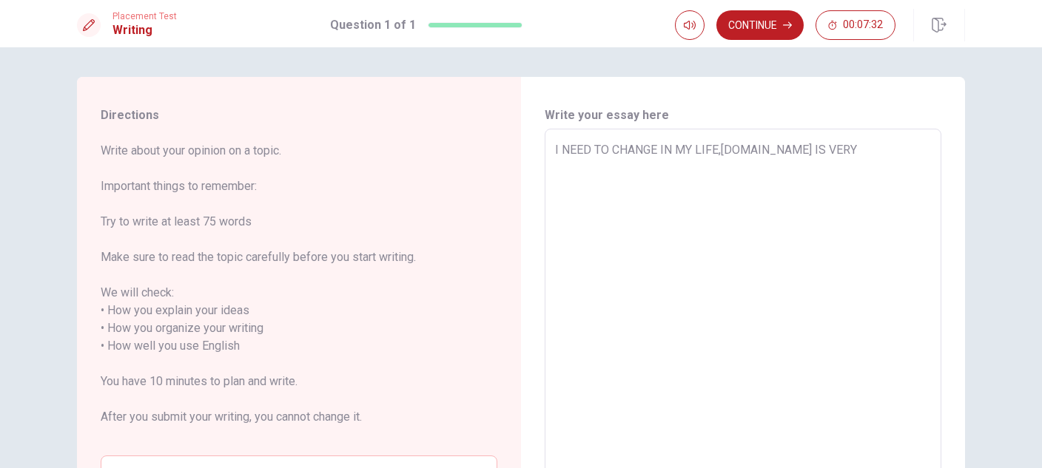
type textarea "x"
type textarea "I NEED TO CHANGE IN MY LIFE,[DOMAIN_NAME] IS VERY"
type textarea "x"
type textarea "I NEED TO CHANGE IN MY LIFE,[DOMAIN_NAME] IS VERY D"
type textarea "x"
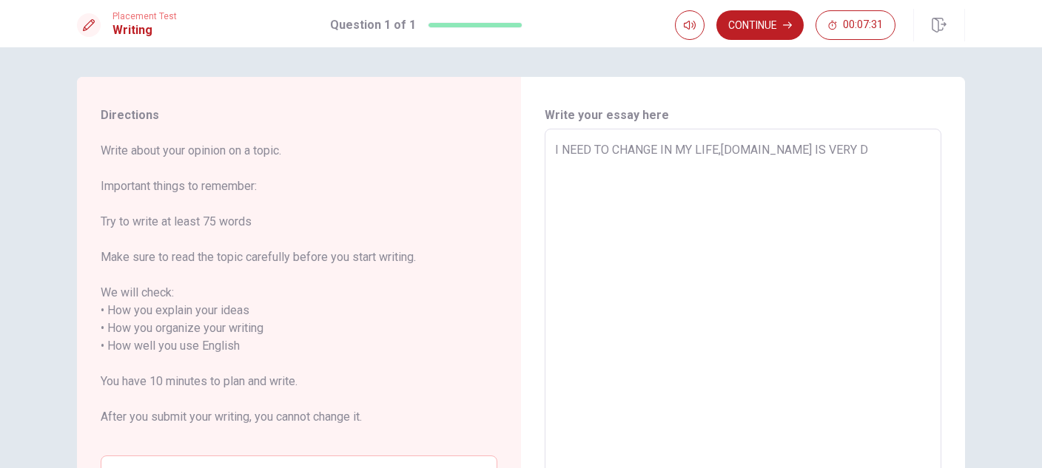
type textarea "I NEED TO CHANGE IN MY LIFE,[DOMAIN_NAME] IS VERY DI"
type textarea "x"
type textarea "I NEED TO CHANGE IN MY LIFE,[DOMAIN_NAME] IS VERY DIF"
type textarea "x"
type textarea "I NEED TO CHANGE IN MY LIFE,[DOMAIN_NAME] IS VERY DIFI"
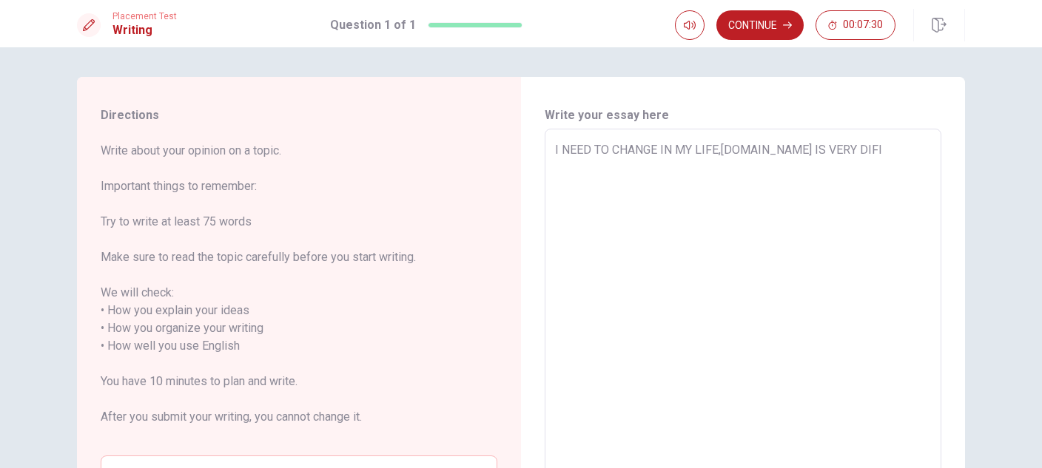
type textarea "x"
type textarea "I NEED TO CHANGE IN MY LIFE,[DOMAIN_NAME] IS VERY DIFIC"
type textarea "x"
type textarea "I NEED TO CHANGE IN MY LIFE,[DOMAIN_NAME] IS VERY DIFICU"
type textarea "x"
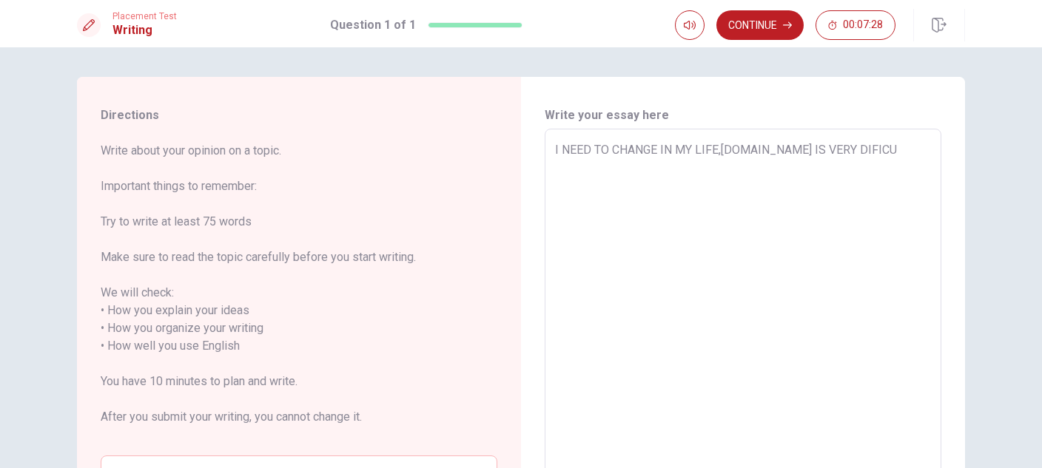
type textarea "I NEED TO CHANGE IN MY LIFE,[DOMAIN_NAME] IS VERY DIFICUL"
type textarea "x"
type textarea "I NEED TO CHANGE IN MY LIFE,[DOMAIN_NAME] IS VERY DIFICULT"
type textarea "x"
type textarea "I NEED TO CHANGE IN MY LIFE,[DOMAIN_NAME] IS VERY DIFICULT"
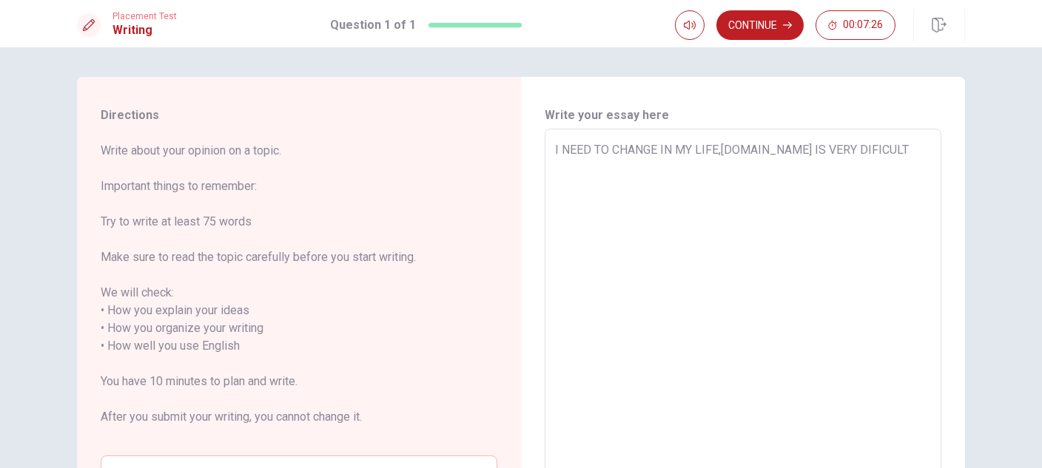
type textarea "x"
type textarea "I NEED TO CHANGE IN MY LIFE,[DOMAIN_NAME] IS VERY DIFICULT T"
type textarea "x"
type textarea "I NEED TO CHANGE IN MY LIFE,[DOMAIN_NAME] IS VERY DIFICULT TO"
type textarea "x"
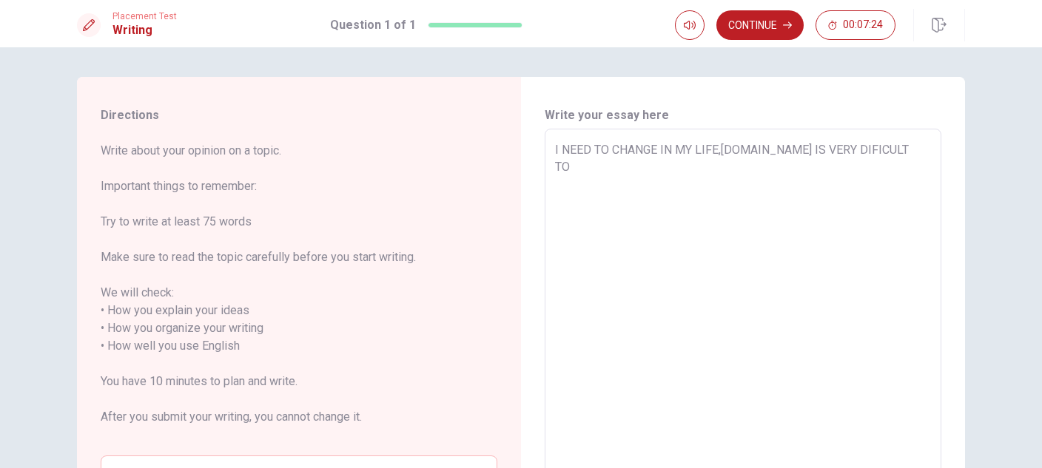
type textarea "I NEED TO CHANGE IN MY LIFE,[DOMAIN_NAME] IS VERY DIFICULT TO"
type textarea "x"
type textarea "I NEED TO CHANGE IN MY LIFE,[DOMAIN_NAME] IS VERY DIFICULT TO L"
type textarea "x"
type textarea "I NEED TO CHANGE IN MY LIFE,[DOMAIN_NAME] IS VERY DIFICULT TO LI"
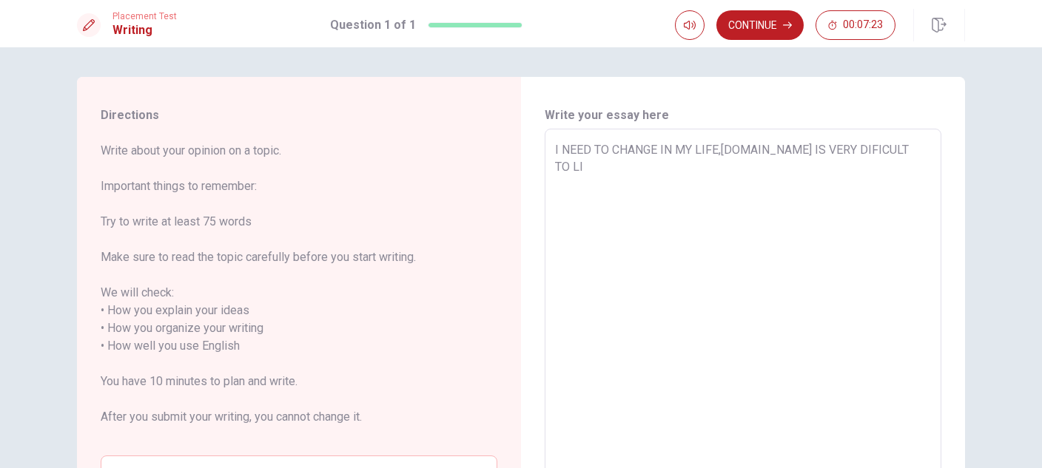
type textarea "x"
type textarea "I NEED TO CHANGE IN MY LIFE,[DOMAIN_NAME] IS VERY DIFICULT TO LIV"
type textarea "x"
type textarea "I NEED TO CHANGE IN MY LIFE,[DOMAIN_NAME] IS VERY DIFICULT TO LIVE"
type textarea "x"
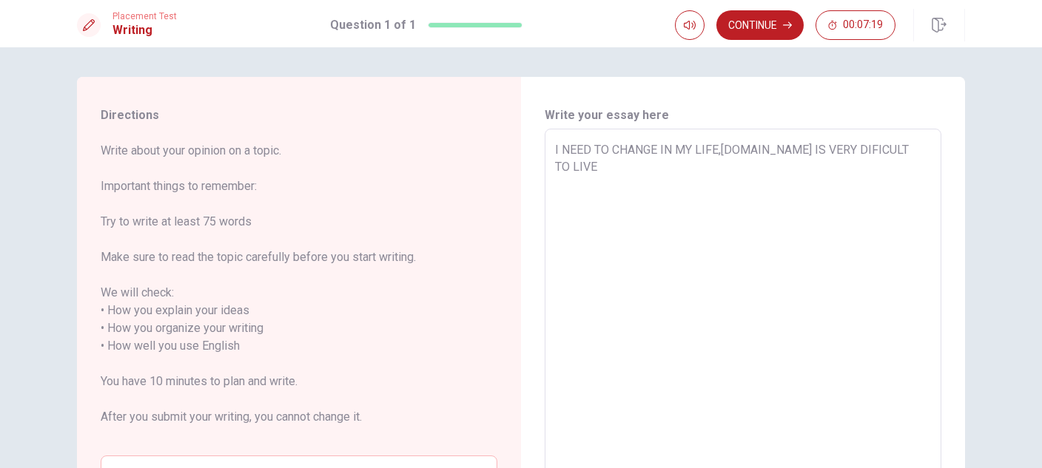
type textarea "I NEED TO CHANGE IN MY LIFE,[DOMAIN_NAME] IS VERY DIFICULT TO LIVE"
type textarea "x"
type textarea "I NEED TO CHANGE IN MY LIFE,[DOMAIN_NAME] IS VERY DIFICULT TO LIVE W"
type textarea "x"
type textarea "I NEED TO CHANGE IN MY LIFE,[DOMAIN_NAME] IS VERY DIFICULT TO LIVE WI"
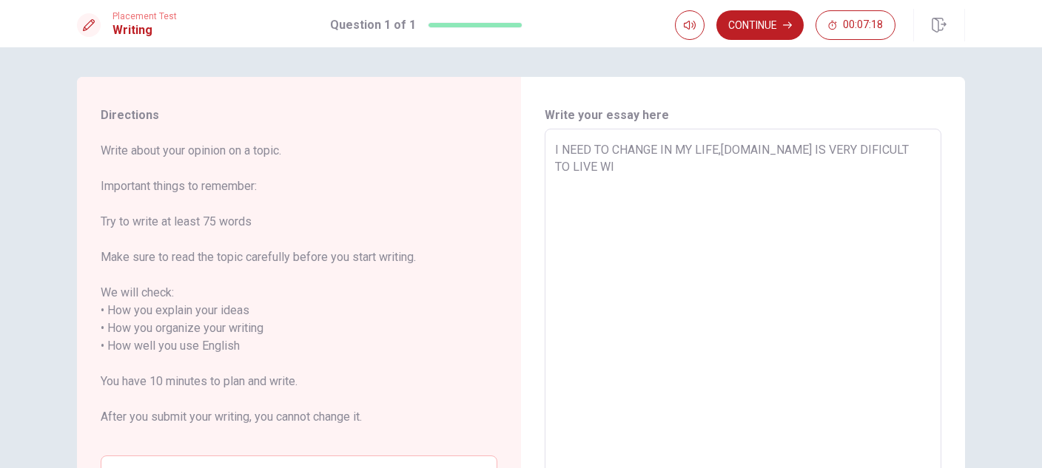
type textarea "x"
type textarea "I NEED TO CHANGE IN MY LIFE,[DOMAIN_NAME] IS VERY DIFICULT TO LIVE WIT"
type textarea "x"
type textarea "I NEED TO CHANGE IN MY LIFE,[DOMAIN_NAME] IS VERY DIFICULT TO LIVE WITH"
type textarea "x"
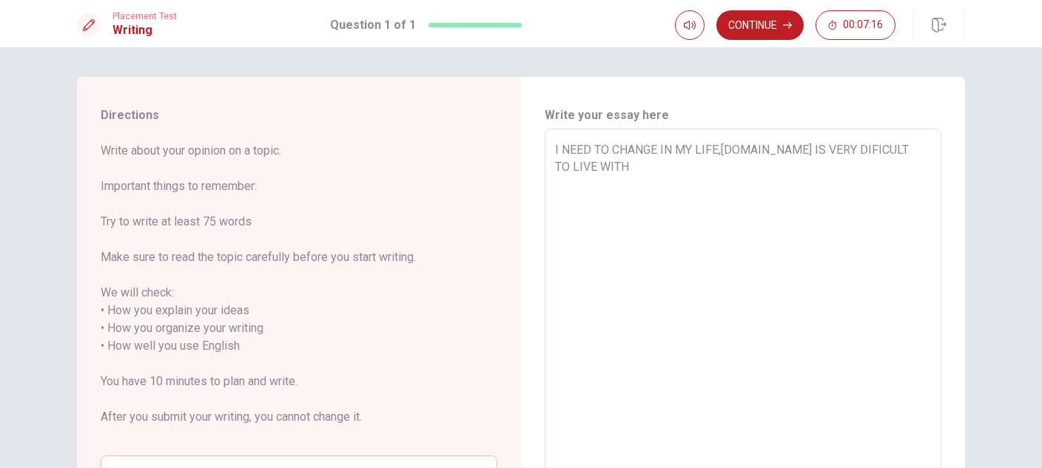
type textarea "I NEED TO CHANGE IN MY LIFE,[DOMAIN_NAME] IS VERY DIFICULT TO LIVE WITH"
type textarea "x"
type textarea "I NEED TO CHANGE IN MY LIFE,[DOMAIN_NAME] IS VERY DIFICULT TO LIVE WITH T"
type textarea "x"
type textarea "I NEED TO CHANGE IN MY LIFE,[DOMAIN_NAME] IS VERY DIFICULT TO LIVE WITH TH"
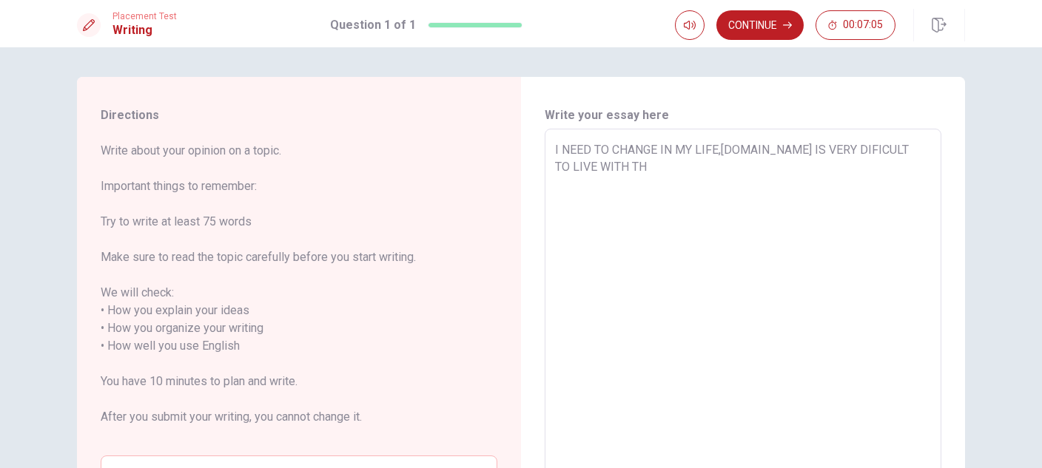
type textarea "x"
type textarea "I NEED TO CHANGE IN MY LIFE,[DOMAIN_NAME] IS VERY DIFICULT TO LIVE WITH THI"
type textarea "x"
type textarea "I NEED TO CHANGE IN MY LIFE,[DOMAIN_NAME] IS VERY DIFICULT TO LIVE WITH THIS"
type textarea "x"
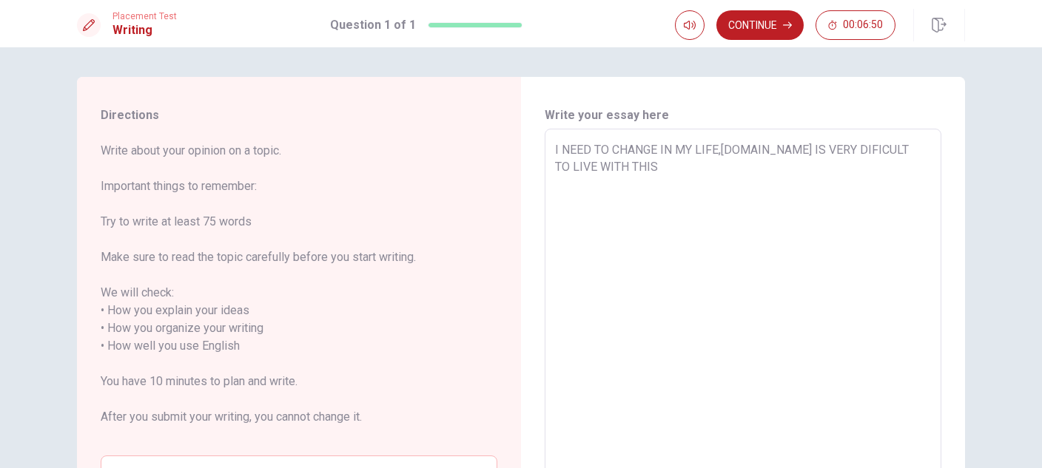
type textarea "I NEED TO CHANGE IN MY LIFE,[DOMAIN_NAME] IS VERY DIFICULT TO LIVE WITH THIS,"
type textarea "x"
type textarea "I NEED TO CHANGE IN MY LIFE,[DOMAIN_NAME] IS VERY DIFICULT TO LIVE WITH THIS,I"
type textarea "x"
type textarea "I NEED TO CHANGE IN MY LIFE,[DOMAIN_NAME] IS VERY DIFICULT TO LIVE WITH THIS,I"
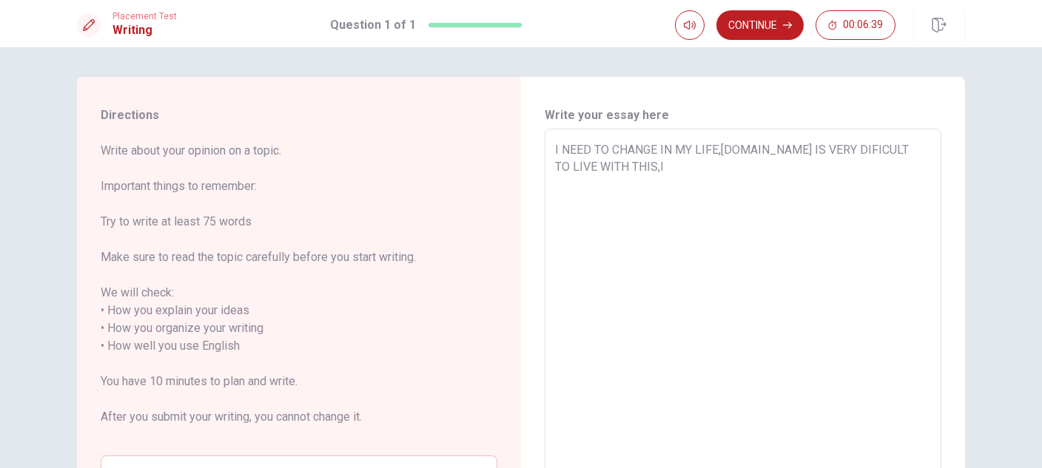
type textarea "x"
type textarea "I NEED TO CHANGE IN MY LIFE,[DOMAIN_NAME] IS VERY DIFICULT TO LIVE WITH THIS,I H"
type textarea "x"
type textarea "I NEED TO CHANGE IN MY LIFE,[DOMAIN_NAME] IS VERY DIFICULT TO LIVE WITH THIS,I …"
type textarea "x"
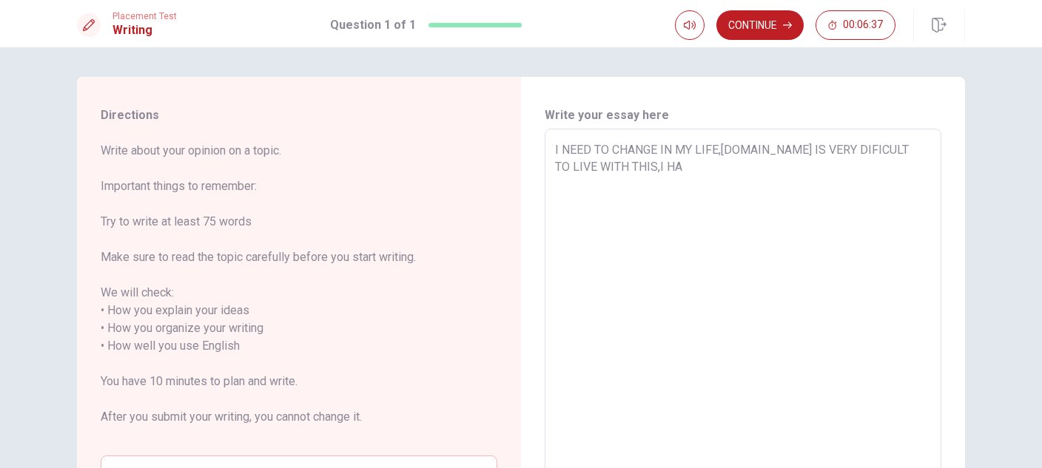
type textarea "I NEED TO CHANGE IN MY LIFE,[DOMAIN_NAME] IS VERY DIFICULT TO LIVE WITH THIS,I …"
type textarea "x"
type textarea "I NEED TO CHANGE IN MY LIFE,[DOMAIN_NAME] IS VERY DIFICULT TO LIVE WITH THIS,I …"
type textarea "x"
type textarea "I NEED TO CHANGE IN MY LIFE,[DOMAIN_NAME] IS VERY DIFICULT TO LIVE WITH THIS,I …"
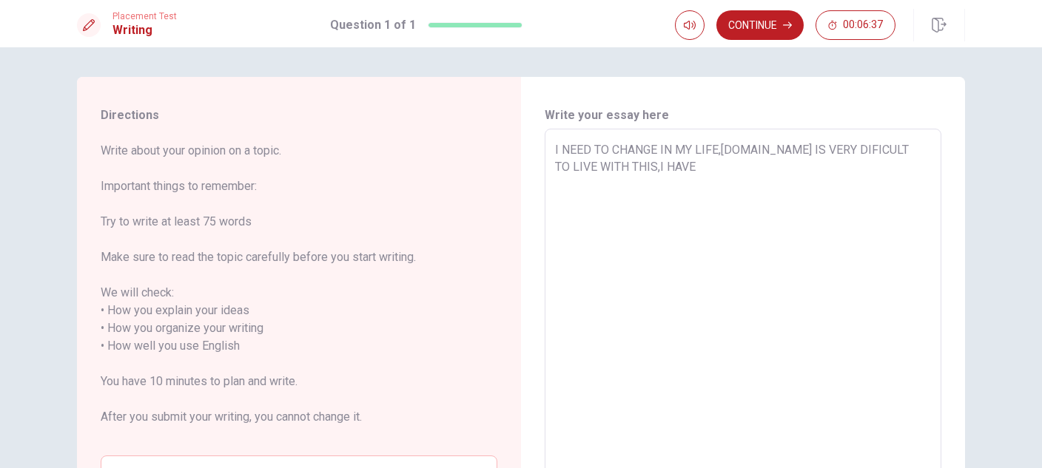
type textarea "x"
click at [724, 206] on textarea "I NEED TO CHANGE IN MY LIFE,[DOMAIN_NAME] IS VERY DIFICULT TO LIVE WITH THIS,I …" at bounding box center [743, 346] width 376 height 411
click at [630, 185] on textarea "I NEED TO CHANGE IN MY LIFE,[DOMAIN_NAME] IS VERY DIFICULT TO LIVE WITH THIS,I …" at bounding box center [743, 346] width 376 height 411
click at [637, 183] on textarea "I NEED TO CHANGE IN MY LIFE,[DOMAIN_NAME] IS VERY DIFICULT TO LIVE WITH THIS,I …" at bounding box center [743, 346] width 376 height 411
click at [635, 183] on textarea "I NEED TO CHANGE IN MY LIFE,[DOMAIN_NAME] IS VERY DIFICULT TO LIVE WITH THIS,I …" at bounding box center [743, 346] width 376 height 411
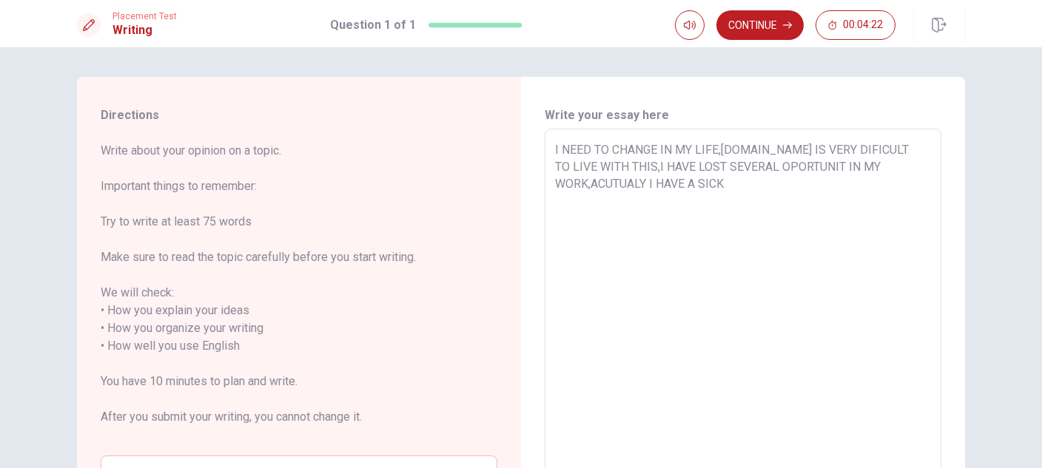
click at [633, 183] on textarea "I NEED TO CHANGE IN MY LIFE,[DOMAIN_NAME] IS VERY DIFICULT TO LIVE WITH THIS,I …" at bounding box center [743, 346] width 376 height 411
click at [651, 183] on textarea "I NEED TO CHANGE IN MY LIFE,[DOMAIN_NAME] IS VERY DIFICULT TO LIVE WITH THIS,I …" at bounding box center [743, 346] width 376 height 411
click at [765, 175] on textarea "I NEED TO CHANGE IN MY LIFE,[DOMAIN_NAME] IS VERY DIFICULT TO LIVE WITH THIS,I …" at bounding box center [743, 346] width 376 height 411
click at [752, 194] on textarea "I NEED TO CHANGE IN MY LIFE,[DOMAIN_NAME] IS VERY DIFICULT TO LIVE WITH THIS,I …" at bounding box center [743, 346] width 376 height 411
click at [738, 223] on textarea "I NEED TO CHANGE IN MY LIFE,[DOMAIN_NAME] IS VERY DIFICULT TO LIVE WITH THIS,I …" at bounding box center [743, 346] width 376 height 411
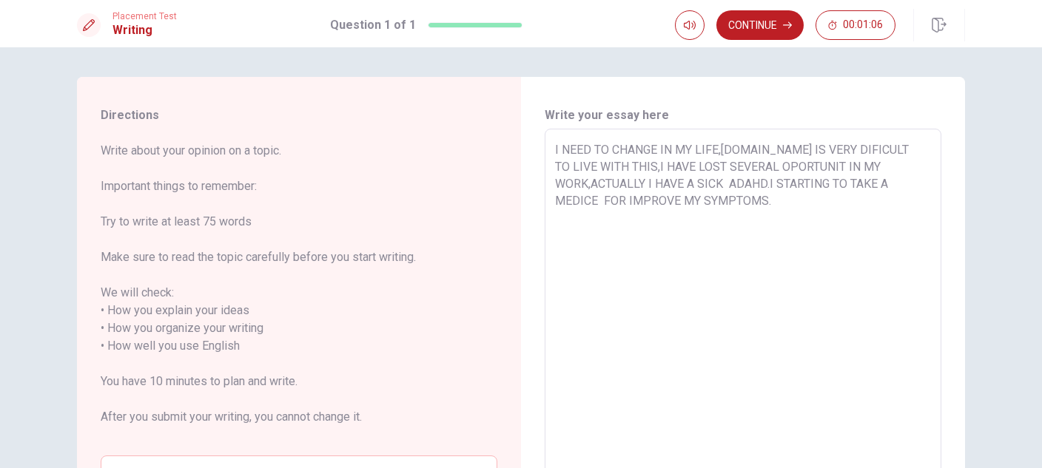
click at [908, 202] on textarea "I NEED TO CHANGE IN MY LIFE,[DOMAIN_NAME] IS VERY DIFICULT TO LIVE WITH THIS,I …" at bounding box center [743, 346] width 376 height 411
drag, startPoint x: 584, startPoint y: 226, endPoint x: 598, endPoint y: 229, distance: 14.2
click at [582, 226] on textarea "I NEED TO CHANGE IN MY LIFE,[DOMAIN_NAME] IS VERY DIFICULT TO LIVE WITH THIS,I …" at bounding box center [743, 346] width 376 height 411
click at [671, 226] on textarea "I NEED TO CHANGE IN MY LIFE,[DOMAIN_NAME] IS VERY DIFICULT TO LIVE WITH THIS,I …" at bounding box center [743, 346] width 376 height 411
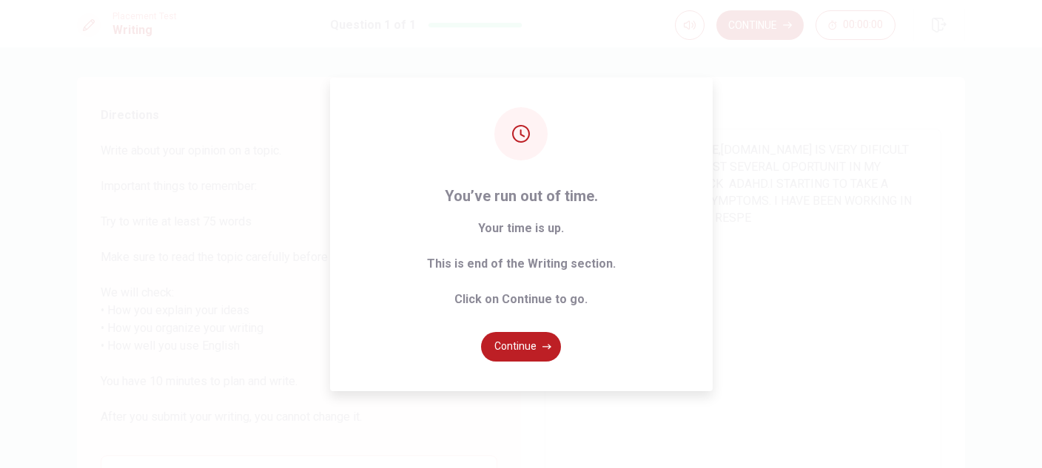
click at [797, 271] on div "You’ve run out of time. Your time is up. This is end of the Writing section. Cl…" at bounding box center [521, 234] width 1042 height 468
click at [530, 342] on button "Continue" at bounding box center [521, 347] width 80 height 30
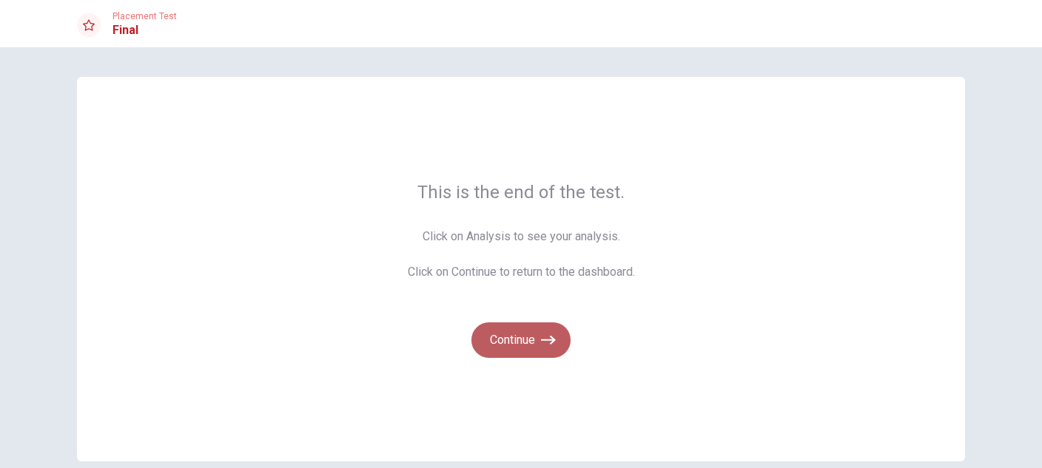
click at [544, 337] on icon "button" at bounding box center [548, 340] width 15 height 15
